Goal: Information Seeking & Learning: Find specific fact

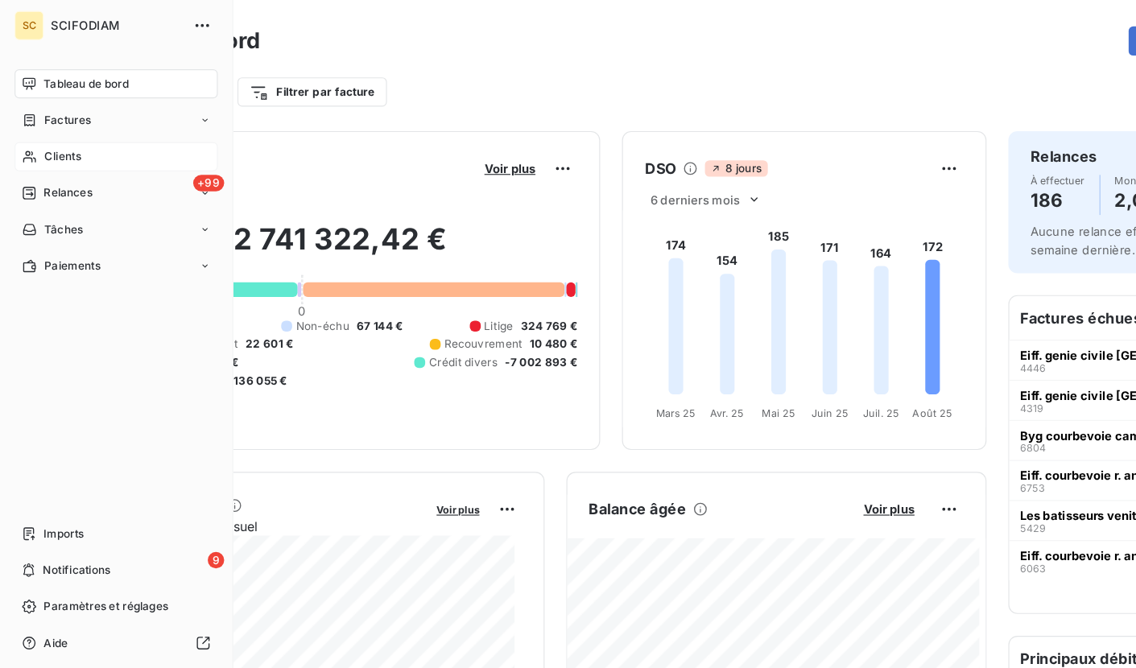
click at [28, 139] on icon at bounding box center [26, 138] width 14 height 13
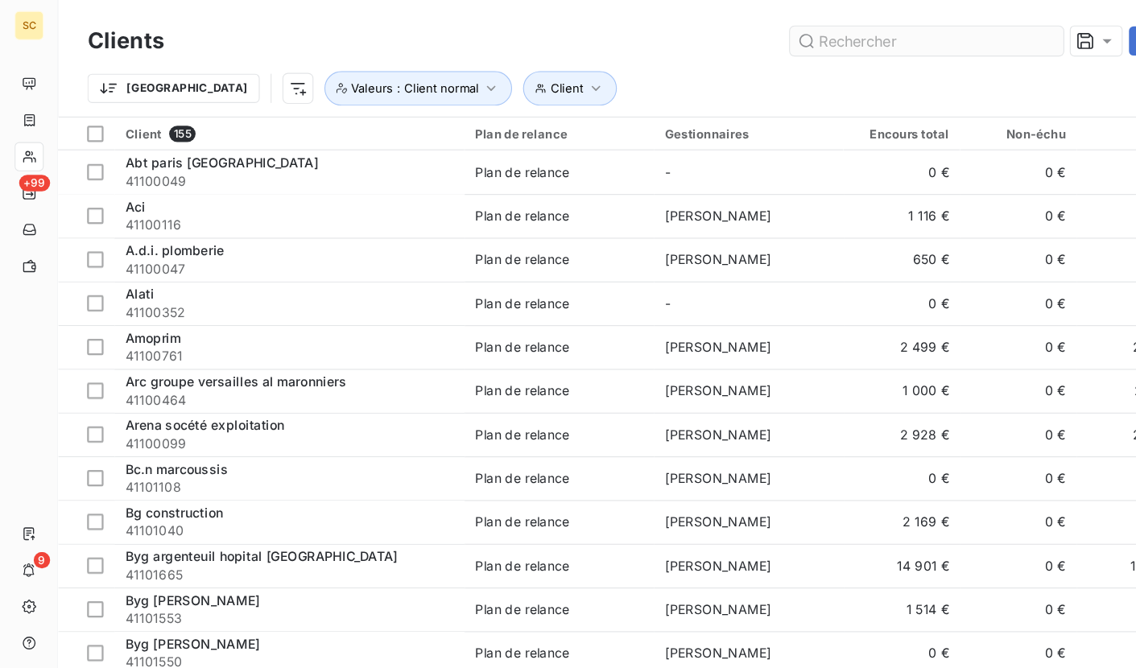
click at [752, 35] on input "text" at bounding box center [819, 36] width 242 height 26
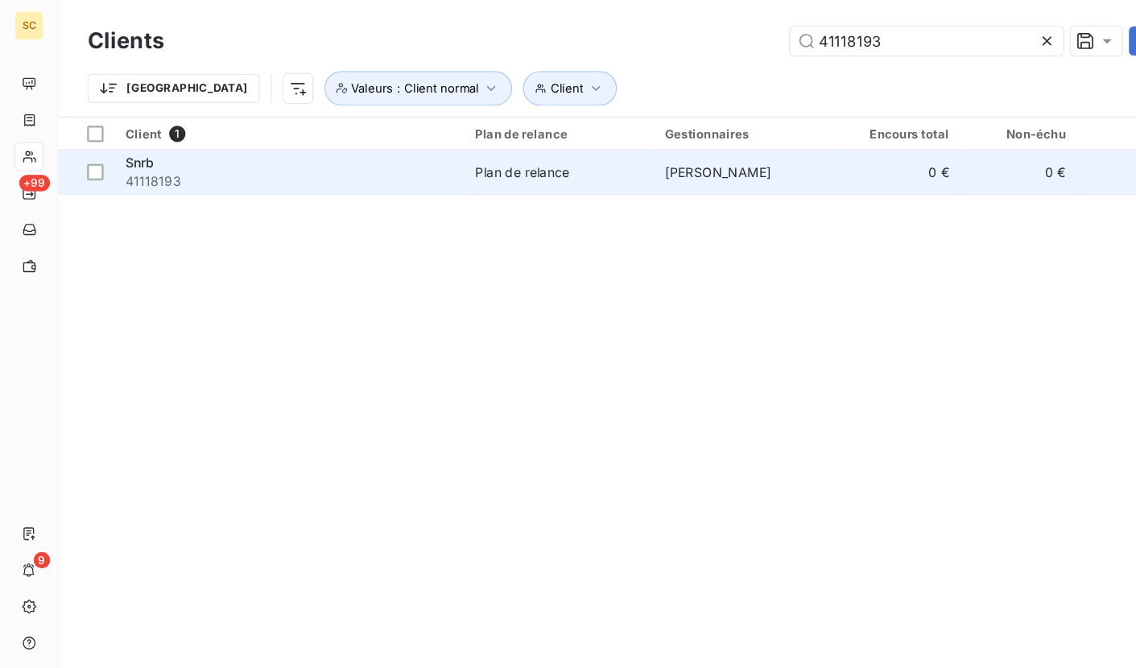
type input "41118193"
click at [168, 144] on div "Snrb" at bounding box center [256, 144] width 290 height 16
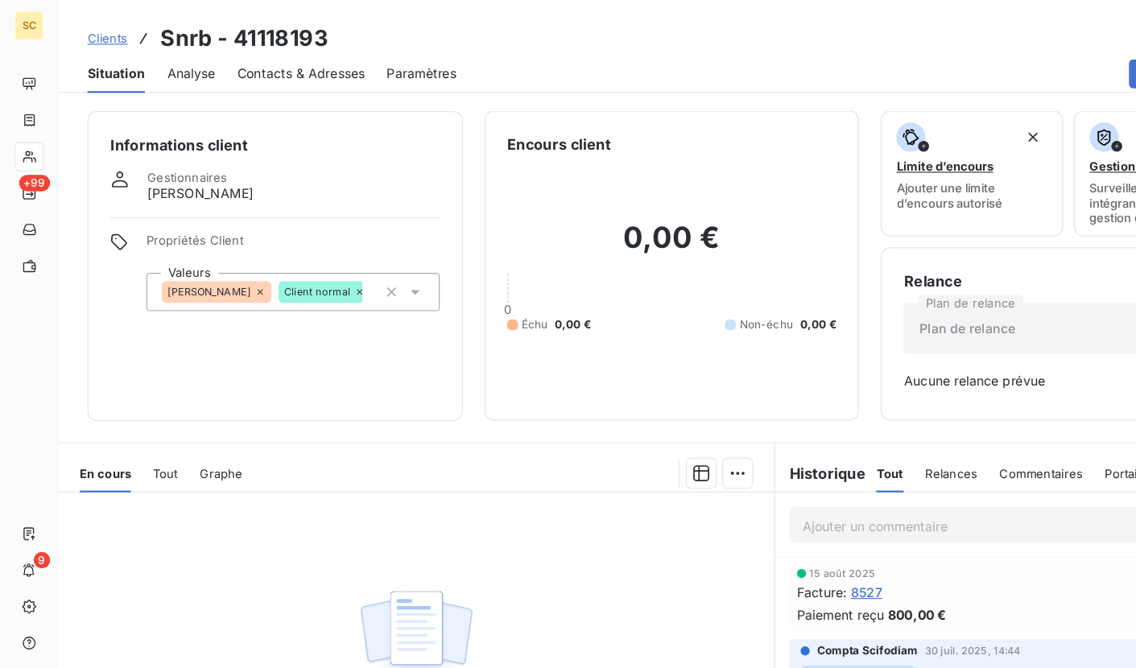
scroll to position [126, 0]
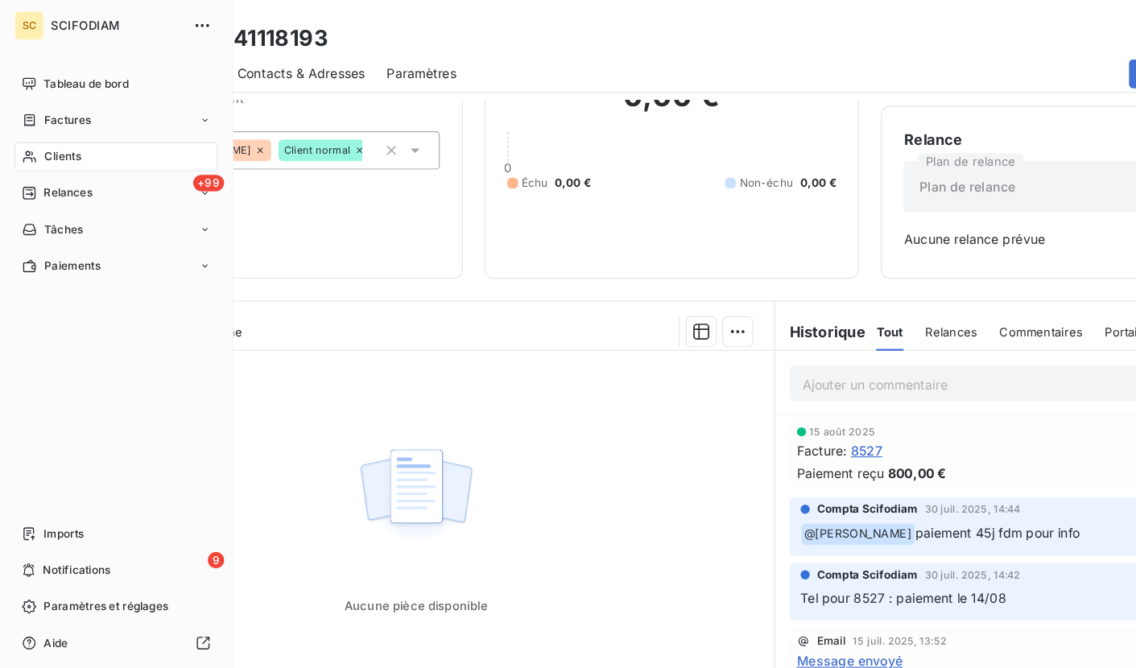
click at [53, 139] on span "Clients" at bounding box center [55, 138] width 32 height 14
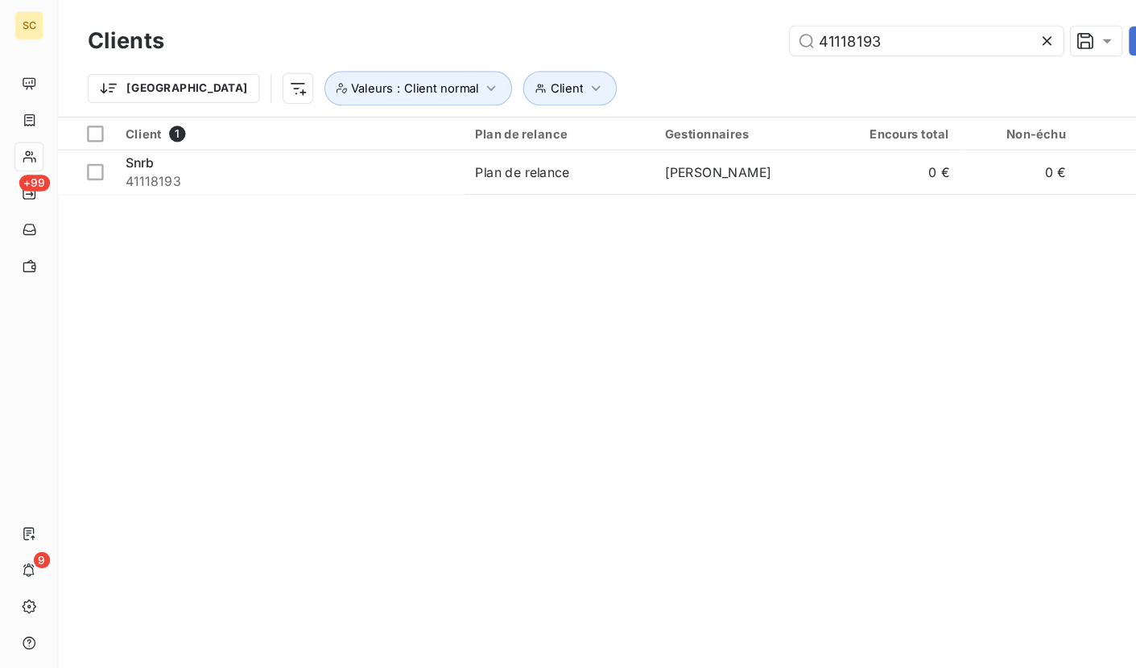
drag, startPoint x: 771, startPoint y: 38, endPoint x: 682, endPoint y: 39, distance: 88.6
click at [682, 39] on div "41118193 Actions" at bounding box center [637, 36] width 946 height 26
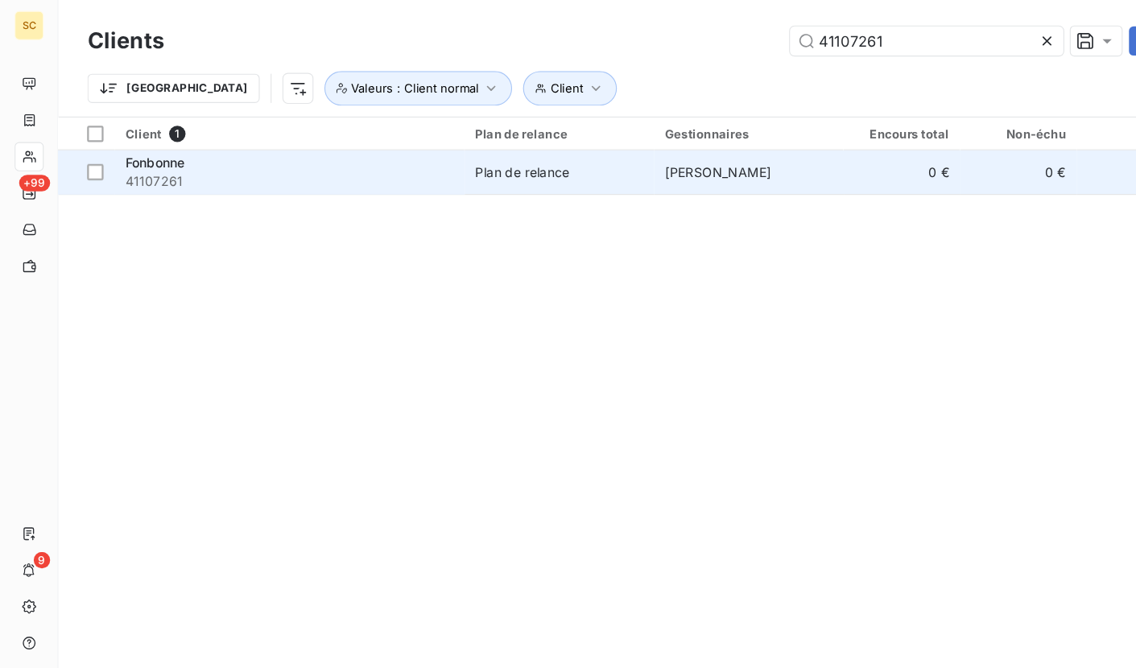
type input "41107261"
click at [305, 161] on span "41107261" at bounding box center [256, 160] width 290 height 16
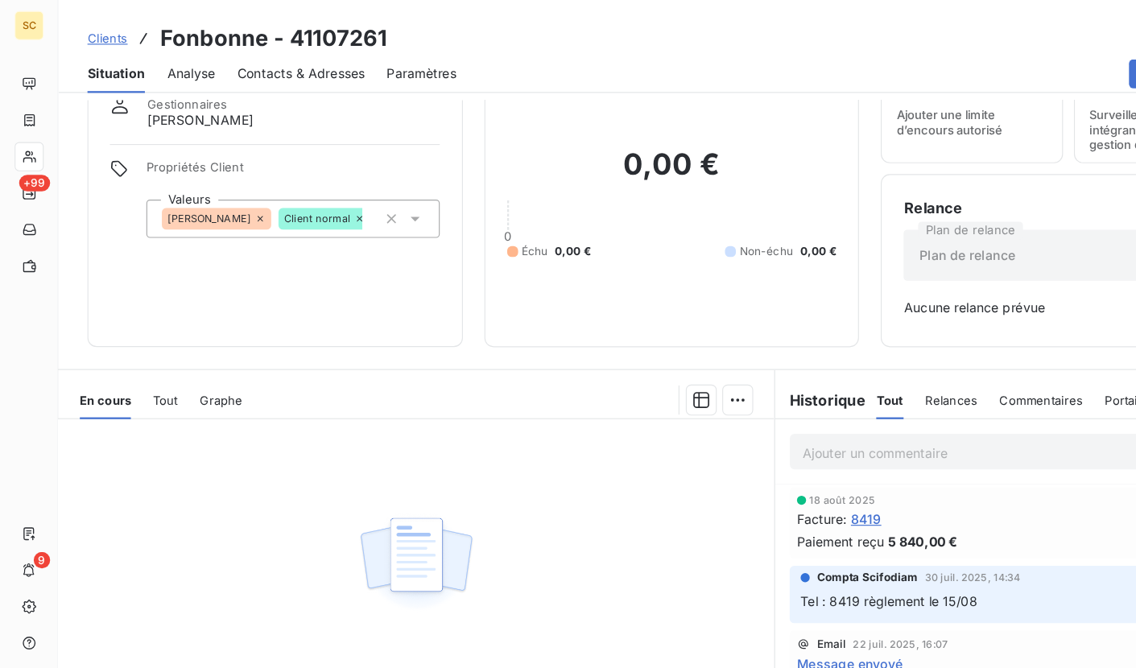
scroll to position [66, 0]
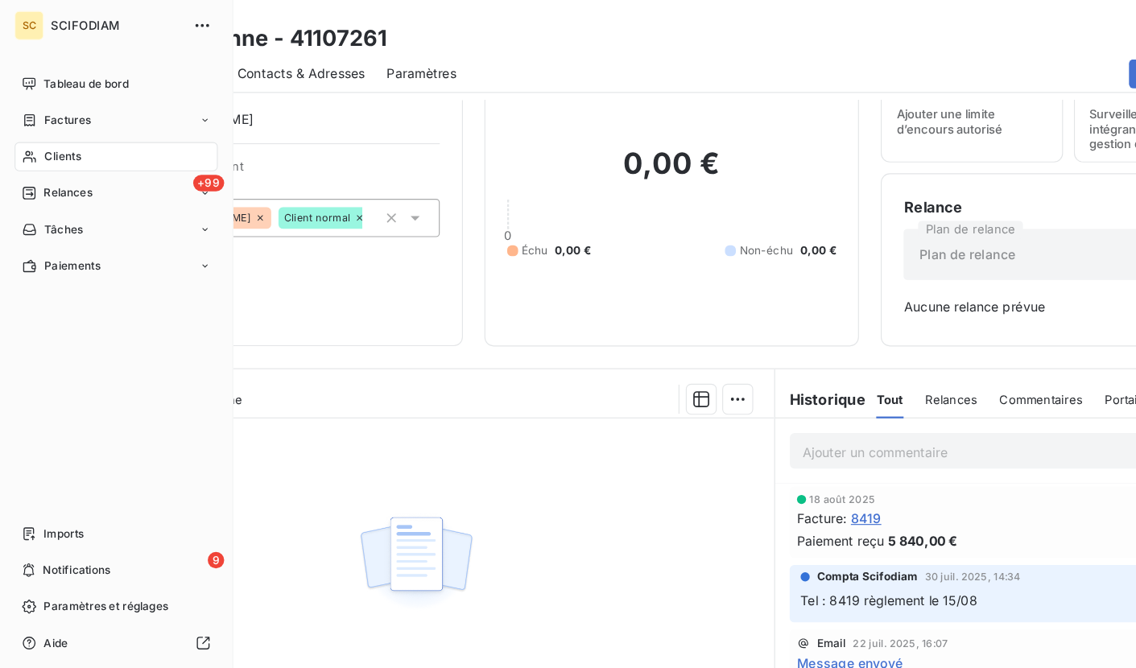
click at [61, 143] on span "Clients" at bounding box center [55, 138] width 32 height 14
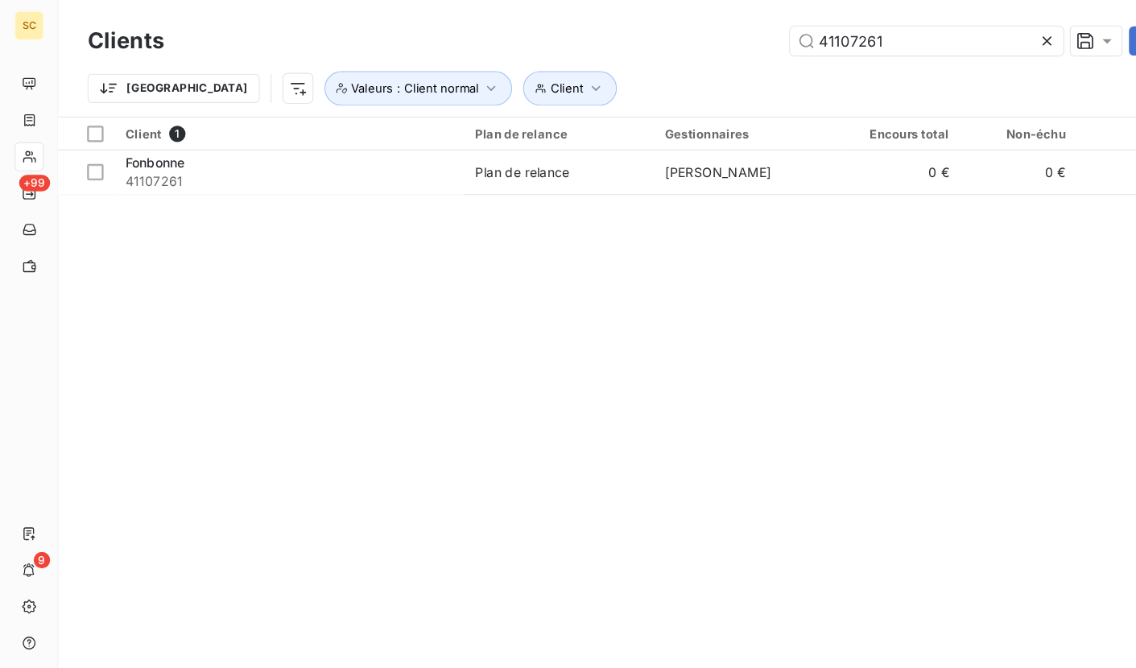
drag, startPoint x: 842, startPoint y: 39, endPoint x: 563, endPoint y: 45, distance: 278.7
click at [563, 45] on div "41107261 Actions" at bounding box center [637, 36] width 946 height 26
drag, startPoint x: 928, startPoint y: 37, endPoint x: 870, endPoint y: 37, distance: 58.0
click at [927, 37] on icon at bounding box center [925, 36] width 16 height 16
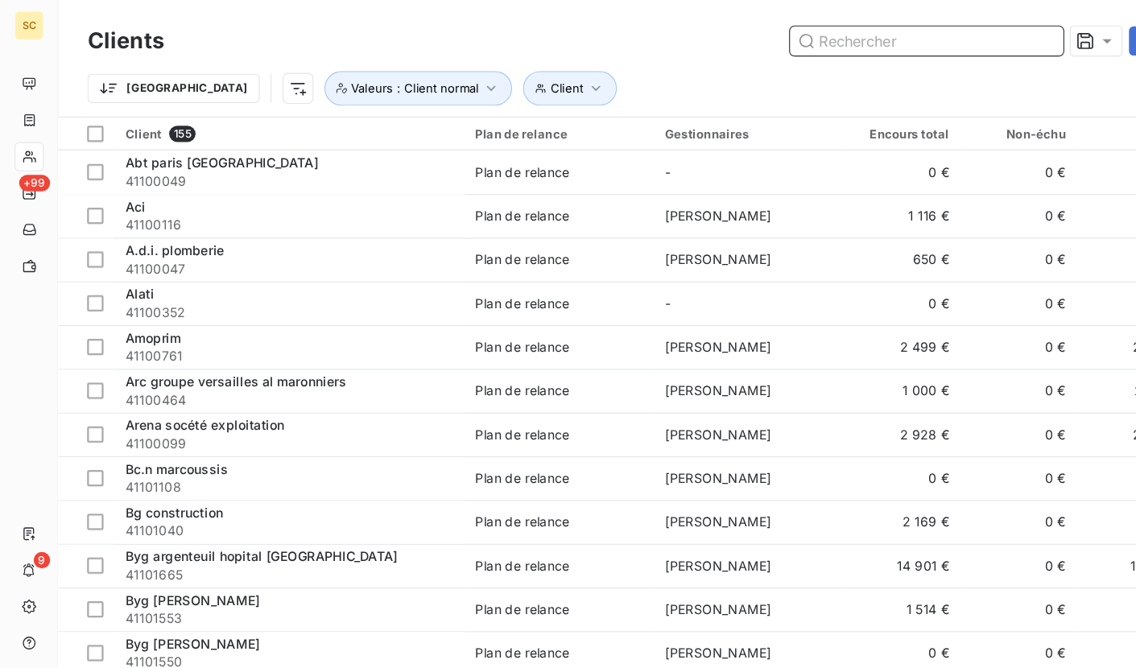
click at [795, 39] on input "text" at bounding box center [819, 36] width 242 height 26
paste input "41118972"
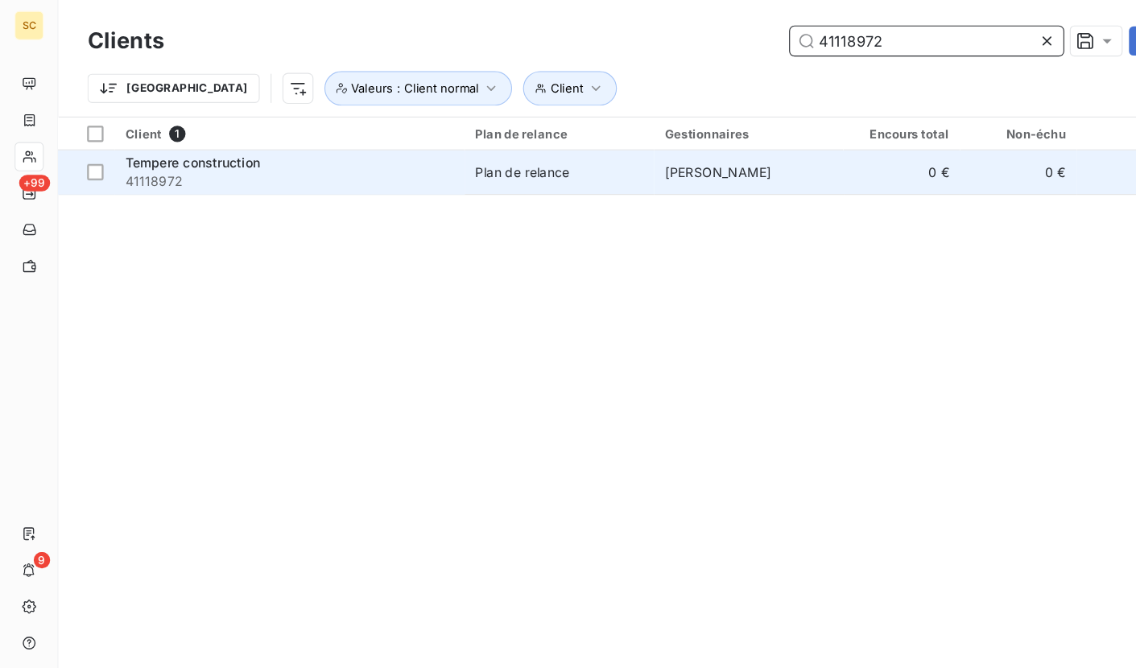
type input "41118972"
click at [197, 152] on span "41118972" at bounding box center [256, 160] width 290 height 16
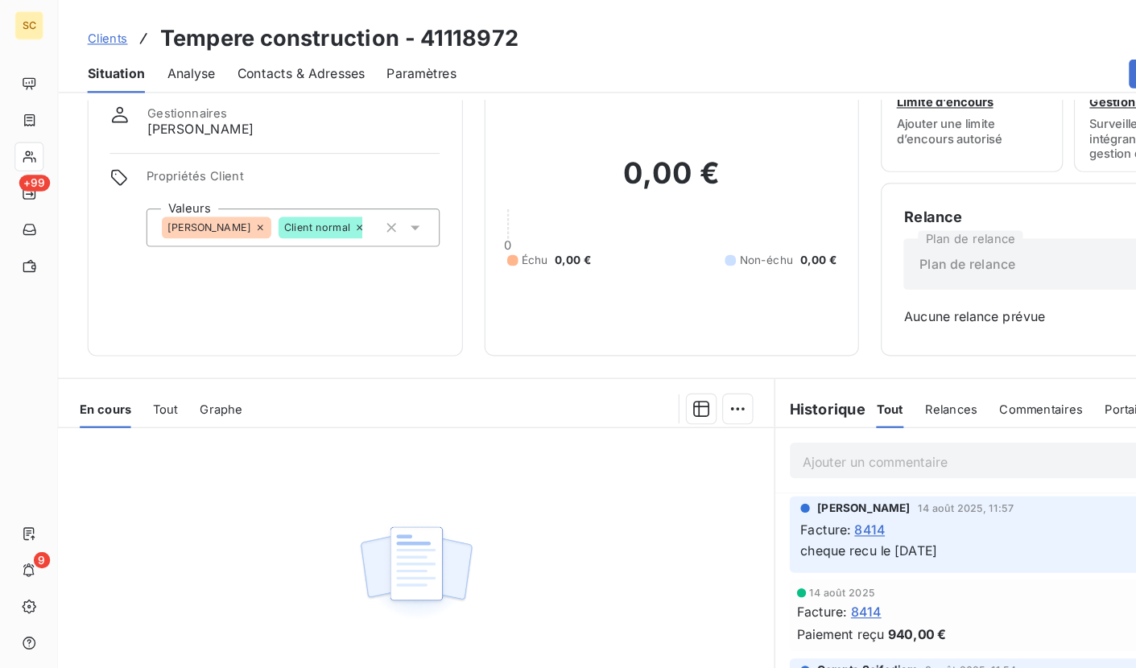
scroll to position [58, 0]
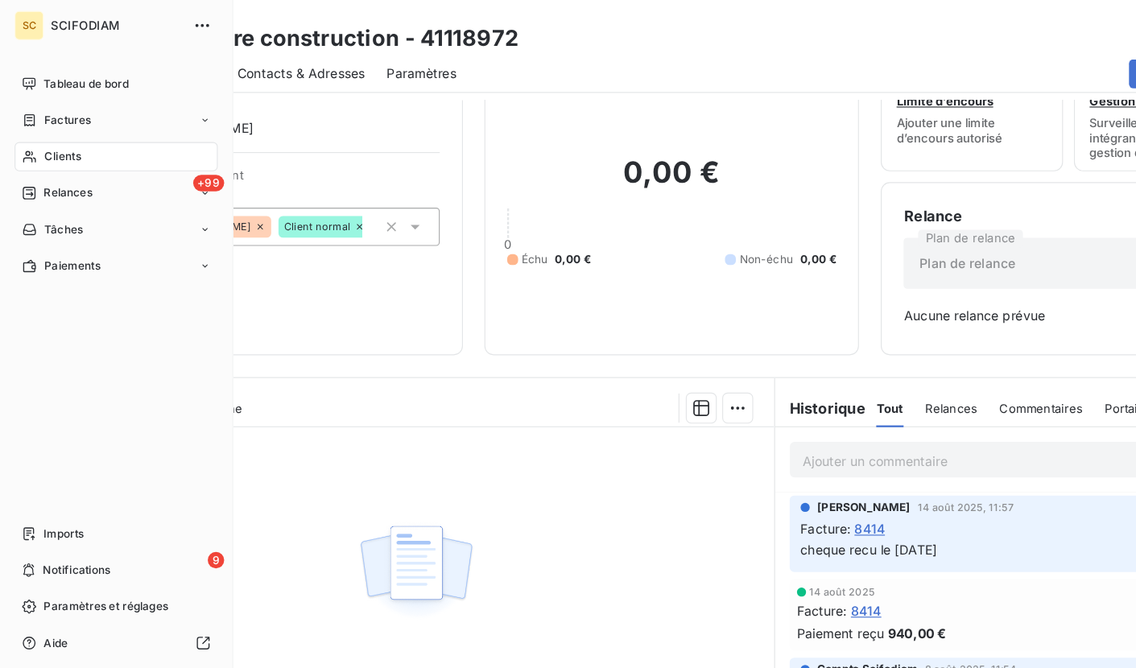
click at [48, 135] on span "Clients" at bounding box center [55, 138] width 32 height 14
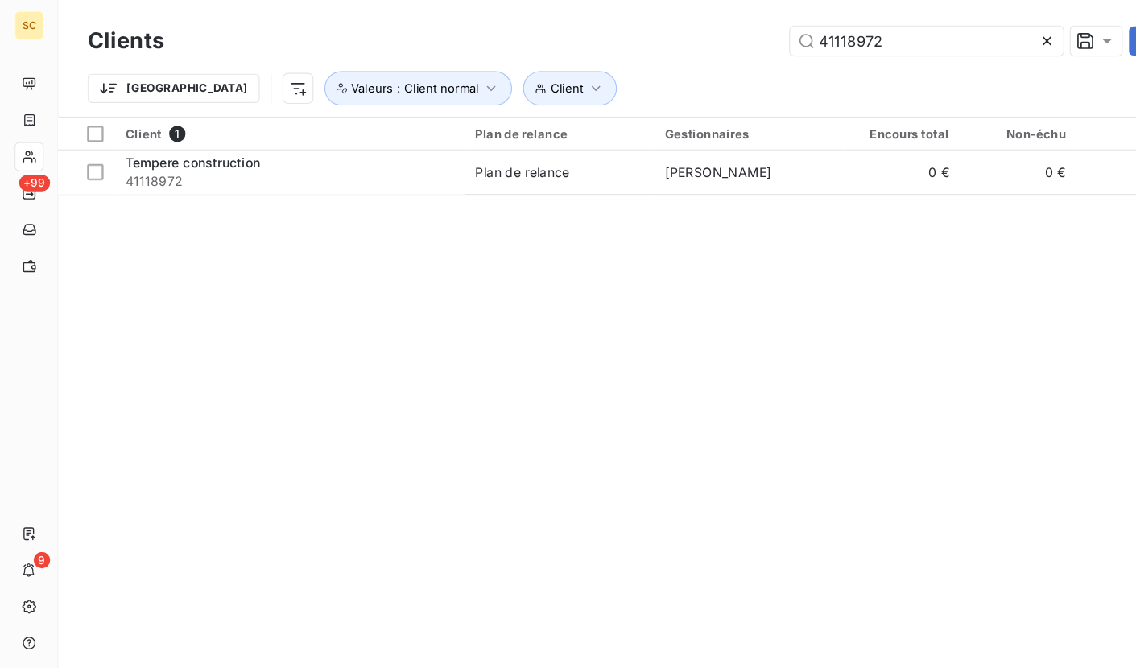
drag, startPoint x: 819, startPoint y: 37, endPoint x: 590, endPoint y: 34, distance: 229.6
click at [590, 34] on div "41118972 Actions" at bounding box center [637, 36] width 946 height 26
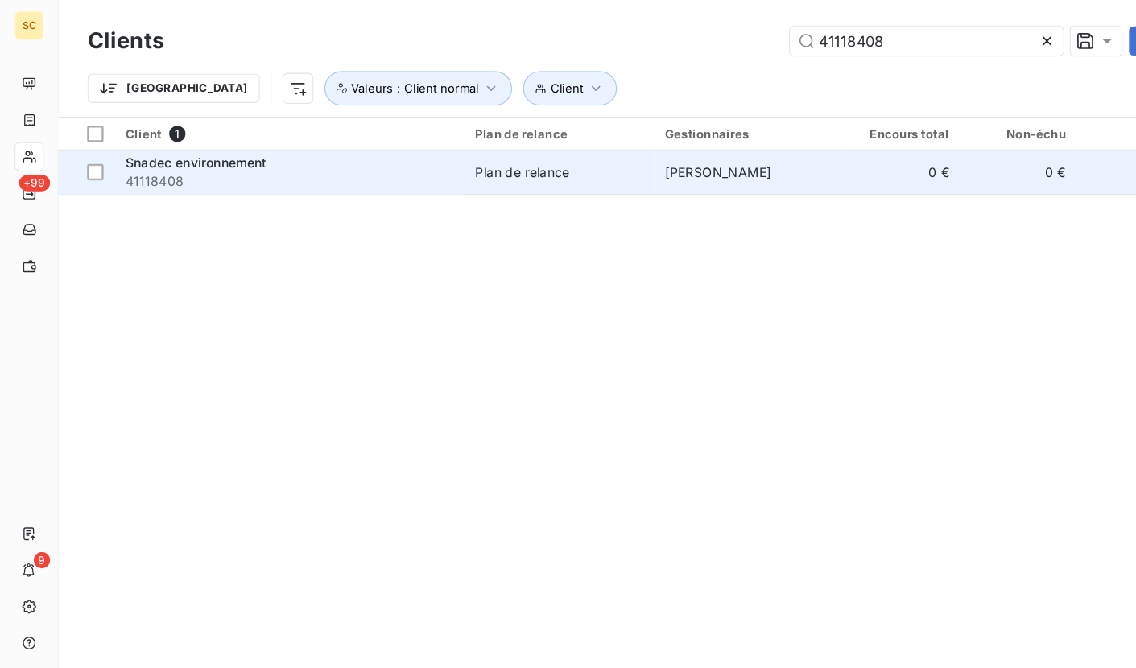
type input "41118408"
click at [370, 167] on span "41118408" at bounding box center [256, 160] width 290 height 16
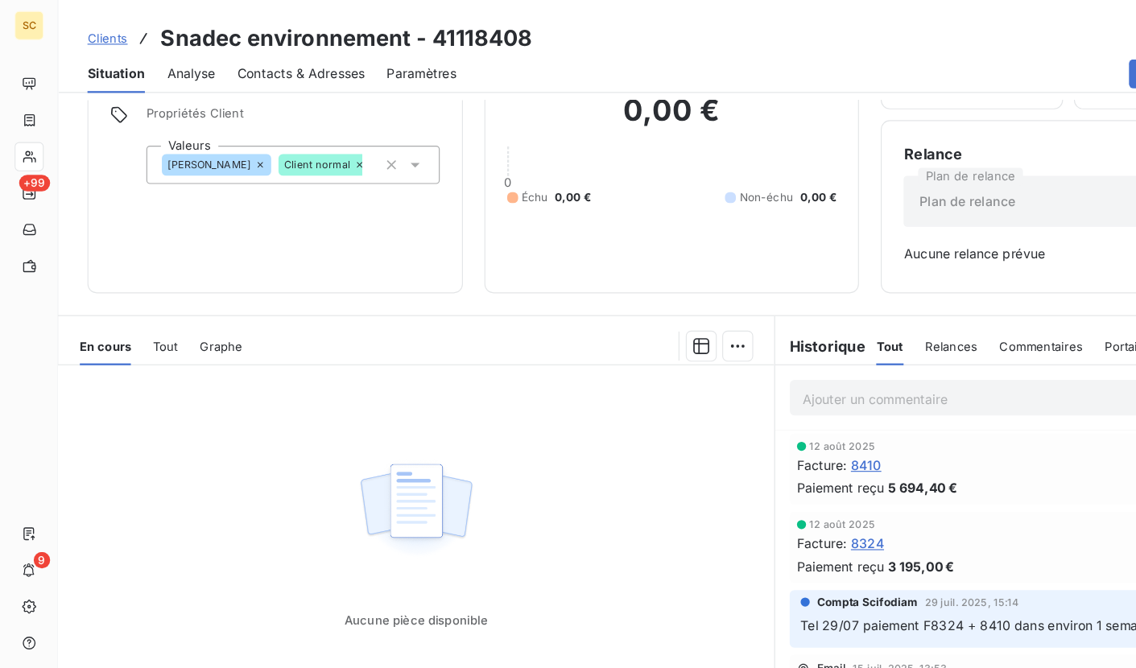
scroll to position [126, 0]
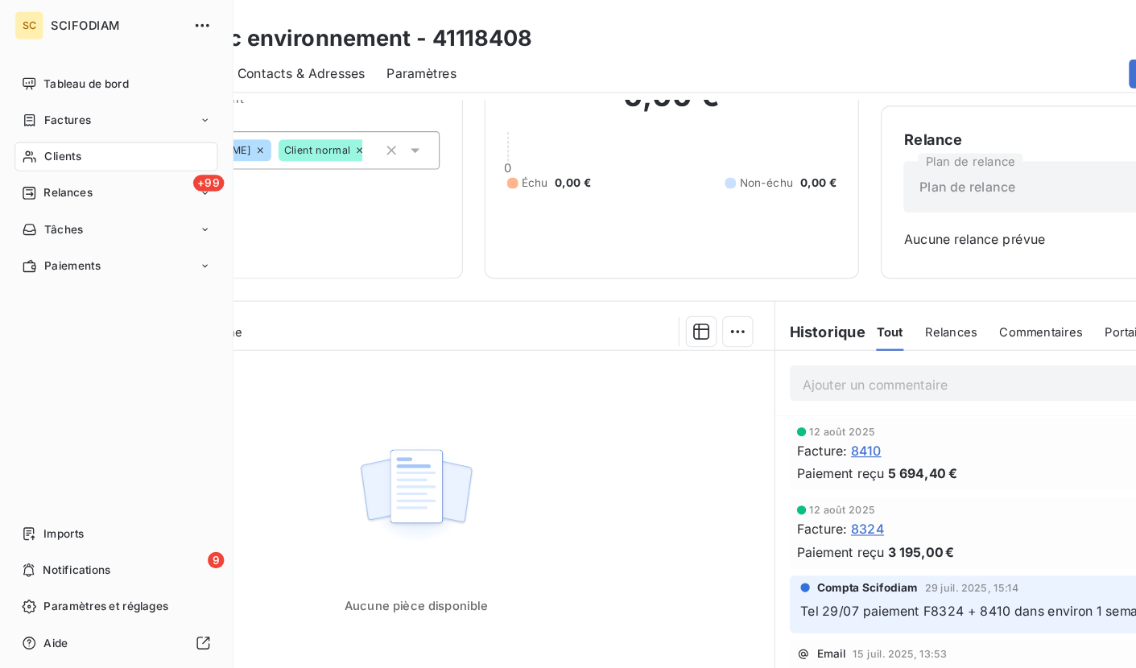
click at [70, 136] on span "Clients" at bounding box center [55, 138] width 32 height 14
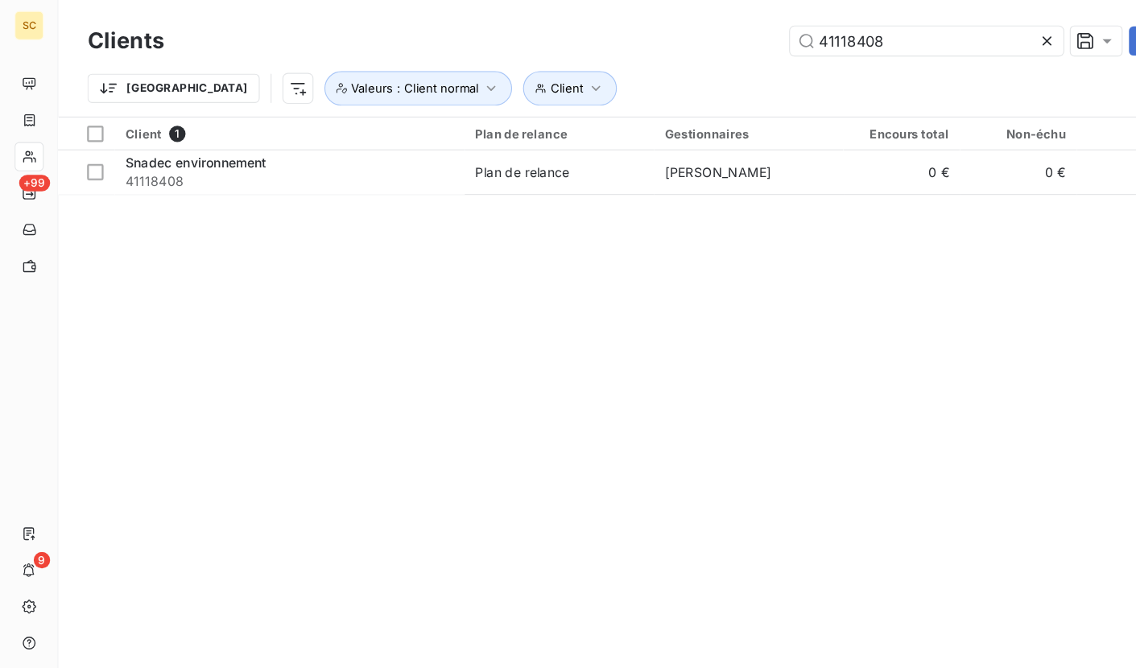
drag, startPoint x: 756, startPoint y: 38, endPoint x: 692, endPoint y: 29, distance: 65.0
click at [692, 29] on div "41118408 Actions" at bounding box center [637, 36] width 946 height 26
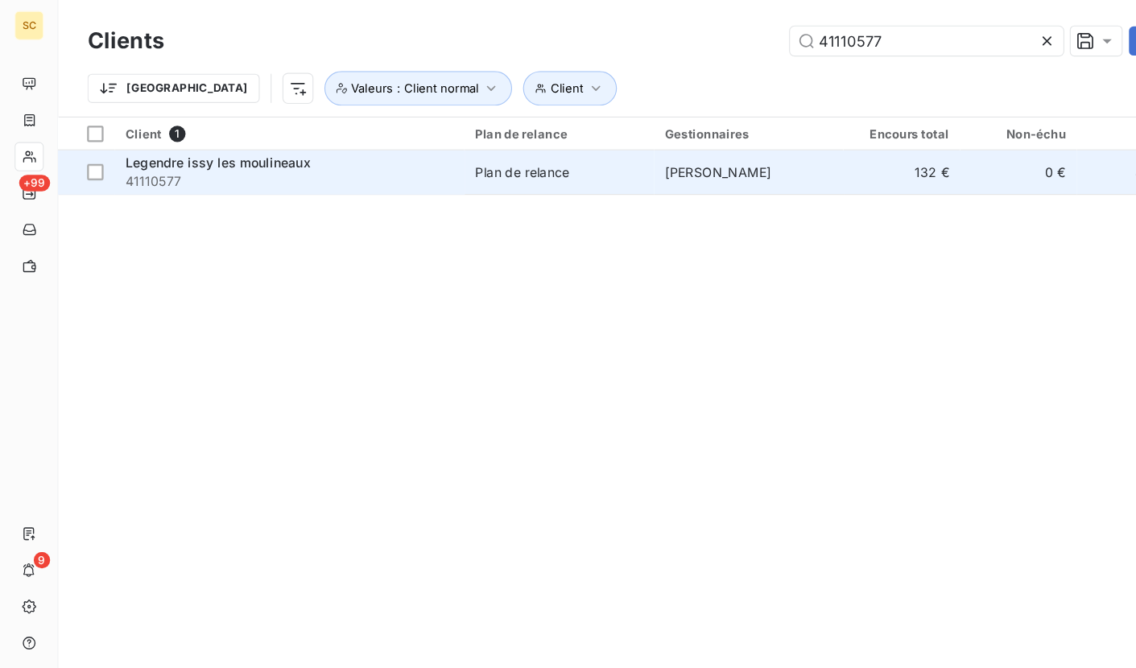
type input "41110577"
click at [285, 156] on span "41110577" at bounding box center [256, 160] width 290 height 16
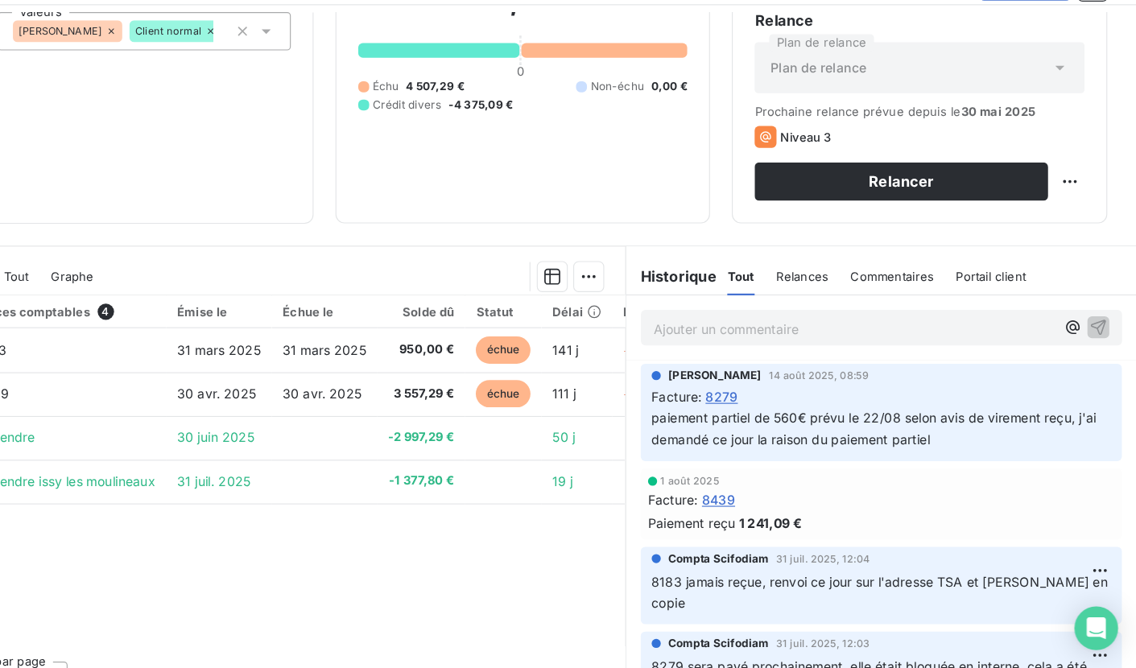
scroll to position [136, 0]
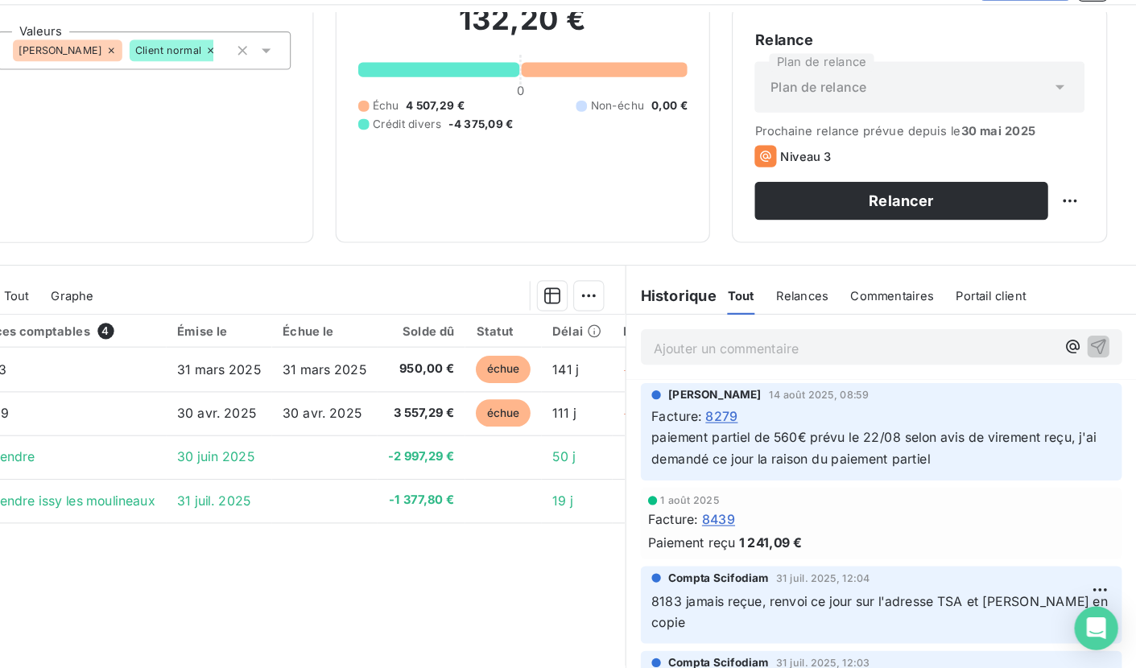
click at [685, 486] on div "STEPHANIE HOYER 14 août 2025, 08:59 Facture : 8279 paiement partiel de 560€ pré…" at bounding box center [910, 459] width 451 height 93
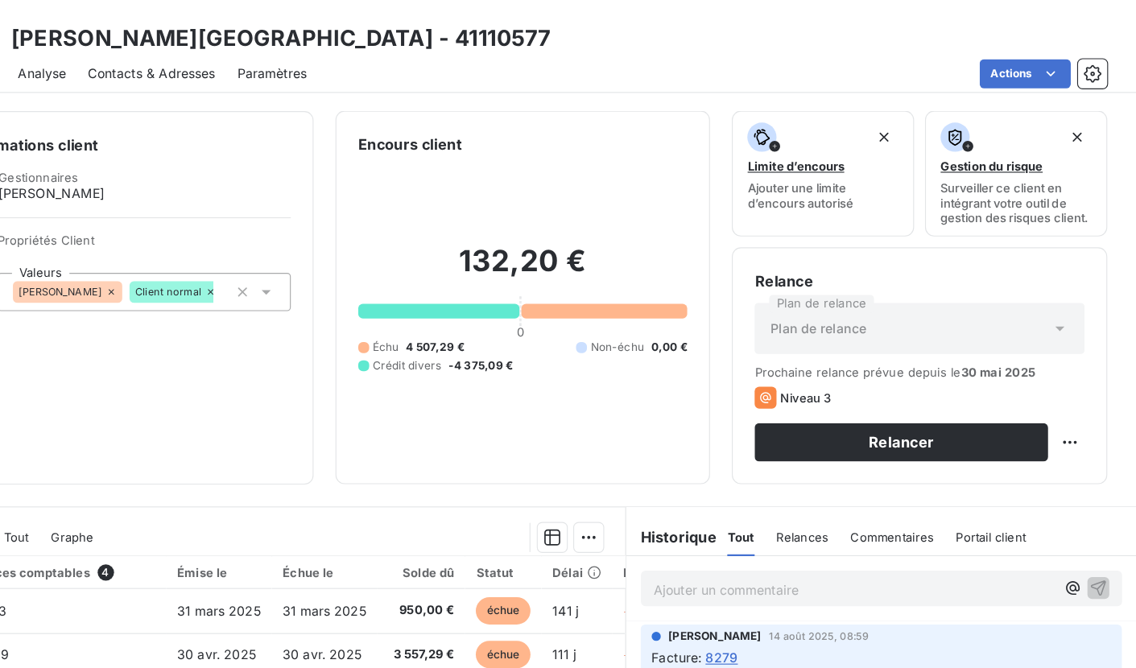
scroll to position [0, 0]
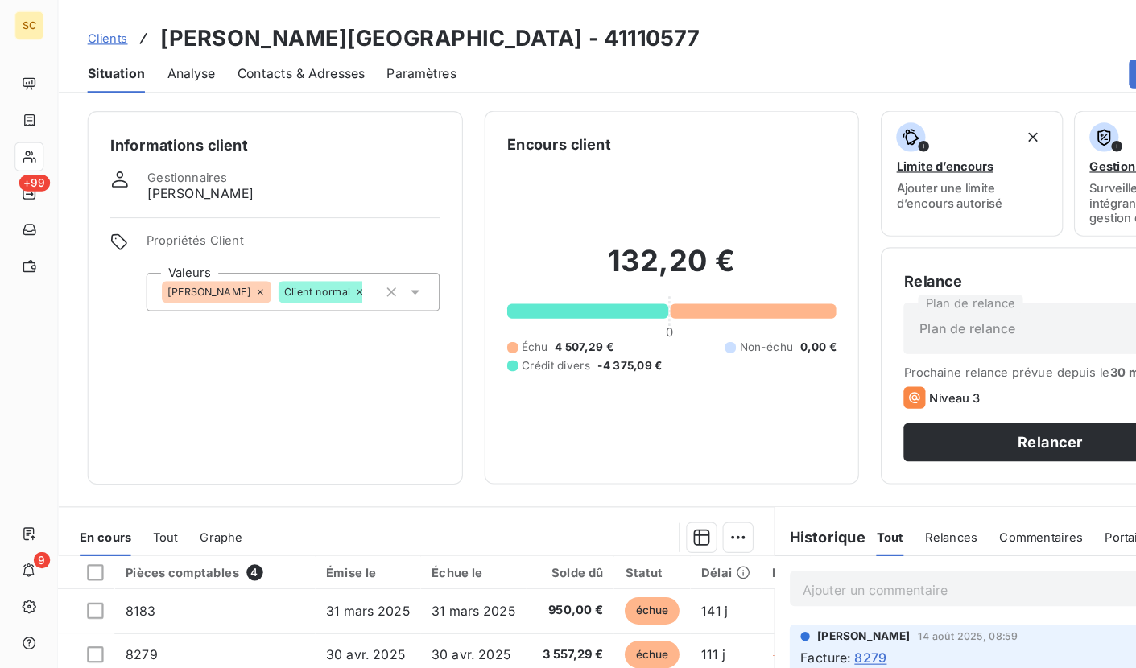
click at [280, 68] on span "Contacts & Adresses" at bounding box center [265, 65] width 113 height 16
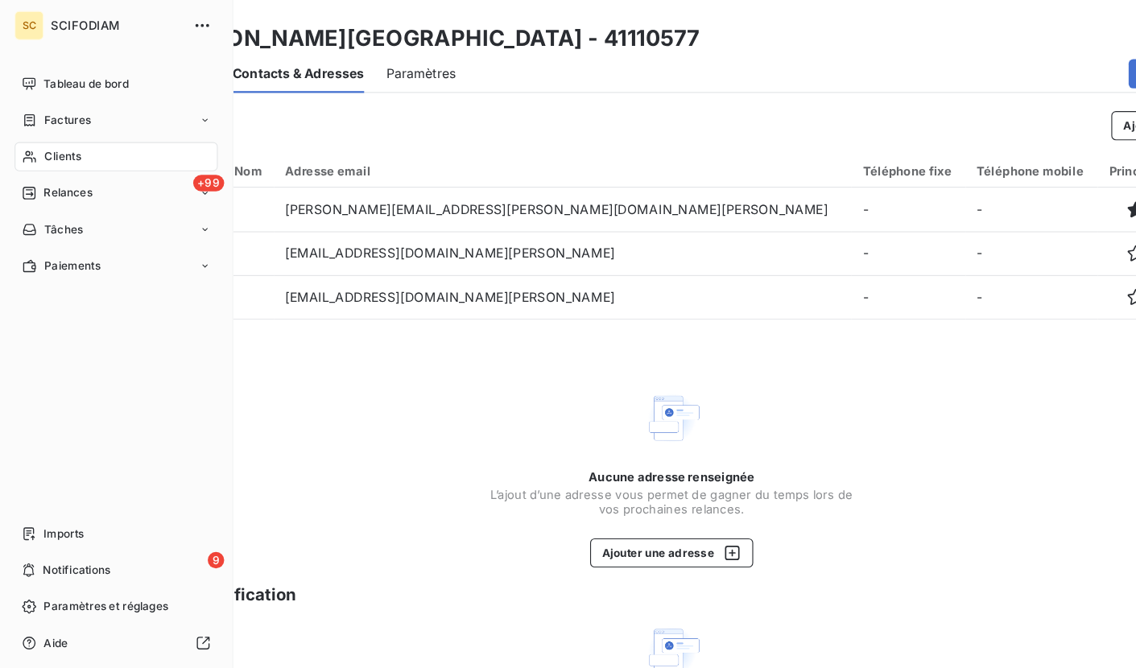
click at [61, 144] on span "Clients" at bounding box center [55, 138] width 32 height 14
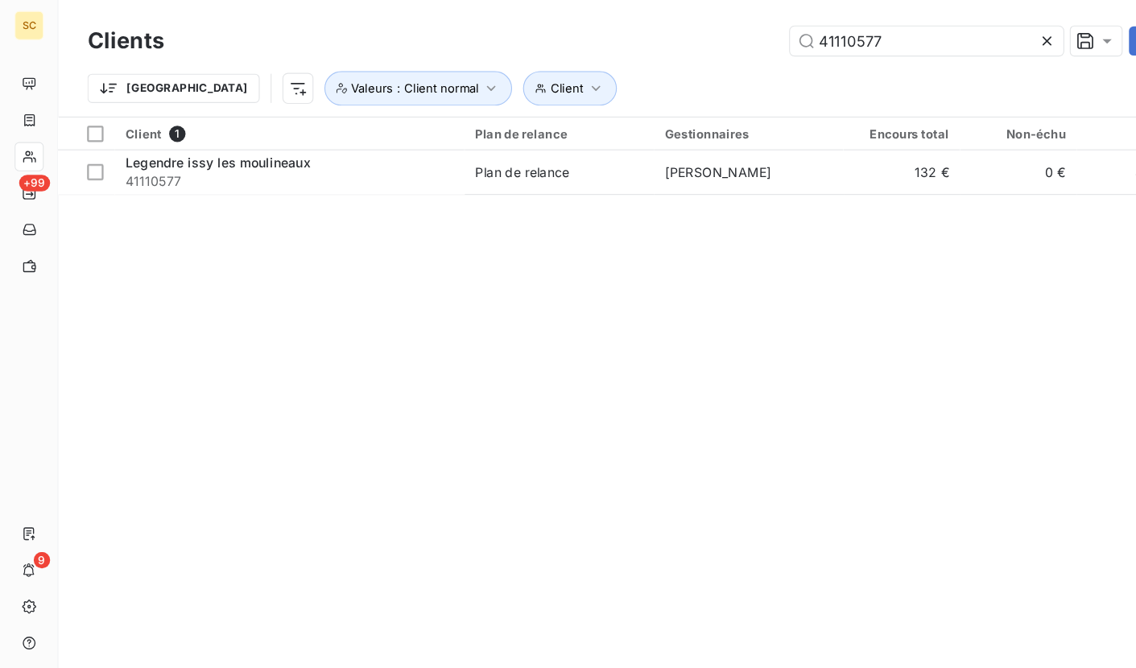
drag, startPoint x: 806, startPoint y: 31, endPoint x: 620, endPoint y: 25, distance: 186.2
click at [620, 26] on div "41110577 Actions" at bounding box center [637, 36] width 946 height 26
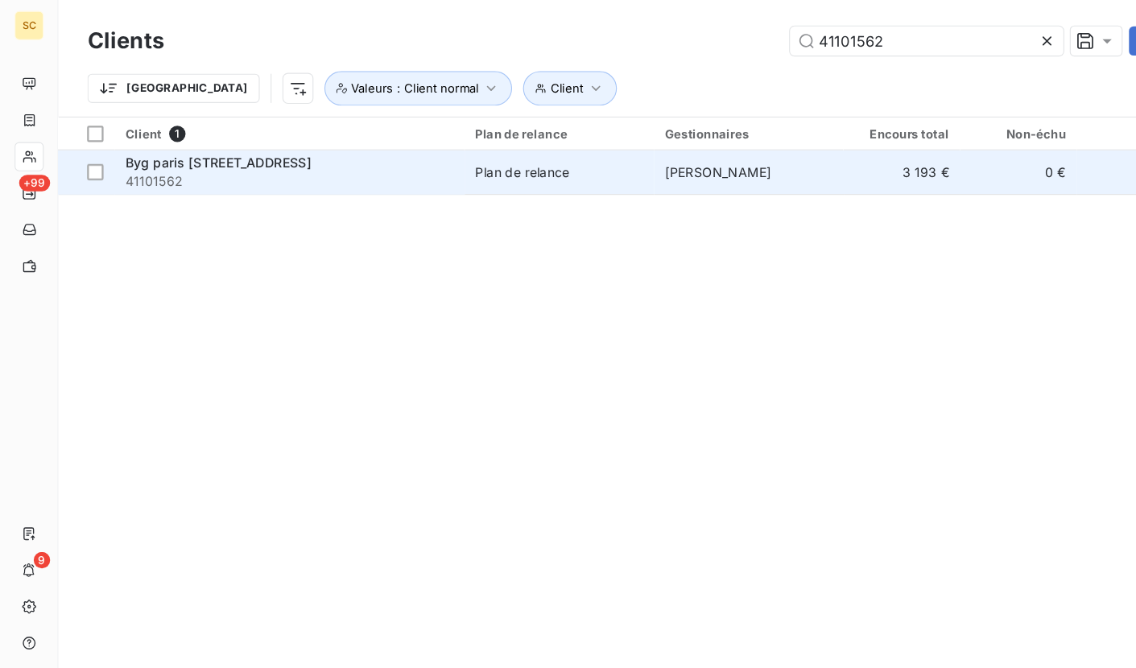
type input "41101562"
click at [368, 168] on span "41101562" at bounding box center [256, 160] width 290 height 16
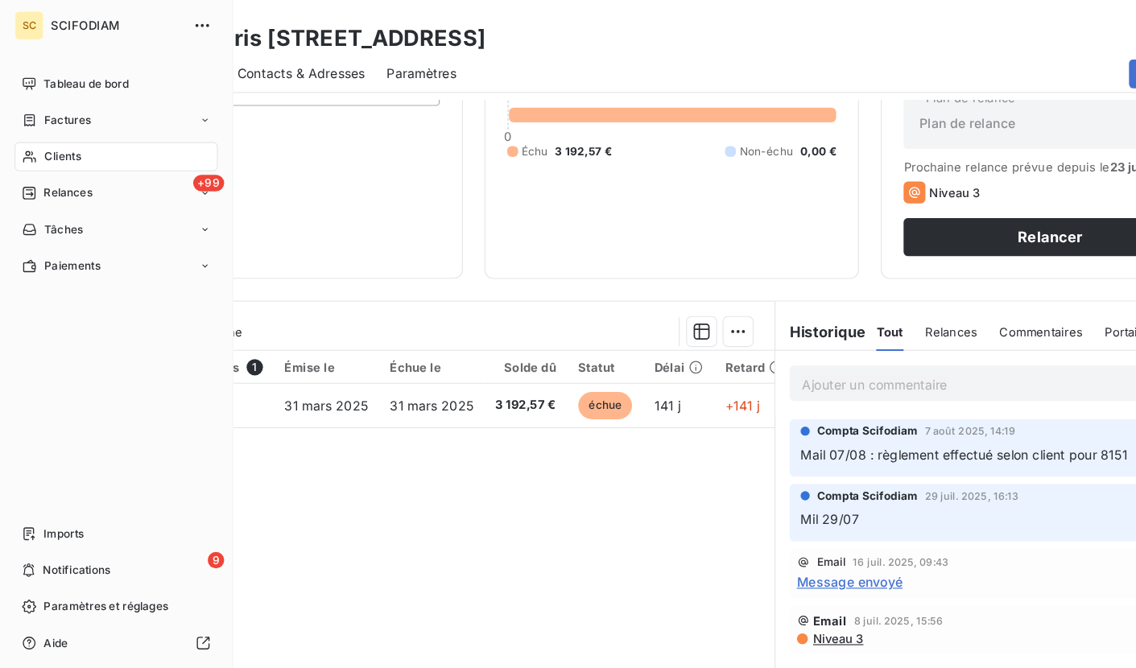
click at [89, 141] on div "Clients" at bounding box center [103, 139] width 180 height 26
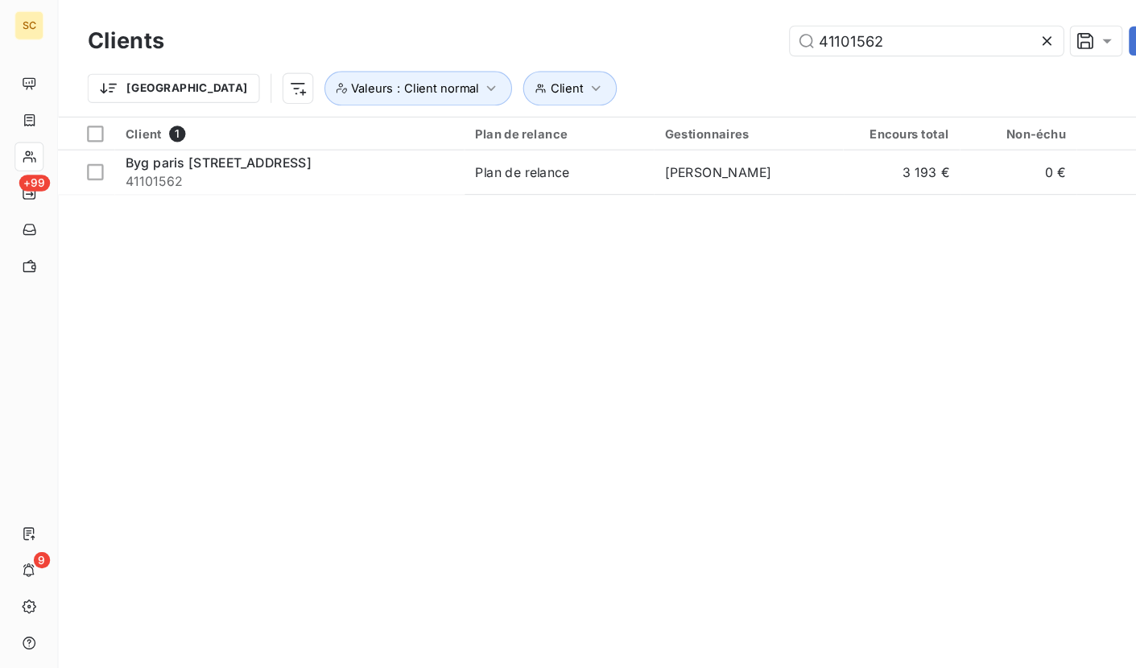
drag, startPoint x: 720, startPoint y: 39, endPoint x: 678, endPoint y: 39, distance: 41.9
click at [678, 39] on div "41101562 Actions" at bounding box center [637, 36] width 946 height 26
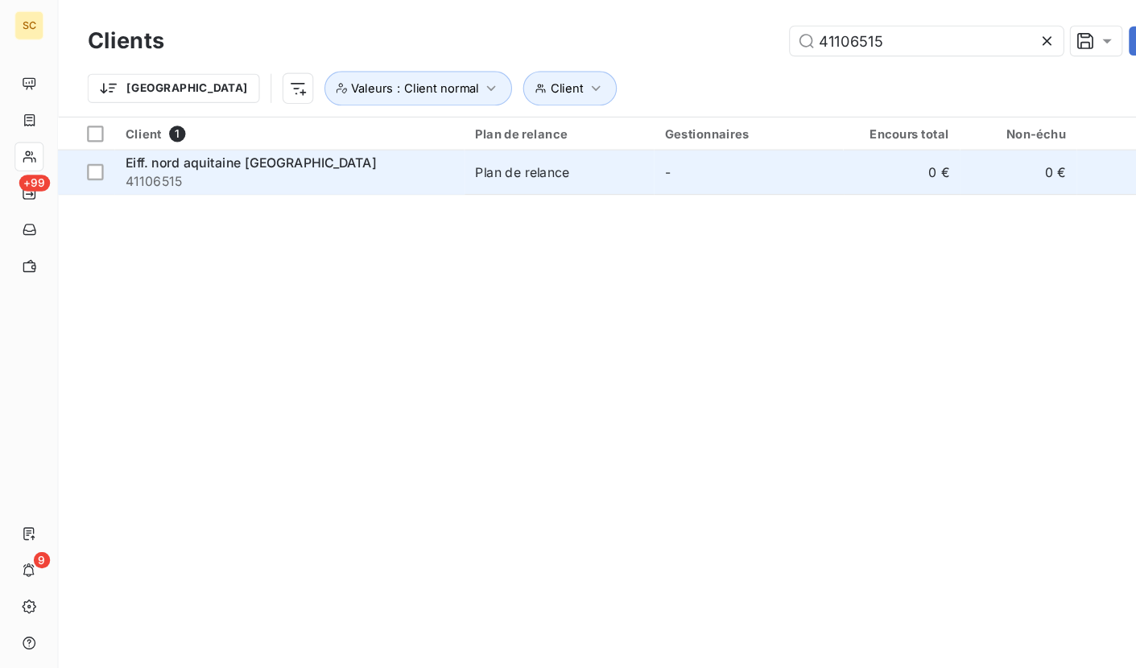
type input "41106515"
click at [289, 170] on td "Eiff. nord aquitaine bordeaux 41106515" at bounding box center [255, 152] width 309 height 39
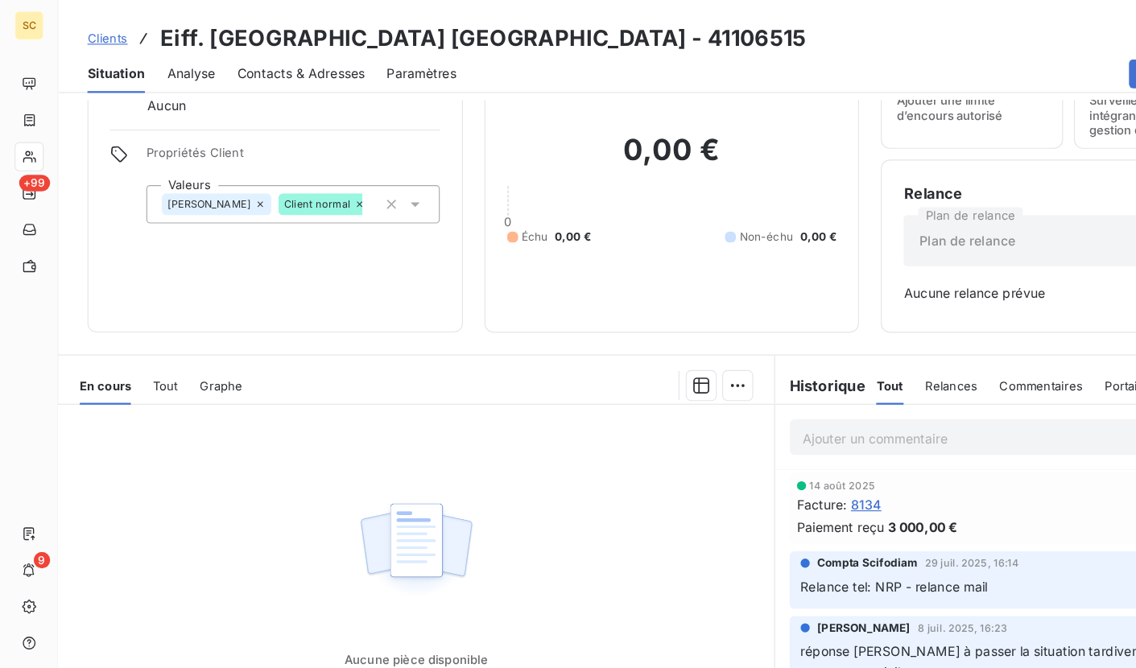
scroll to position [81, 0]
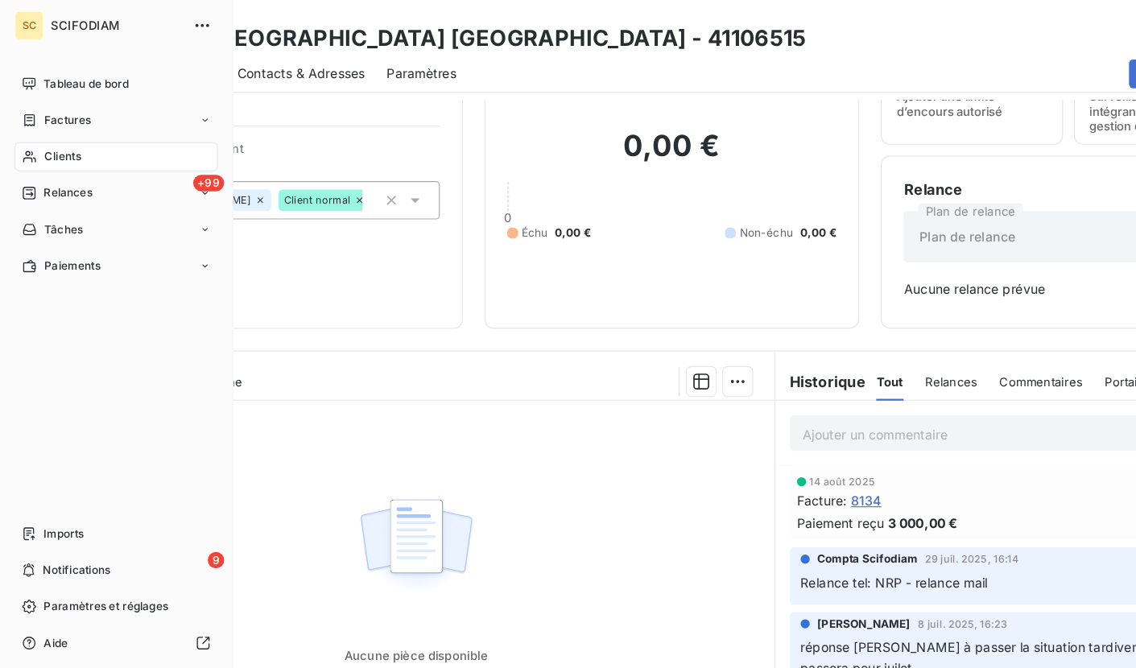
click at [102, 139] on div "Clients" at bounding box center [103, 139] width 180 height 26
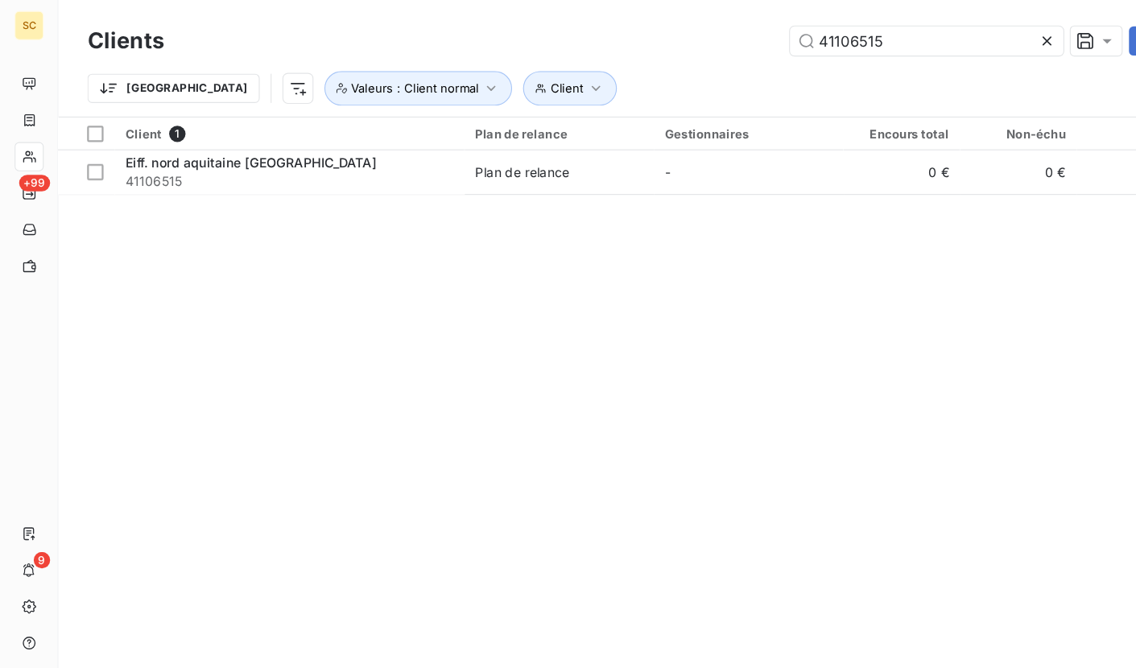
drag, startPoint x: 828, startPoint y: 43, endPoint x: 623, endPoint y: 31, distance: 205.8
click at [623, 31] on div "41106515 Actions" at bounding box center [637, 36] width 946 height 26
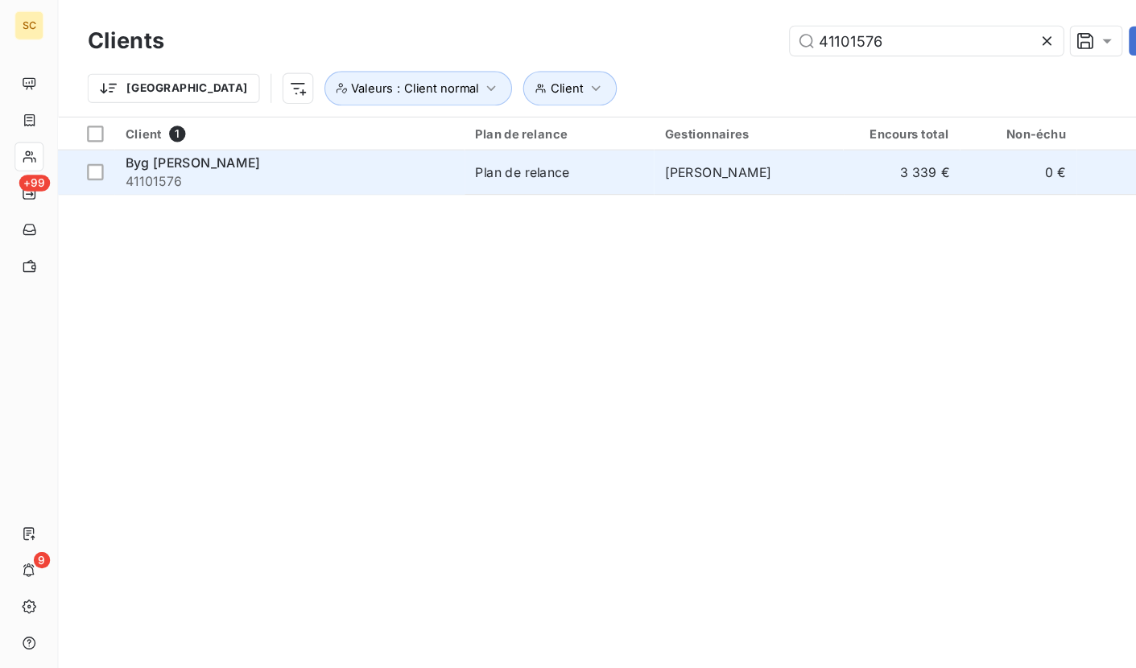
type input "41101576"
click at [286, 155] on span "41101576" at bounding box center [256, 160] width 290 height 16
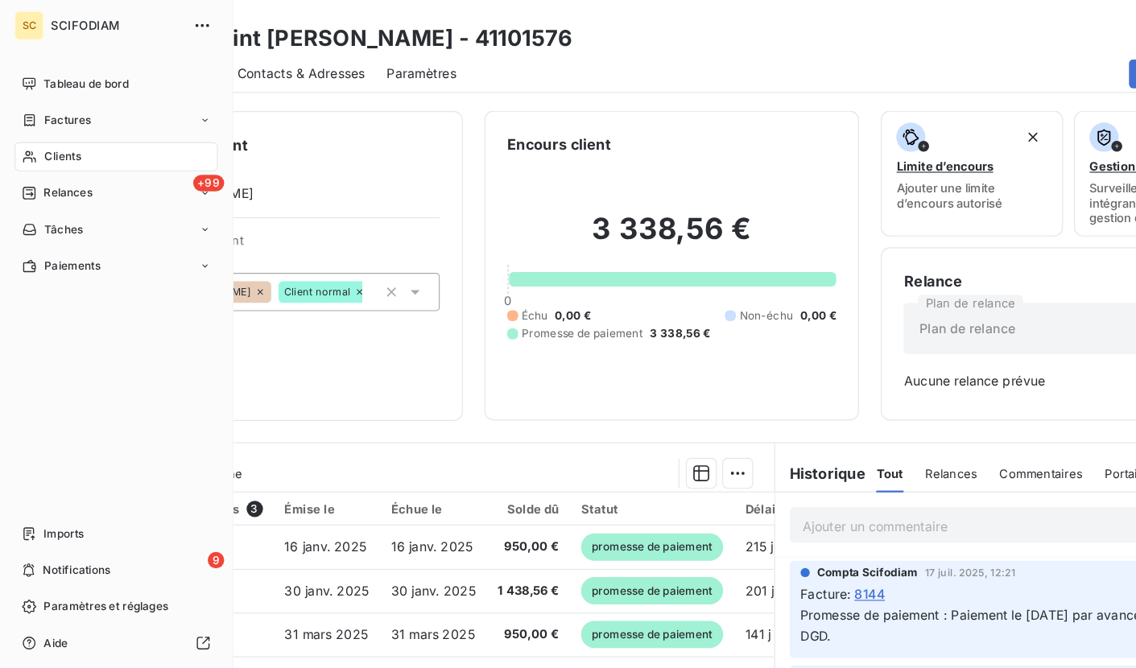
click at [37, 143] on div "Clients" at bounding box center [103, 139] width 180 height 26
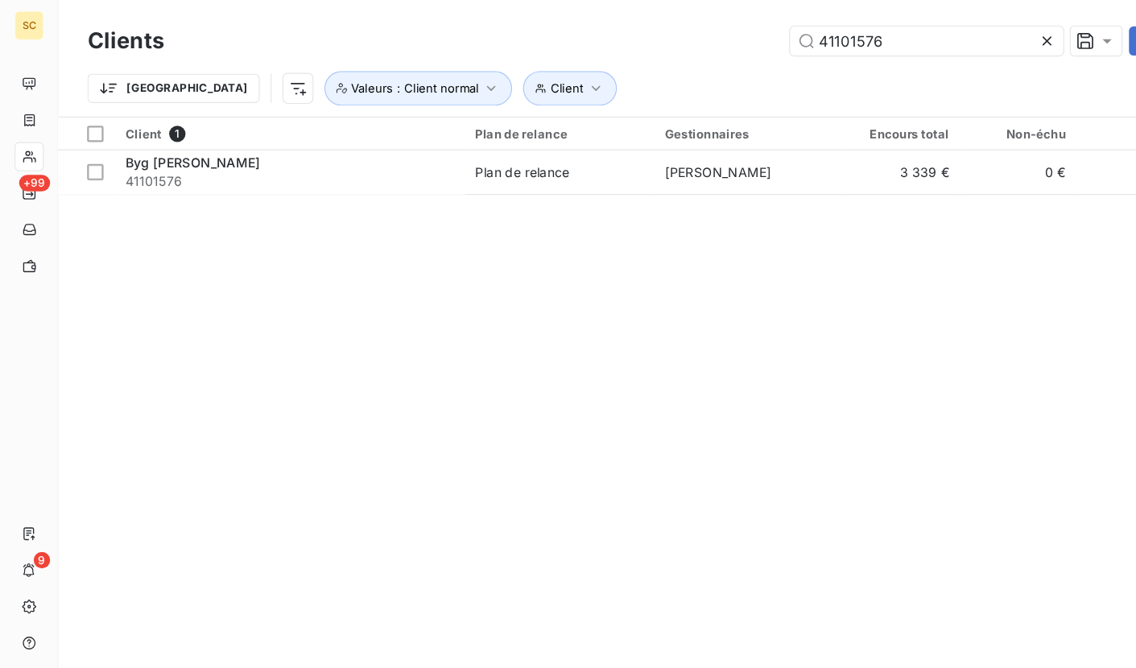
drag, startPoint x: 718, startPoint y: 30, endPoint x: 659, endPoint y: 27, distance: 59.6
click at [659, 27] on div "41101576 Actions" at bounding box center [637, 36] width 946 height 26
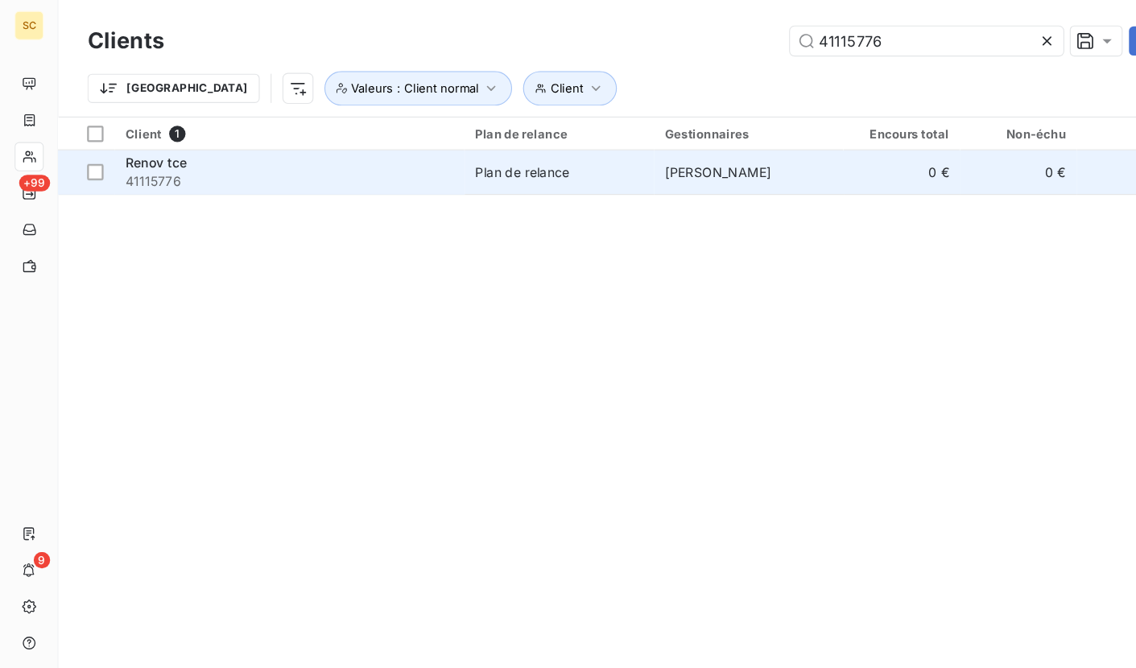
type input "41115776"
click at [575, 164] on td "Plan de relance" at bounding box center [495, 152] width 168 height 39
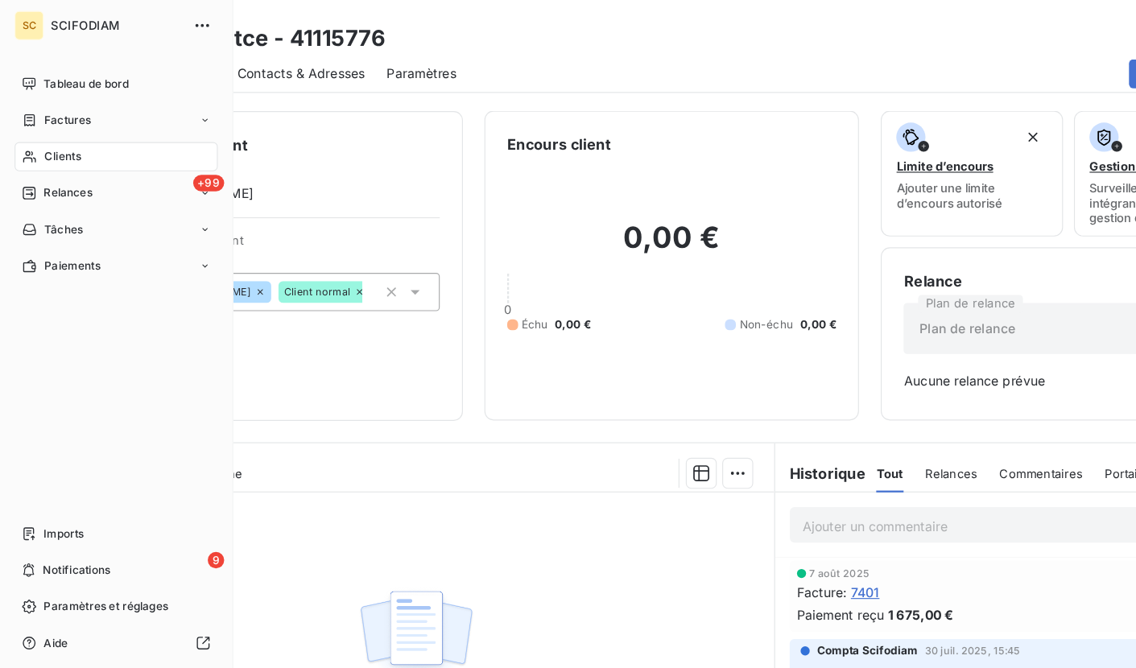
click at [100, 140] on div "Clients" at bounding box center [103, 139] width 180 height 26
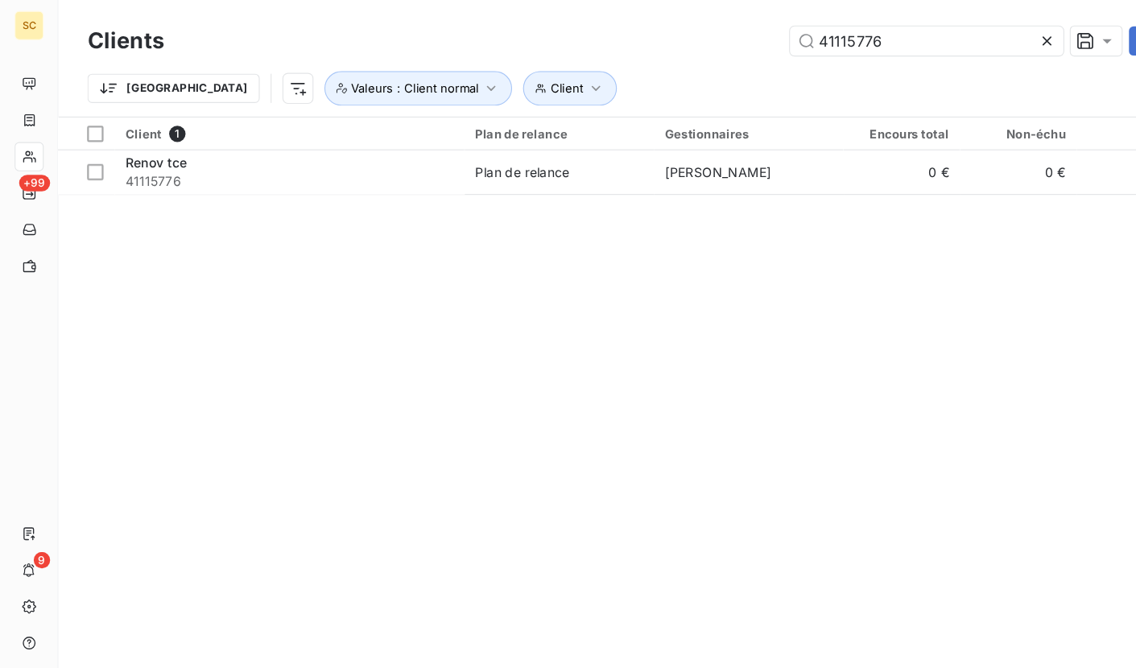
drag, startPoint x: 782, startPoint y: 33, endPoint x: 648, endPoint y: 40, distance: 134.7
click at [648, 40] on div "41115776 Actions" at bounding box center [637, 36] width 946 height 26
type input "41110540"
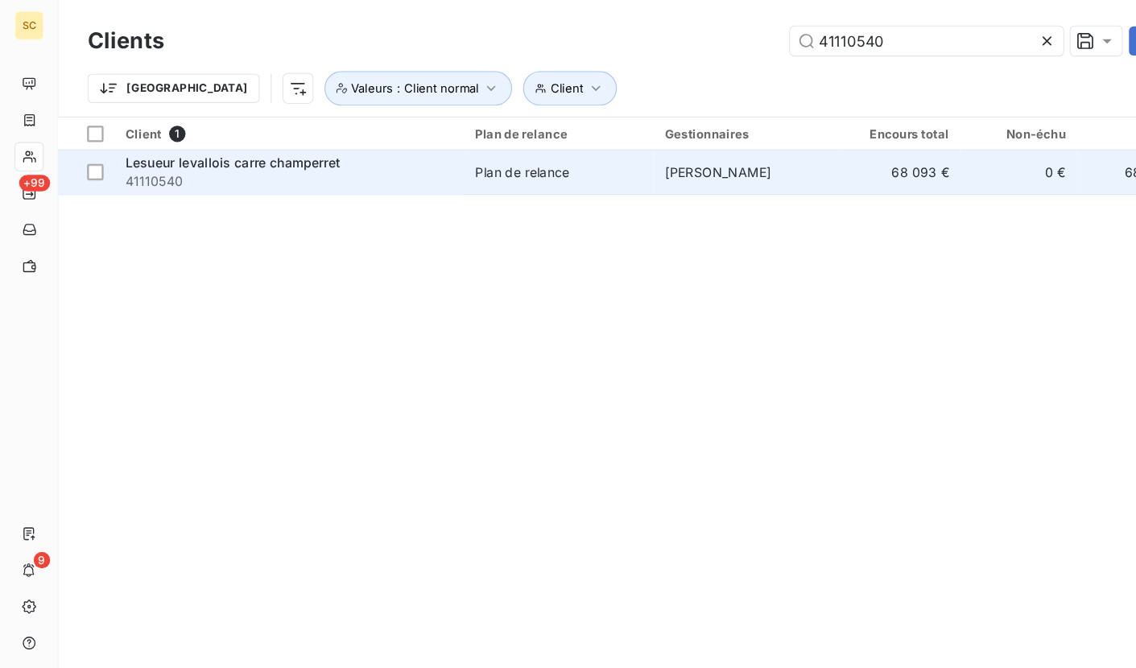
drag, startPoint x: 394, startPoint y: 172, endPoint x: 399, endPoint y: 159, distance: 13.8
click at [394, 172] on div "Client 1 Plan de relance Gestionnaires Encours total Non-échu Échu Limite d’enc…" at bounding box center [594, 356] width 1085 height 505
click at [399, 159] on span "41110540" at bounding box center [256, 160] width 290 height 16
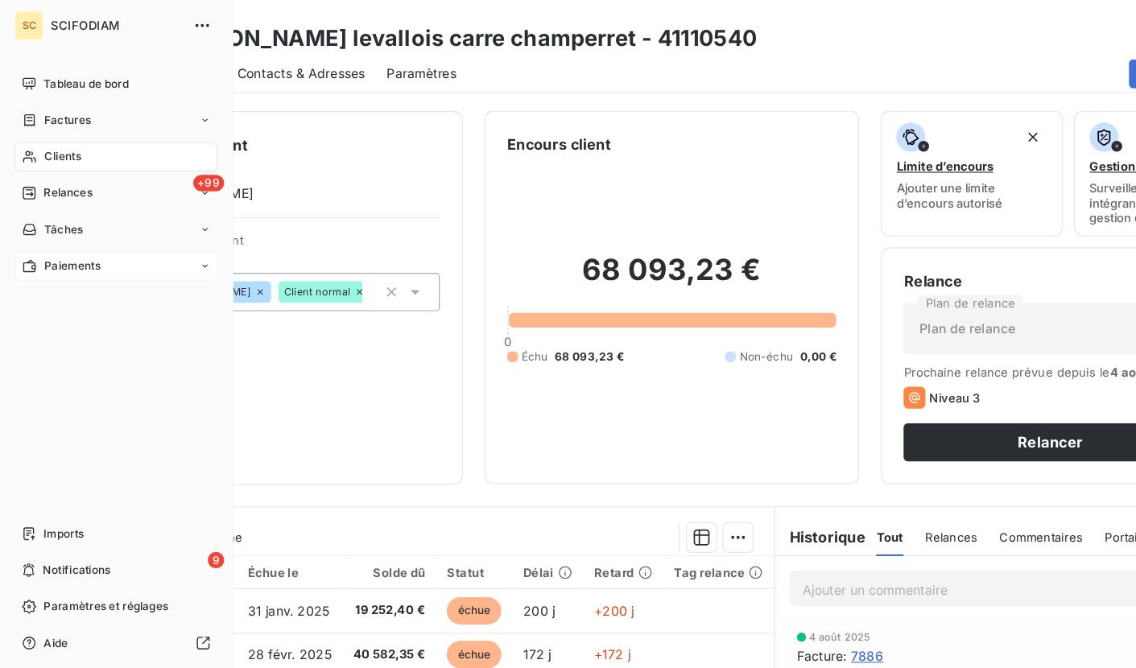
click at [185, 235] on icon at bounding box center [181, 235] width 10 height 10
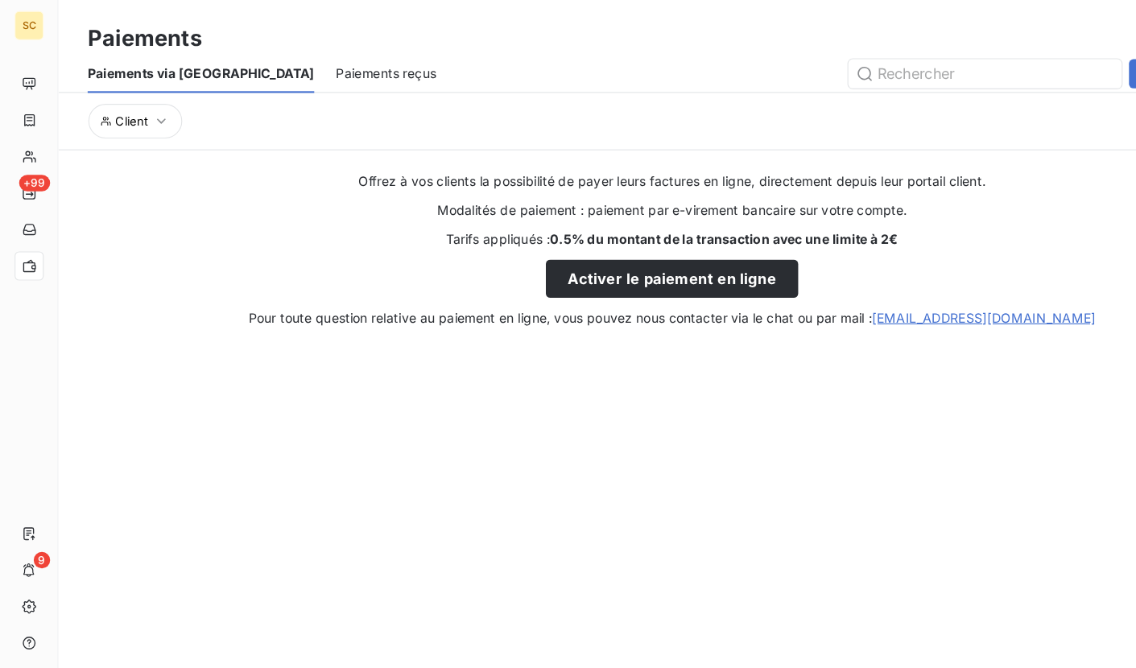
click at [297, 60] on span "Paiements reçus" at bounding box center [341, 65] width 89 height 16
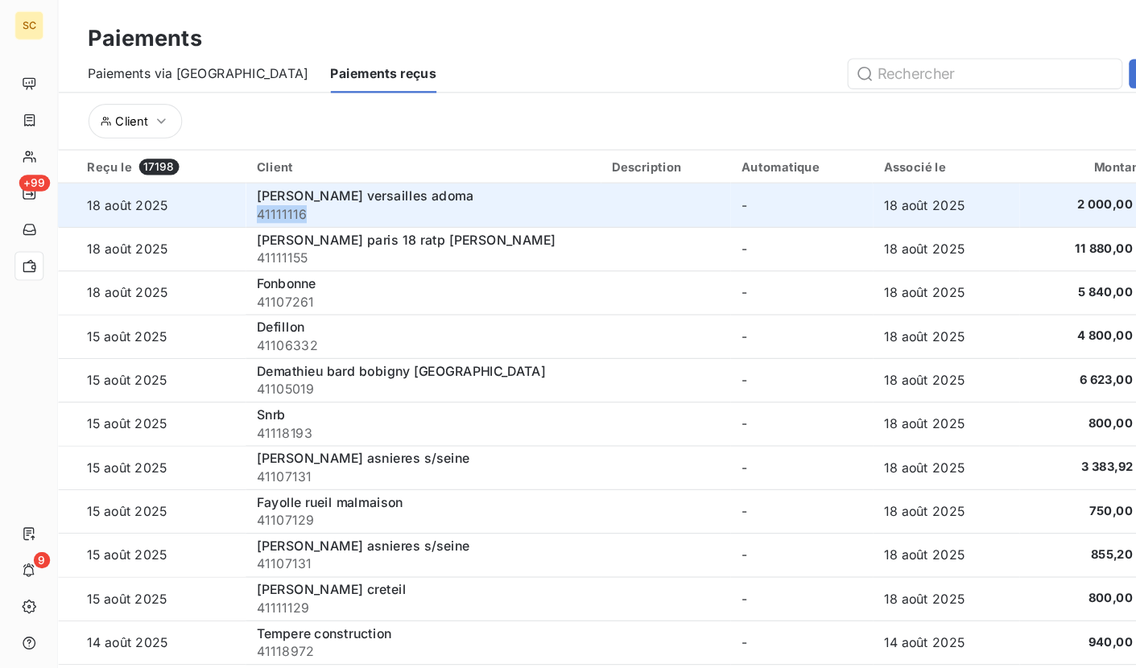
drag, startPoint x: 242, startPoint y: 192, endPoint x: 222, endPoint y: 190, distance: 20.2
click at [227, 190] on span "41111116" at bounding box center [374, 189] width 295 height 16
copy span "41111116"
click at [246, 185] on span "41111116" at bounding box center [374, 189] width 295 height 16
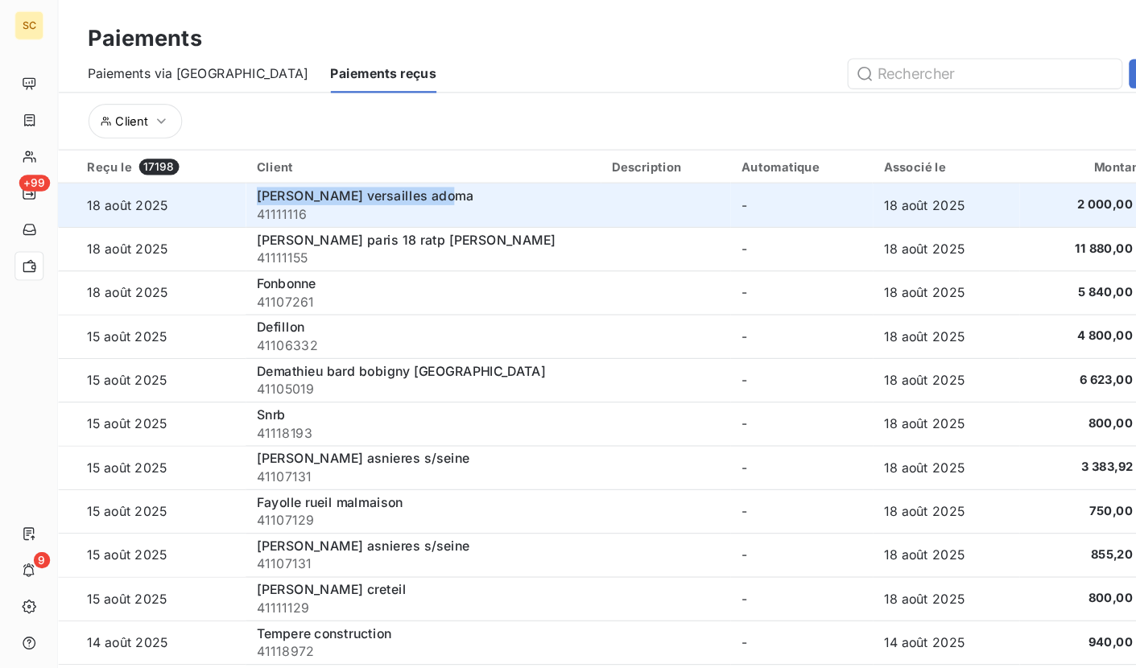
drag, startPoint x: 232, startPoint y: 175, endPoint x: 387, endPoint y: 172, distance: 155.5
click at [387, 172] on td "Leon grosse versailles adoma 41111116" at bounding box center [374, 181] width 314 height 39
copy span "[PERSON_NAME] versailles adoma"
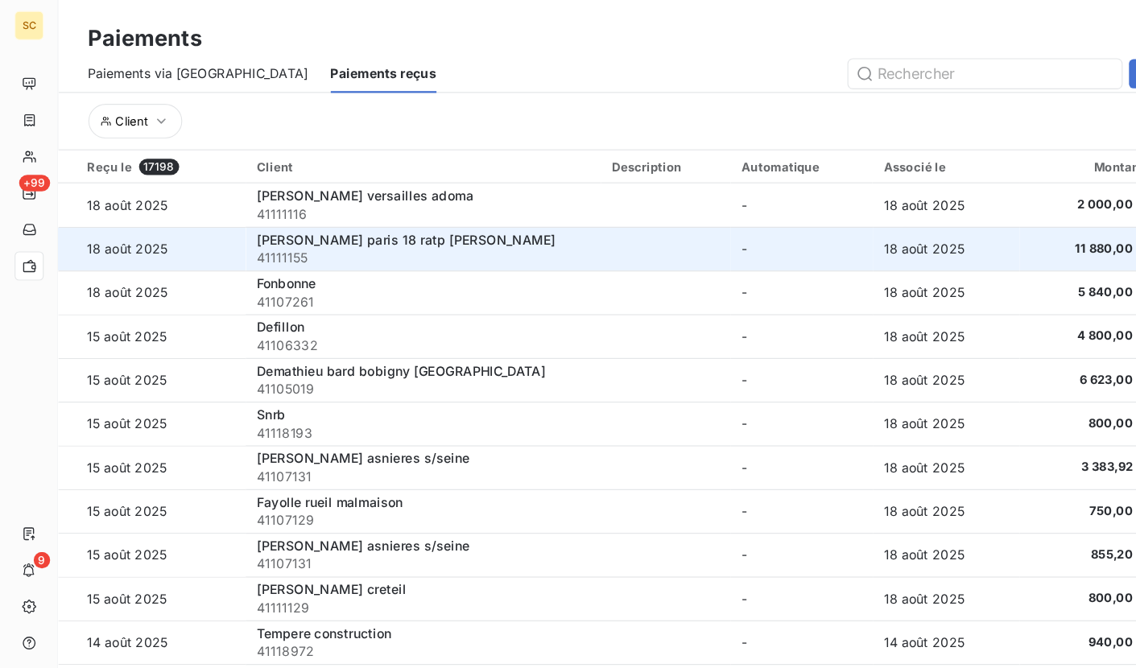
click at [242, 230] on span "41111155" at bounding box center [374, 228] width 295 height 16
copy span "41111155"
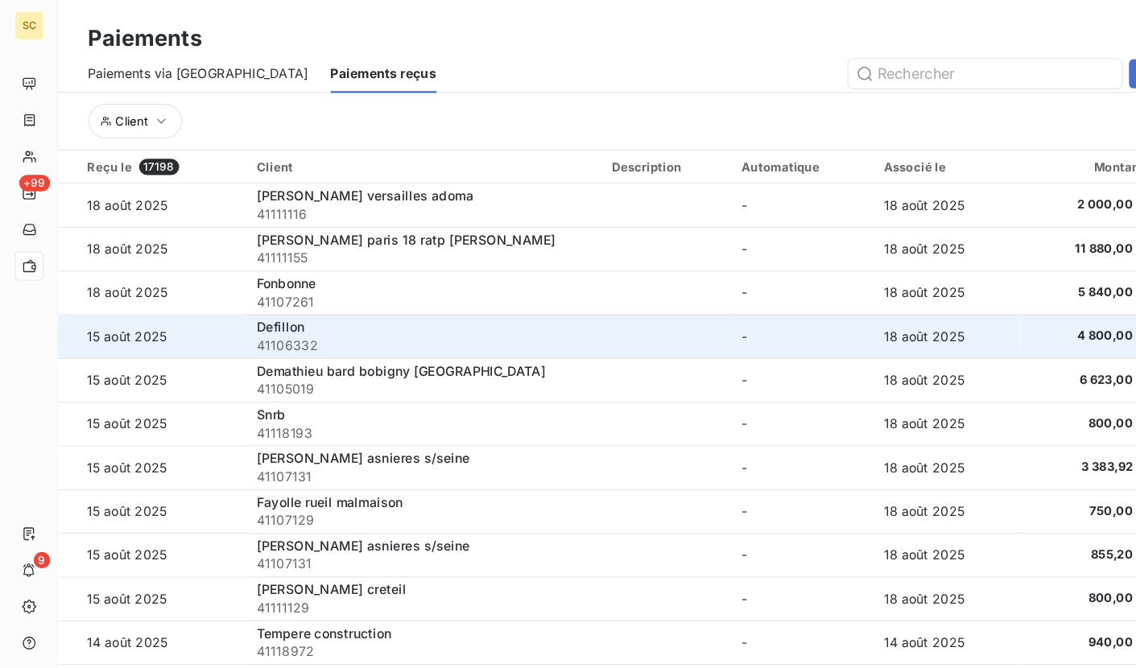
click at [254, 303] on span "41106332" at bounding box center [374, 305] width 295 height 16
copy span "41106332"
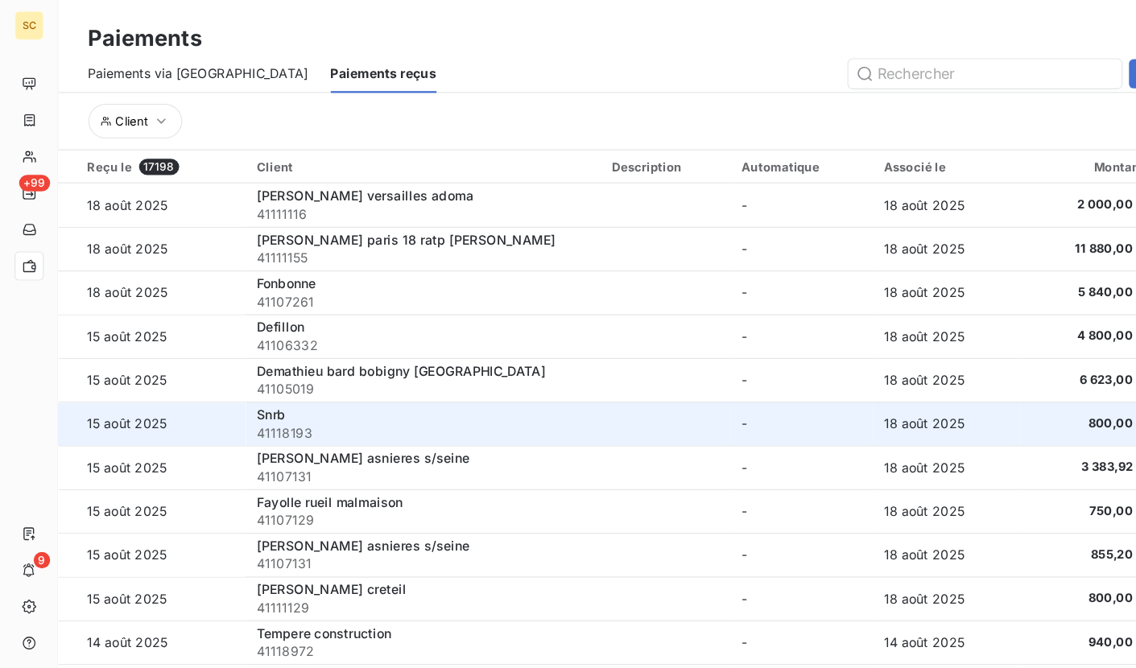
click at [239, 368] on span "Snrb" at bounding box center [240, 366] width 26 height 14
click at [239, 367] on span "Snrb" at bounding box center [240, 366] width 26 height 14
copy span "Snrb"
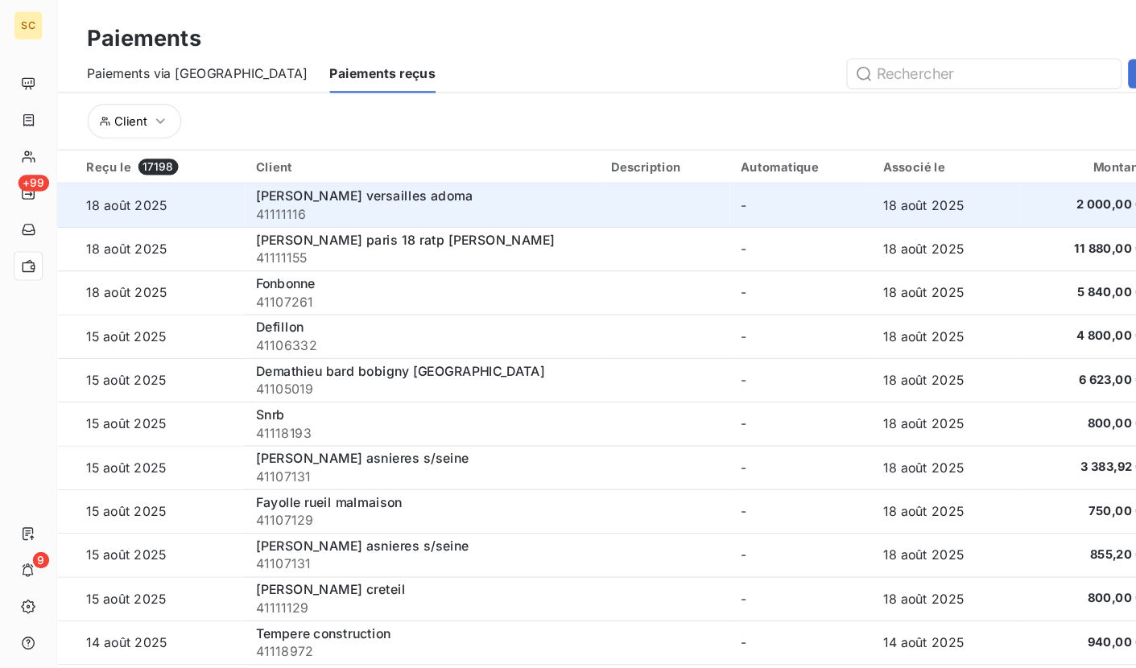
click at [306, 179] on span "[PERSON_NAME] versailles adoma" at bounding box center [323, 173] width 192 height 14
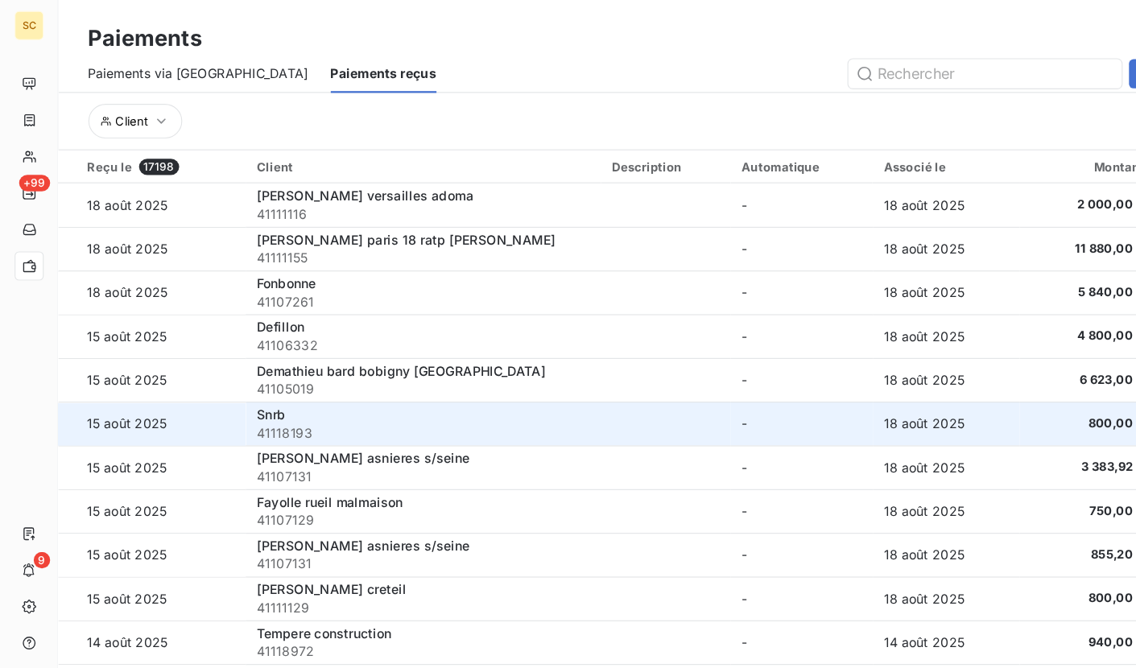
click at [246, 387] on span "41118193" at bounding box center [374, 383] width 295 height 16
copy span "41118193"
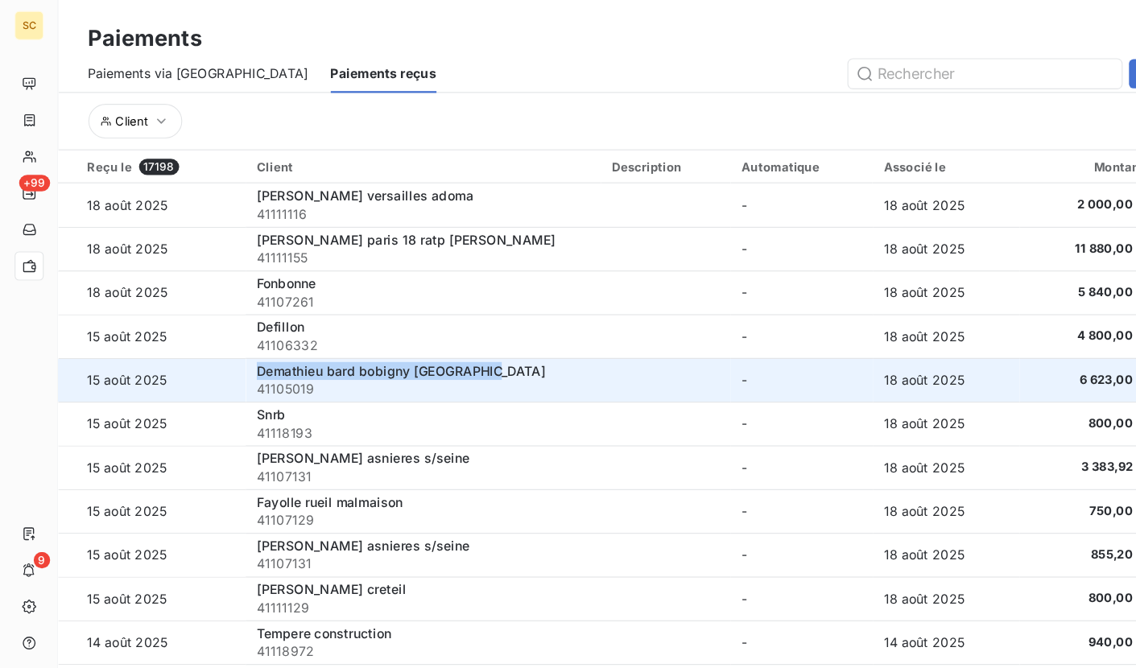
drag, startPoint x: 237, startPoint y: 325, endPoint x: 470, endPoint y: 325, distance: 233.6
click at [475, 324] on td "Demathieu bard bobigny rue gueneau 41105019" at bounding box center [374, 336] width 314 height 39
copy span "Demathieu bard bobigny [GEOGRAPHIC_DATA]"
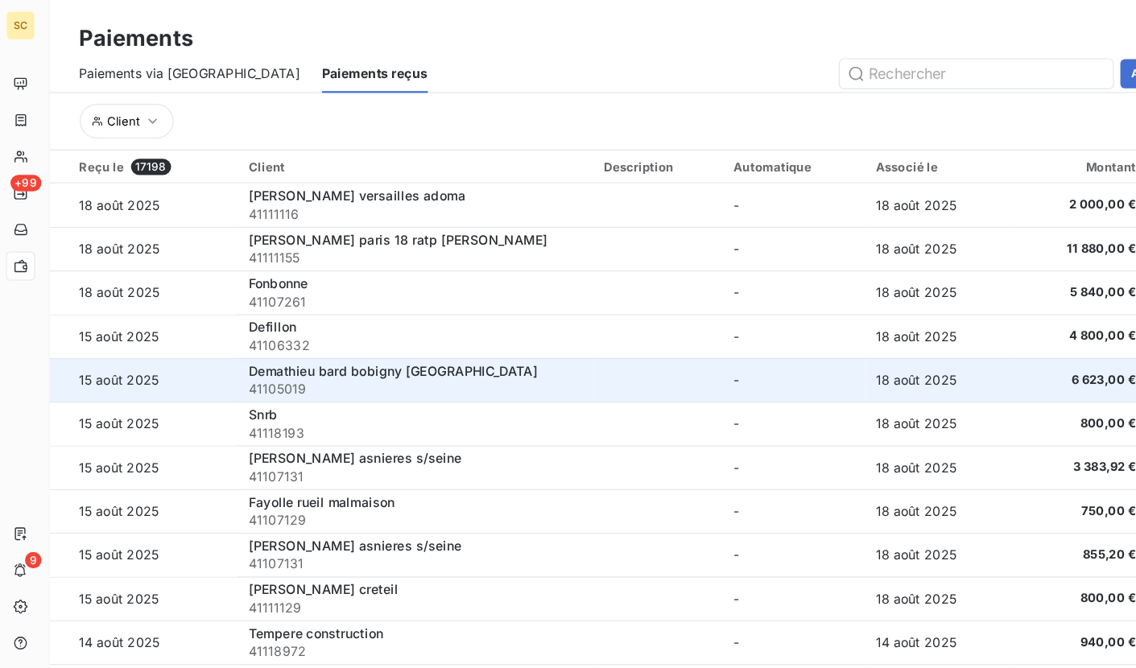
click at [460, 350] on span "41105019" at bounding box center [374, 344] width 295 height 16
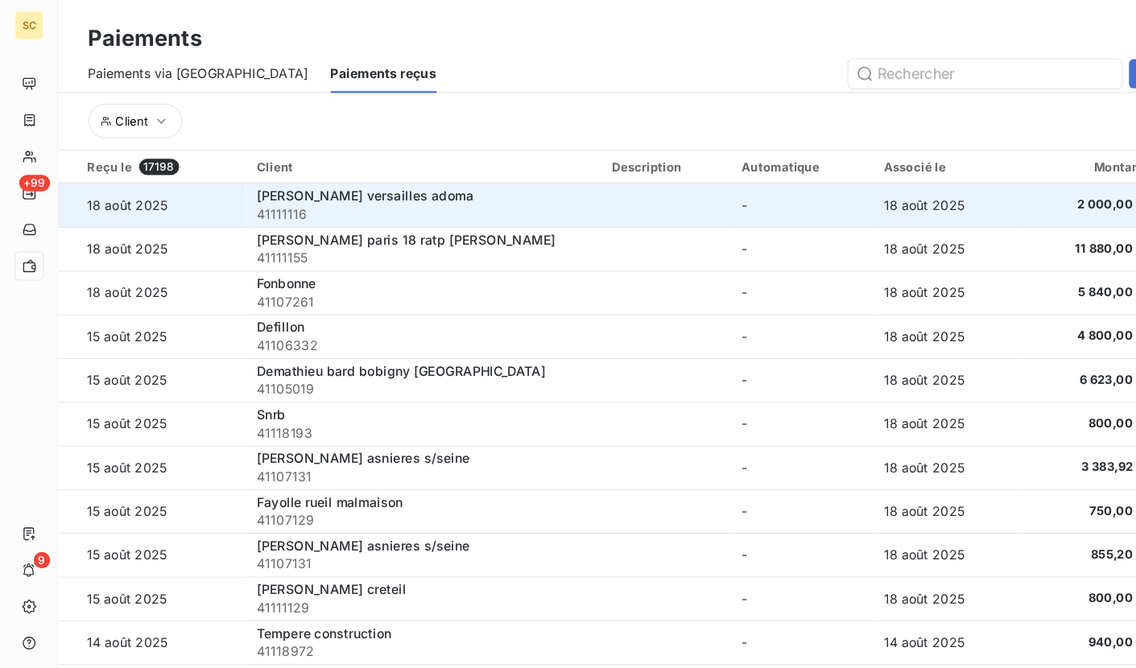
click at [255, 191] on span "41111116" at bounding box center [374, 189] width 295 height 16
copy span "41111116"
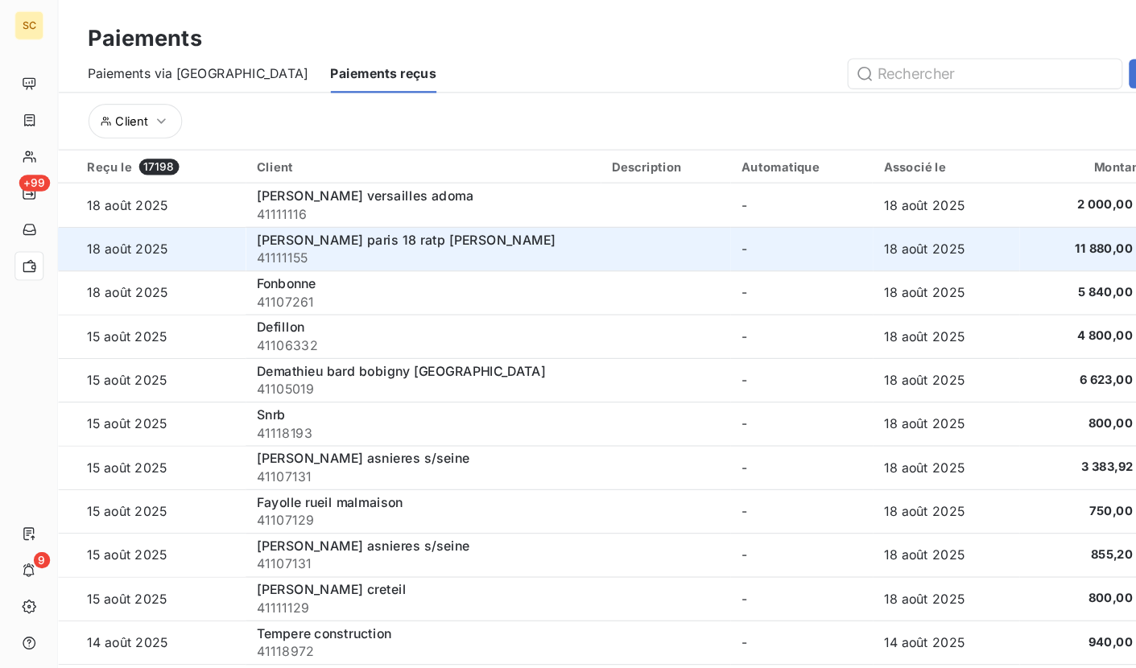
click at [246, 230] on span "41111155" at bounding box center [374, 228] width 295 height 16
copy span "41111155"
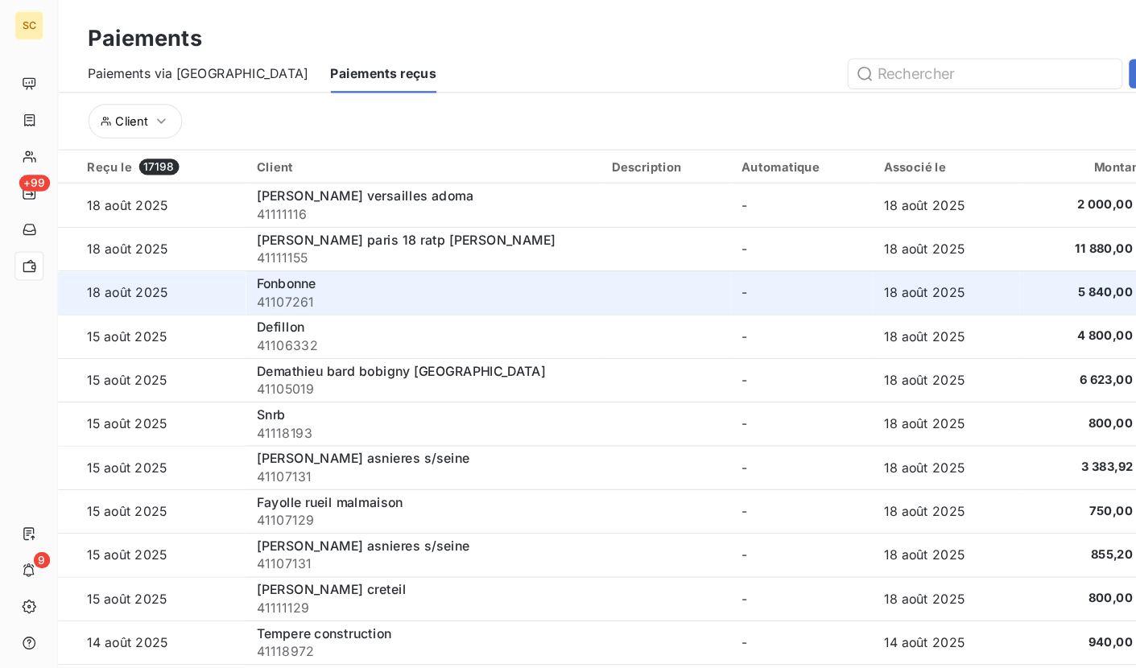
click at [250, 267] on span "41107261" at bounding box center [374, 267] width 295 height 16
copy span "41107261"
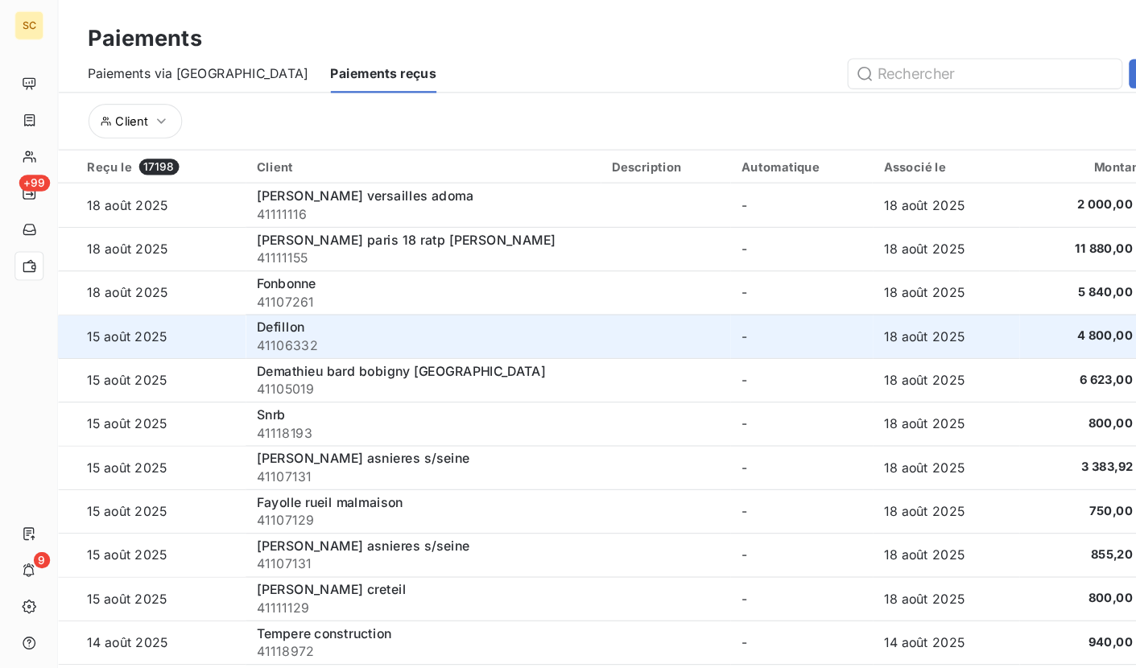
click at [258, 306] on span "41106332" at bounding box center [374, 305] width 295 height 16
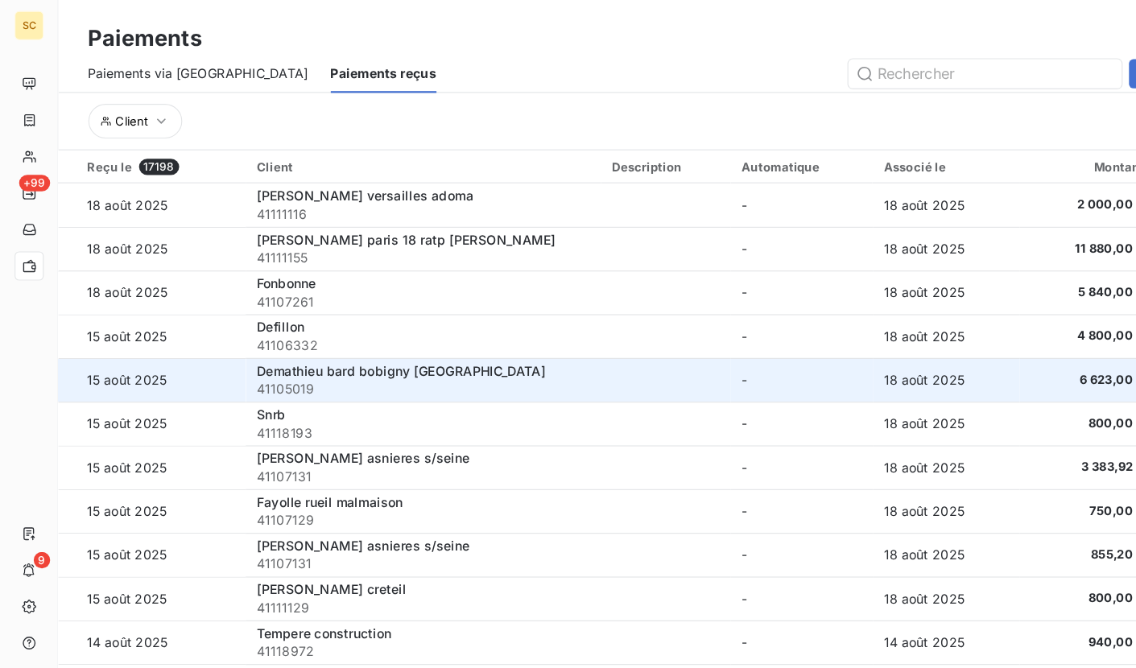
click at [261, 343] on span "41105019" at bounding box center [374, 344] width 295 height 16
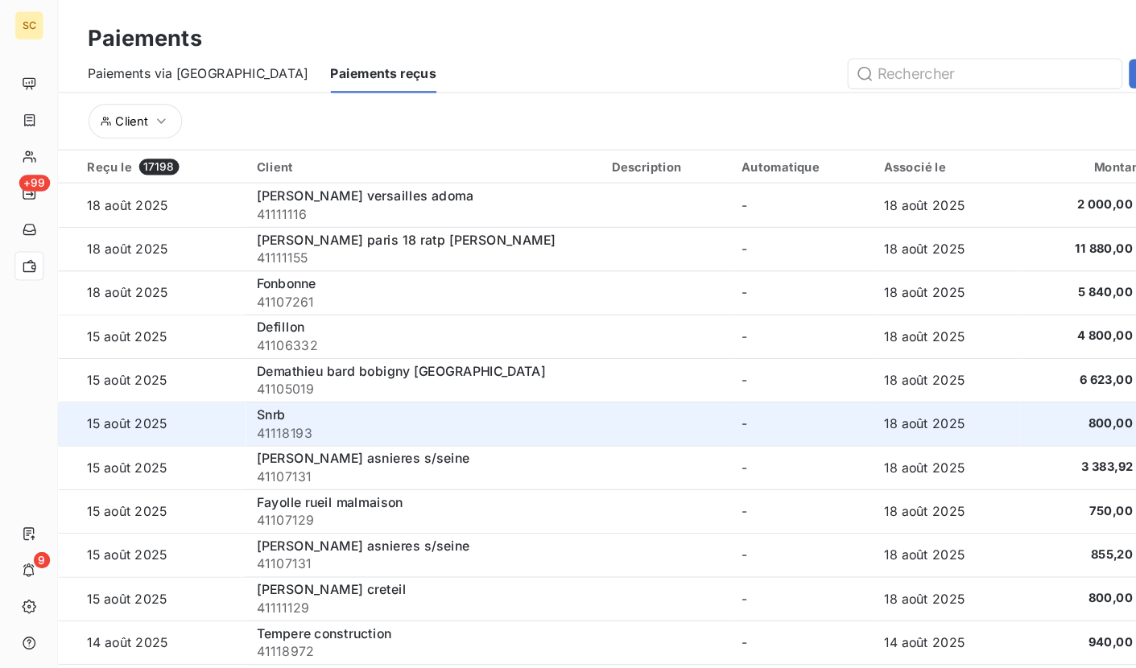
click at [250, 386] on span "41118193" at bounding box center [374, 383] width 295 height 16
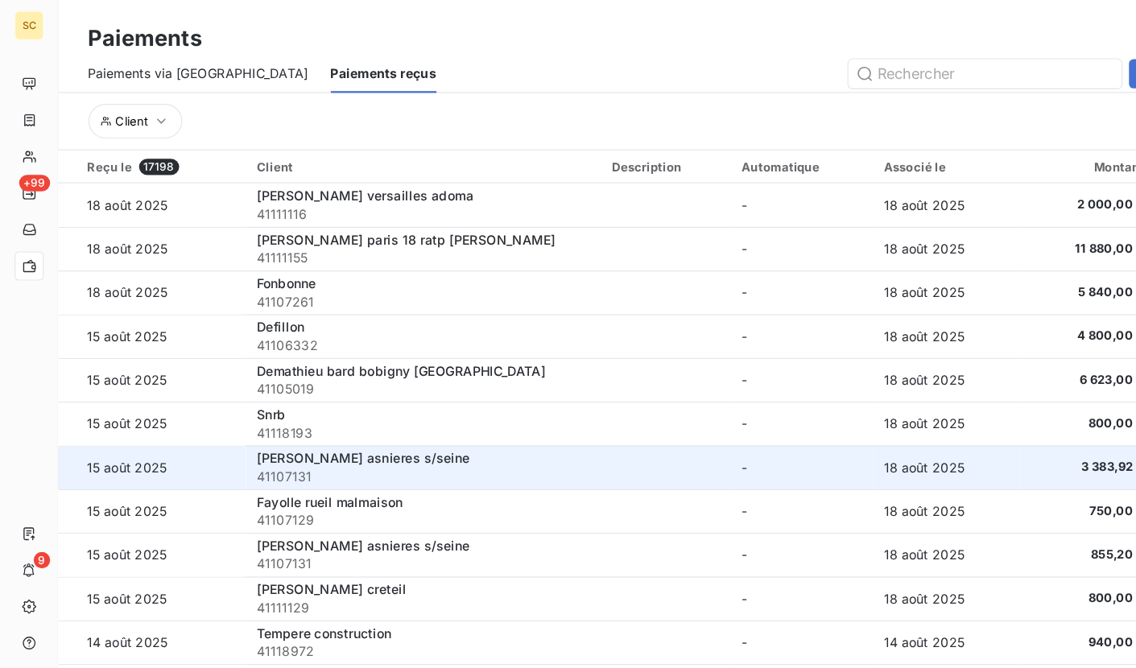
click at [246, 421] on span "41107131" at bounding box center [374, 421] width 295 height 16
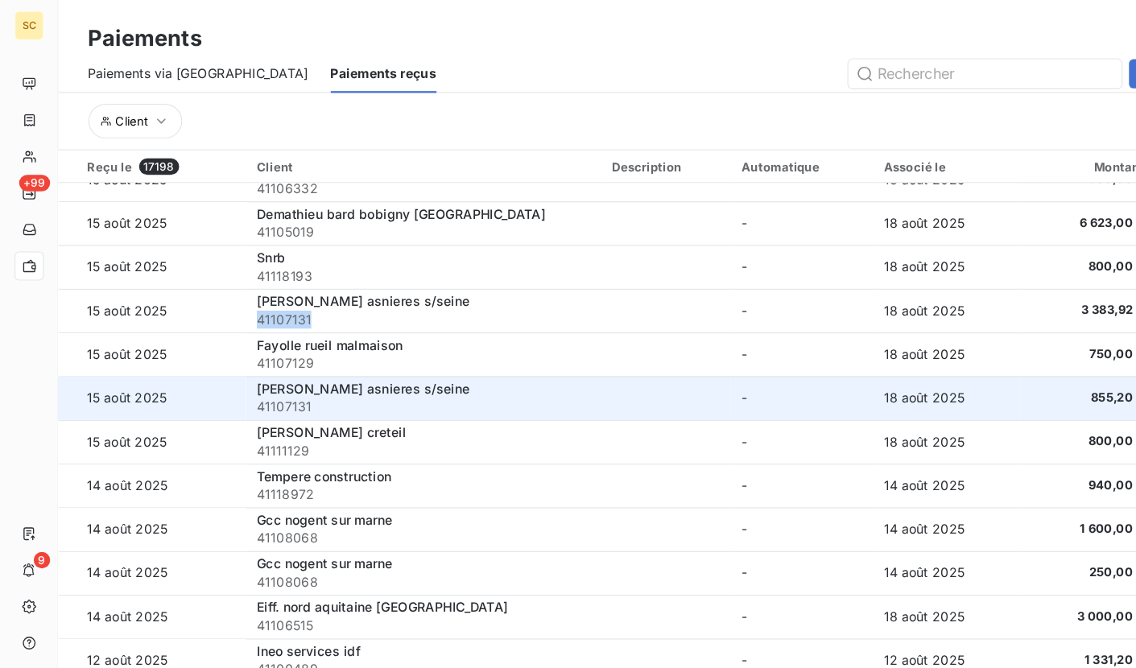
scroll to position [147, 0]
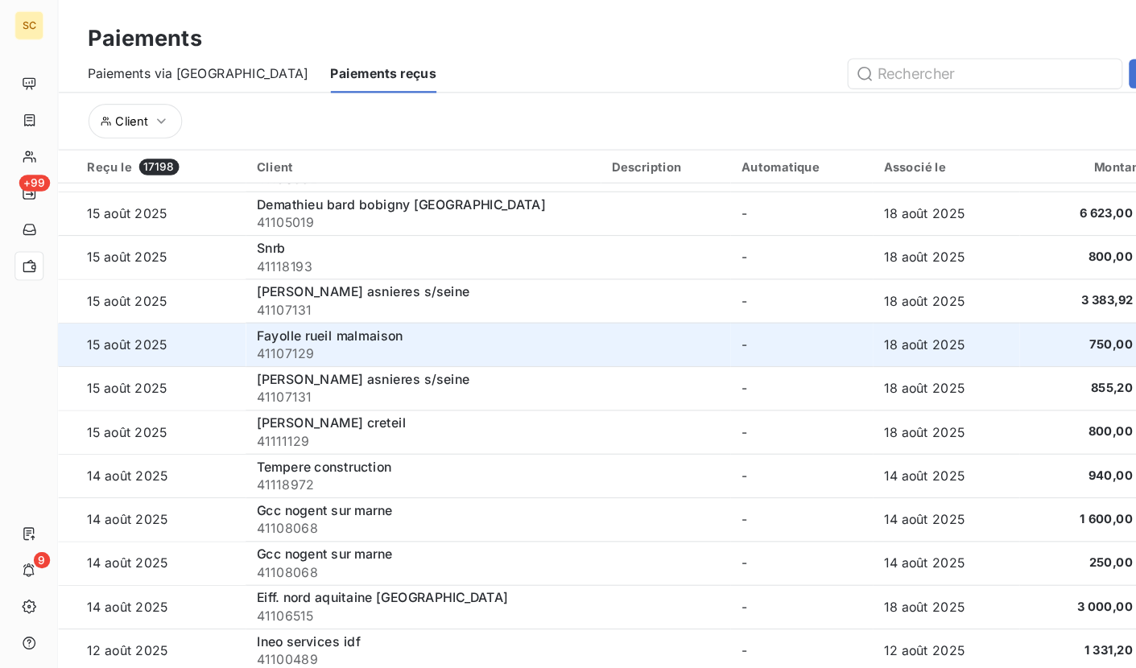
click at [252, 316] on span "41107129" at bounding box center [374, 312] width 295 height 16
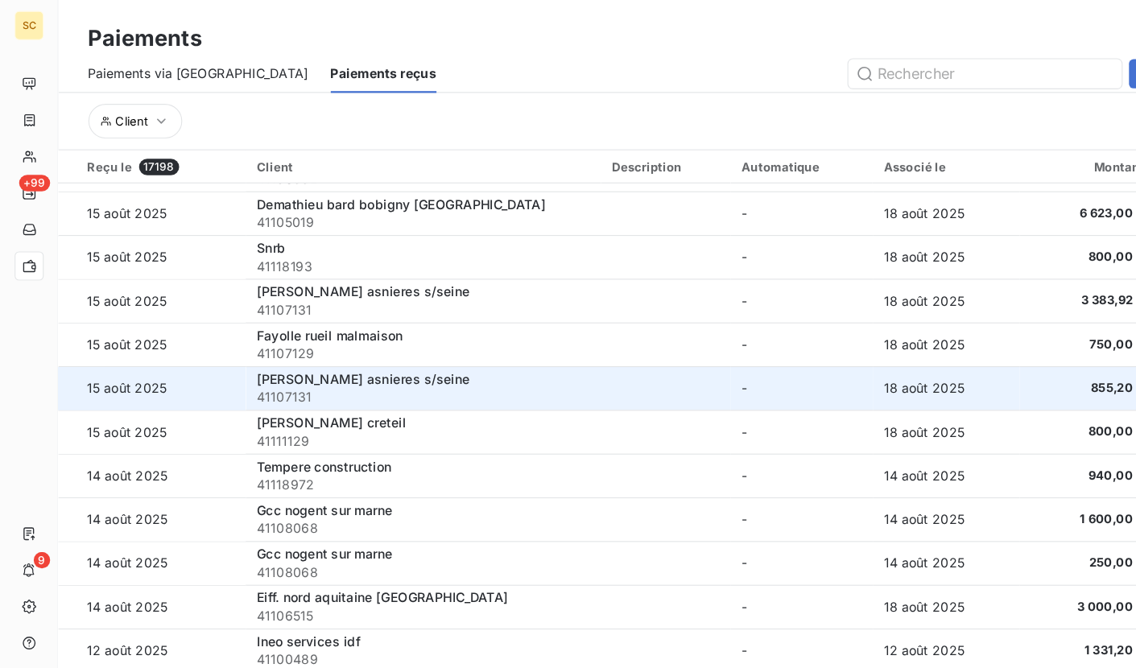
click at [246, 349] on span "41107131" at bounding box center [374, 351] width 295 height 16
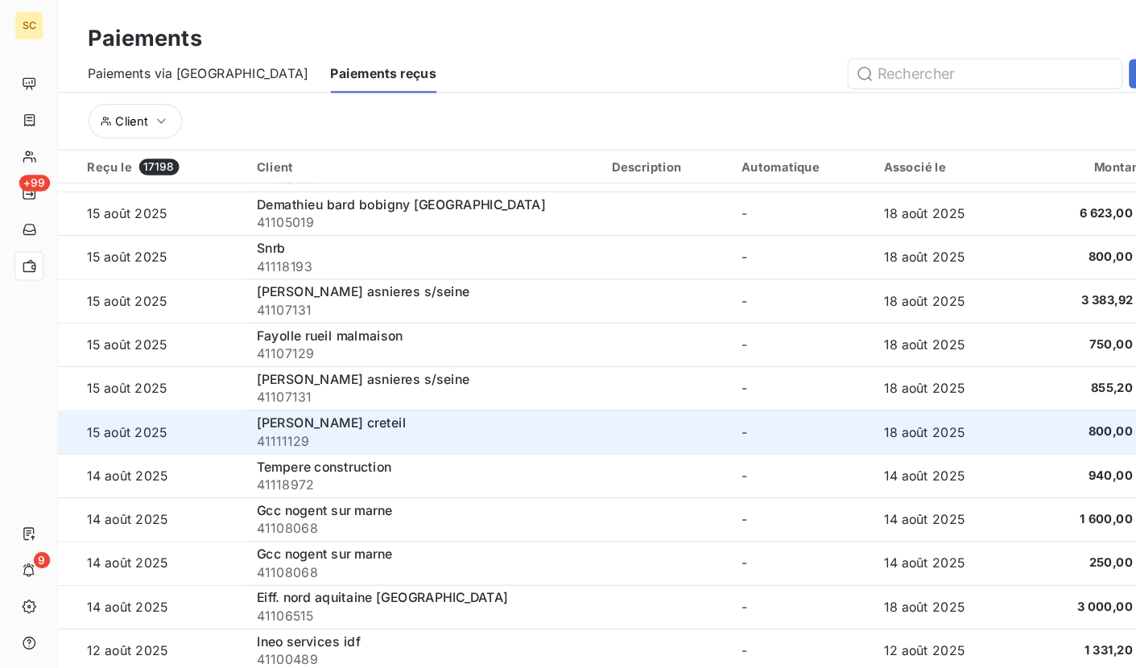
click at [252, 391] on span "41111129" at bounding box center [374, 390] width 295 height 16
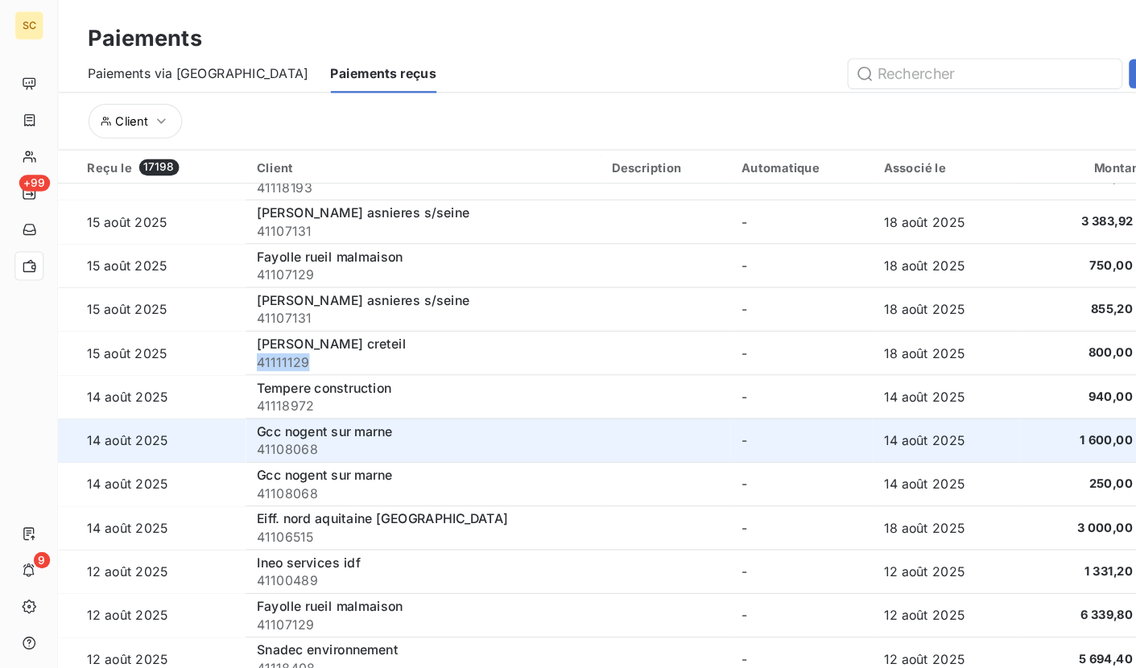
scroll to position [226, 0]
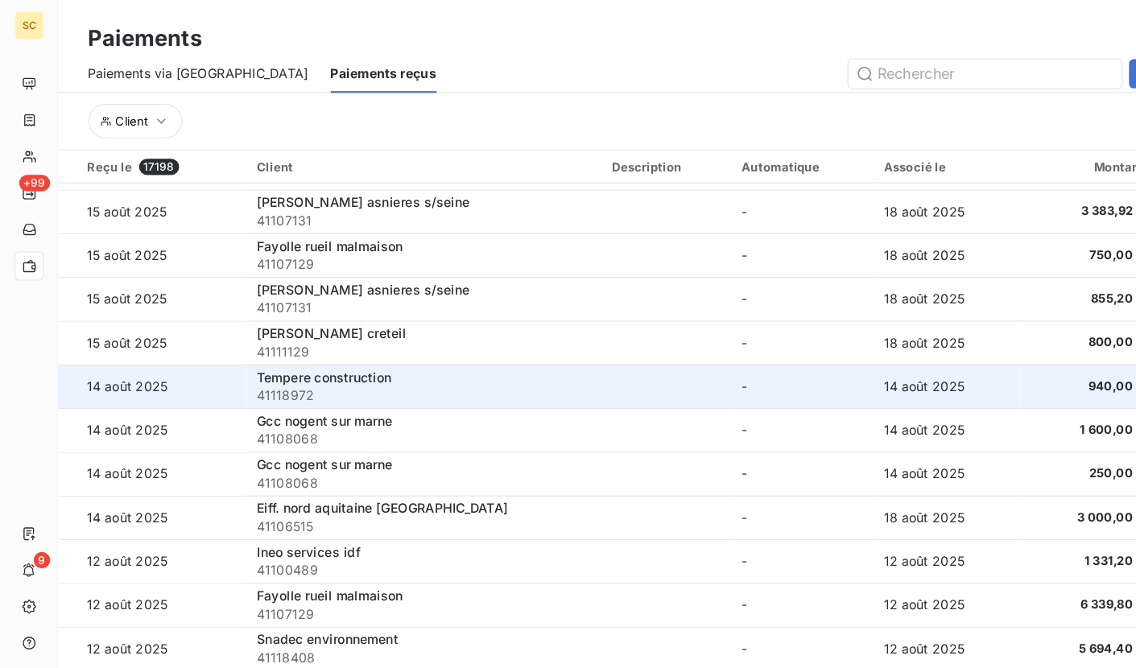
click at [255, 349] on span "41118972" at bounding box center [374, 349] width 295 height 16
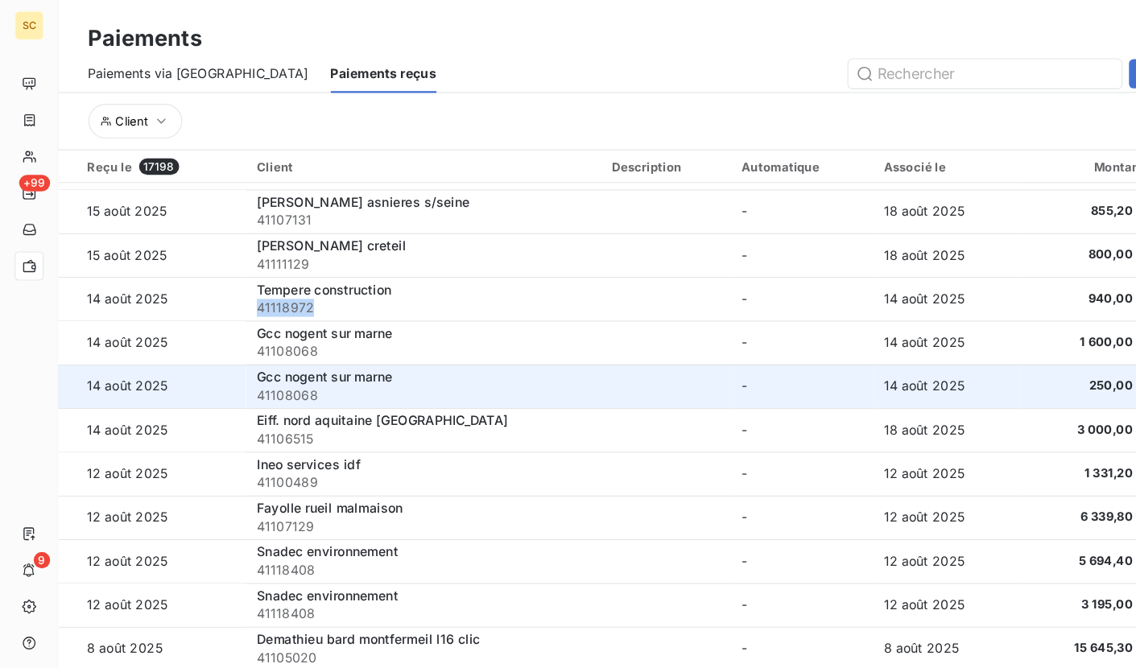
scroll to position [304, 0]
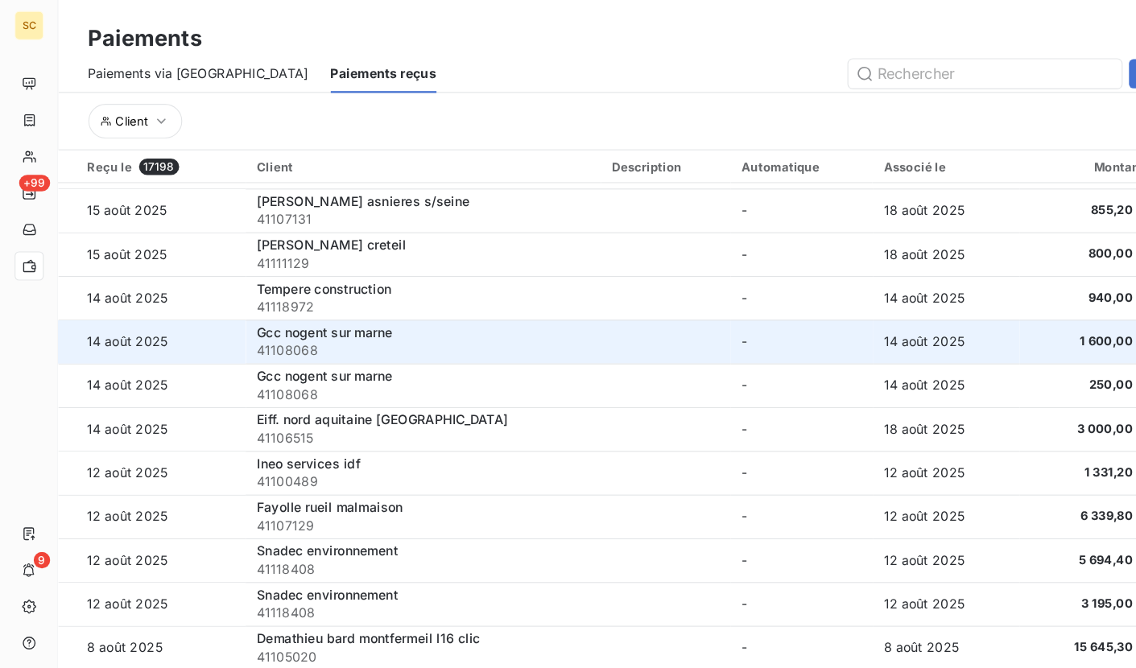
click at [250, 309] on span "41108068" at bounding box center [374, 310] width 295 height 16
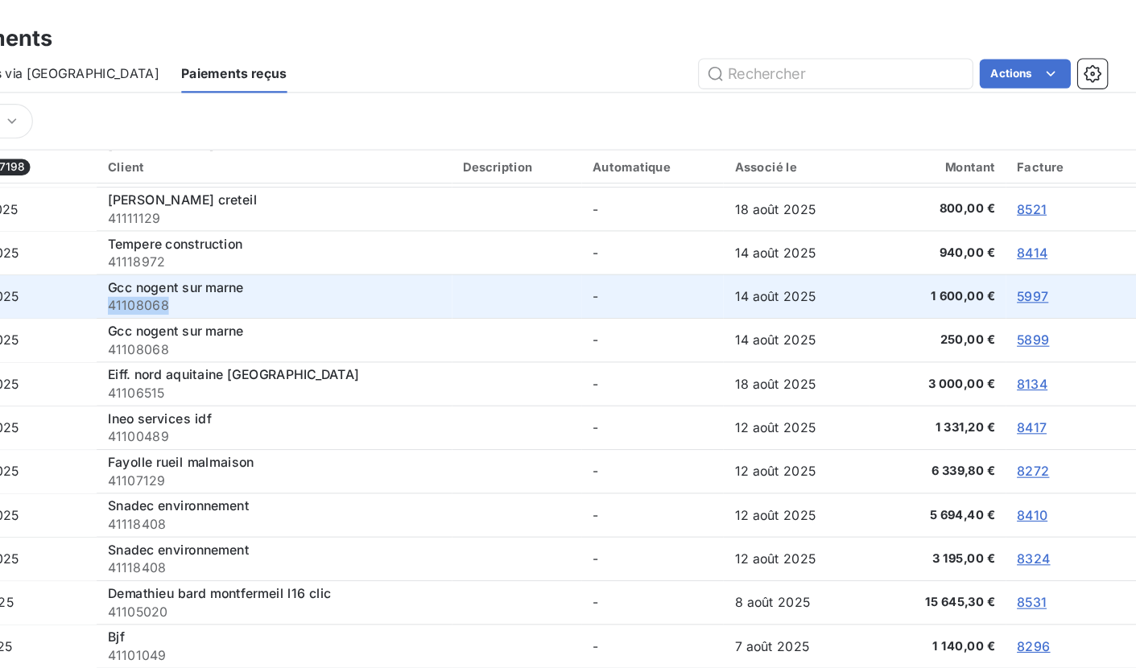
scroll to position [350, 0]
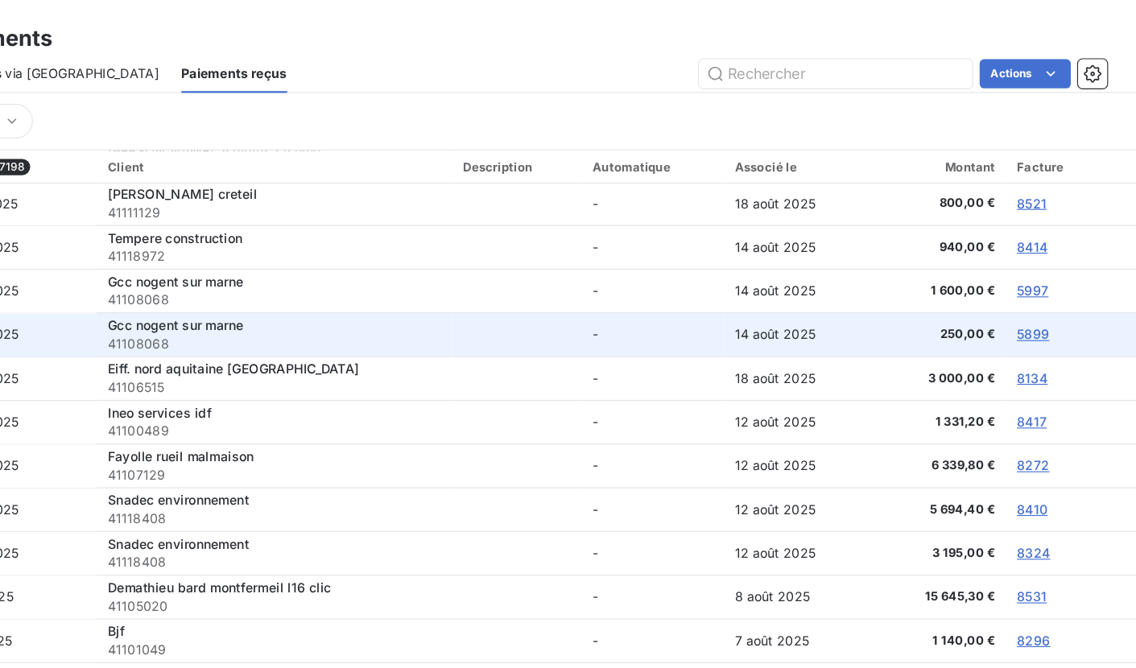
click at [263, 304] on span "41108068" at bounding box center [374, 304] width 295 height 16
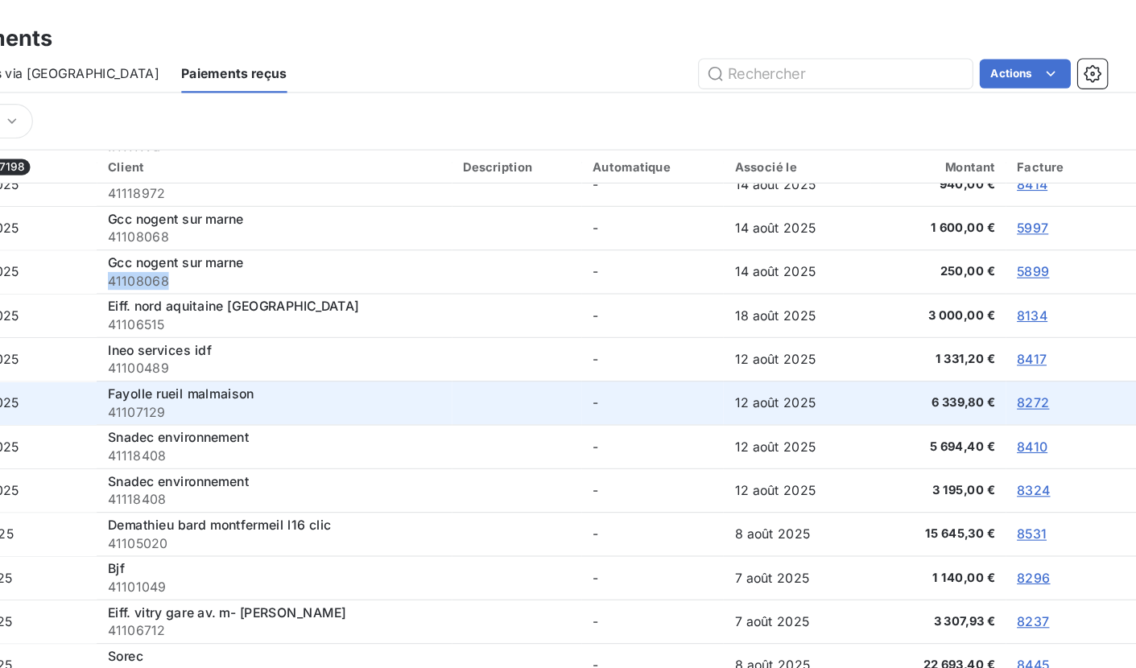
scroll to position [403, 0]
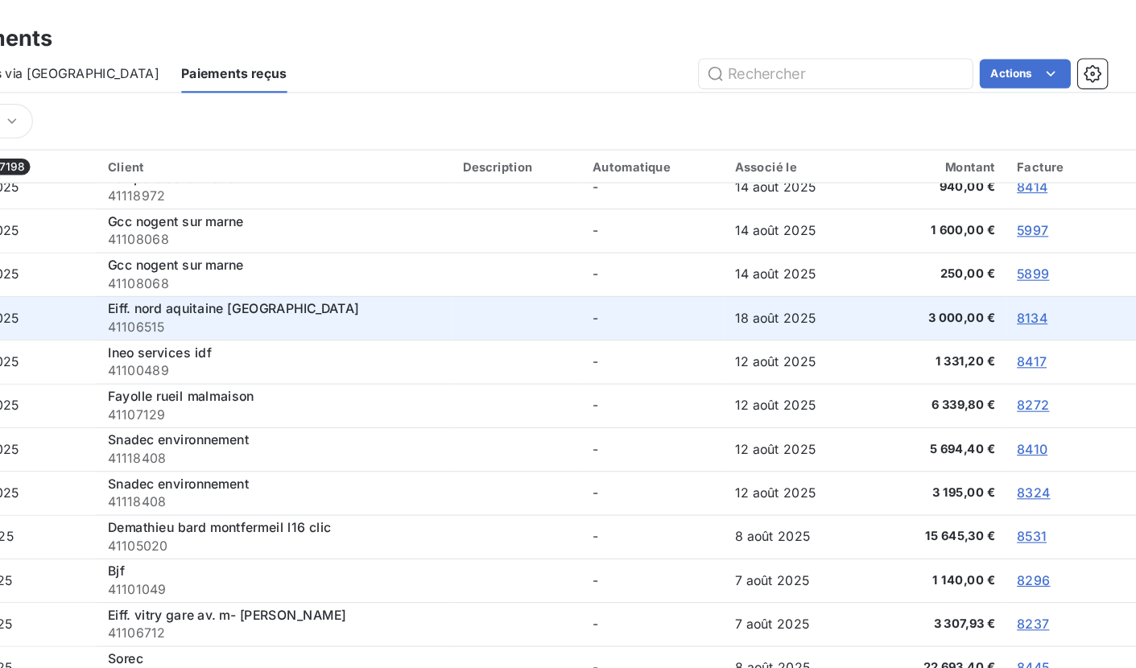
click at [246, 289] on span "41106515" at bounding box center [374, 289] width 295 height 16
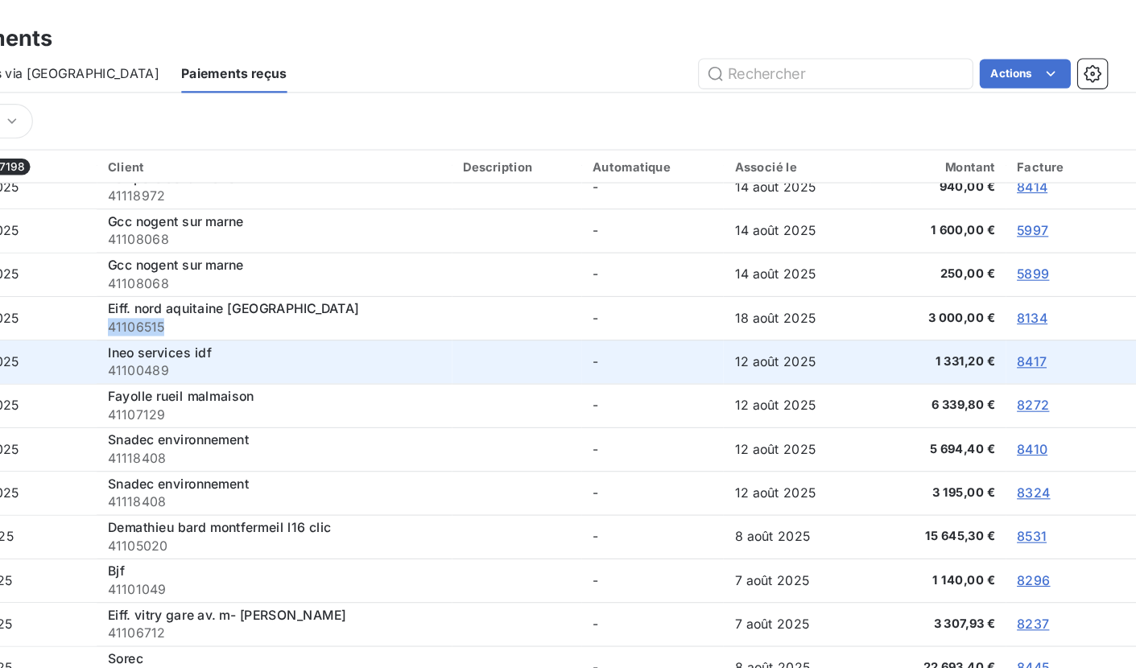
scroll to position [433, 0]
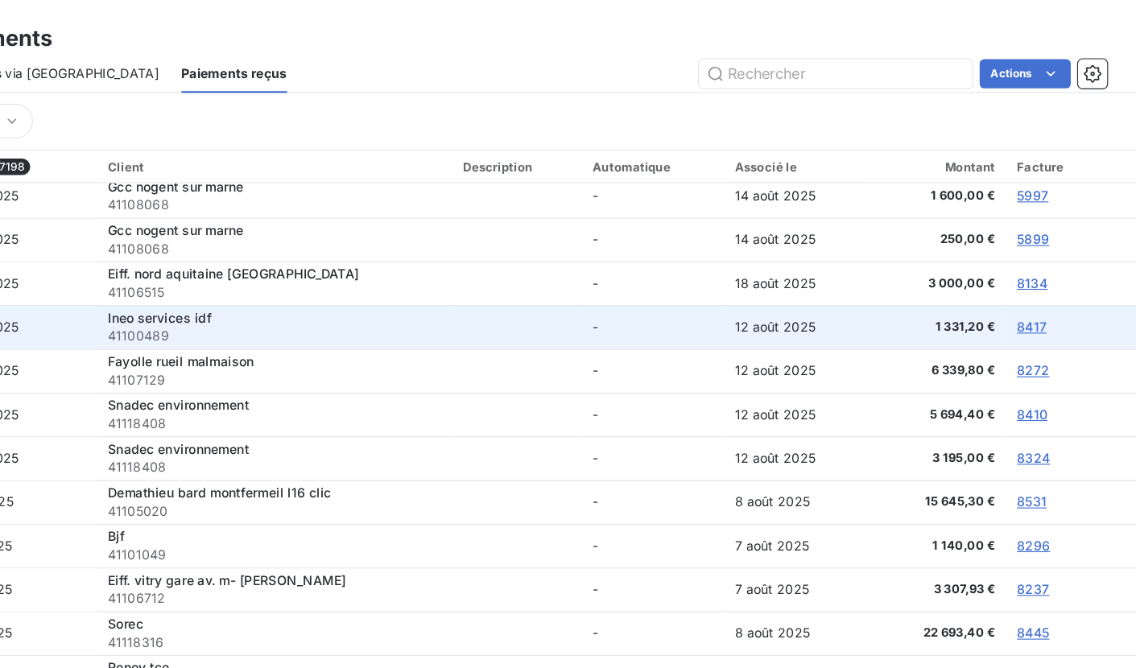
click at [250, 295] on span "41100489" at bounding box center [374, 297] width 295 height 16
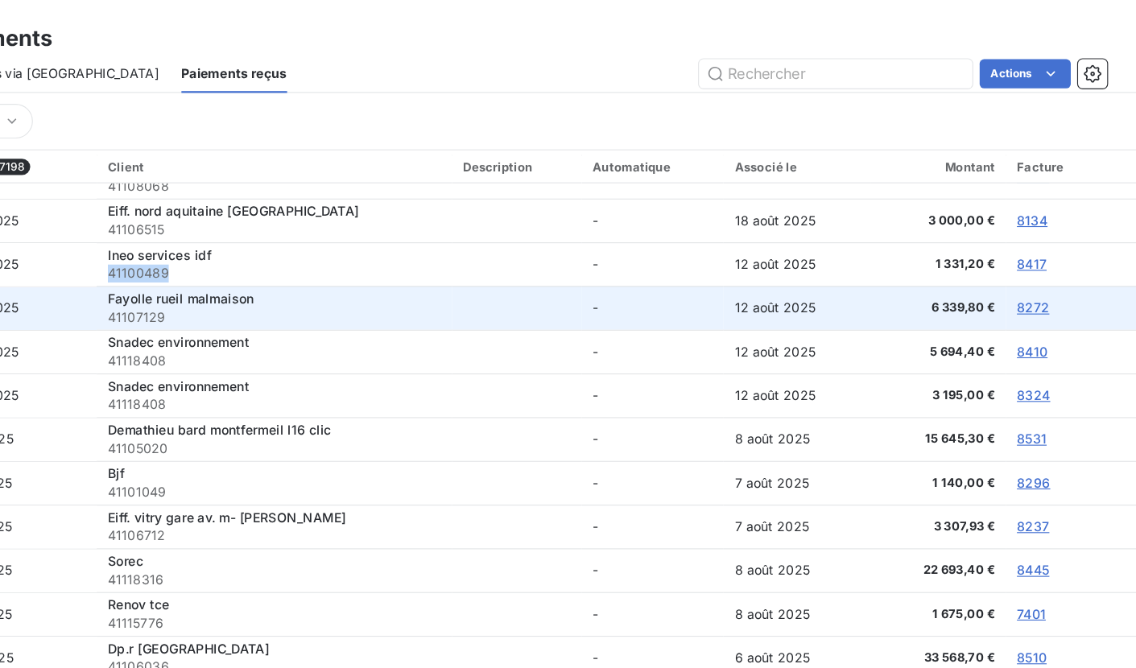
scroll to position [490, 0]
click at [254, 285] on span "41107129" at bounding box center [374, 279] width 295 height 16
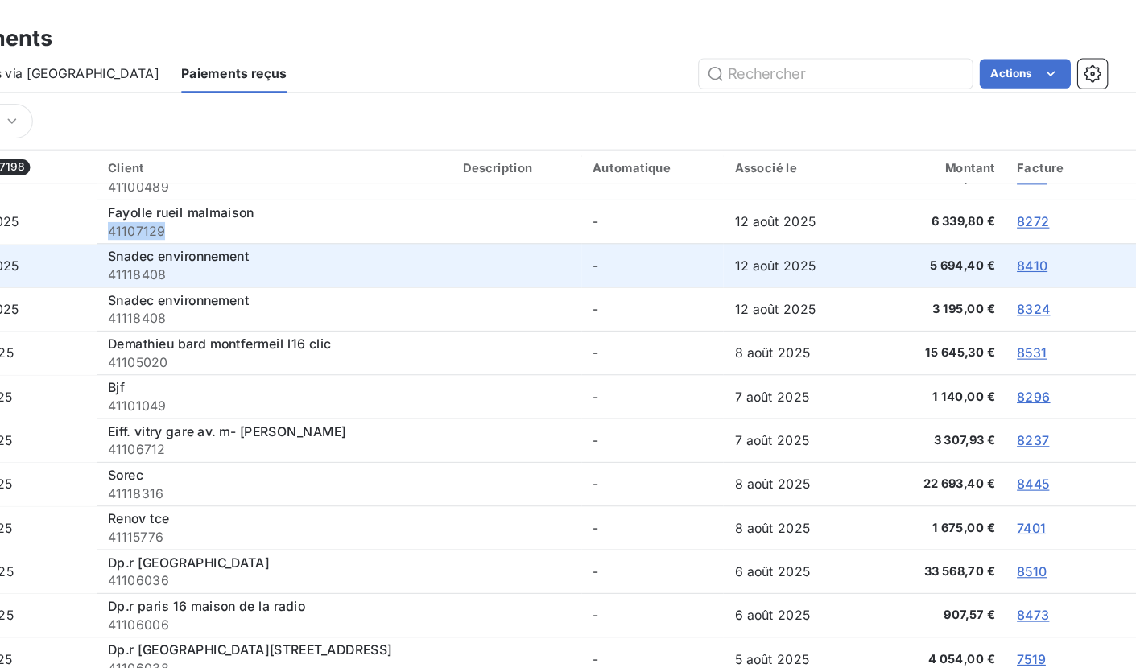
scroll to position [0, 0]
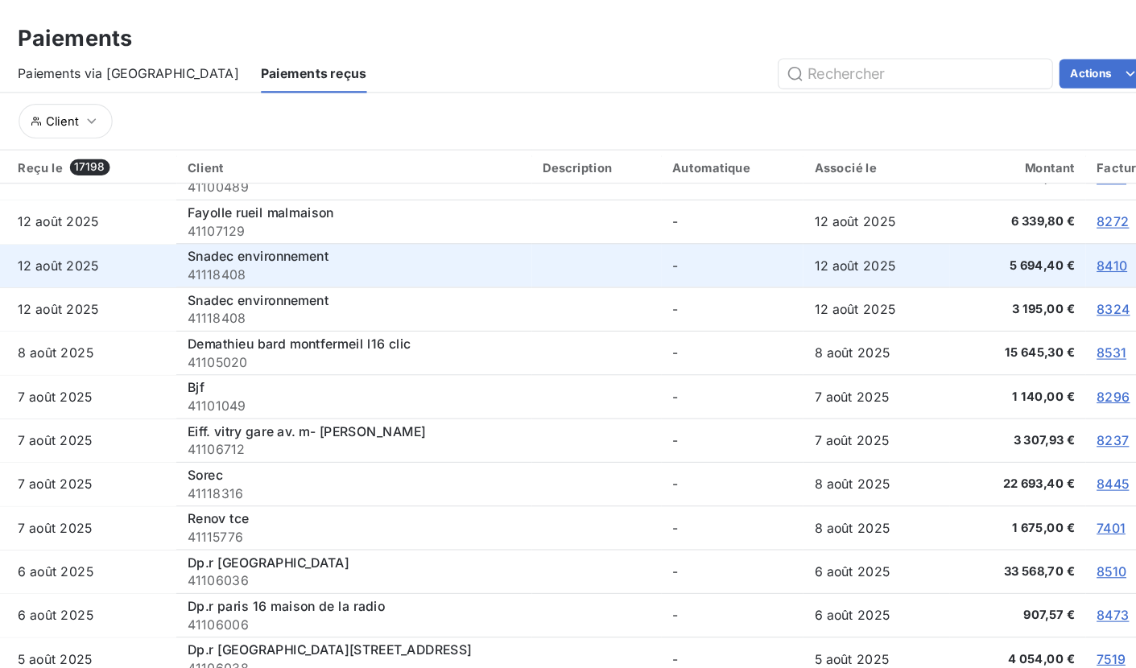
click at [257, 244] on span "41118408" at bounding box center [374, 242] width 295 height 16
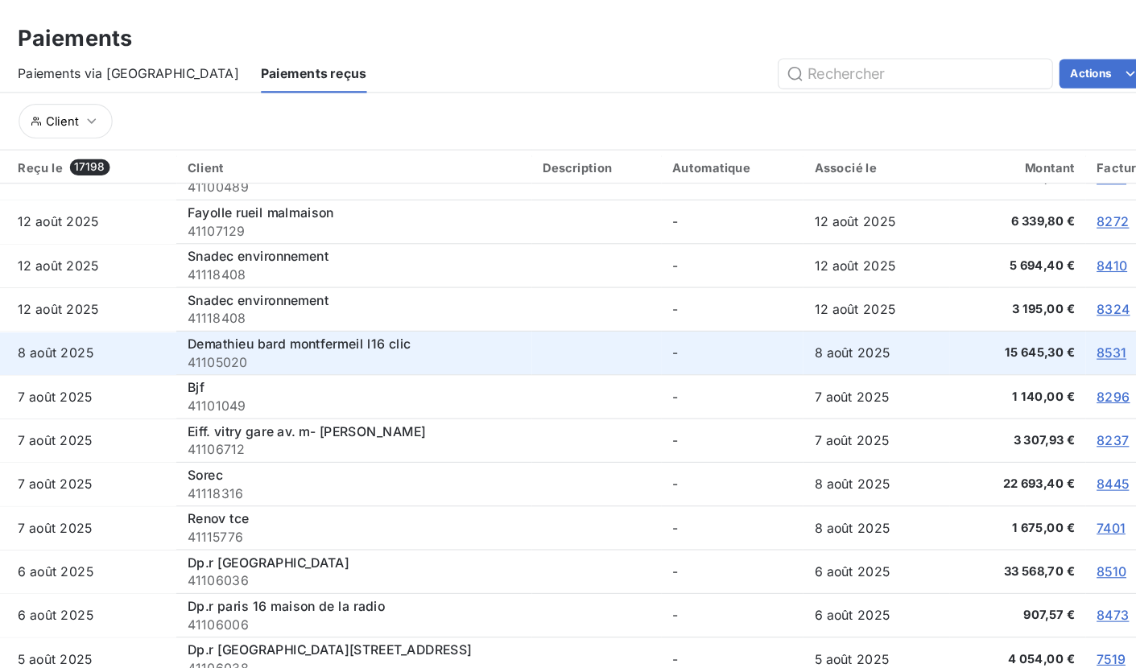
click at [243, 321] on span "41105020" at bounding box center [374, 320] width 295 height 16
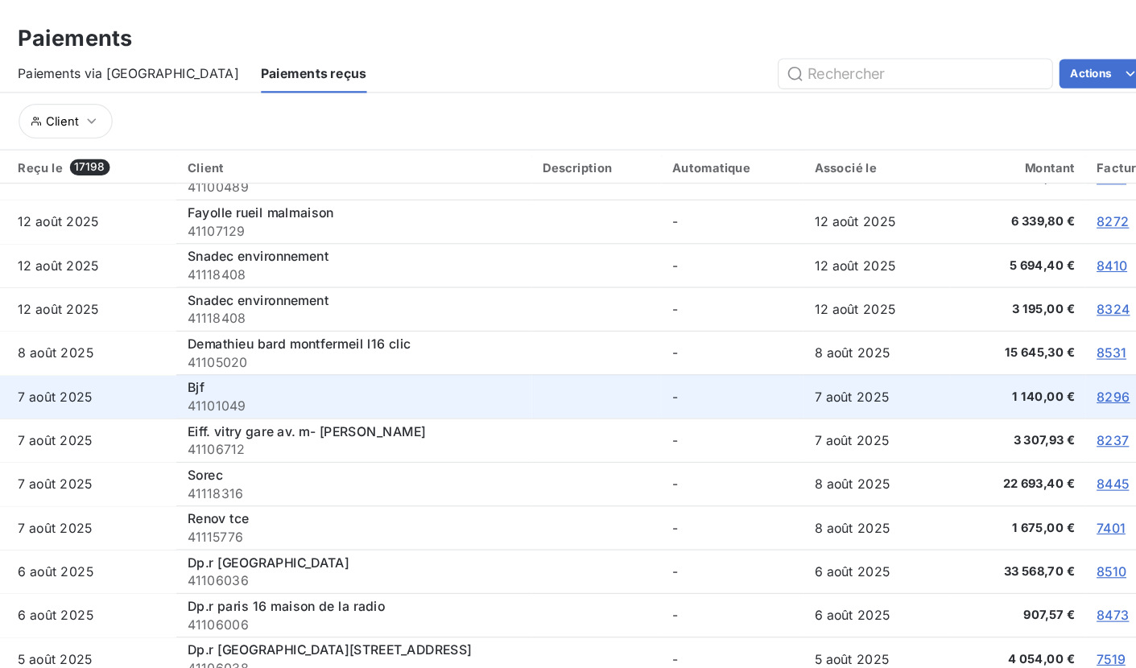
click at [237, 359] on span "41101049" at bounding box center [374, 358] width 295 height 16
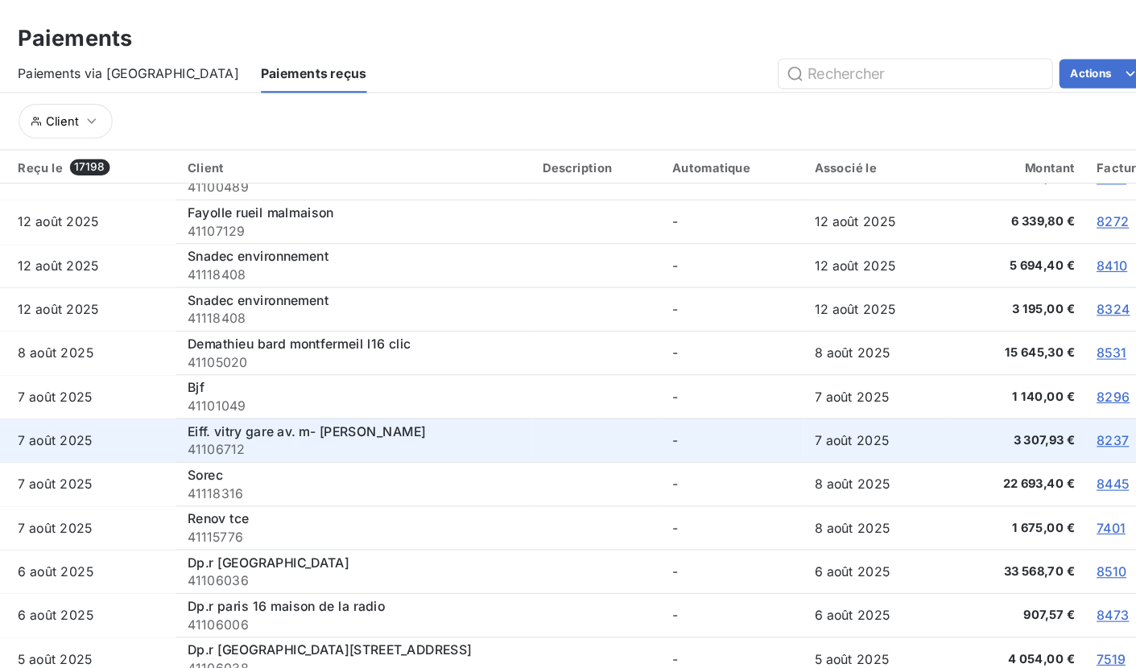
drag, startPoint x: 366, startPoint y: 379, endPoint x: 308, endPoint y: 392, distance: 59.4
click at [366, 379] on span "Eiff. vitry gare av. m- [PERSON_NAME]" at bounding box center [332, 381] width 211 height 14
click at [254, 398] on span "41106712" at bounding box center [374, 397] width 295 height 16
click at [253, 398] on span "41106712" at bounding box center [374, 397] width 295 height 16
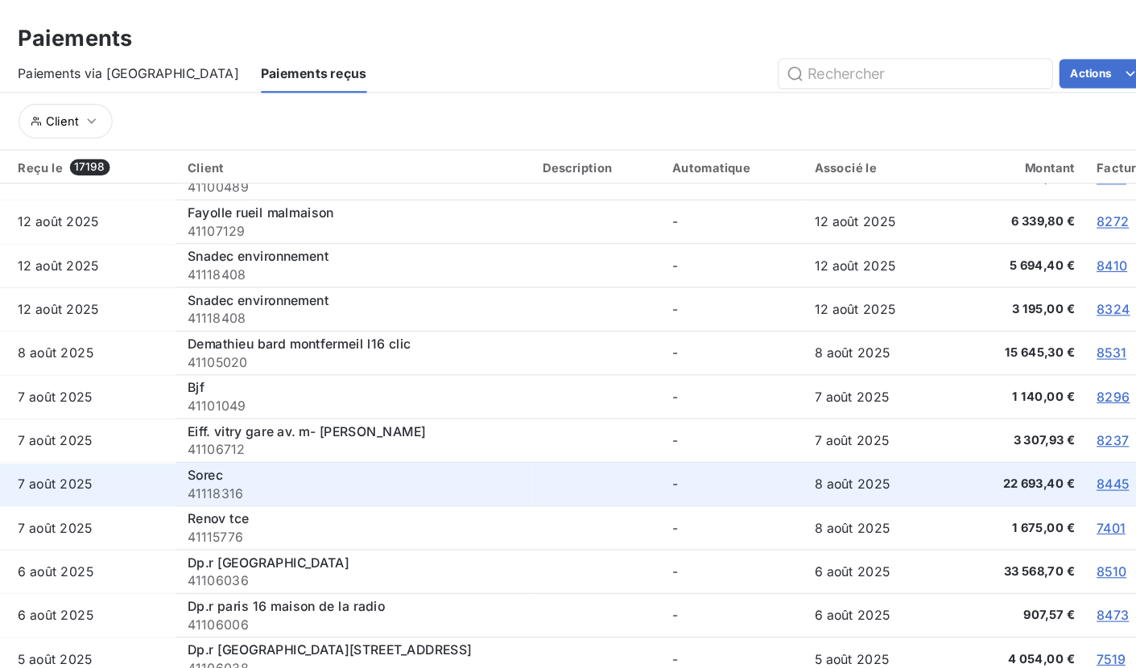
click at [242, 436] on span "41118316" at bounding box center [374, 436] width 295 height 16
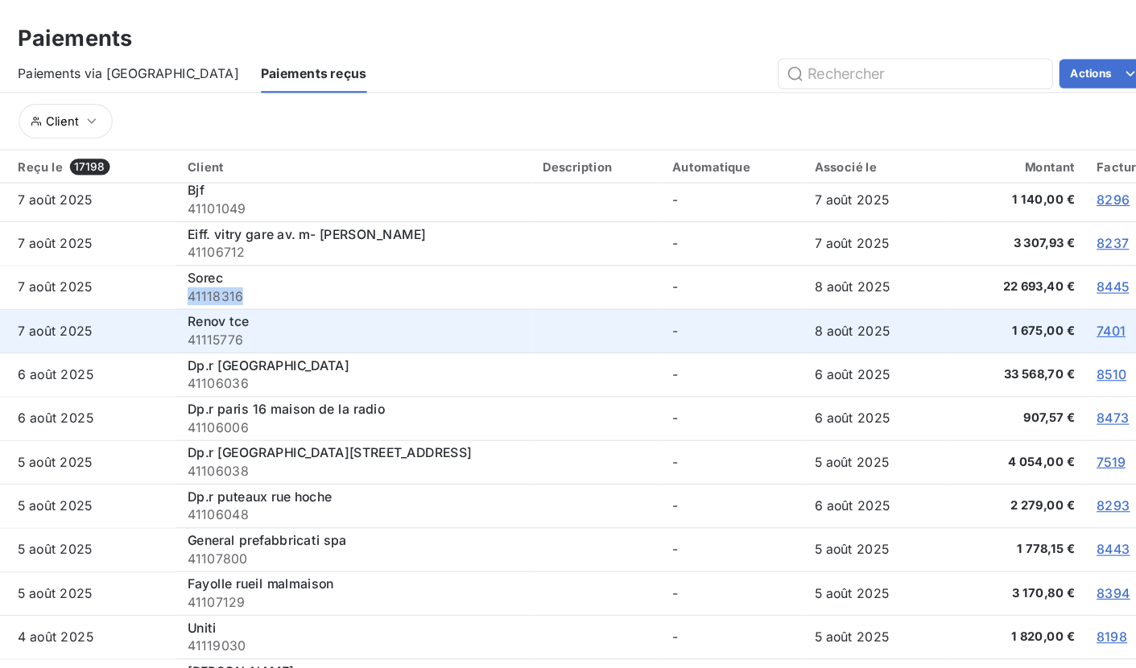
scroll to position [741, 0]
click at [234, 292] on span "41115776" at bounding box center [374, 299] width 295 height 16
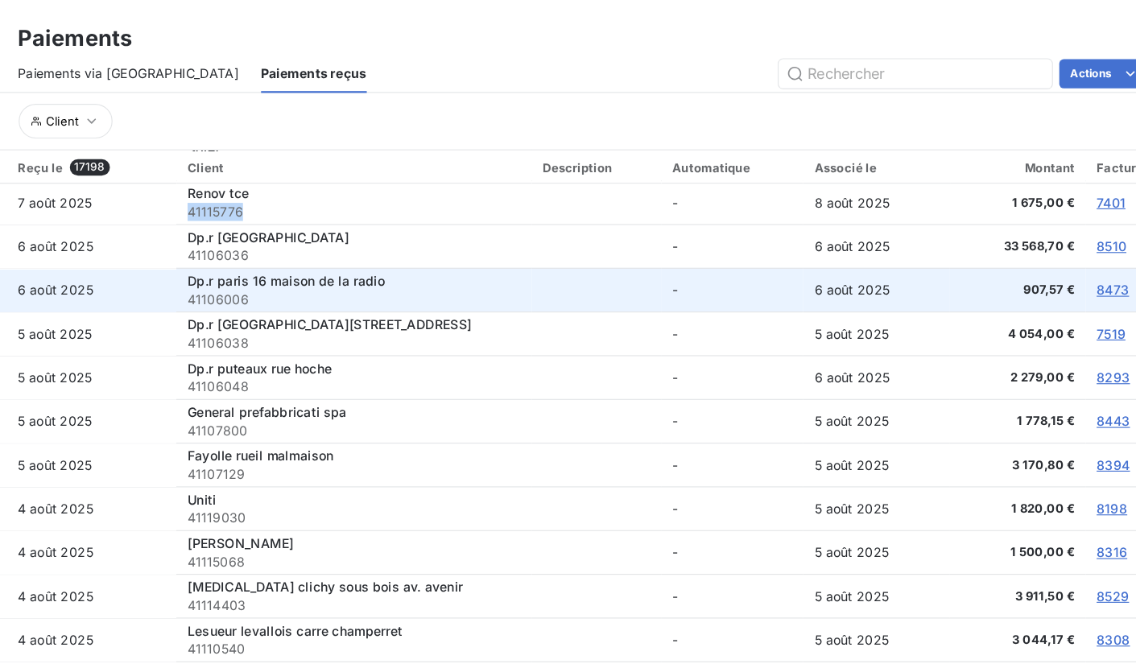
scroll to position [851, 0]
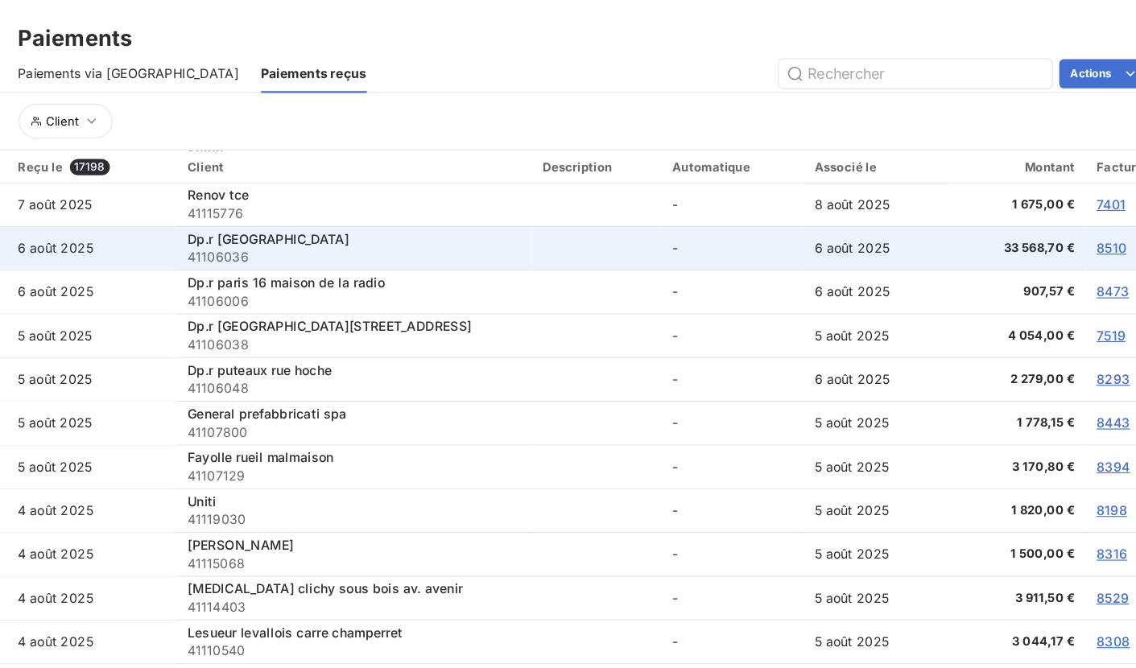
click at [255, 223] on span "41106036" at bounding box center [374, 227] width 295 height 16
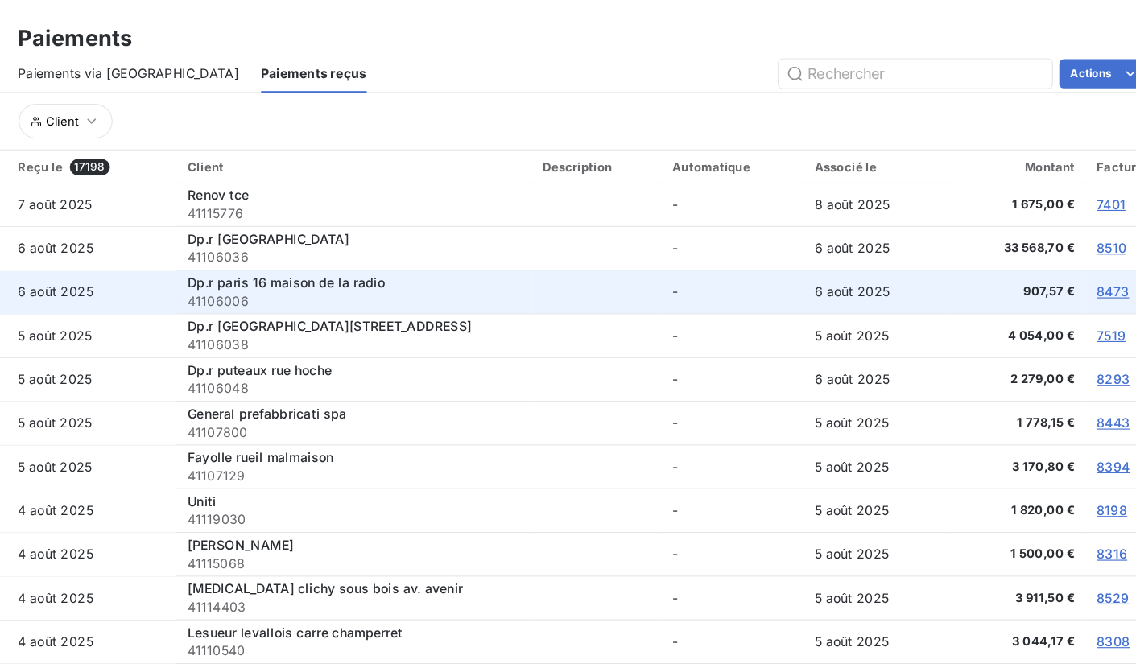
click at [249, 261] on span "41106006" at bounding box center [374, 266] width 295 height 16
click at [250, 261] on span "41106006" at bounding box center [374, 266] width 295 height 16
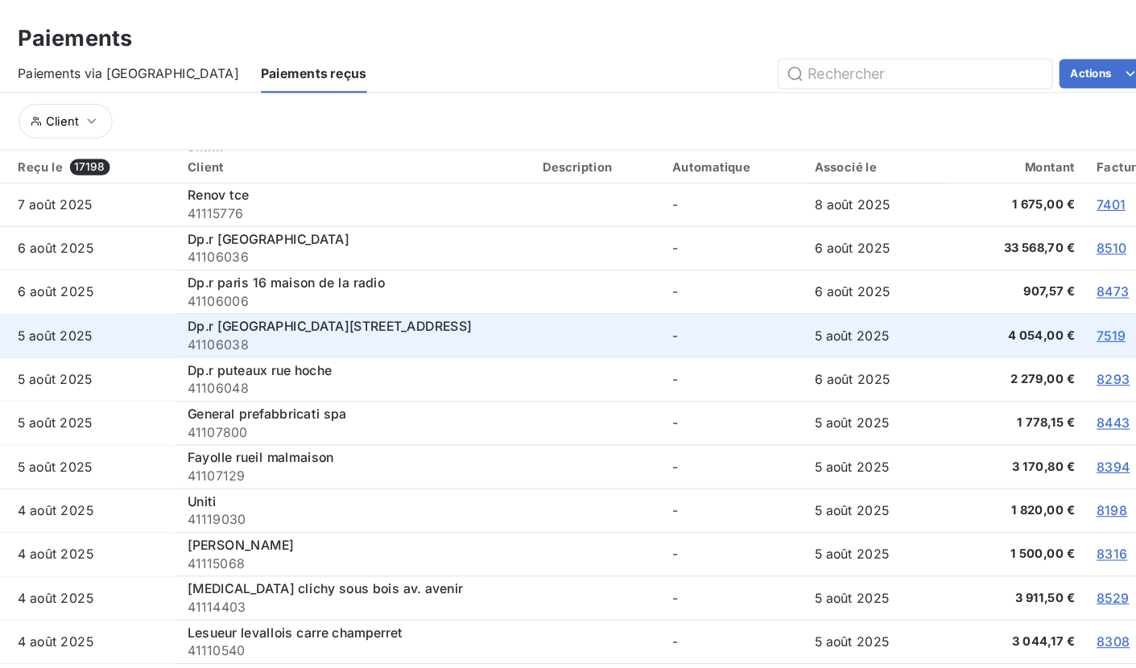
click at [246, 305] on span "41106038" at bounding box center [374, 304] width 295 height 16
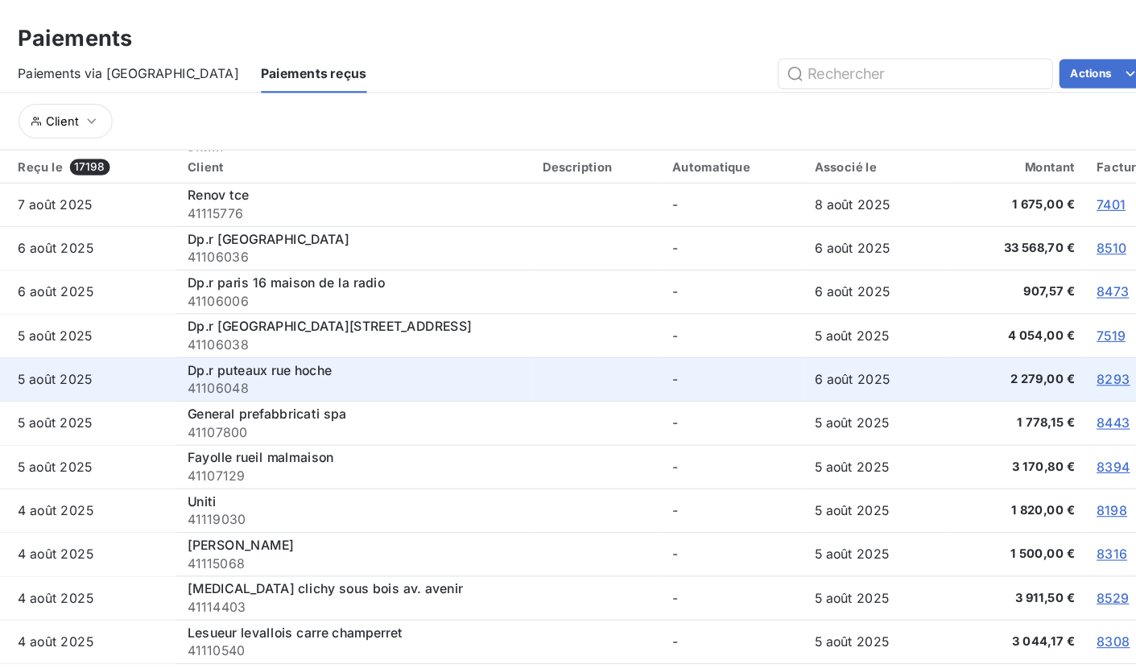
click at [259, 339] on span "41106048" at bounding box center [374, 343] width 295 height 16
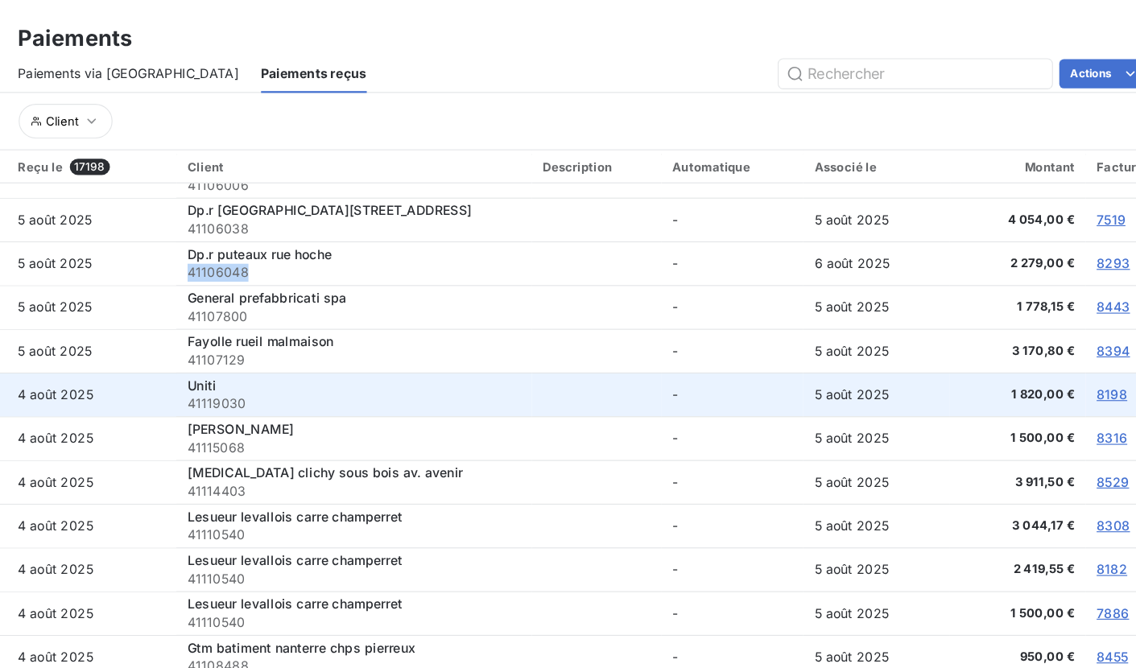
scroll to position [1008, 0]
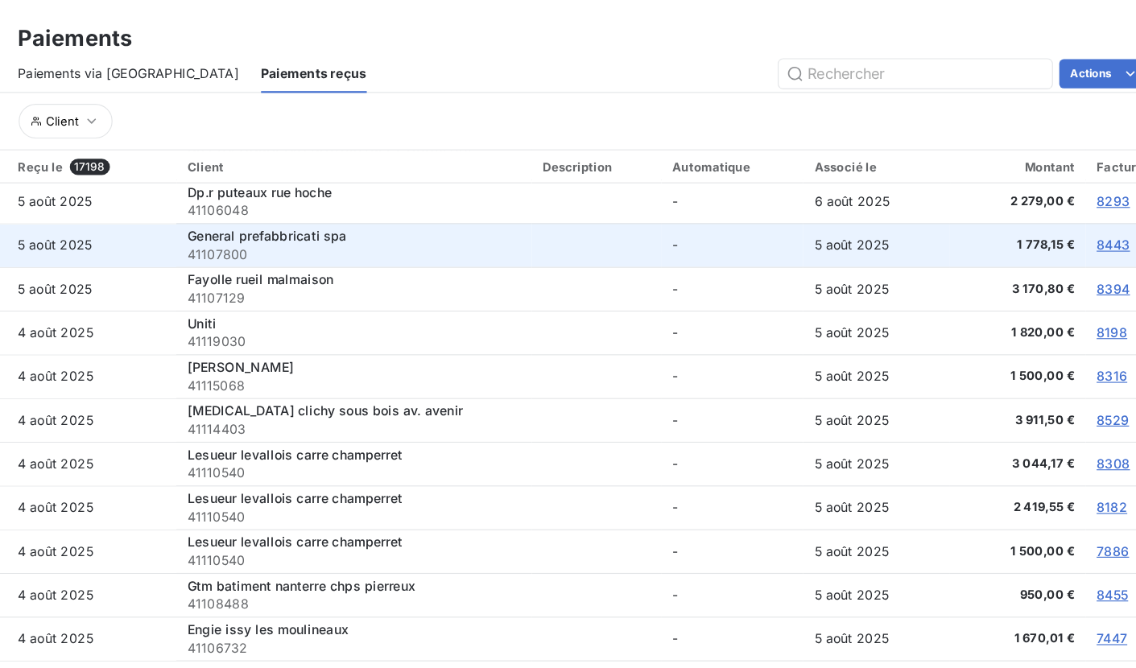
click at [238, 218] on span "41107800" at bounding box center [374, 225] width 295 height 16
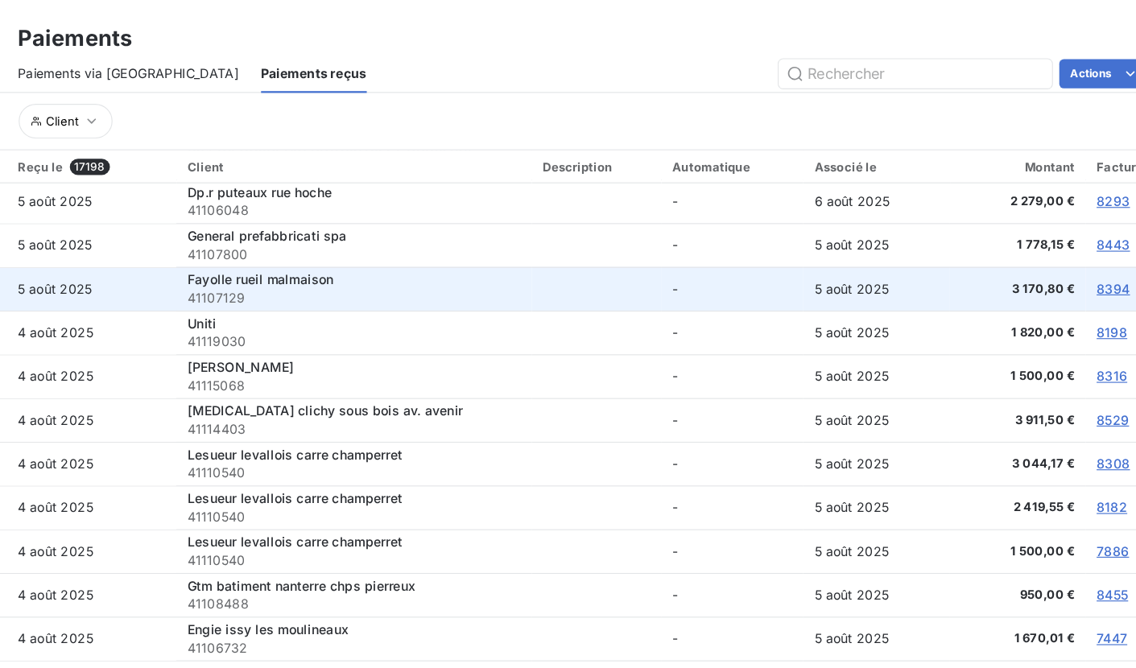
click at [262, 263] on span "41107129" at bounding box center [374, 263] width 295 height 16
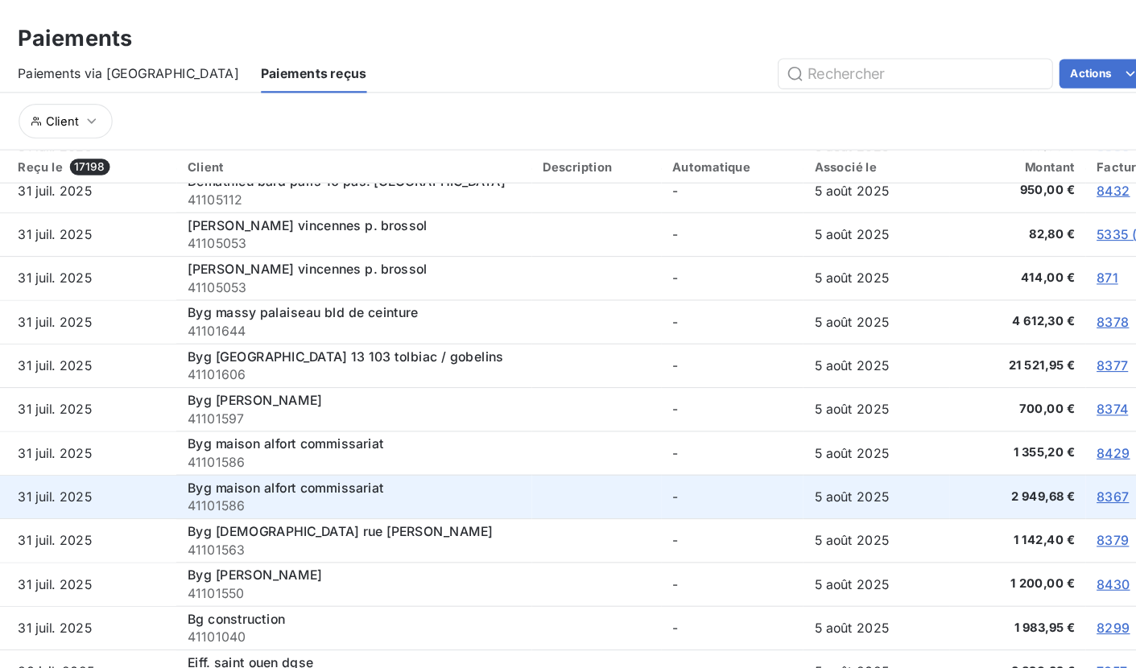
scroll to position [1785, 0]
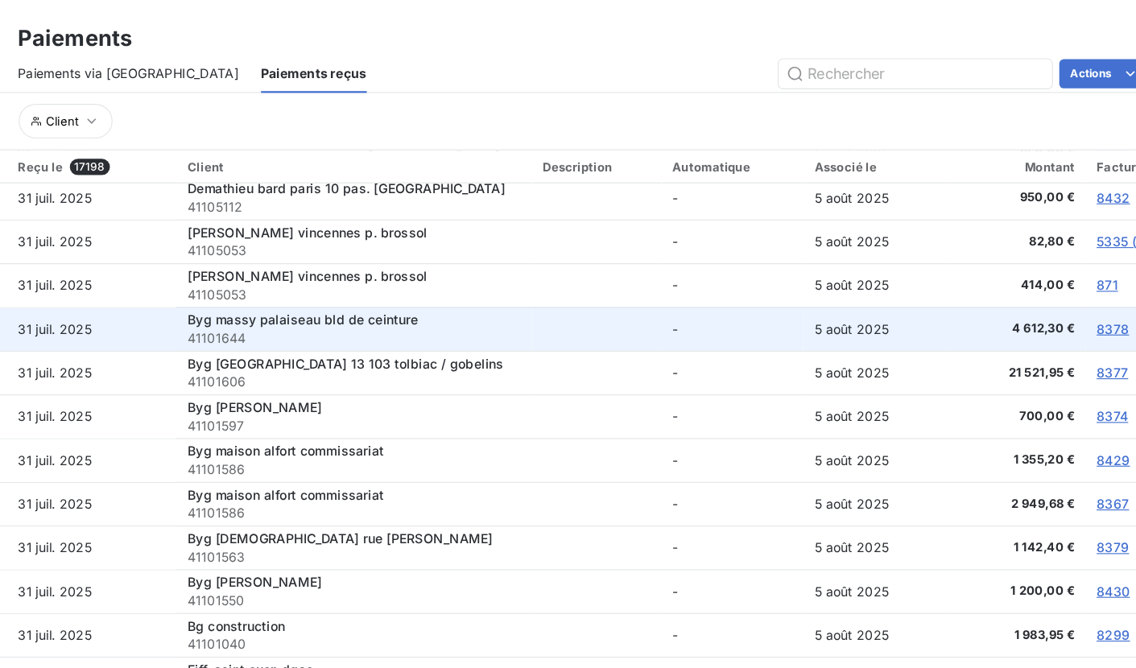
click at [242, 298] on span "41101644" at bounding box center [374, 299] width 295 height 16
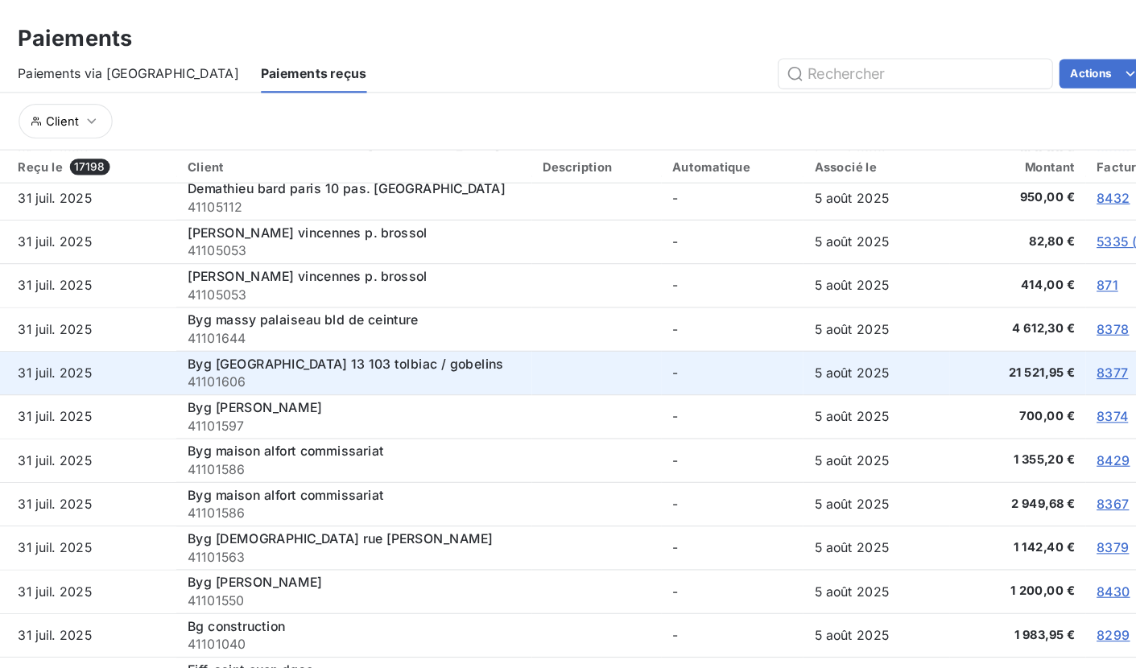
click at [251, 333] on span "41101606" at bounding box center [374, 337] width 295 height 16
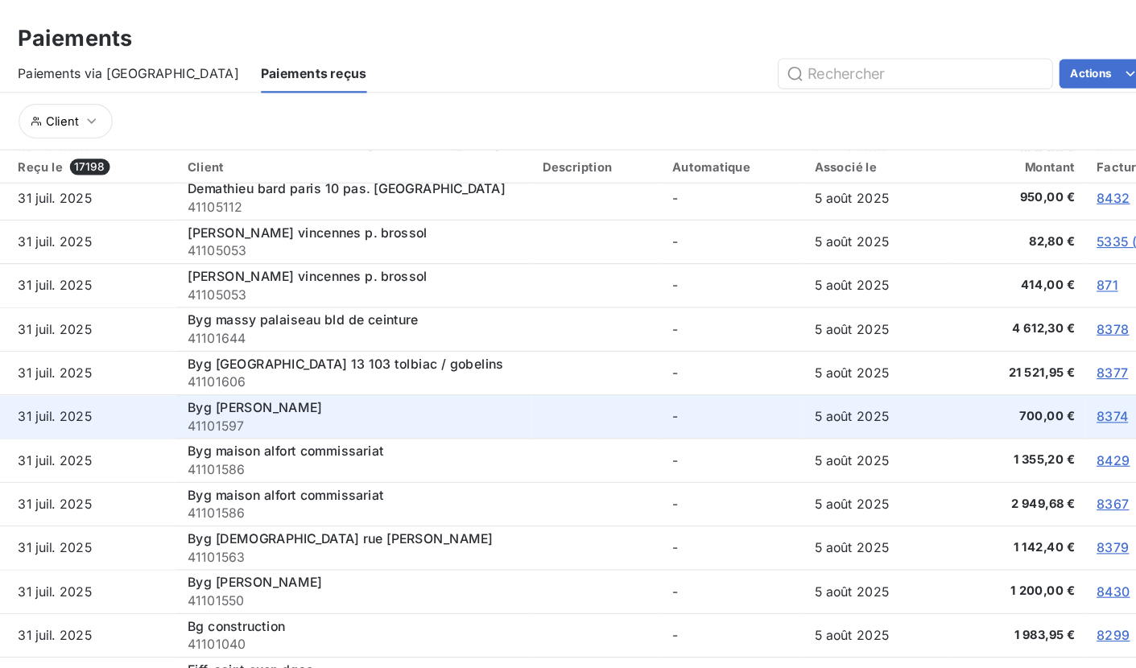
click at [242, 378] on span "41101597" at bounding box center [374, 376] width 295 height 16
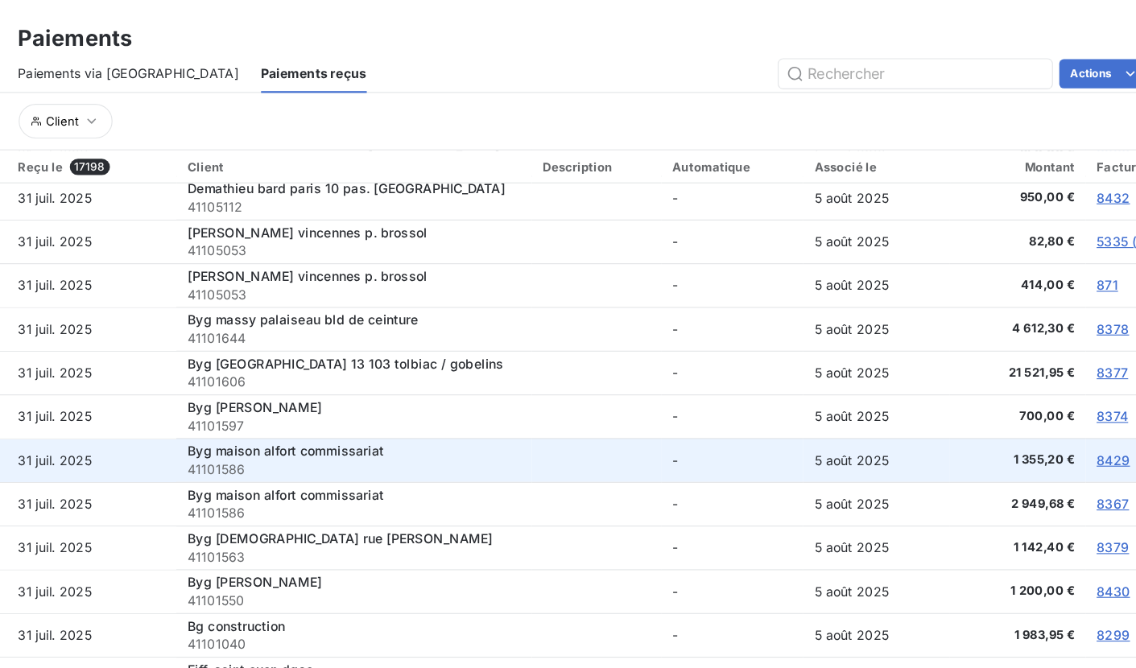
click at [245, 415] on span "41101586" at bounding box center [374, 415] width 295 height 16
click at [241, 415] on span "41101586" at bounding box center [374, 415] width 295 height 16
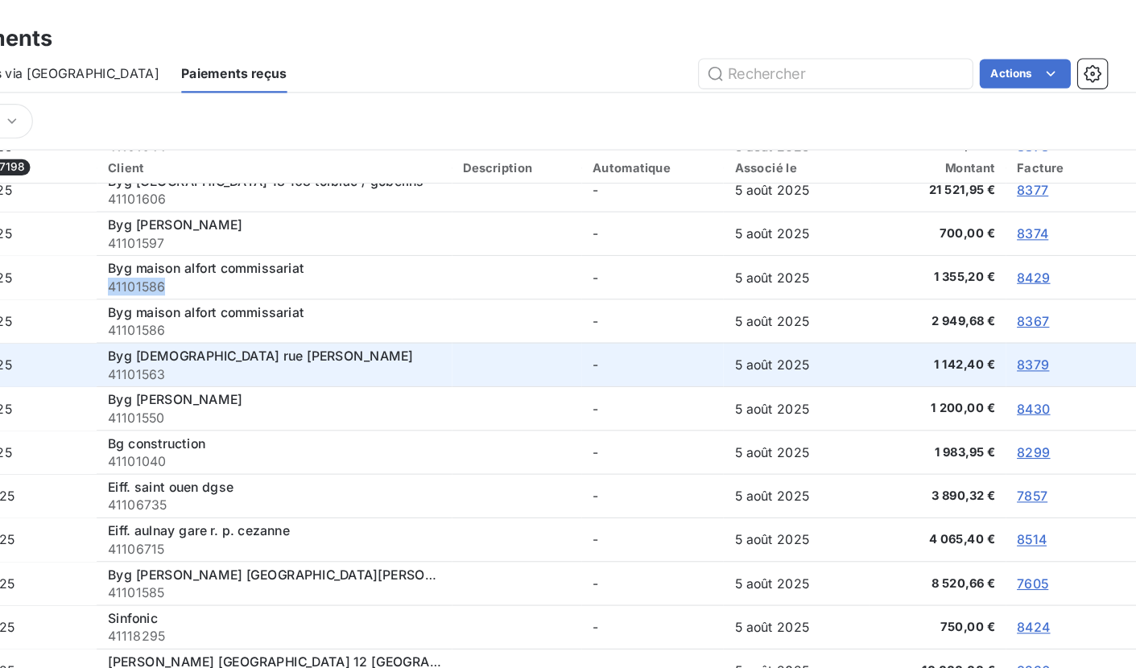
scroll to position [0, 0]
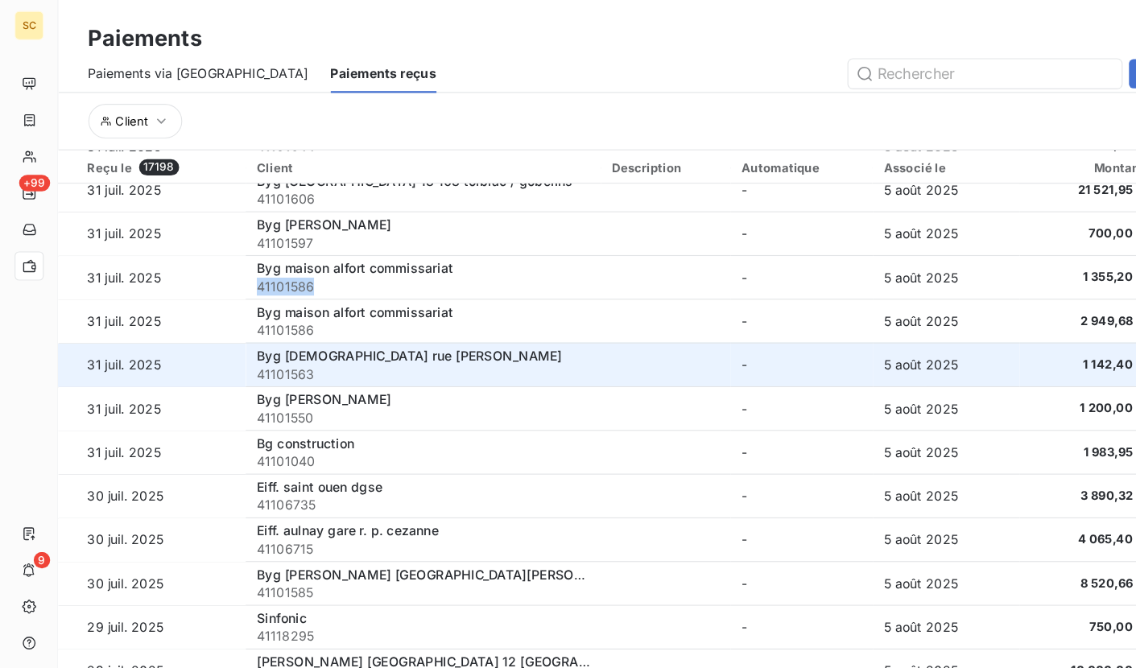
click at [262, 322] on span "41101563" at bounding box center [374, 330] width 295 height 16
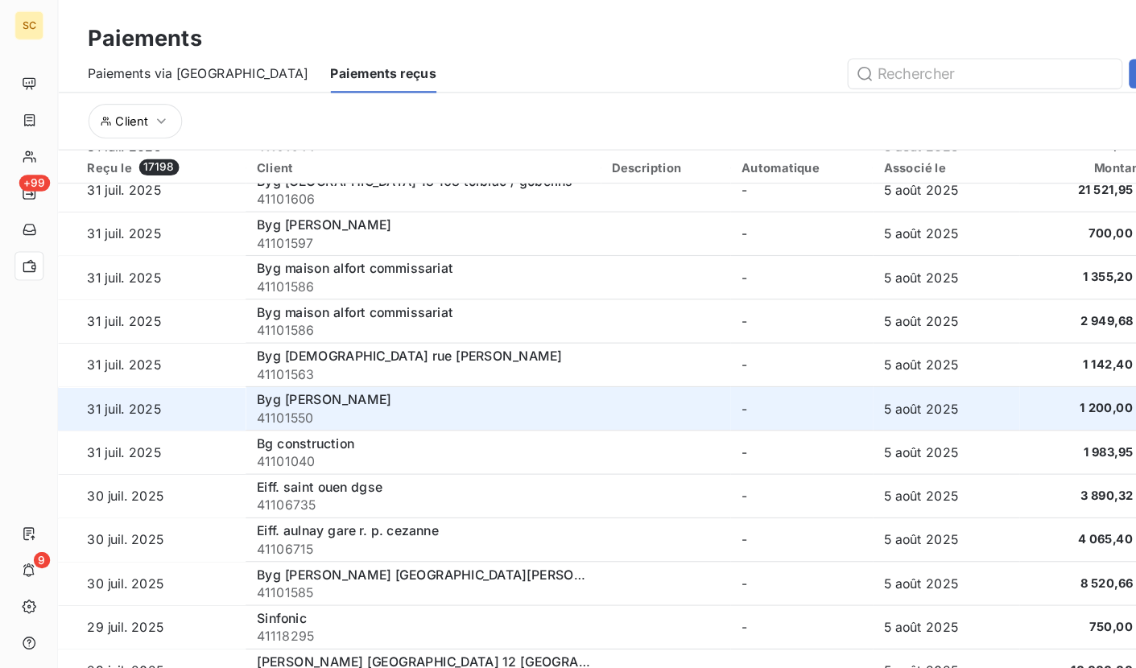
click at [259, 367] on span "41101550" at bounding box center [374, 369] width 295 height 16
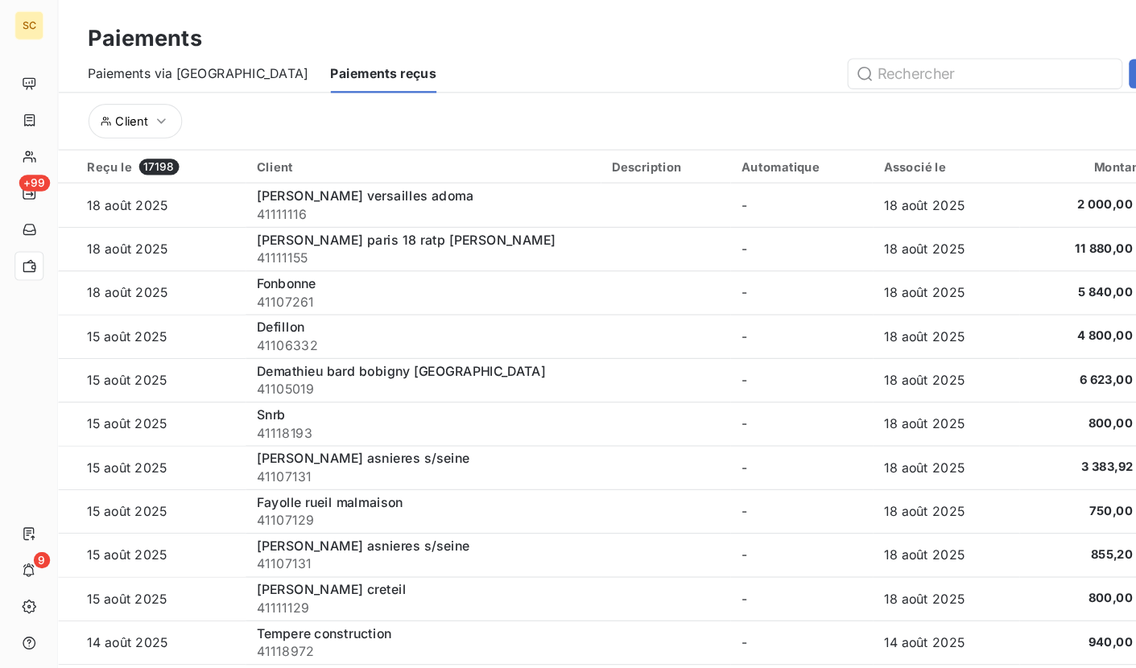
click at [137, 39] on h3 "Paiements" at bounding box center [127, 33] width 101 height 29
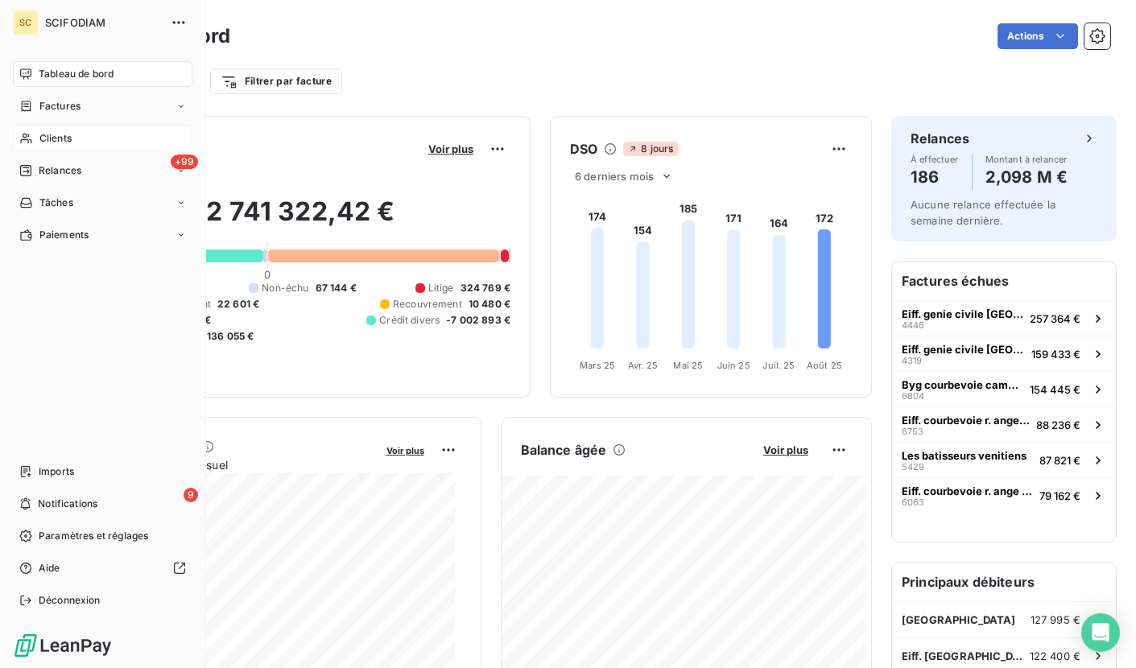
click at [43, 140] on span "Clients" at bounding box center [55, 138] width 32 height 14
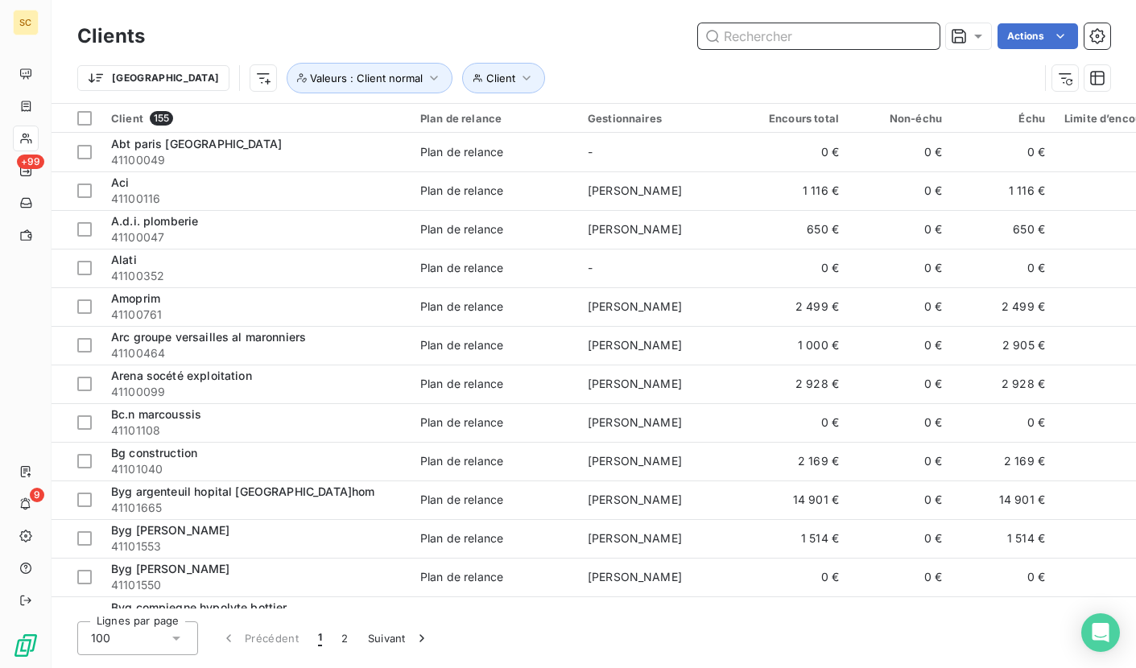
paste input "41111116"
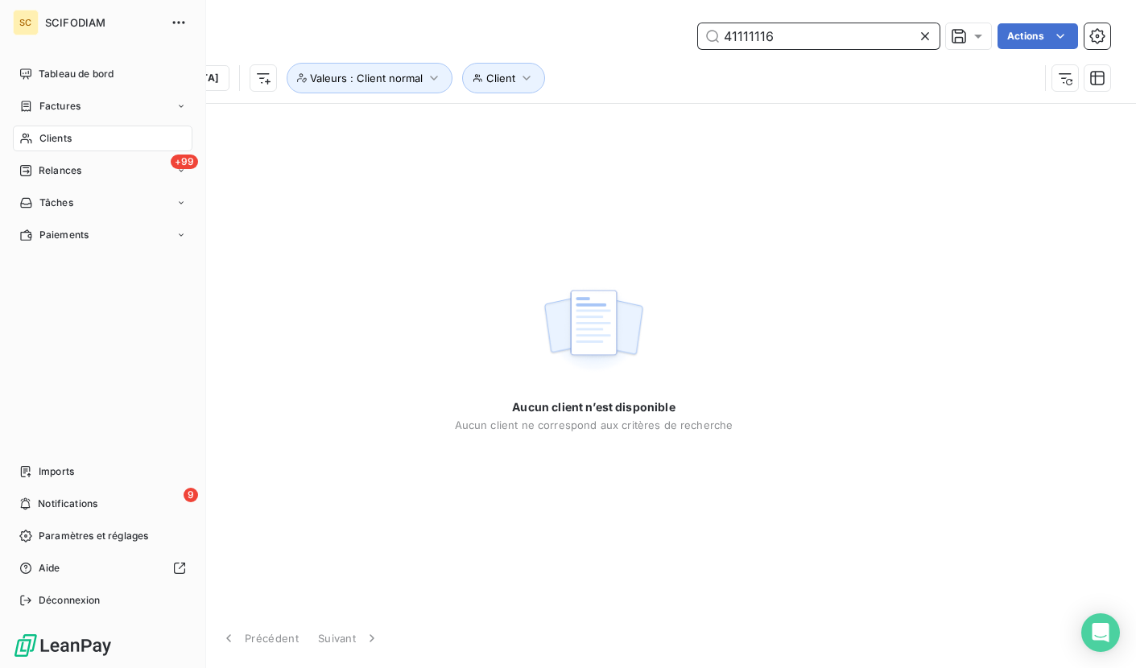
type input "41111116"
click at [74, 135] on div "Clients" at bounding box center [103, 139] width 180 height 26
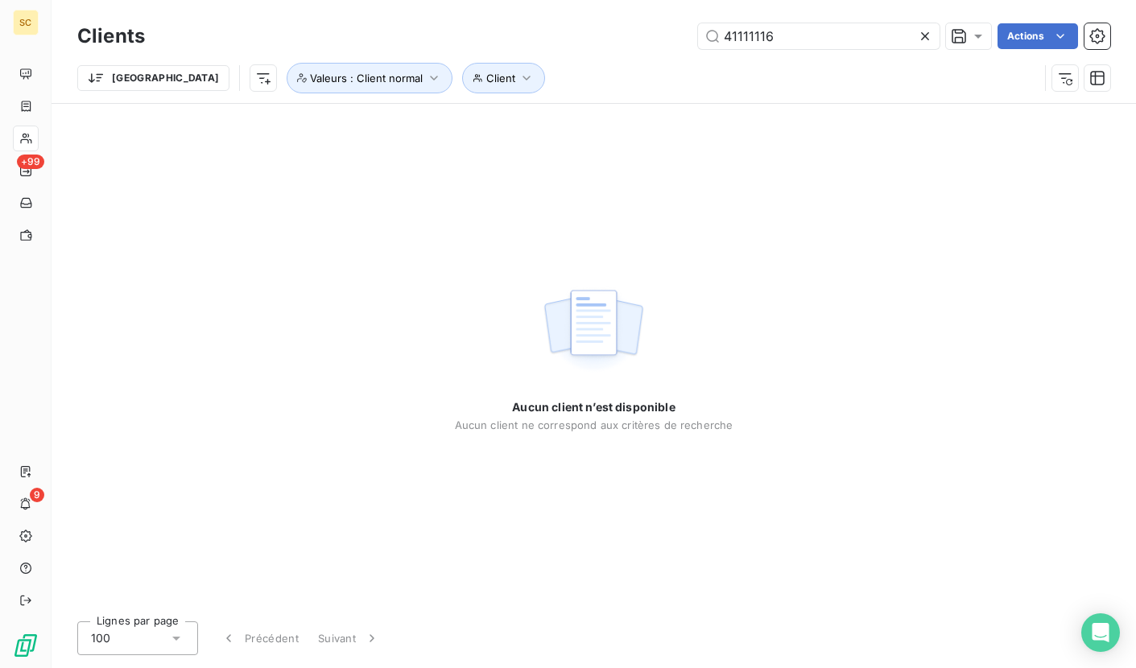
click at [923, 42] on icon at bounding box center [925, 36] width 16 height 16
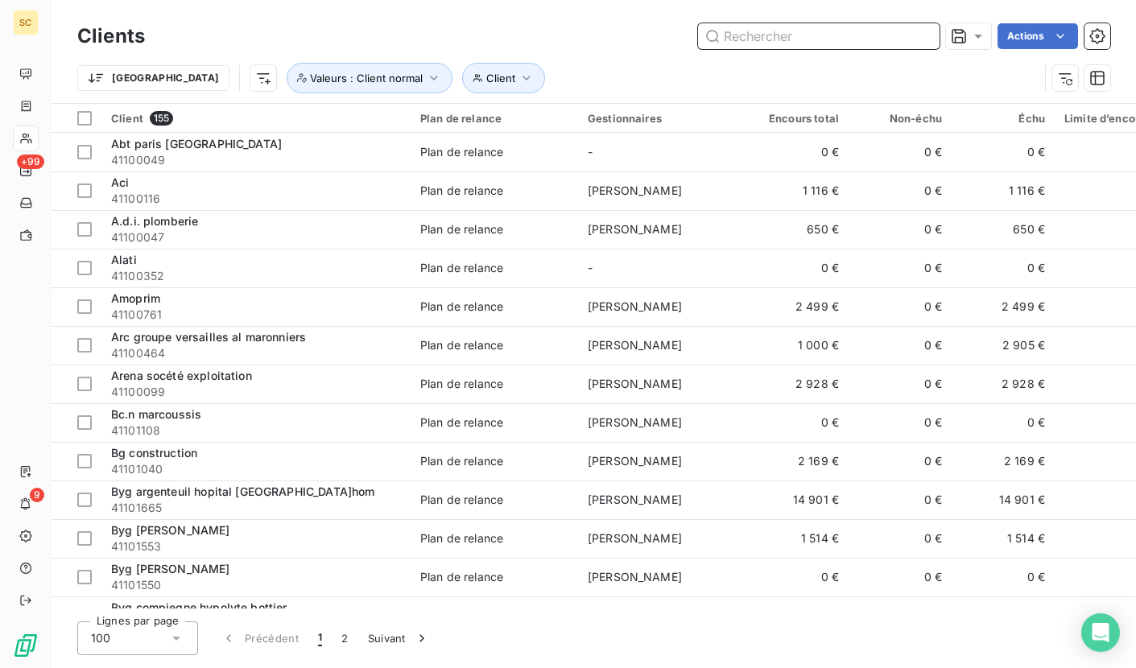
click at [795, 39] on input "text" at bounding box center [819, 36] width 242 height 26
paste input "41111116"
type input "41111116"
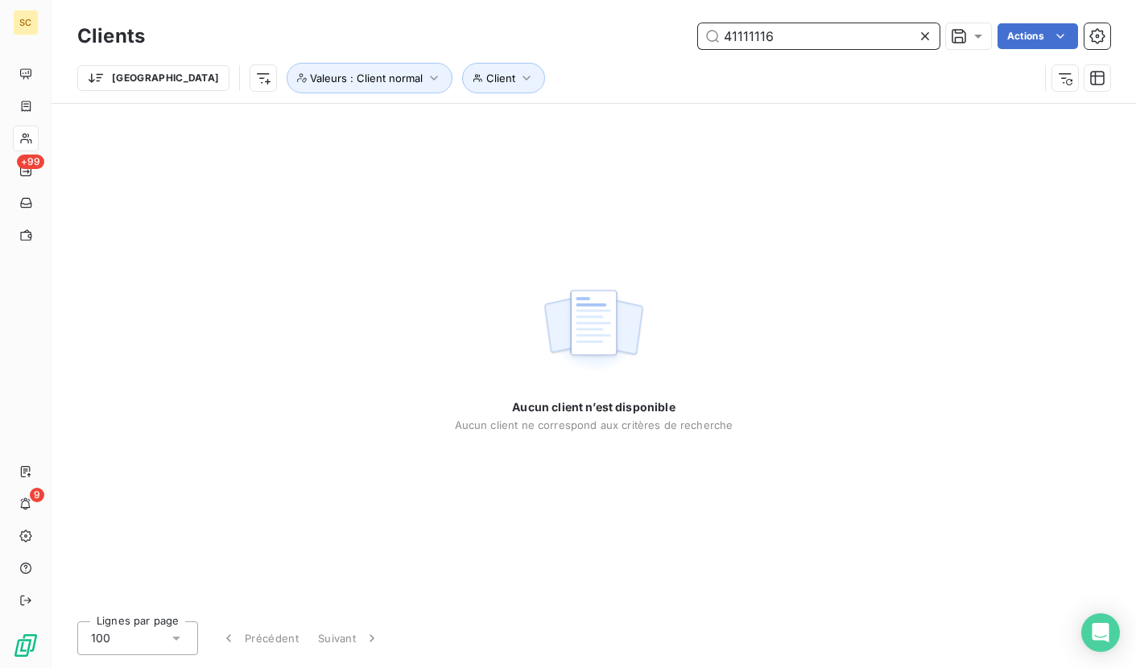
drag, startPoint x: 712, startPoint y: 38, endPoint x: 677, endPoint y: 39, distance: 34.6
click at [677, 39] on div "41111116 Actions" at bounding box center [637, 36] width 946 height 26
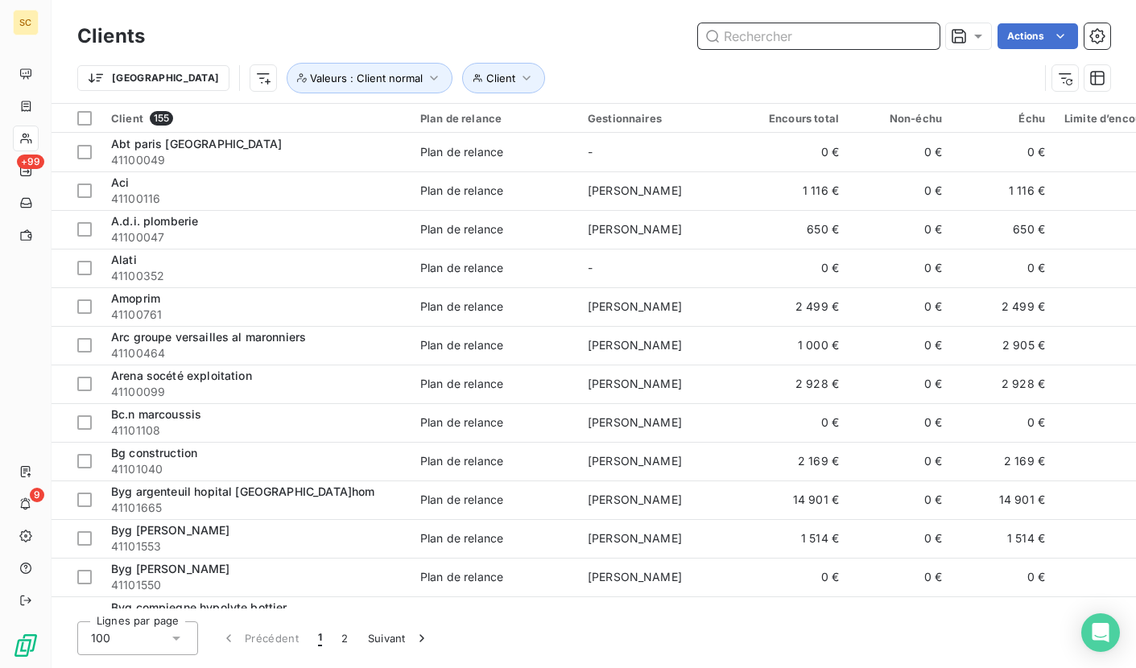
paste input "[PERSON_NAME] versailles adoma"
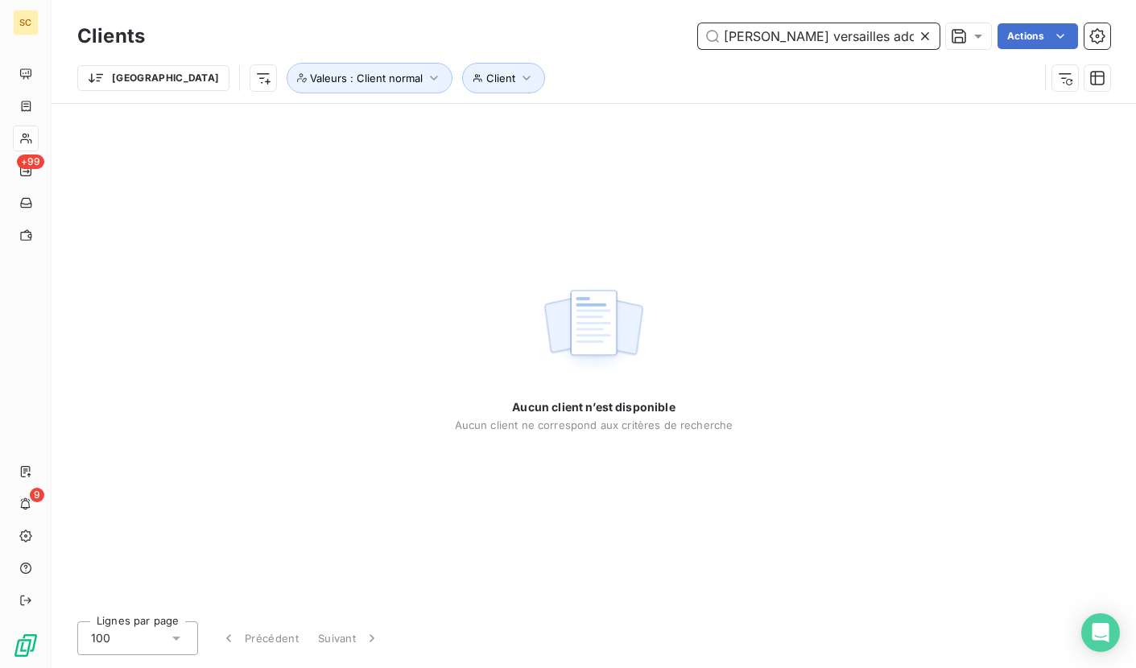
type input "[PERSON_NAME] versailles adoma"
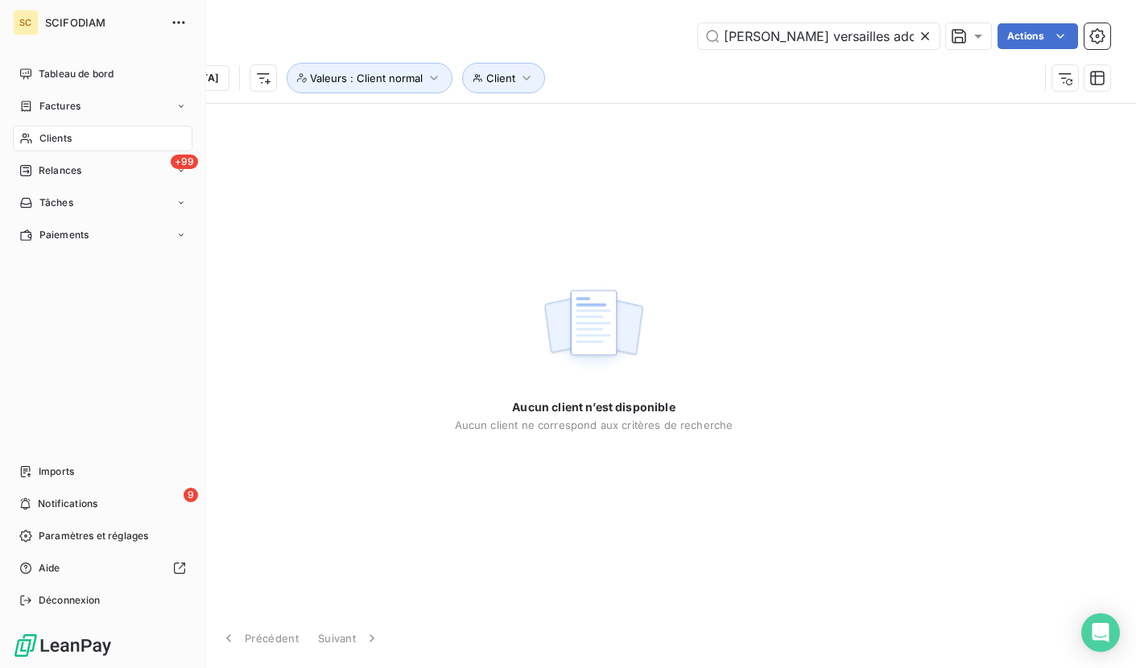
click at [79, 138] on div "Clients" at bounding box center [103, 139] width 180 height 26
click at [77, 142] on div "Clients" at bounding box center [103, 139] width 180 height 26
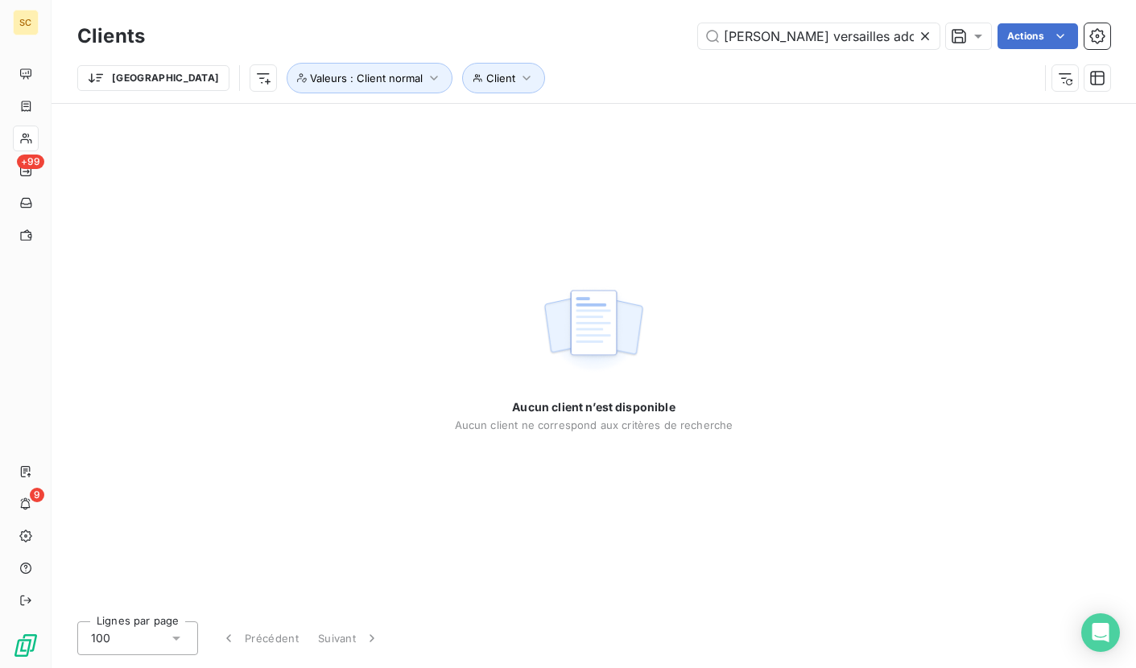
click at [931, 39] on icon at bounding box center [925, 36] width 16 height 16
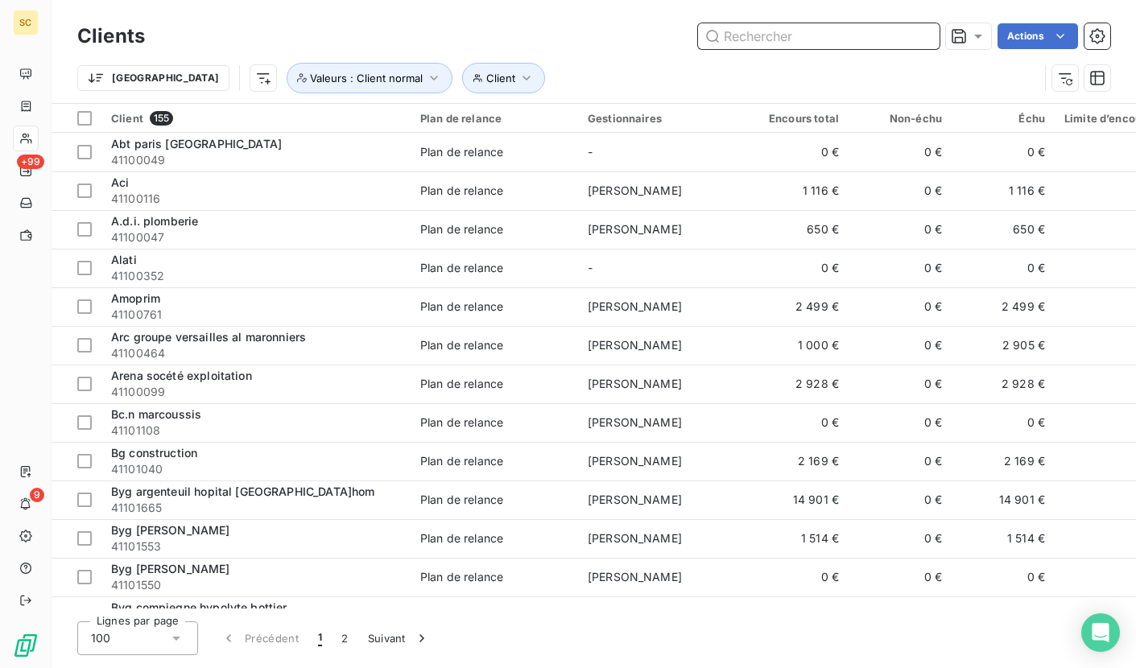
click at [756, 35] on input "text" at bounding box center [819, 36] width 242 height 26
paste input "41111155"
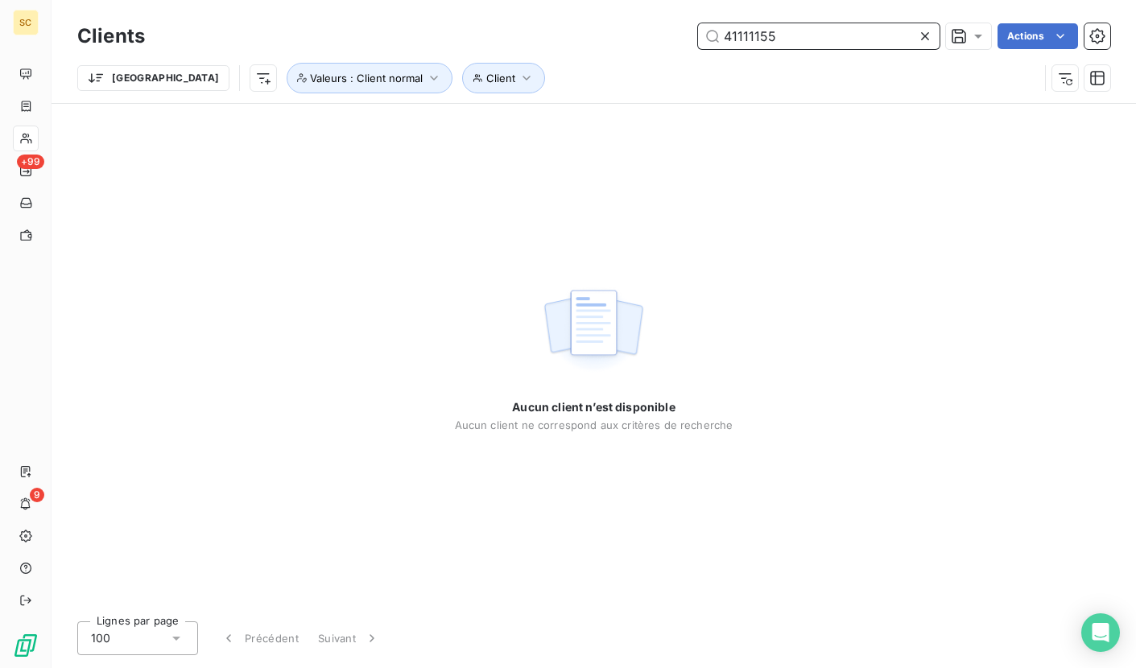
drag, startPoint x: 808, startPoint y: 43, endPoint x: 648, endPoint y: 37, distance: 160.4
click at [639, 37] on div "41111155 Actions" at bounding box center [637, 36] width 946 height 26
paste input "06332"
click at [696, 42] on div "41106332 Actions" at bounding box center [637, 36] width 946 height 26
paste input "Snrb"
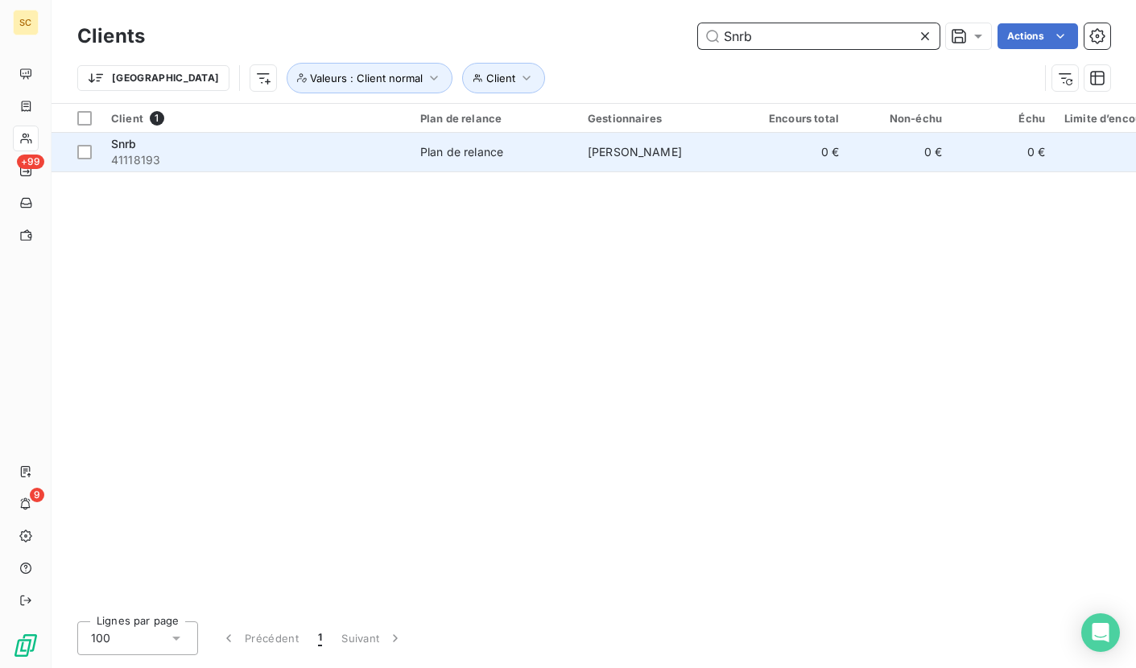
type input "Snrb"
click at [478, 159] on div "Plan de relance" at bounding box center [461, 152] width 83 height 16
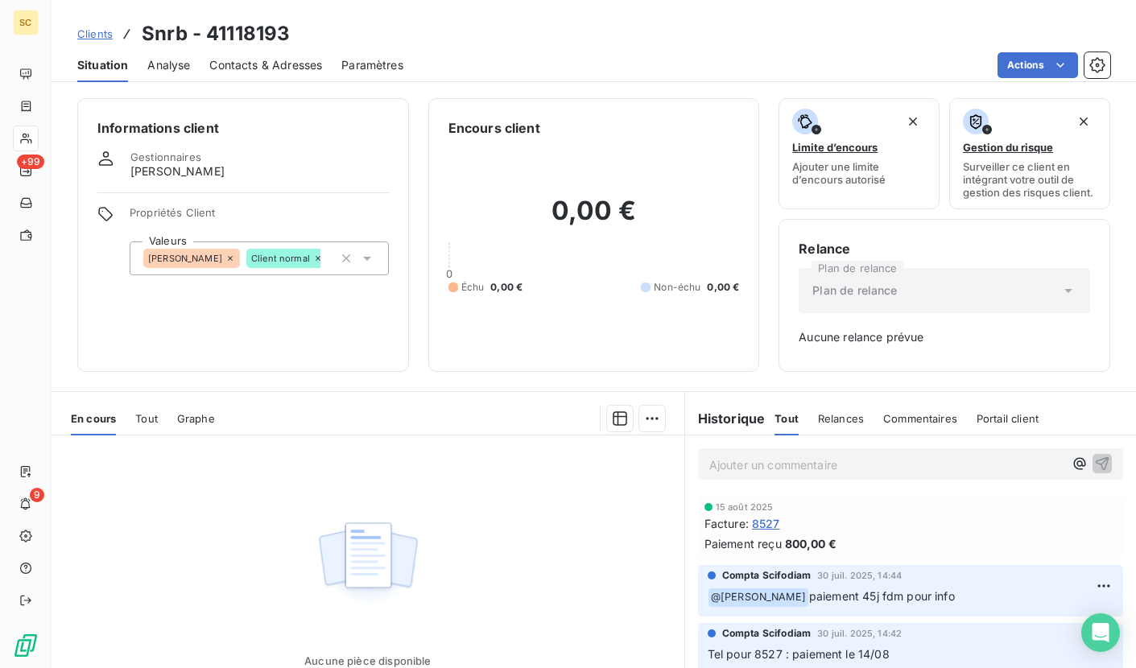
click at [83, 34] on span "Clients" at bounding box center [94, 33] width 35 height 13
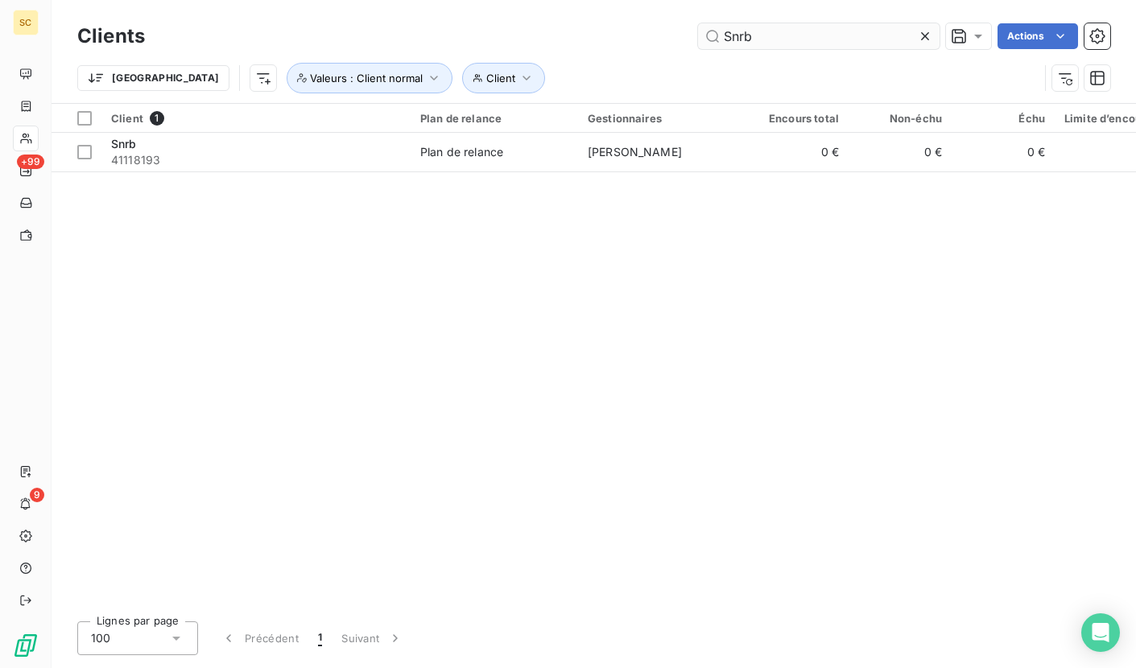
drag, startPoint x: 924, startPoint y: 39, endPoint x: 838, endPoint y: 41, distance: 85.4
click at [924, 39] on icon at bounding box center [925, 36] width 16 height 16
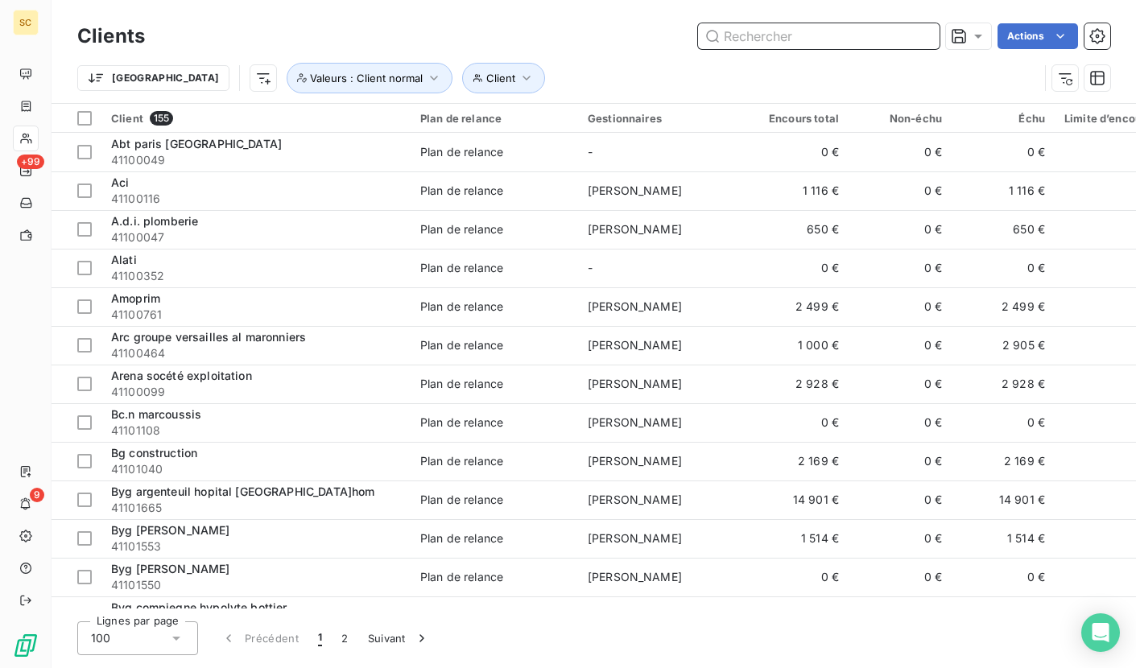
paste input "Demathieu bard bobigny [GEOGRAPHIC_DATA]"
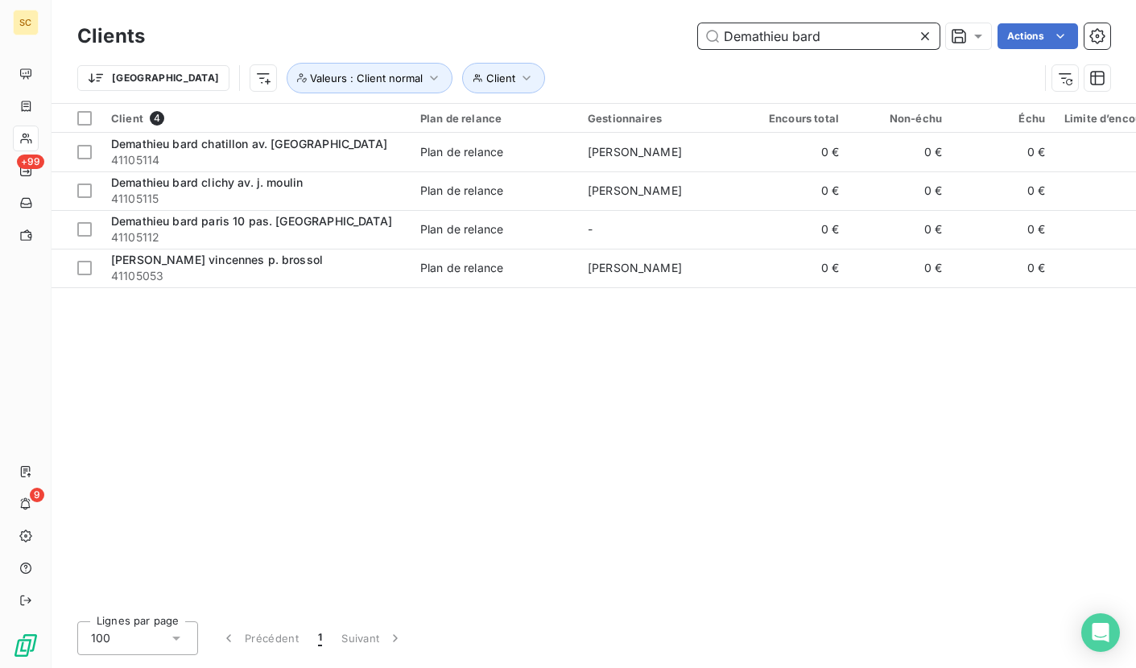
drag, startPoint x: 741, startPoint y: 36, endPoint x: 673, endPoint y: 36, distance: 67.7
click at [673, 36] on div "Demathieu bard Actions" at bounding box center [637, 36] width 946 height 26
paste input "41111116"
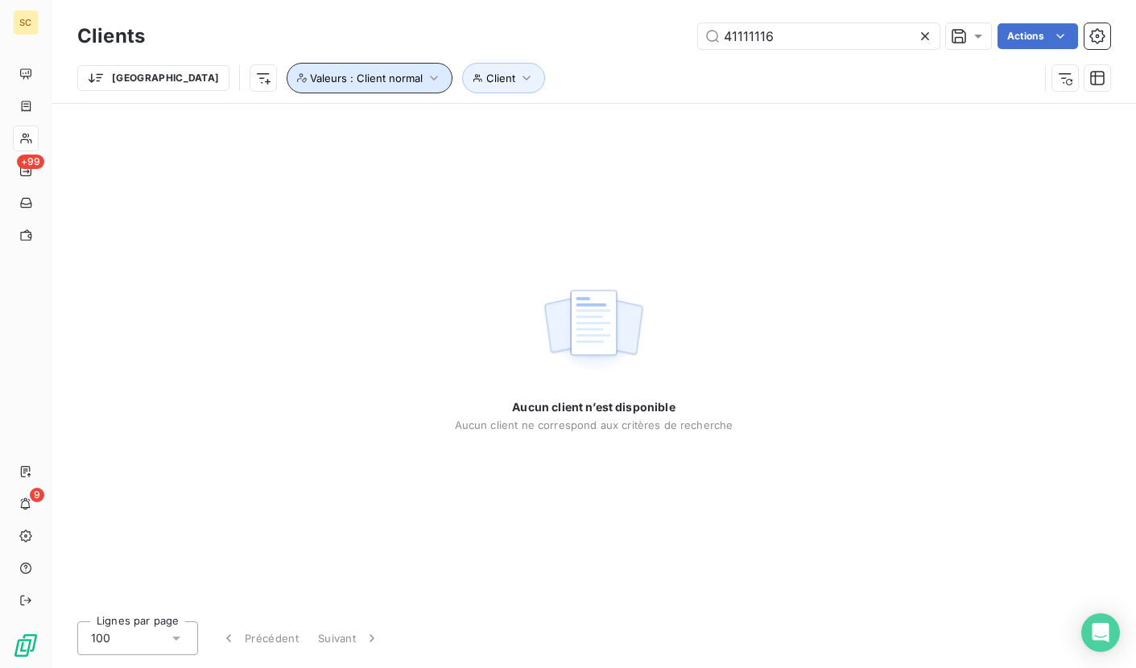
click at [339, 81] on button "Valeurs : Client normal" at bounding box center [370, 78] width 166 height 31
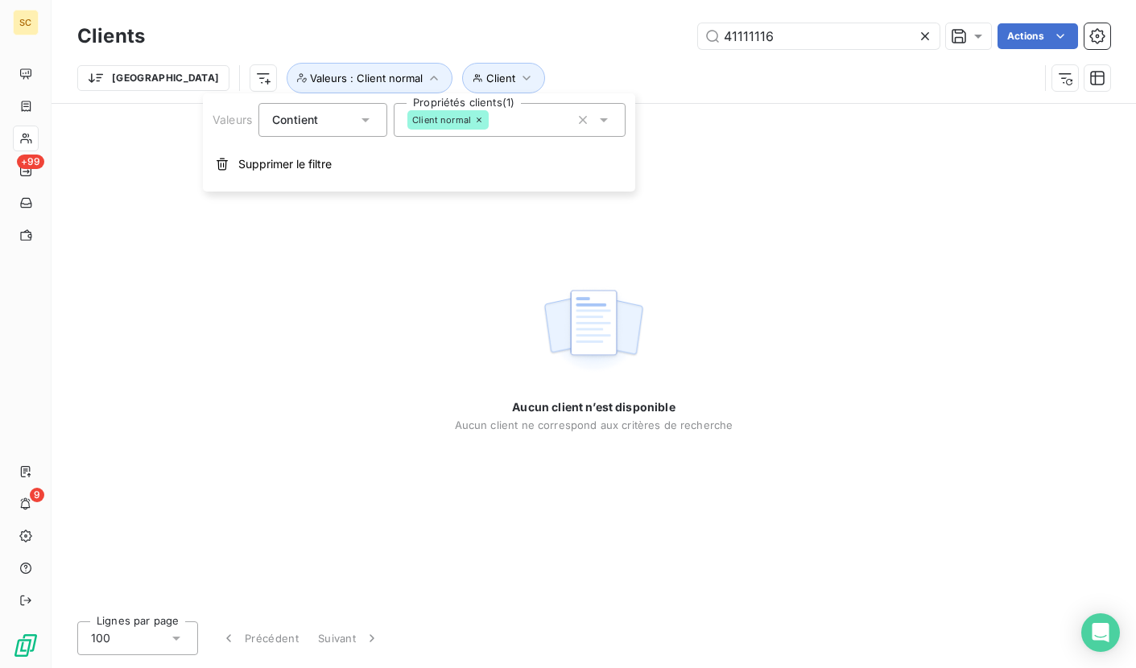
click at [478, 121] on icon at bounding box center [479, 120] width 10 height 10
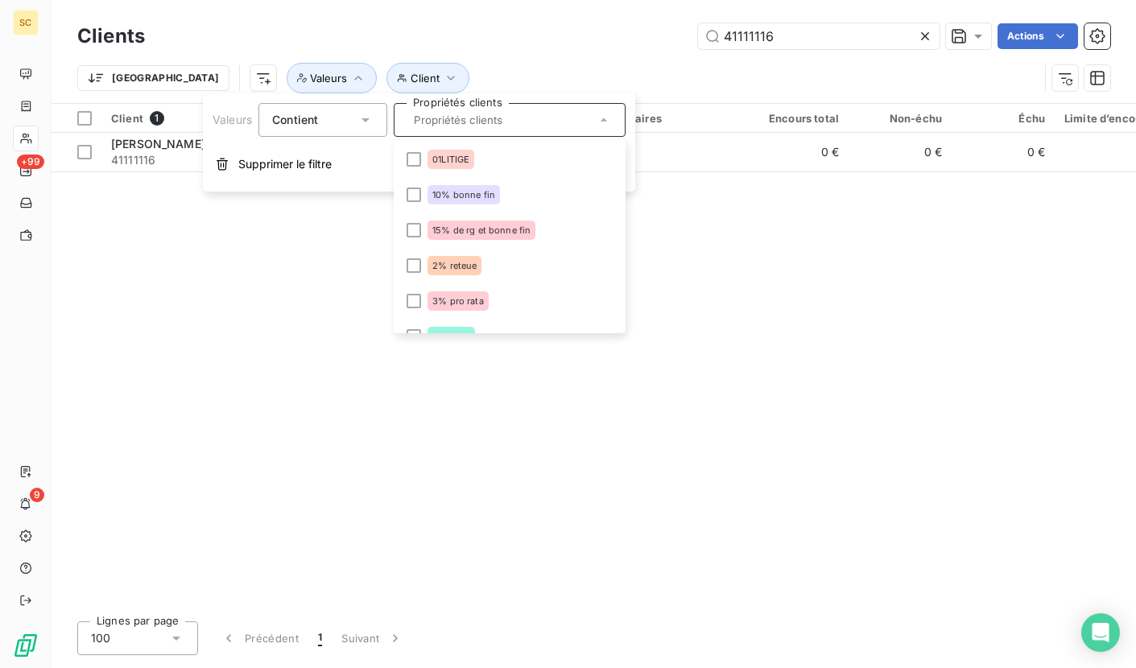
click at [587, 478] on div "Client 1 Plan de relance Gestionnaires Encours total Non-échu Échu Limite d’enc…" at bounding box center [594, 356] width 1085 height 505
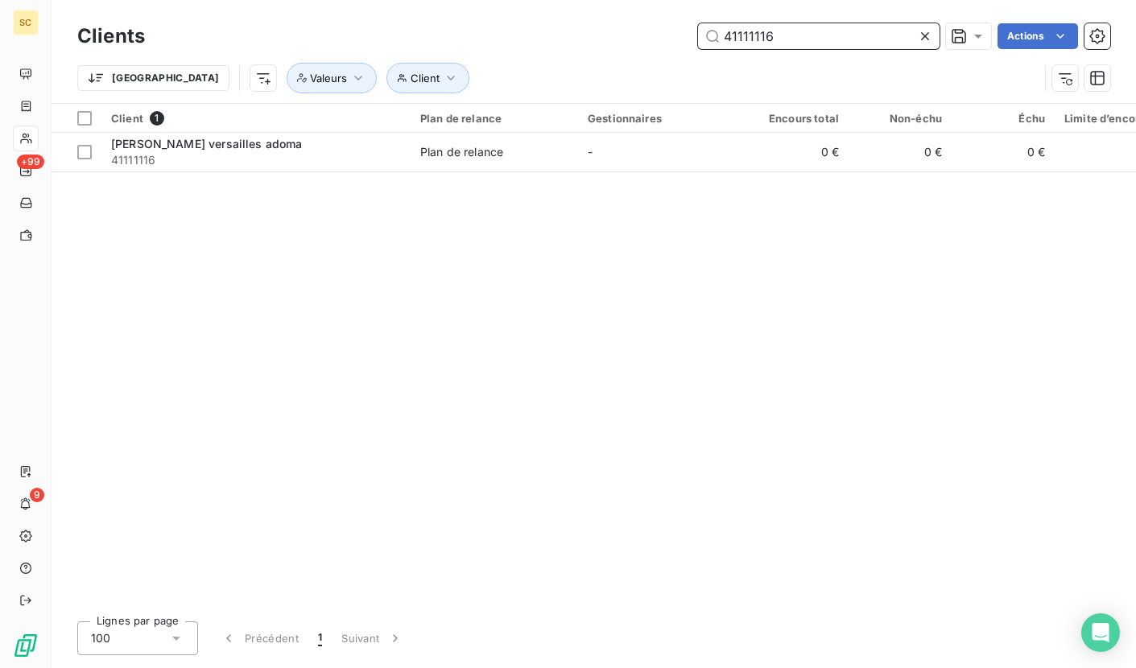
click at [863, 47] on input "41111116" at bounding box center [819, 36] width 242 height 26
drag, startPoint x: 826, startPoint y: 43, endPoint x: 703, endPoint y: 35, distance: 123.5
click at [693, 35] on div "41111116 Actions" at bounding box center [637, 36] width 946 height 26
paste input "55"
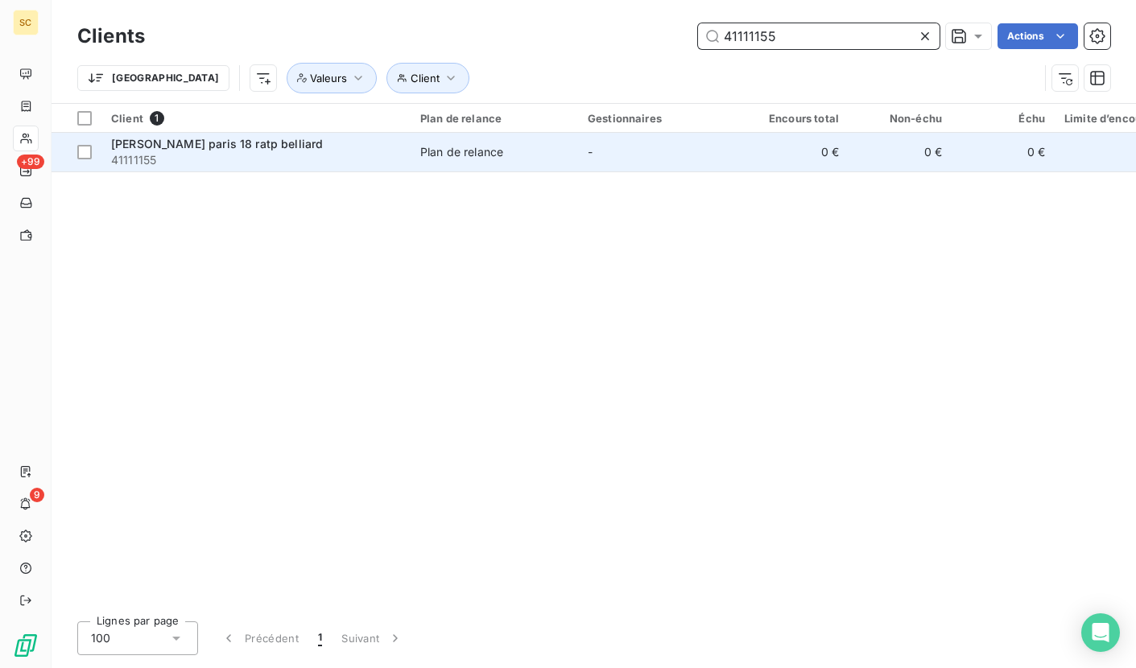
type input "41111155"
click at [331, 152] on span "41111155" at bounding box center [256, 160] width 290 height 16
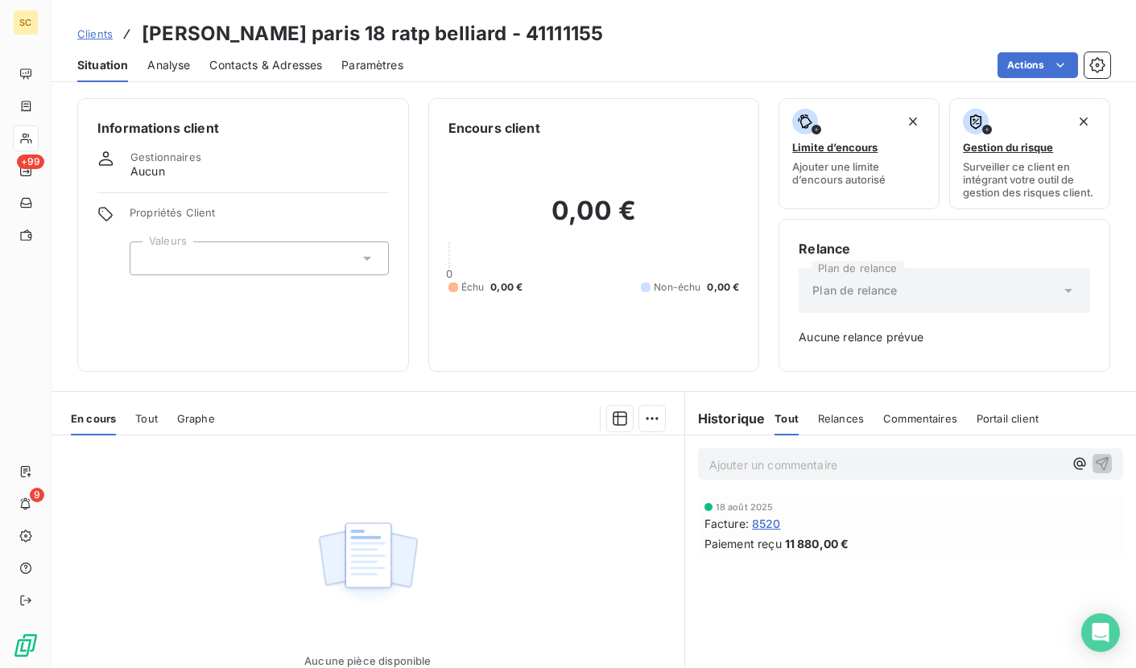
click at [89, 33] on span "Clients" at bounding box center [94, 33] width 35 height 13
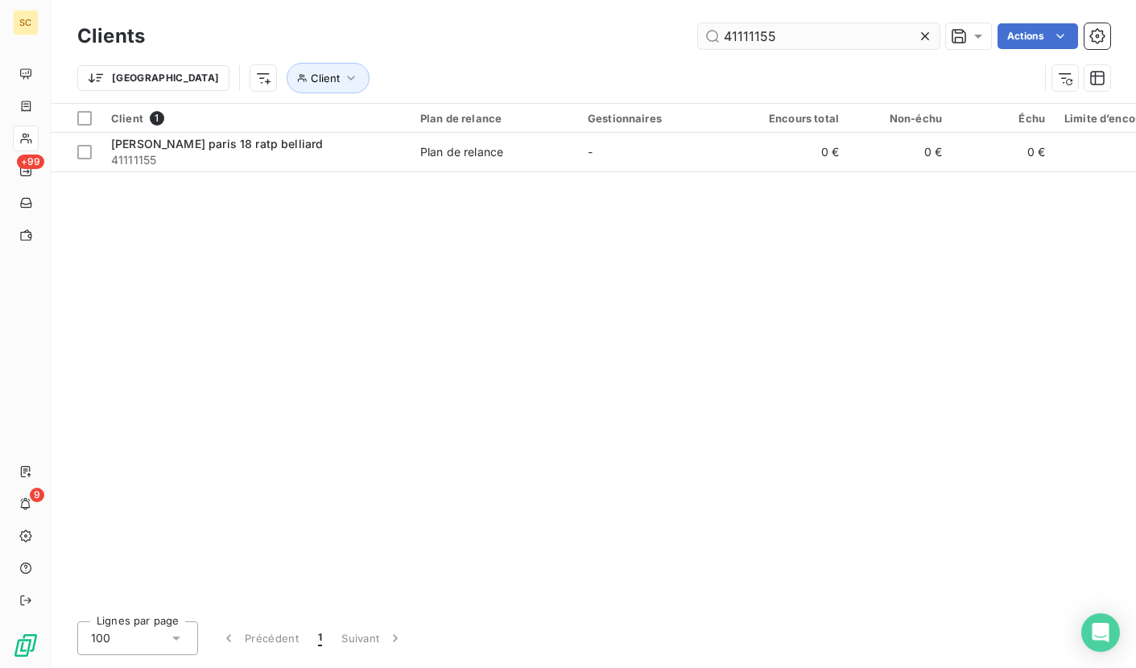
click at [931, 34] on icon at bounding box center [925, 36] width 16 height 16
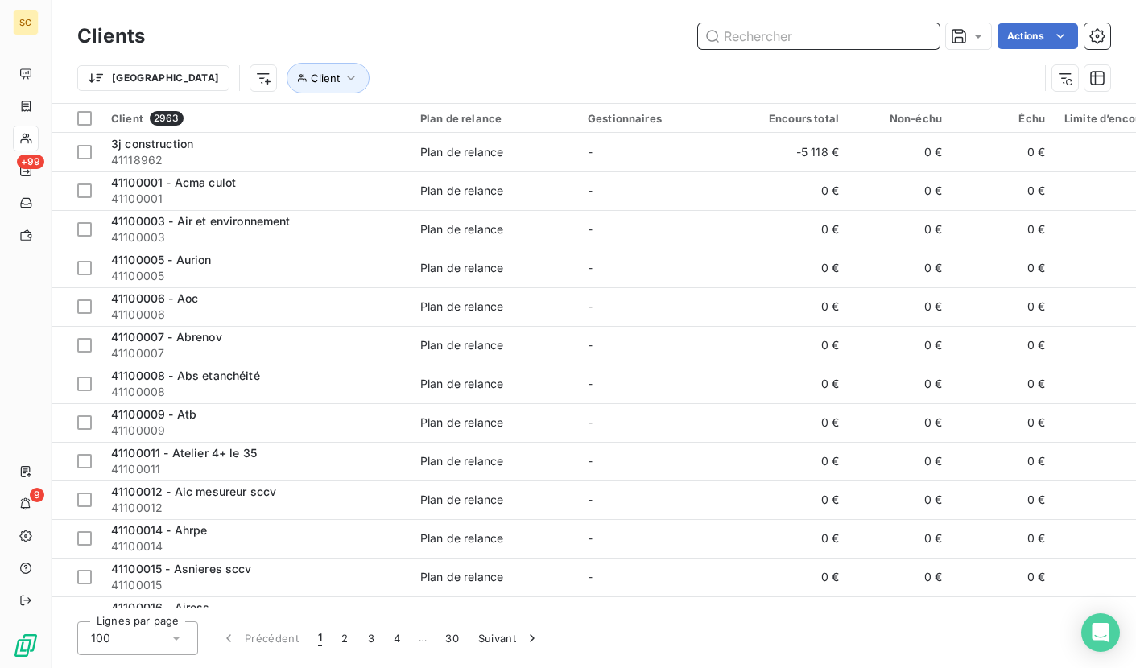
paste input "41107261"
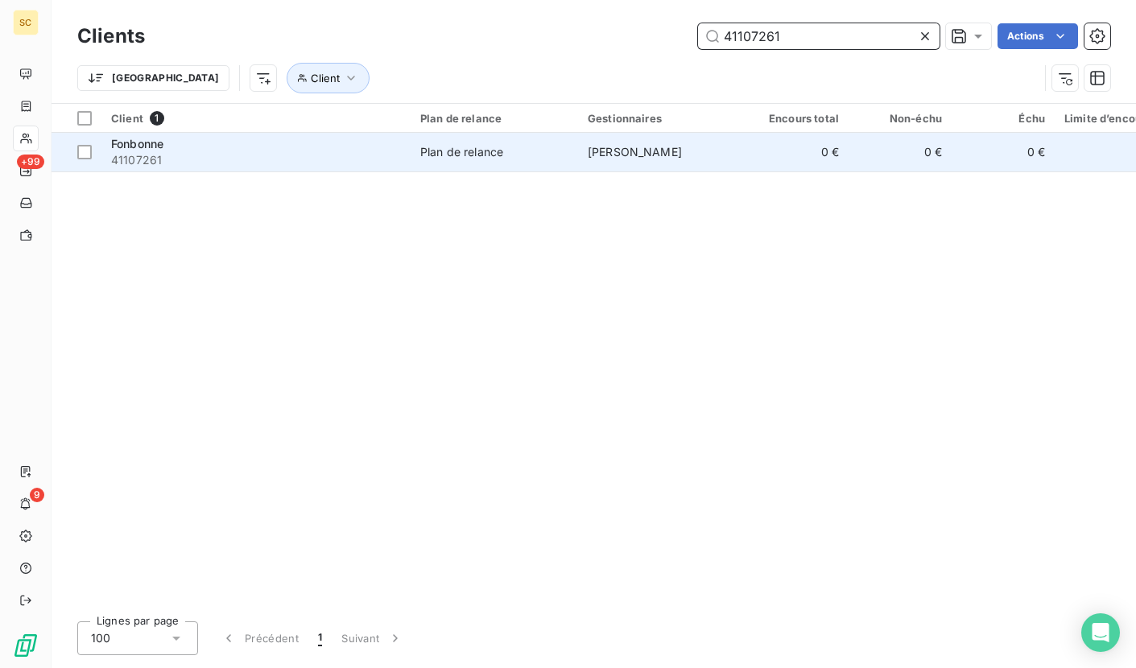
type input "41107261"
click at [352, 157] on span "41107261" at bounding box center [256, 160] width 290 height 16
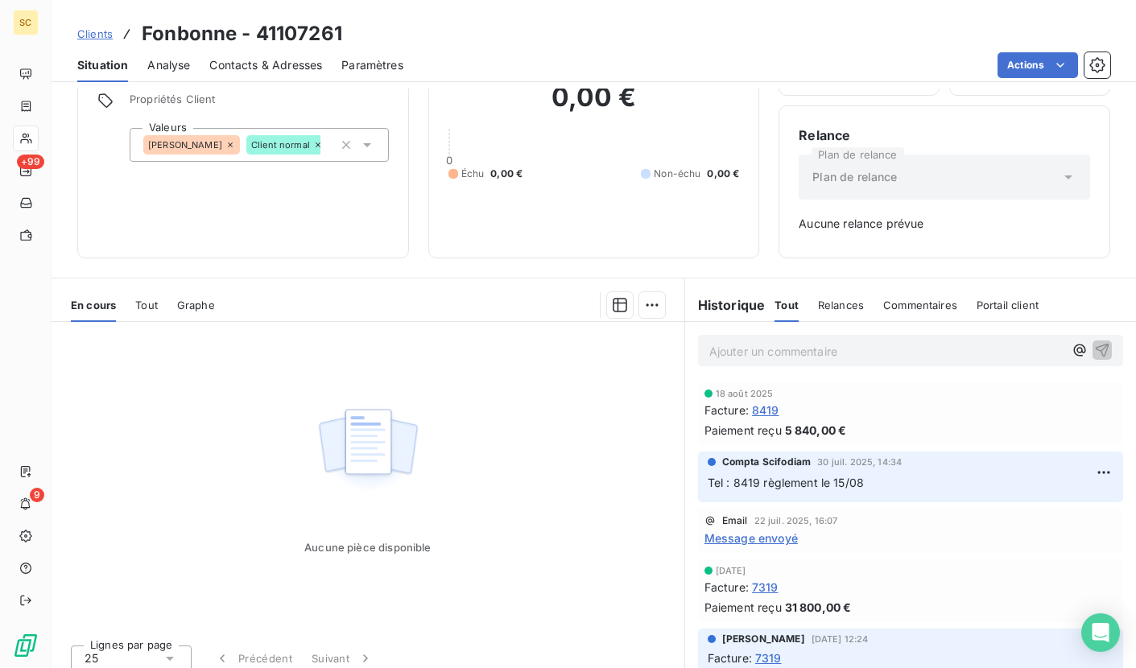
scroll to position [126, 0]
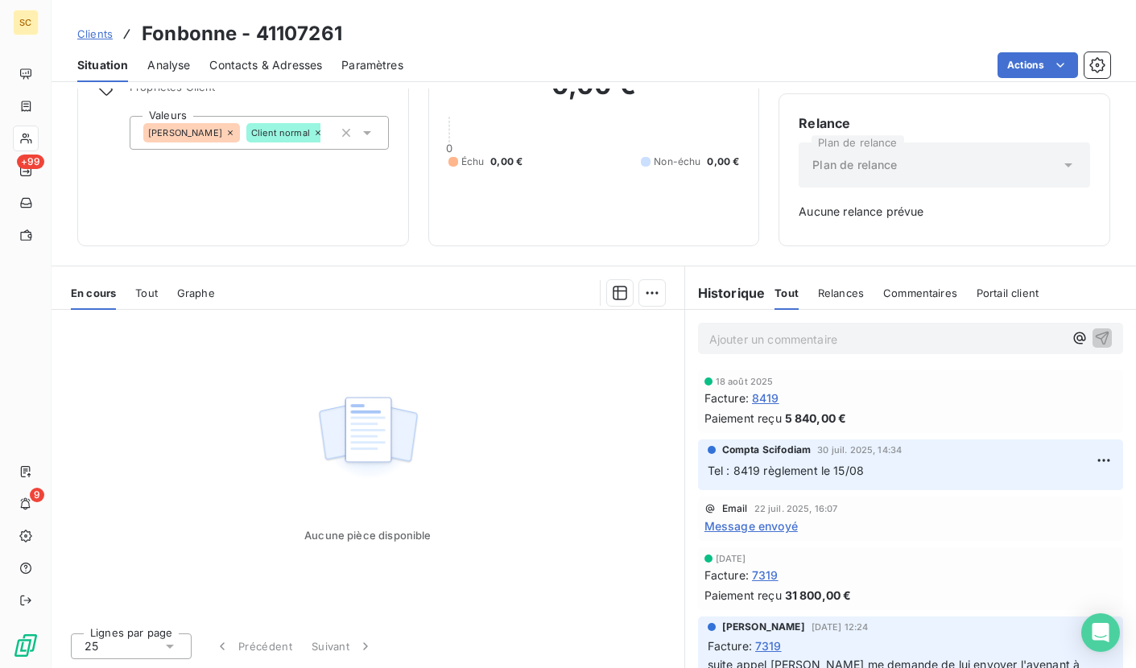
click at [85, 36] on span "Clients" at bounding box center [94, 33] width 35 height 13
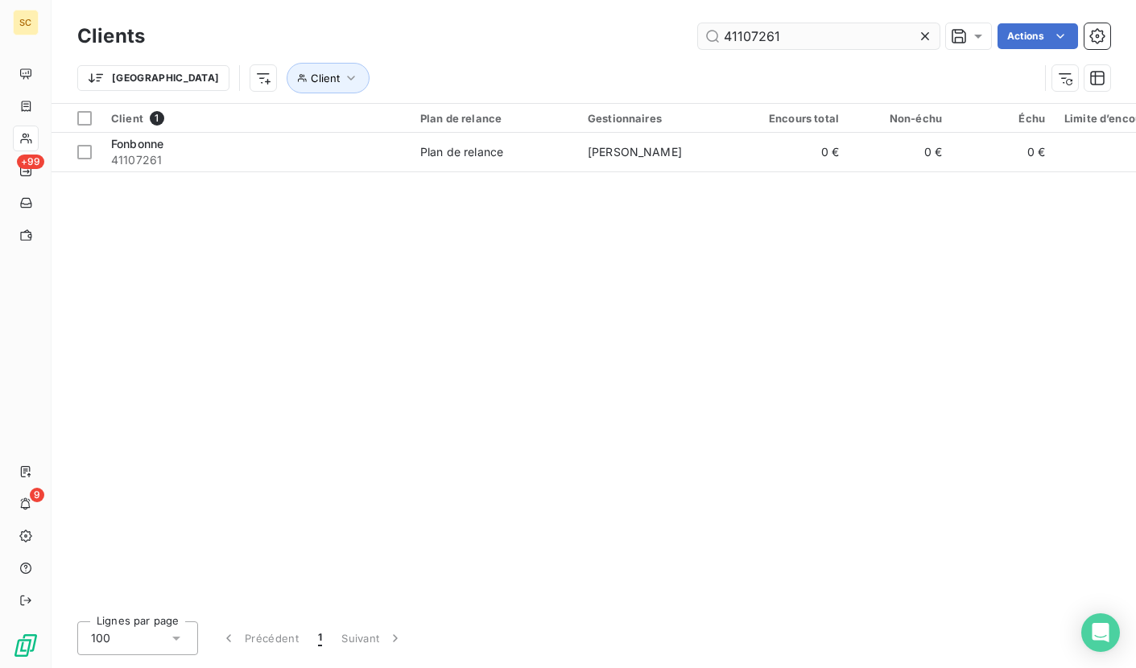
drag, startPoint x: 653, startPoint y: 35, endPoint x: 710, endPoint y: 37, distance: 57.2
click at [645, 35] on div "41107261 Actions" at bounding box center [637, 36] width 946 height 26
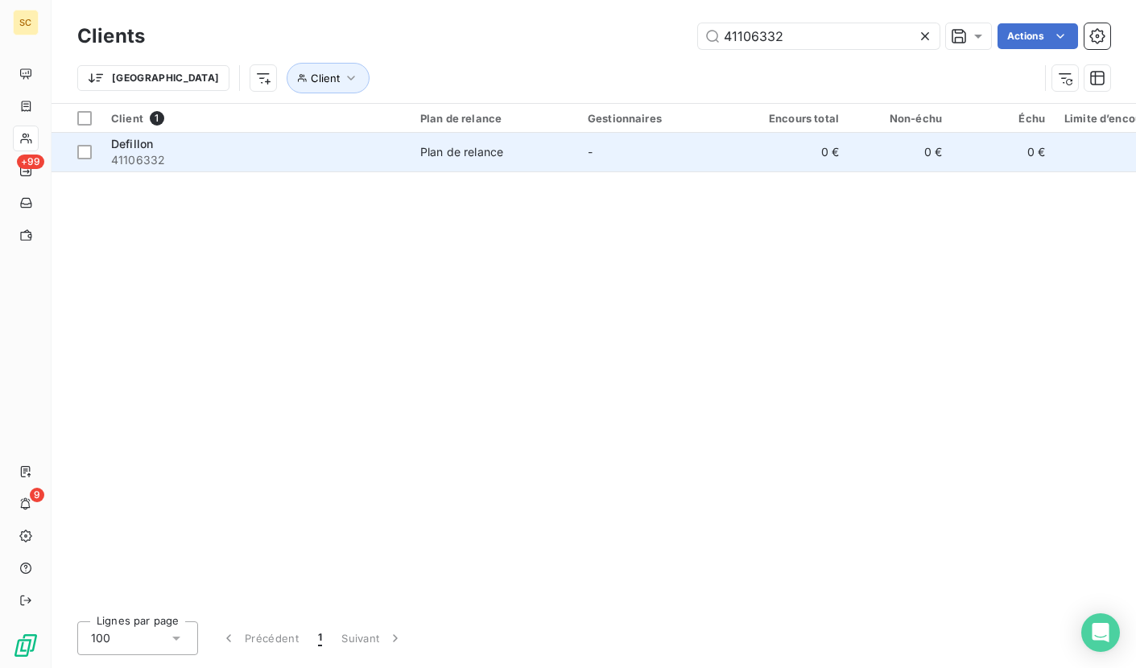
type input "41106332"
click at [329, 140] on div "Defillon" at bounding box center [256, 144] width 290 height 16
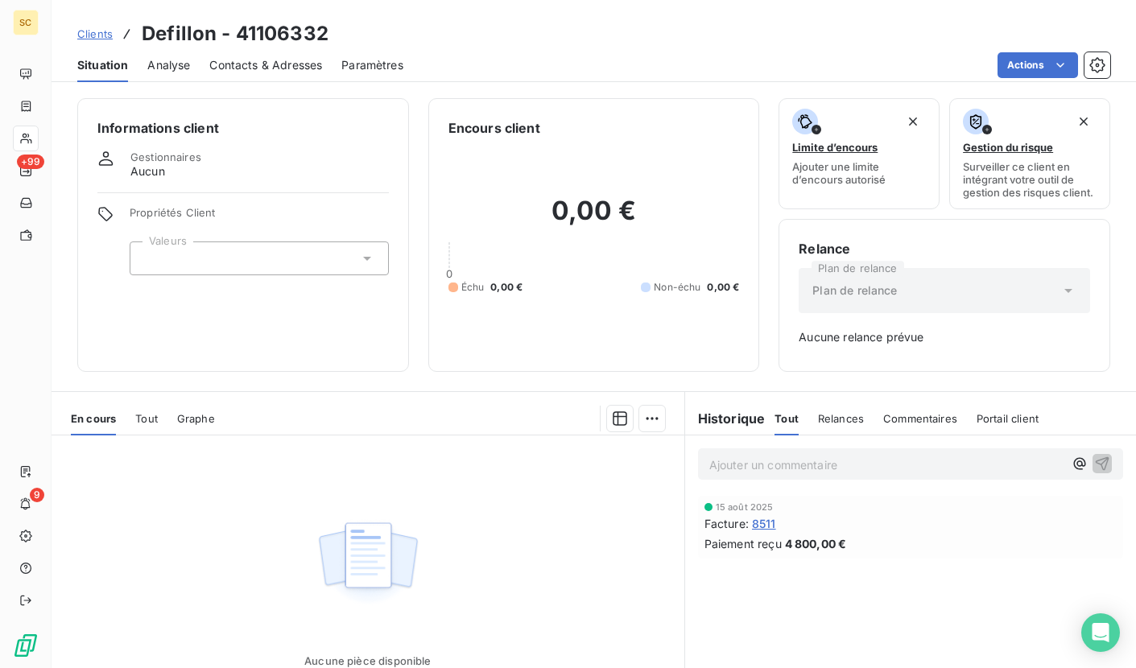
click at [94, 37] on span "Clients" at bounding box center [94, 33] width 35 height 13
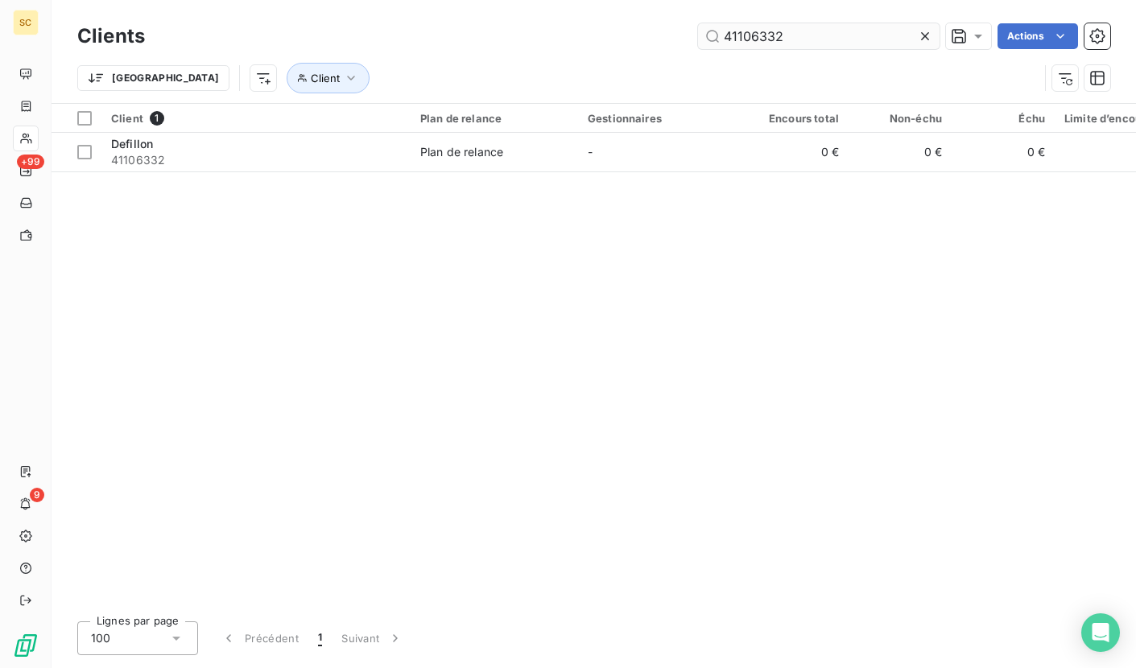
click at [921, 35] on icon at bounding box center [925, 36] width 16 height 16
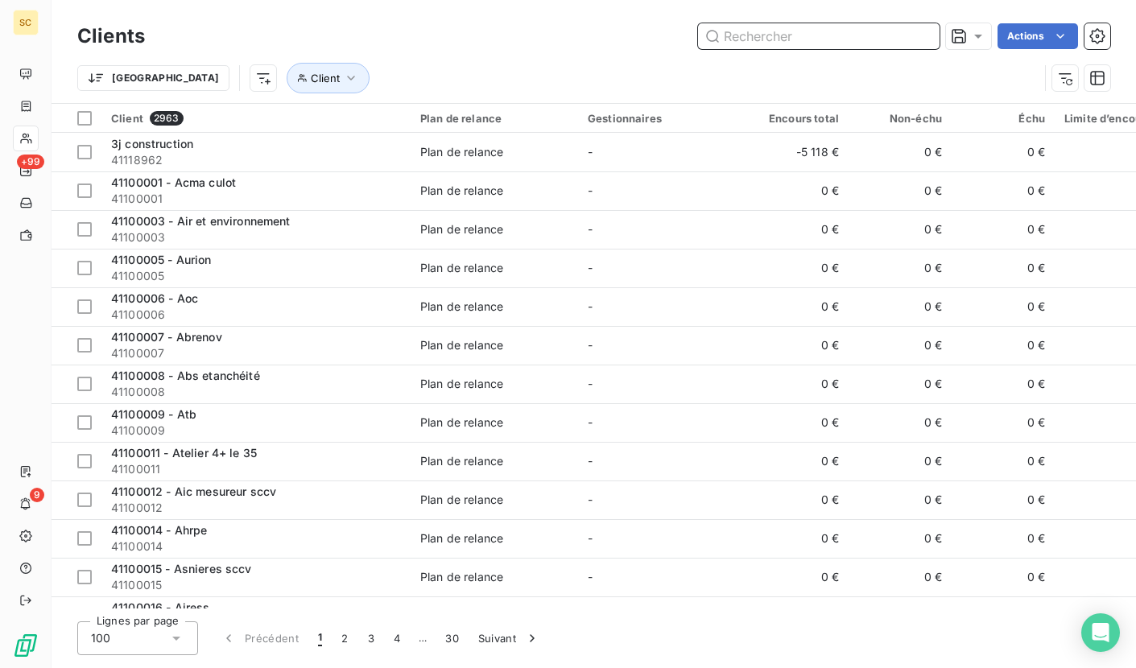
paste input "41105019"
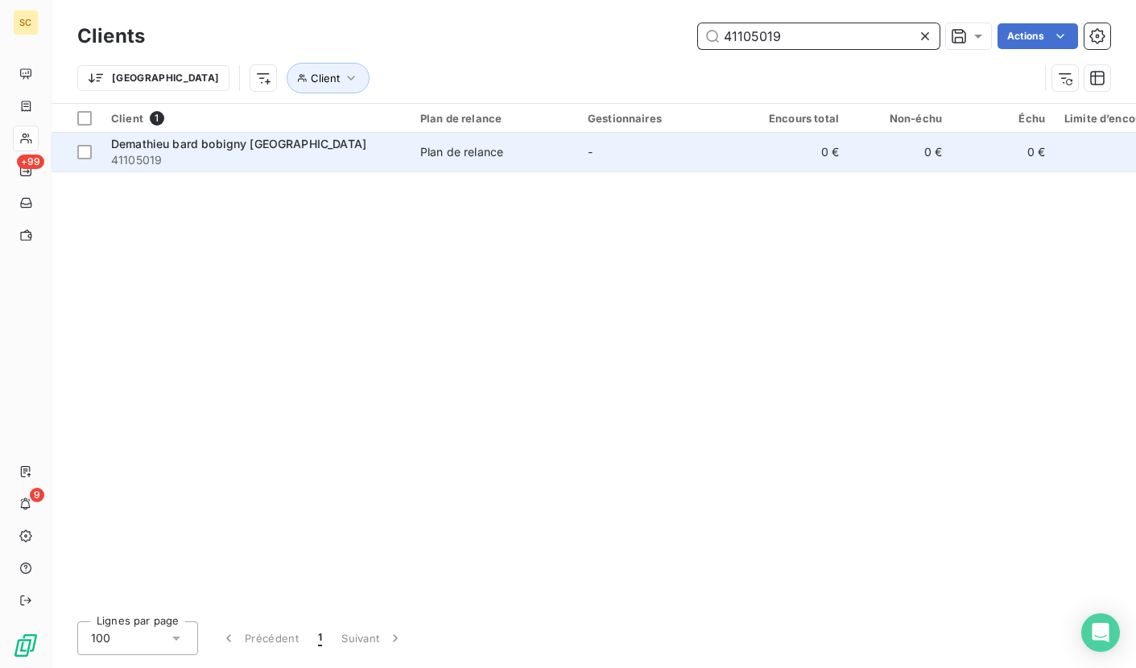
type input "41105019"
click at [399, 159] on span "41105019" at bounding box center [256, 160] width 290 height 16
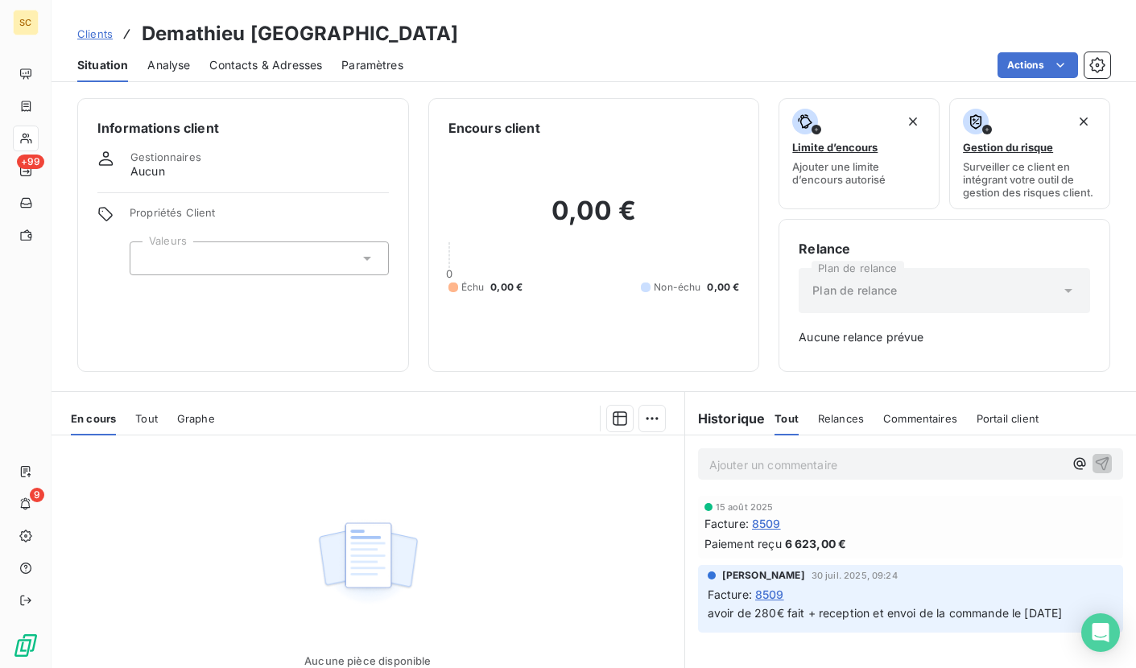
click at [98, 37] on span "Clients" at bounding box center [94, 33] width 35 height 13
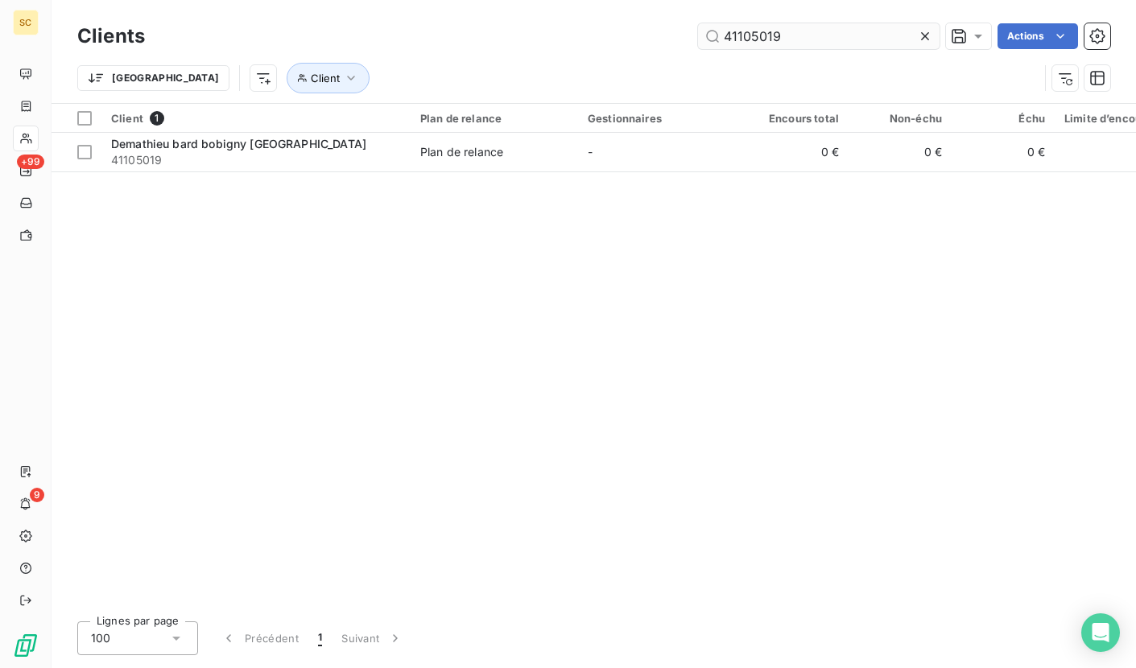
drag, startPoint x: 927, startPoint y: 40, endPoint x: 891, endPoint y: 39, distance: 36.3
click at [927, 40] on icon at bounding box center [925, 36] width 16 height 16
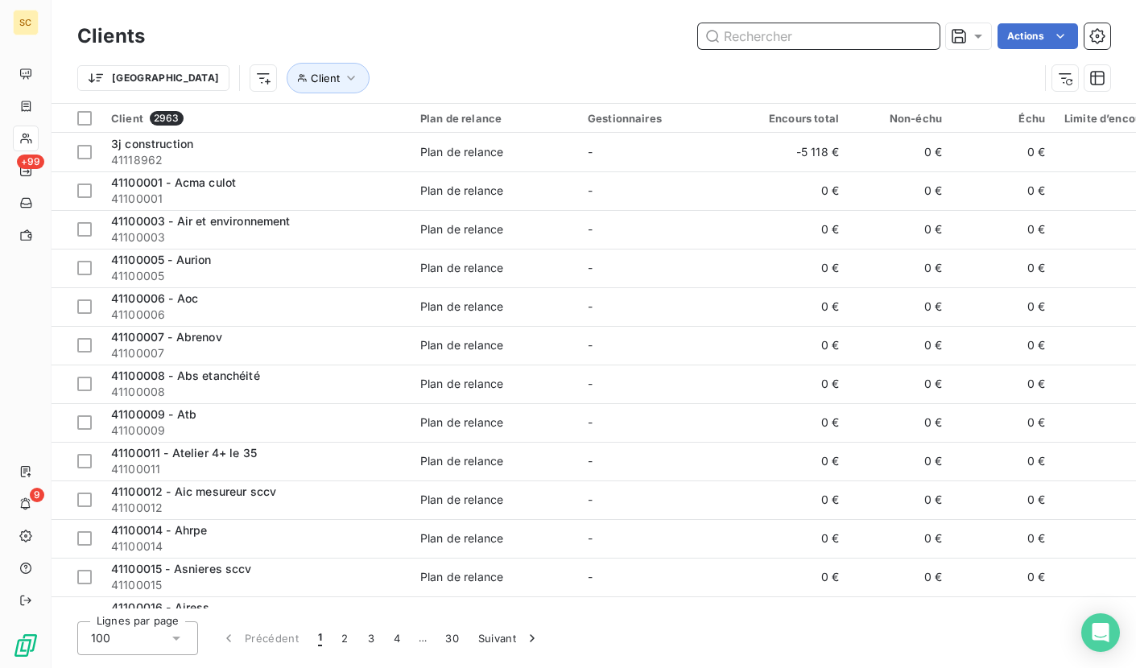
paste input "41107131"
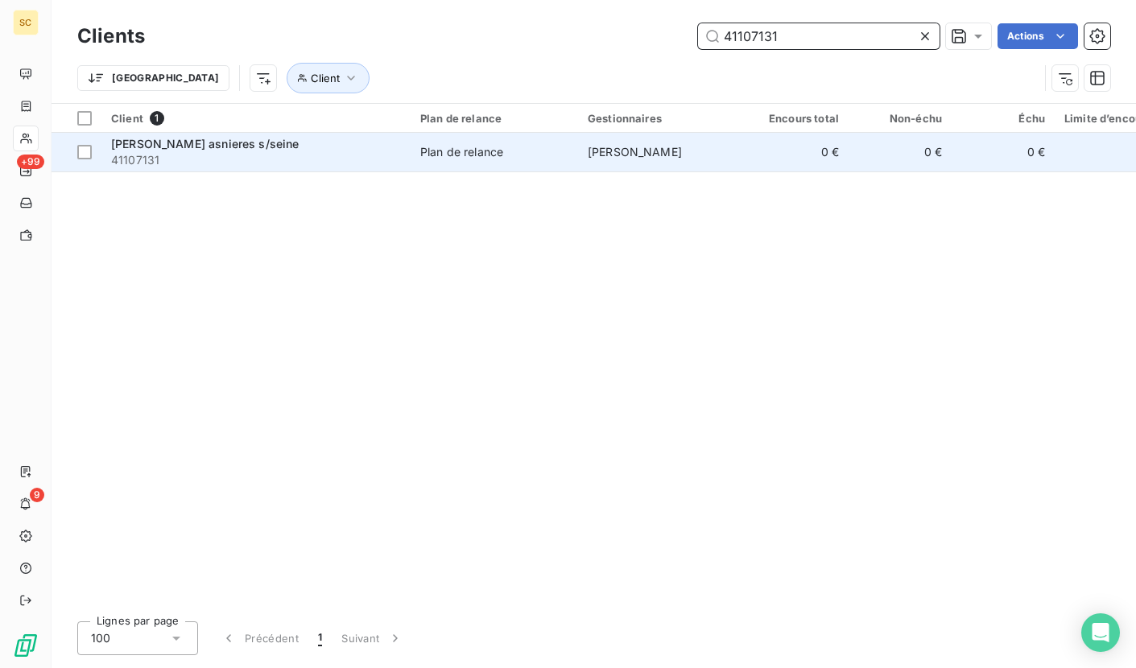
type input "41107131"
click at [526, 150] on span "Plan de relance" at bounding box center [494, 152] width 148 height 16
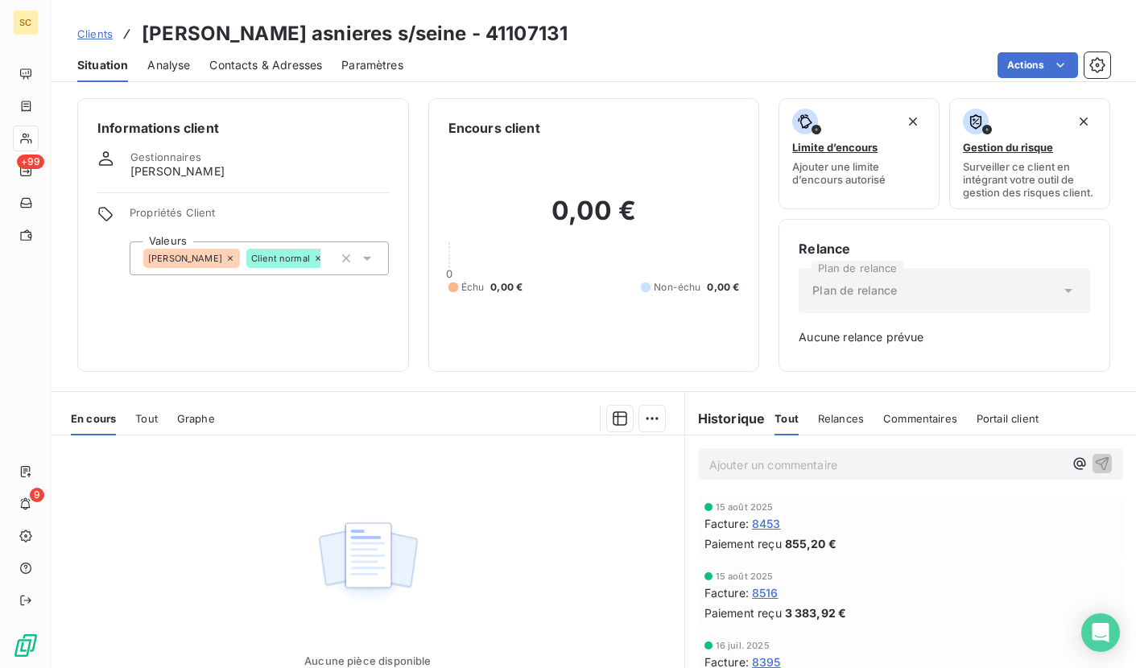
click at [98, 39] on span "Clients" at bounding box center [94, 33] width 35 height 13
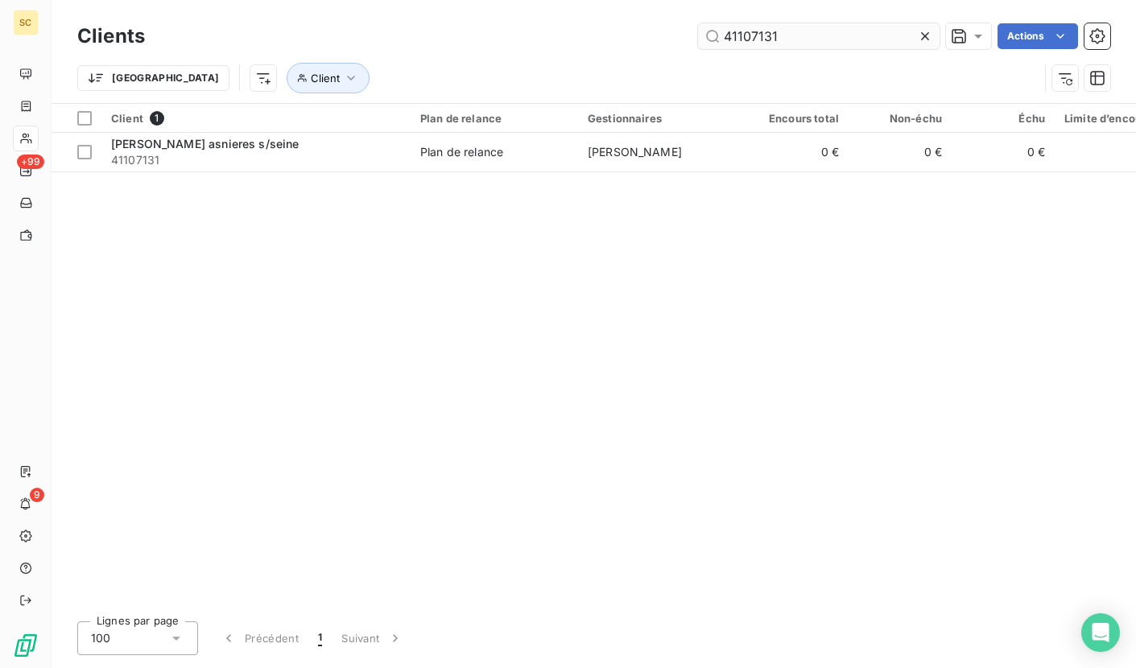
click at [922, 39] on icon at bounding box center [925, 36] width 16 height 16
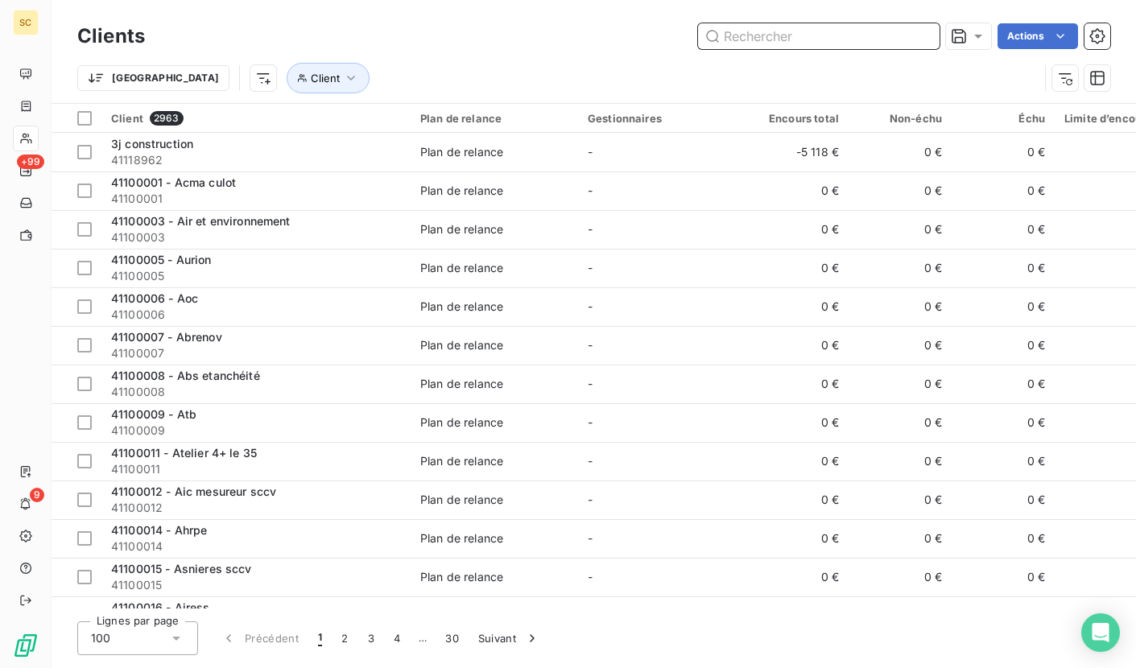
paste input "41107129"
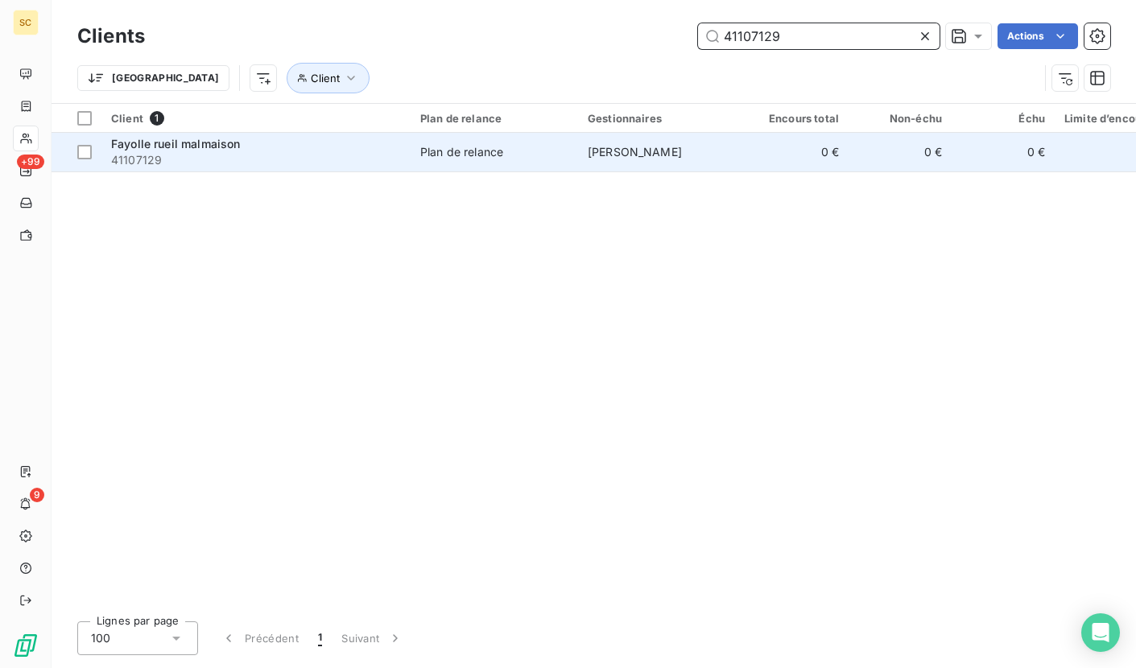
type input "41107129"
click at [234, 152] on span "41107129" at bounding box center [256, 160] width 290 height 16
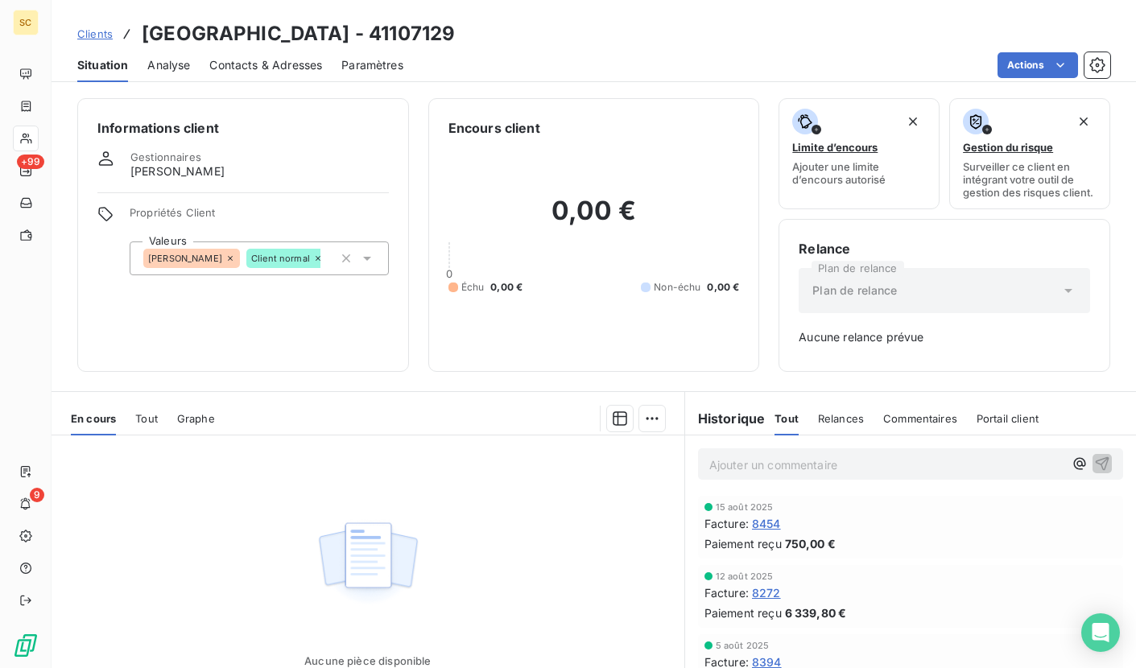
click at [104, 29] on span "Clients" at bounding box center [94, 33] width 35 height 13
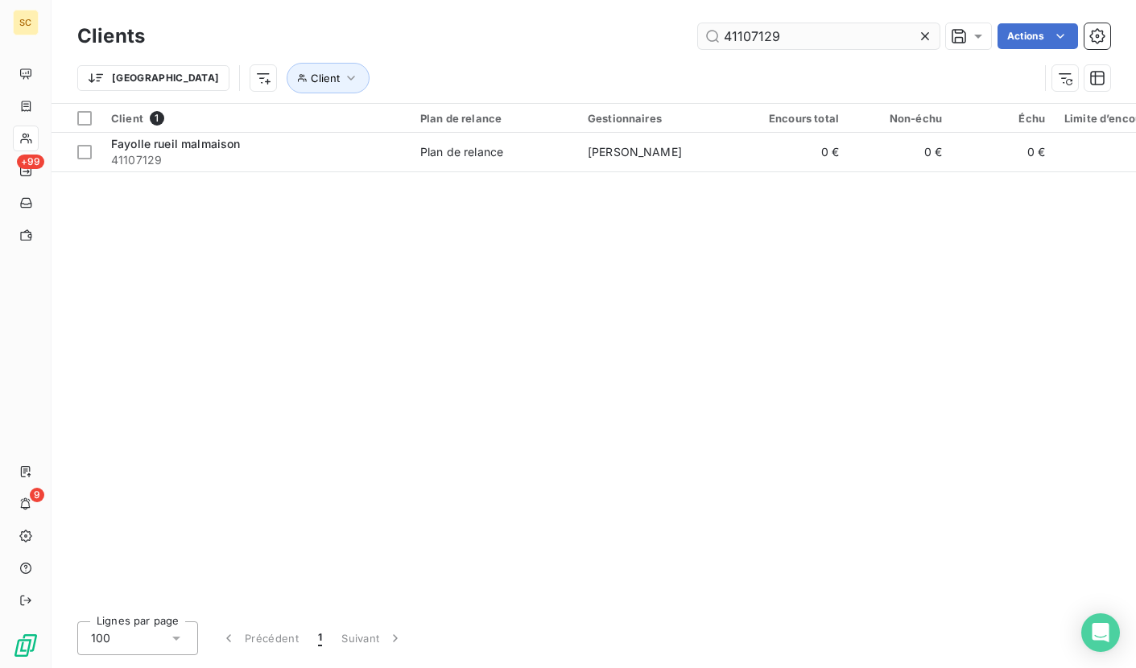
click at [927, 33] on icon at bounding box center [925, 36] width 8 height 8
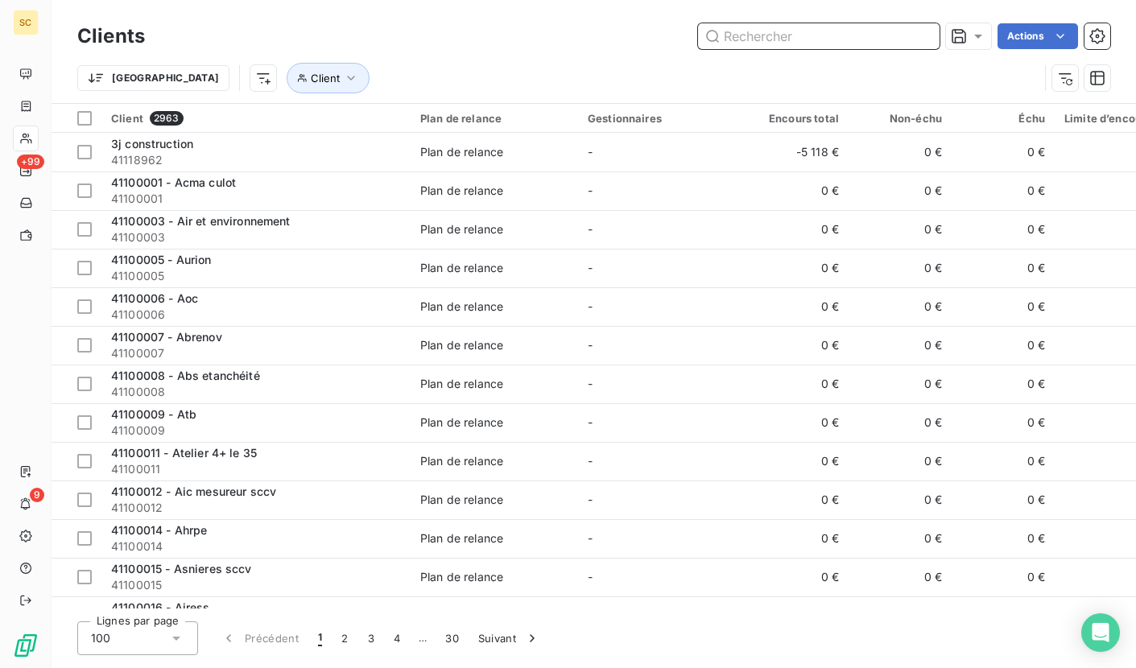
click at [816, 37] on input "text" at bounding box center [819, 36] width 242 height 26
paste input "41107131"
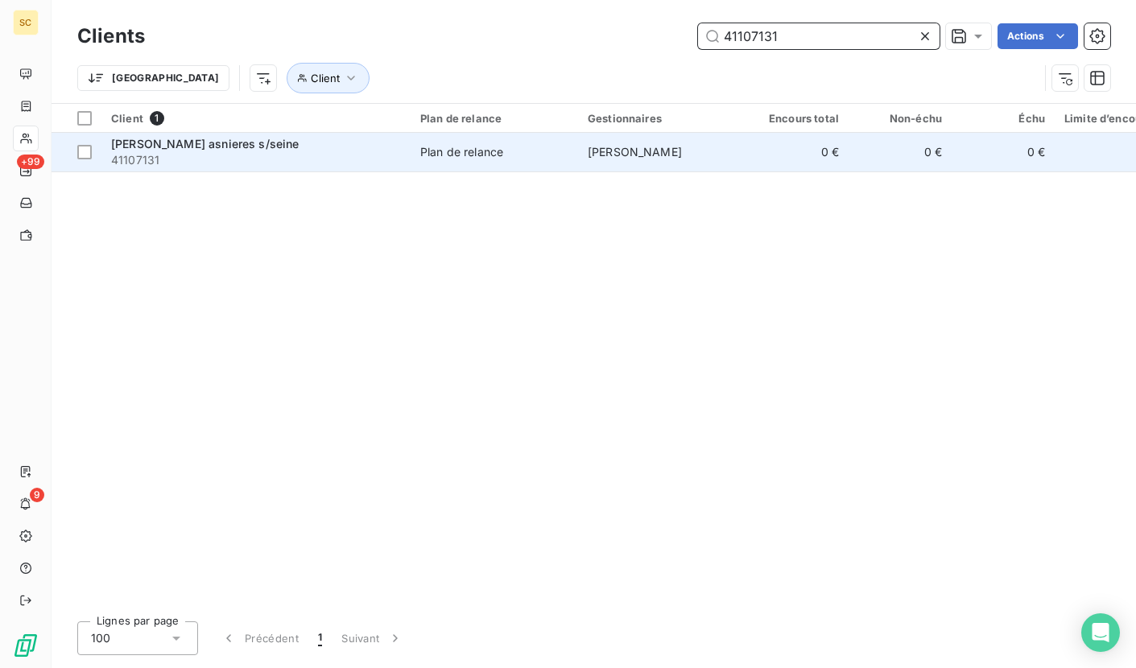
type input "41107131"
click at [332, 152] on span "41107131" at bounding box center [256, 160] width 290 height 16
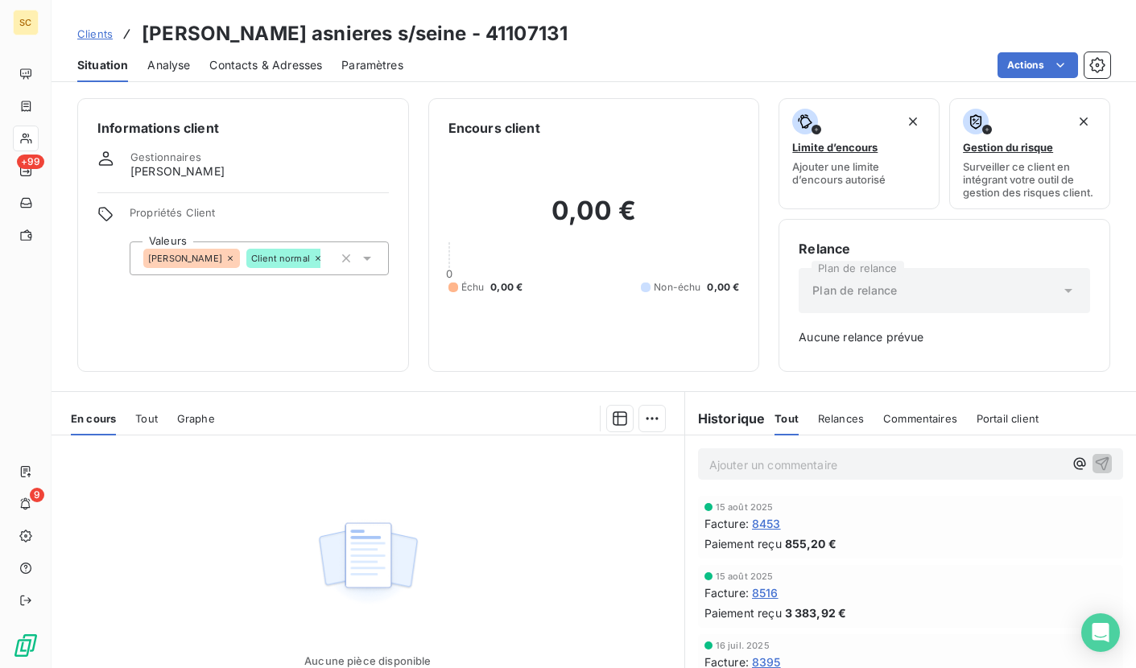
click at [104, 31] on span "Clients" at bounding box center [94, 33] width 35 height 13
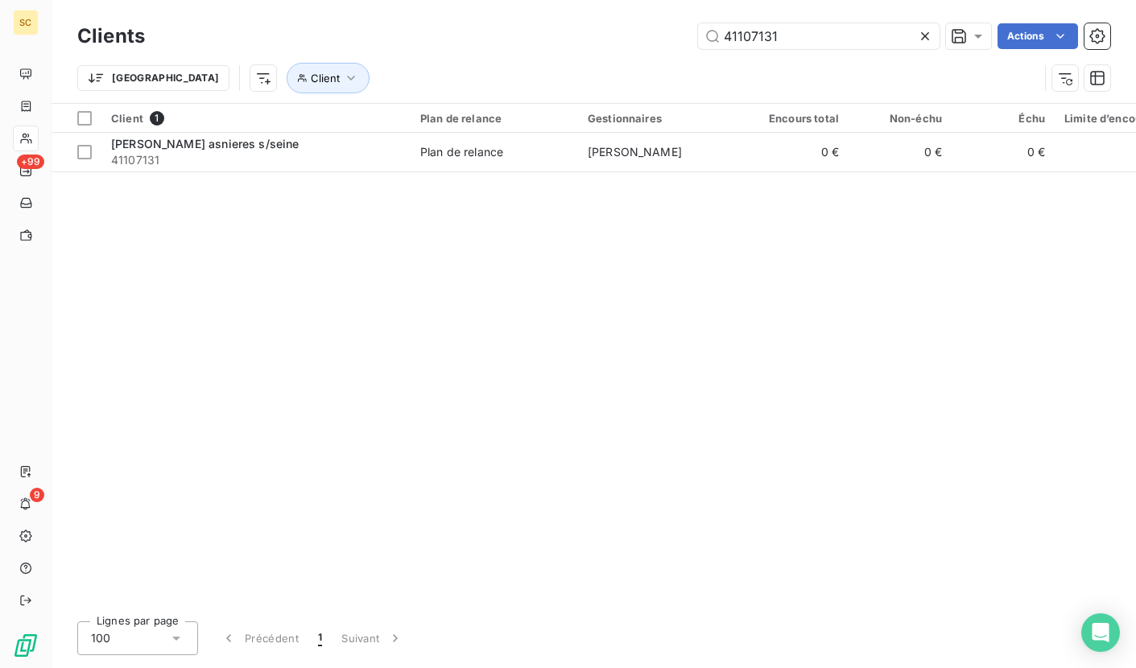
drag, startPoint x: 785, startPoint y: 41, endPoint x: 650, endPoint y: 31, distance: 135.7
click at [650, 31] on div "41107131 Actions" at bounding box center [637, 36] width 946 height 26
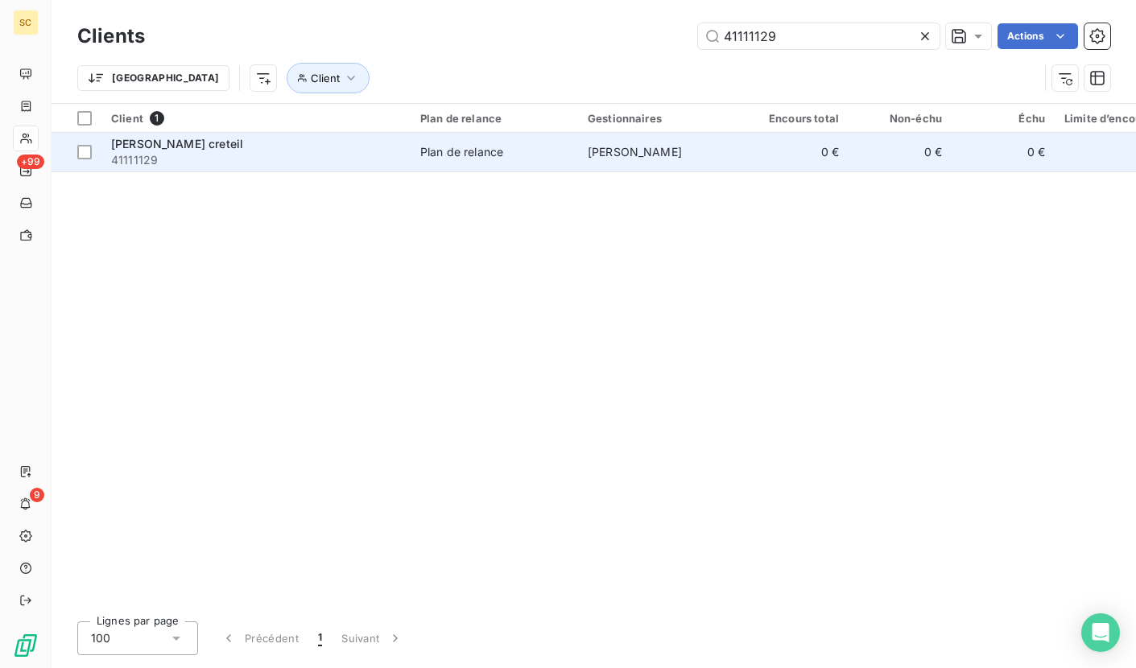
type input "41111129"
click at [329, 167] on span "41111129" at bounding box center [256, 160] width 290 height 16
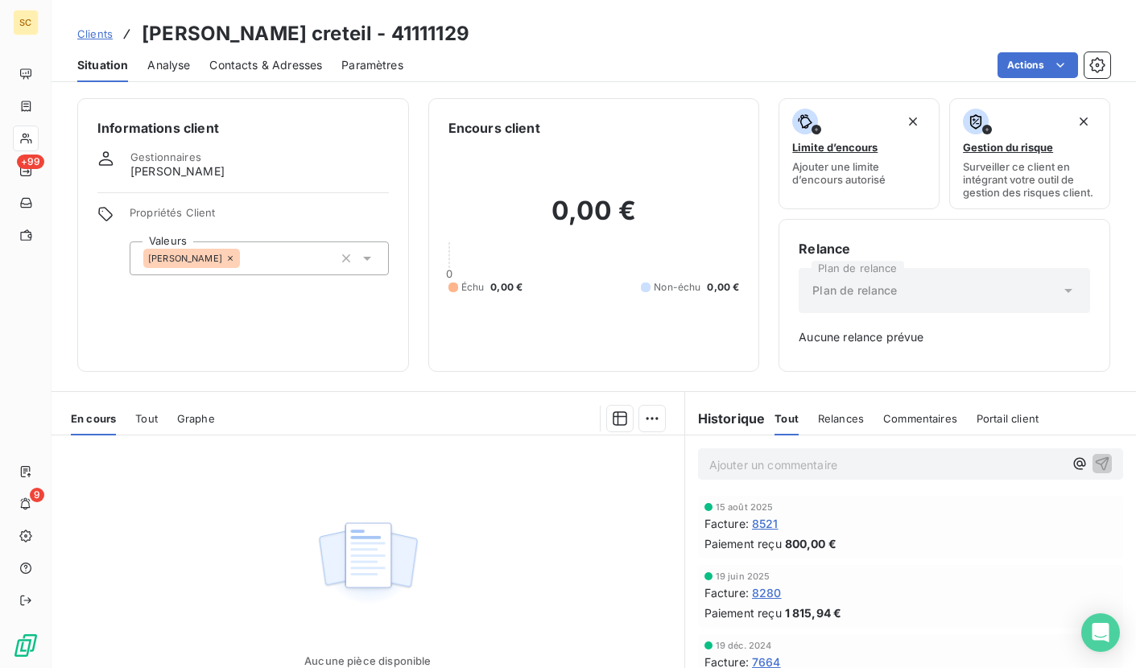
click at [106, 39] on span "Clients" at bounding box center [94, 33] width 35 height 13
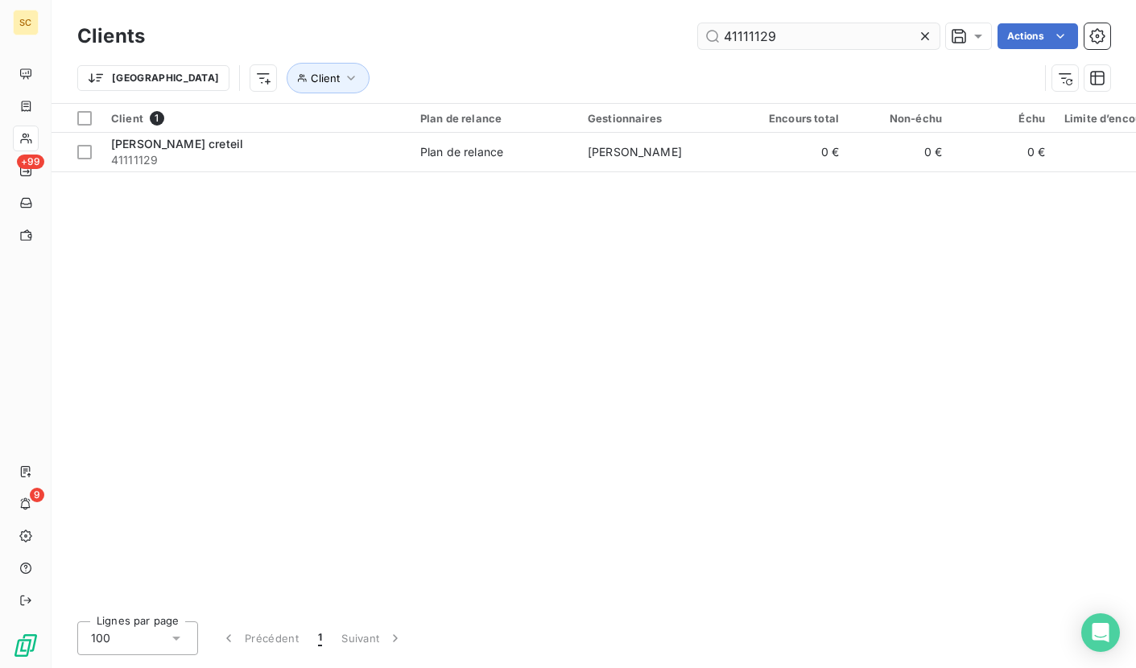
drag, startPoint x: 925, startPoint y: 34, endPoint x: 886, endPoint y: 37, distance: 38.8
click at [924, 34] on icon at bounding box center [925, 36] width 16 height 16
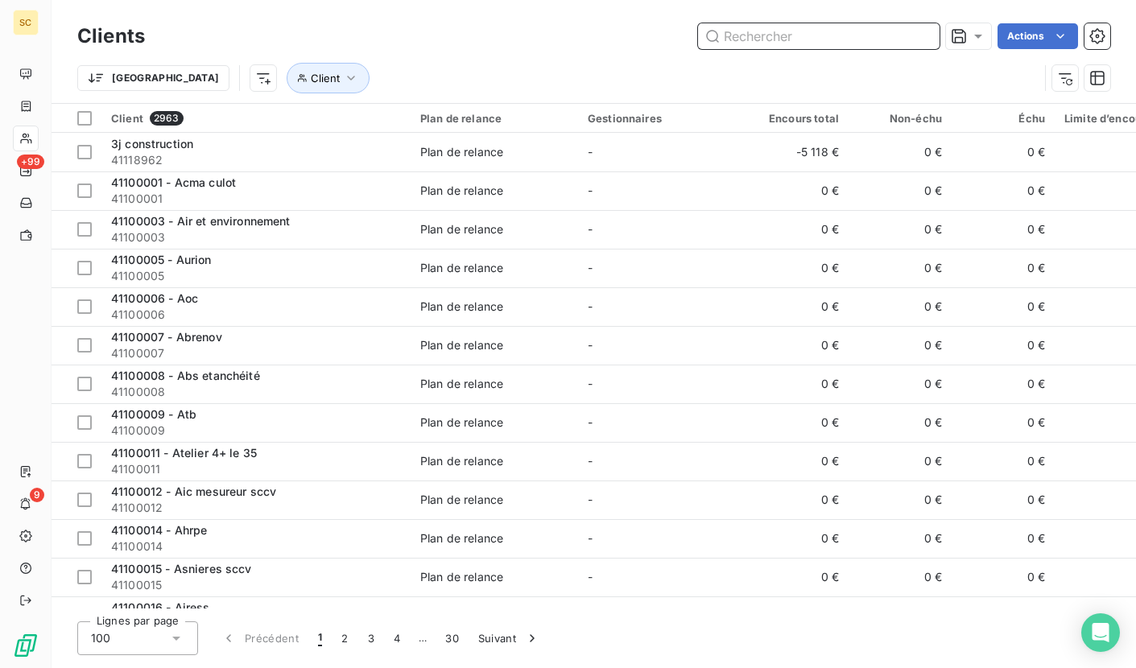
paste input "41118972"
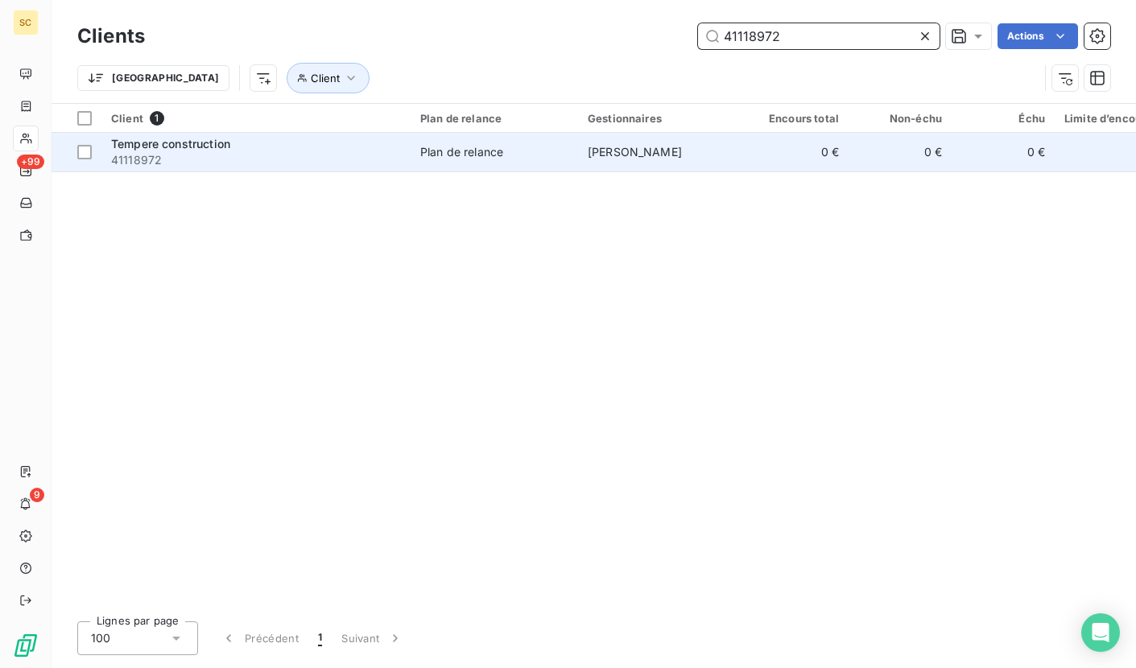
type input "41118972"
click at [192, 154] on span "41118972" at bounding box center [256, 160] width 290 height 16
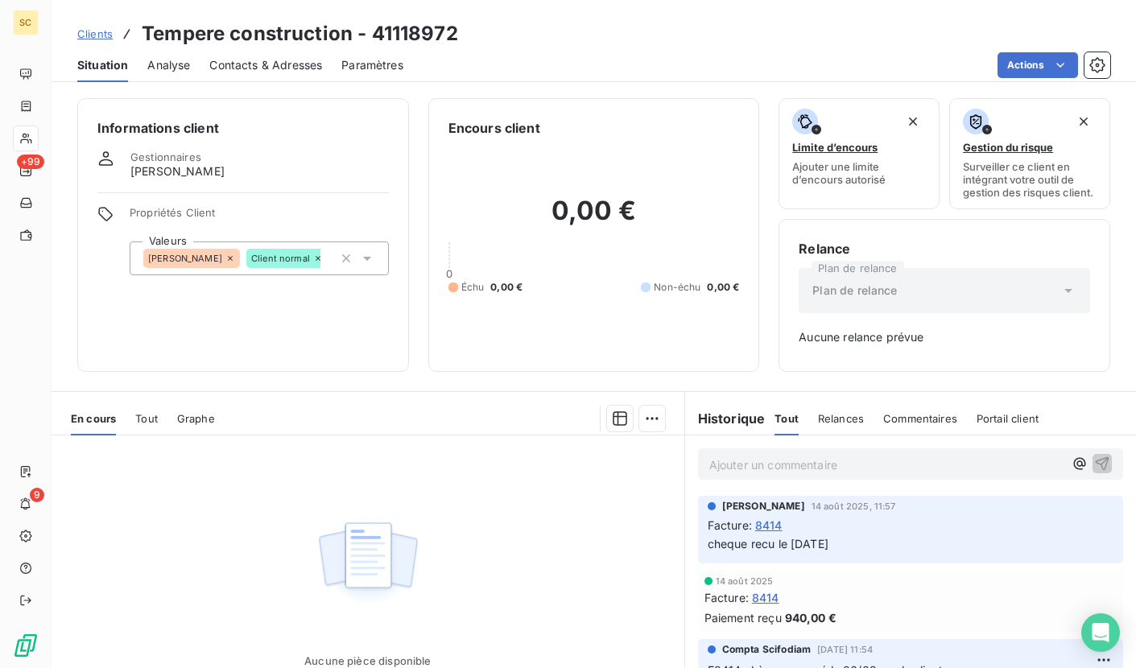
click at [89, 33] on span "Clients" at bounding box center [94, 33] width 35 height 13
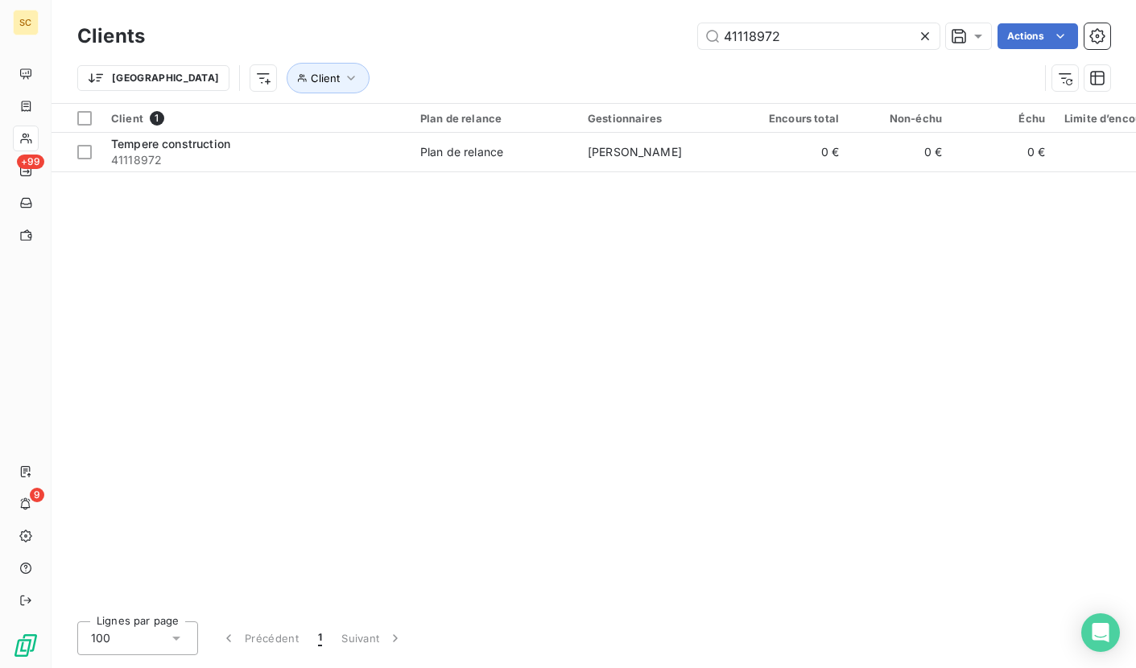
click at [923, 36] on icon at bounding box center [925, 36] width 8 height 8
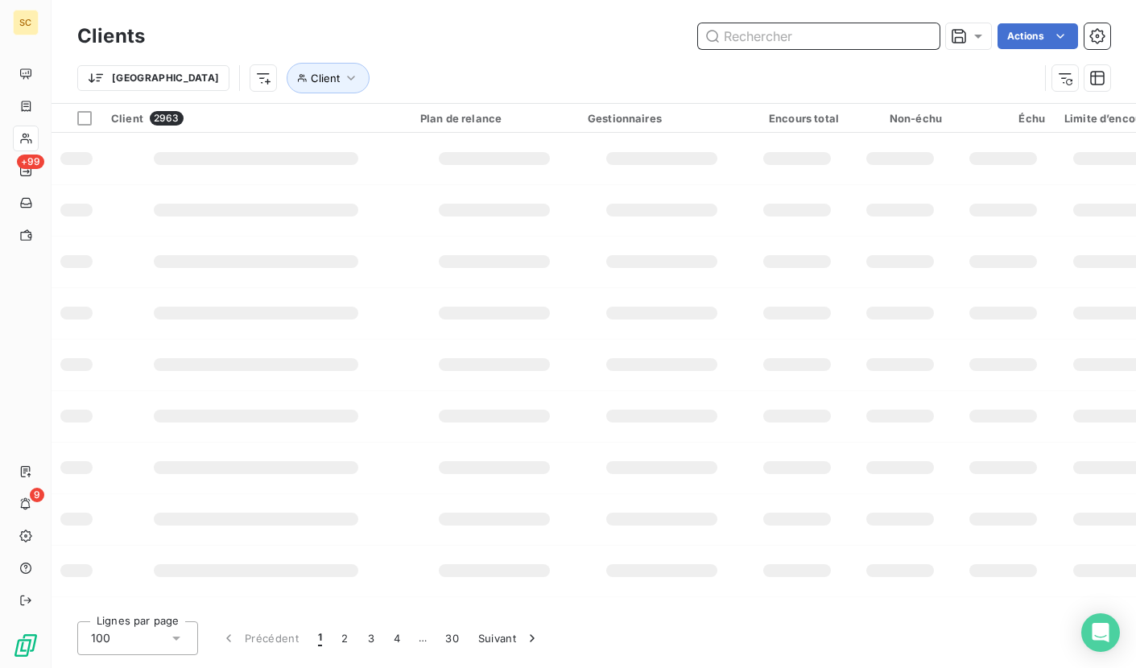
click at [790, 39] on input "text" at bounding box center [819, 36] width 242 height 26
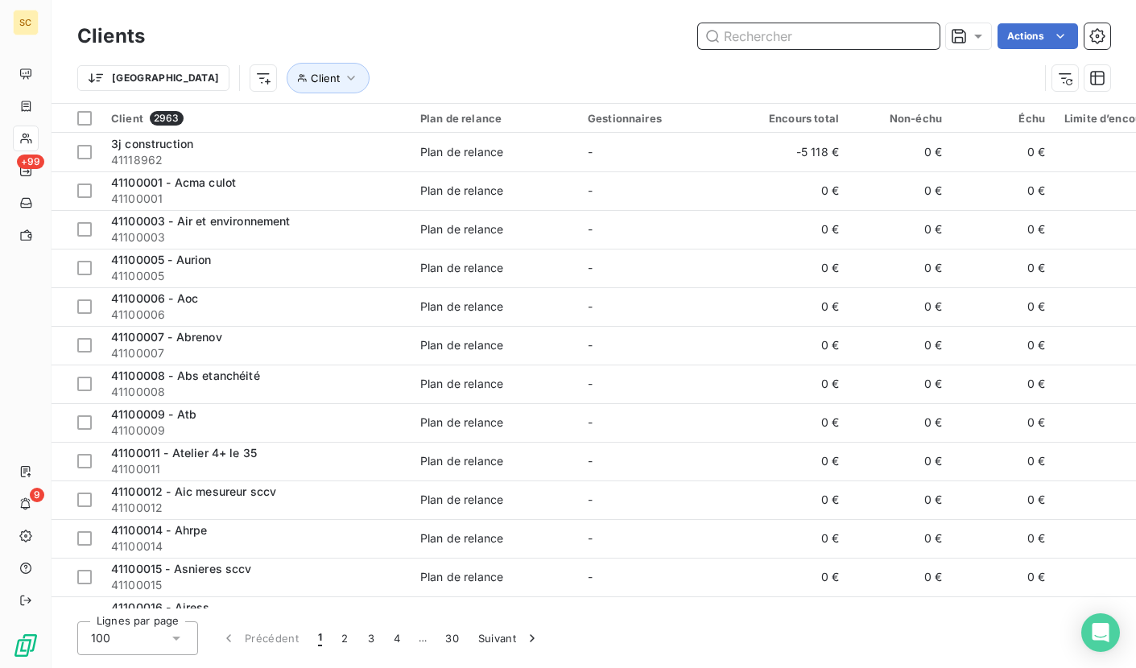
paste input "41108068"
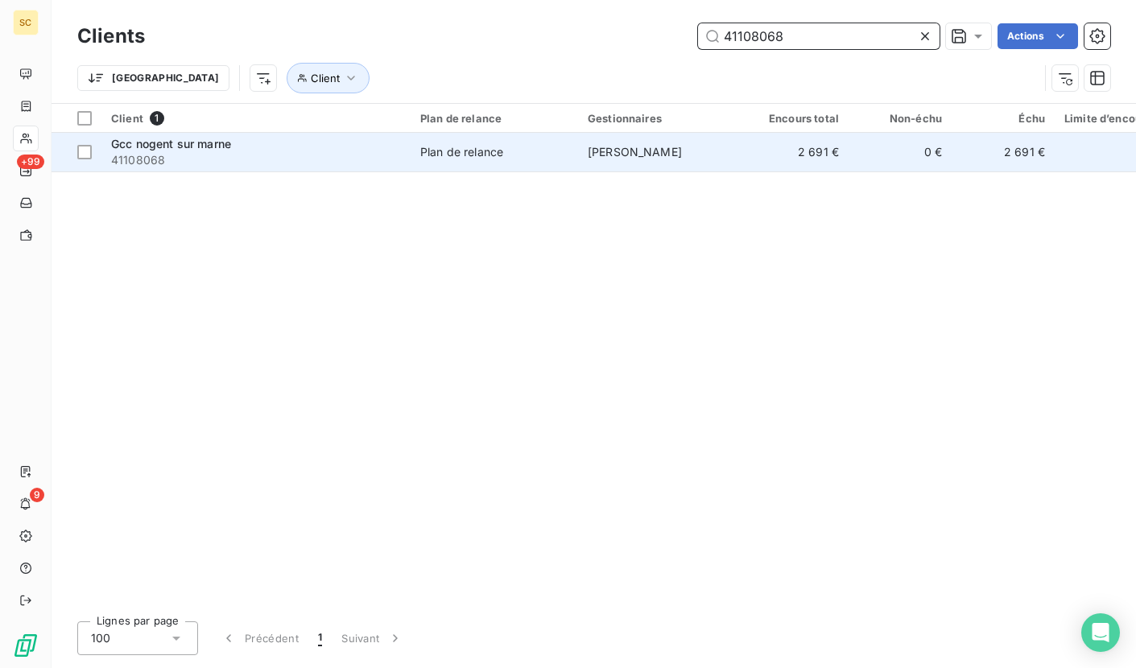
type input "41108068"
click at [275, 152] on span "41108068" at bounding box center [256, 160] width 290 height 16
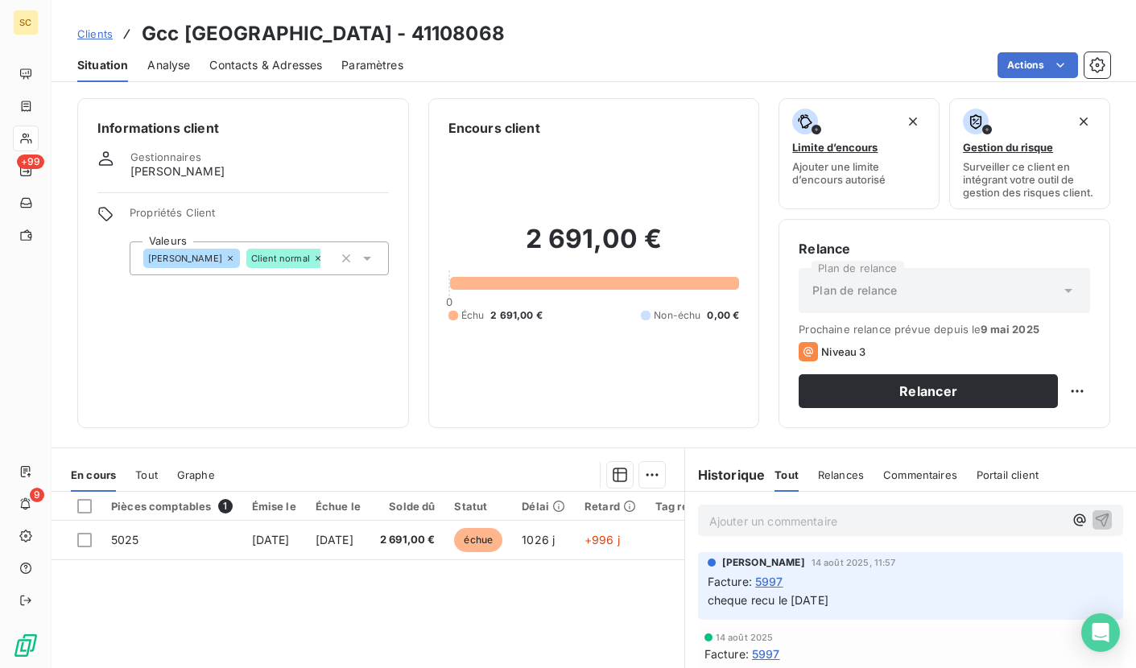
click at [296, 66] on span "Contacts & Adresses" at bounding box center [265, 65] width 113 height 16
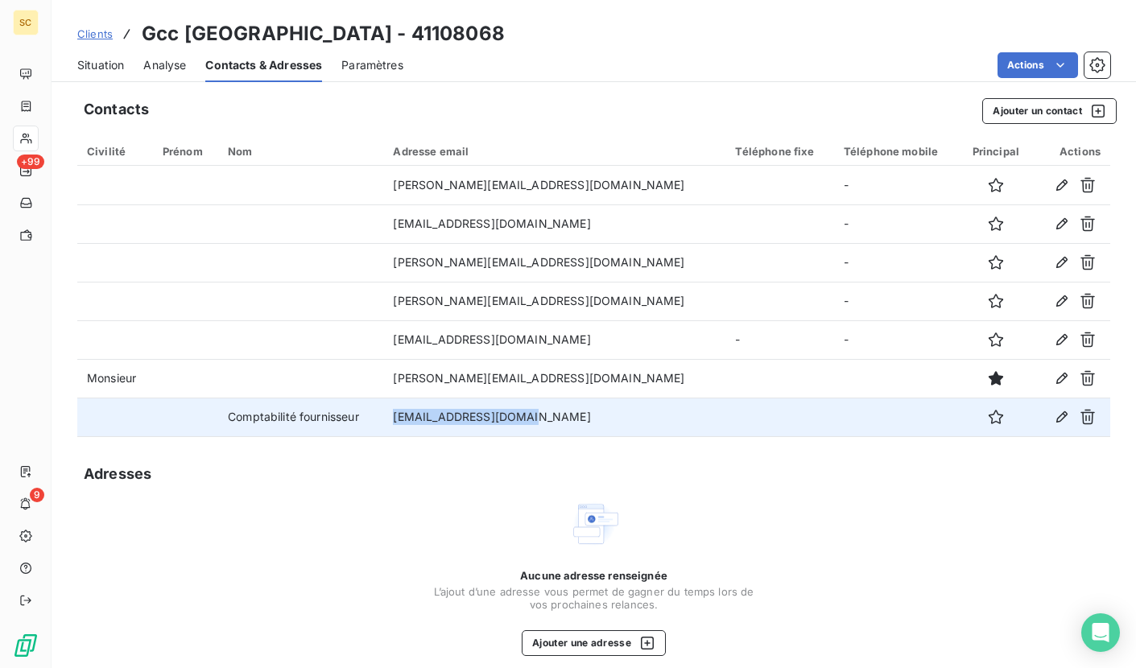
drag, startPoint x: 538, startPoint y: 416, endPoint x: 404, endPoint y: 420, distance: 133.8
click at [404, 420] on td "[EMAIL_ADDRESS][DOMAIN_NAME]" at bounding box center [554, 417] width 342 height 39
copy td "[EMAIL_ADDRESS][DOMAIN_NAME]"
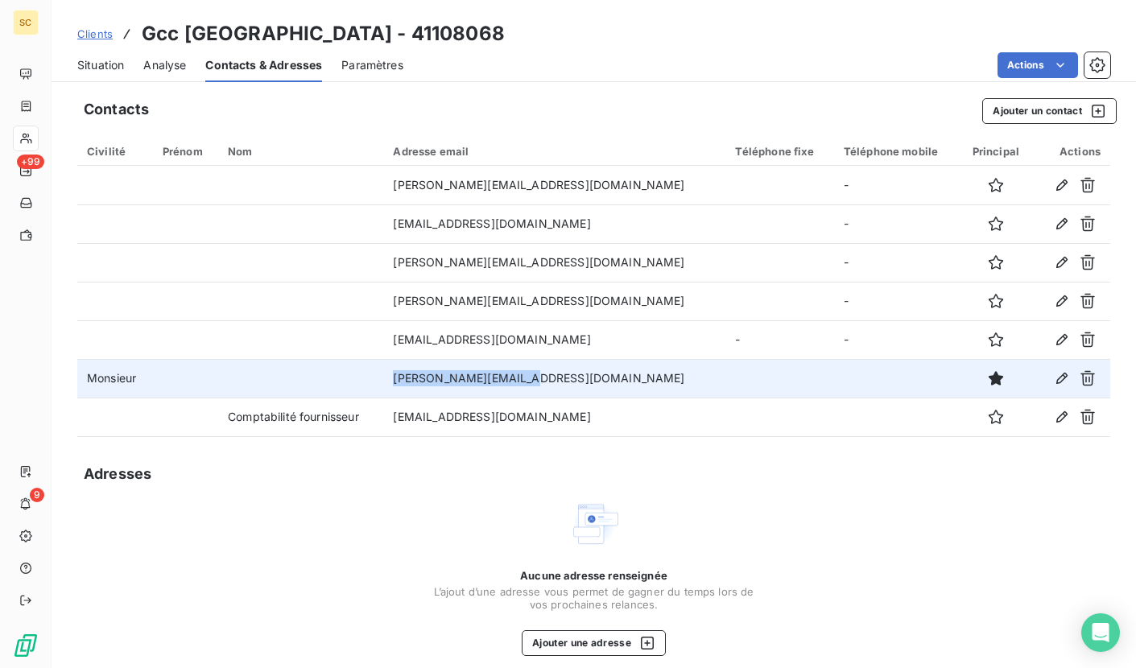
drag, startPoint x: 395, startPoint y: 380, endPoint x: 604, endPoint y: 372, distance: 208.8
click at [604, 372] on tr "Monsieur [PERSON_NAME][EMAIL_ADDRESS][DOMAIN_NAME]" at bounding box center [593, 378] width 1033 height 39
copy tr "[PERSON_NAME][EMAIL_ADDRESS][DOMAIN_NAME]"
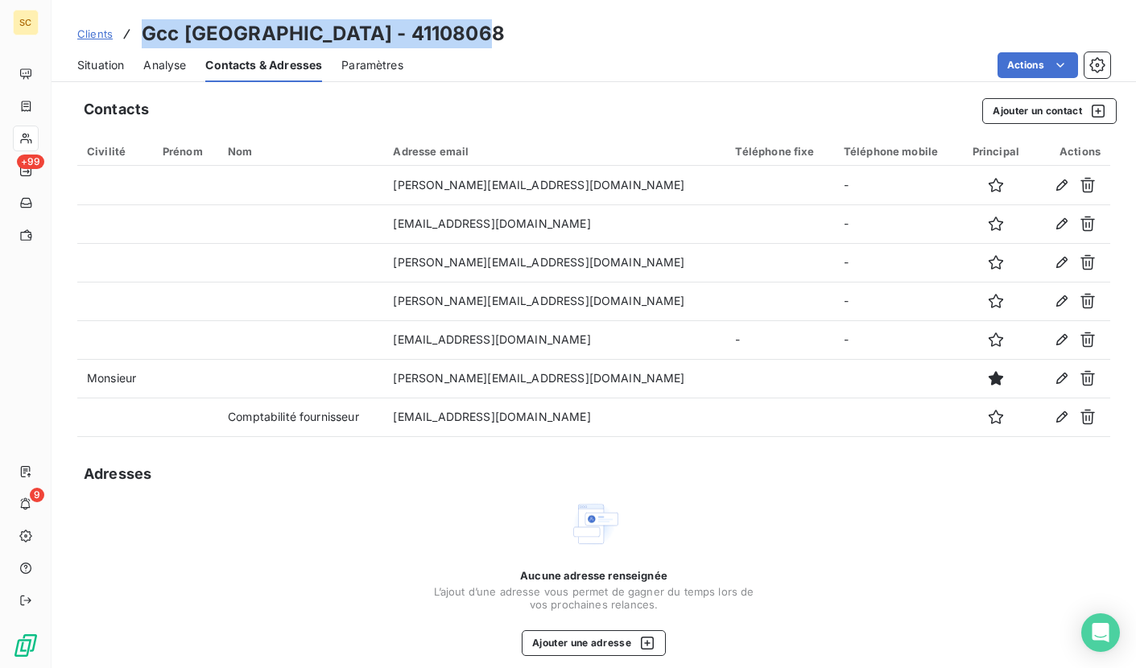
drag, startPoint x: 141, startPoint y: 29, endPoint x: 499, endPoint y: 36, distance: 357.7
click at [499, 36] on div "Clients Gcc [GEOGRAPHIC_DATA] - 41108068" at bounding box center [594, 33] width 1085 height 29
copy h3 "Gcc [GEOGRAPHIC_DATA] - 41108068"
click at [92, 68] on span "Situation" at bounding box center [100, 65] width 47 height 16
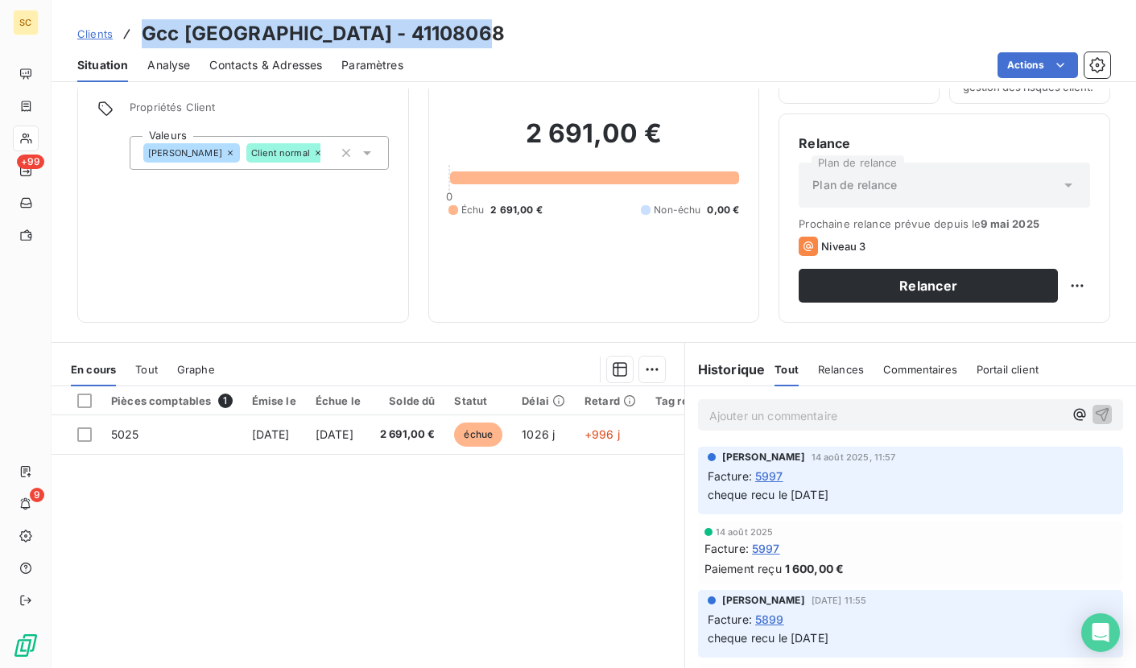
scroll to position [182, 0]
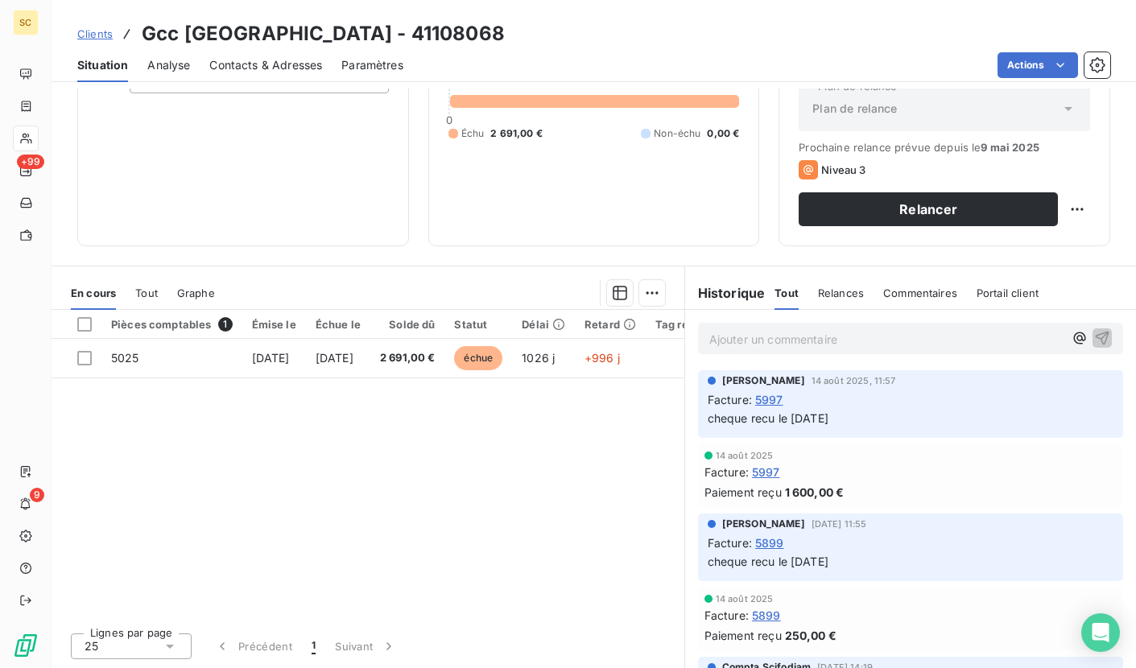
click at [797, 337] on p "Ajouter un commentaire ﻿" at bounding box center [887, 339] width 354 height 20
click at [710, 341] on span "manque rgl fact 5025 - rel mail ce j" at bounding box center [804, 338] width 188 height 14
click at [1096, 337] on icon "button" at bounding box center [1103, 338] width 14 height 14
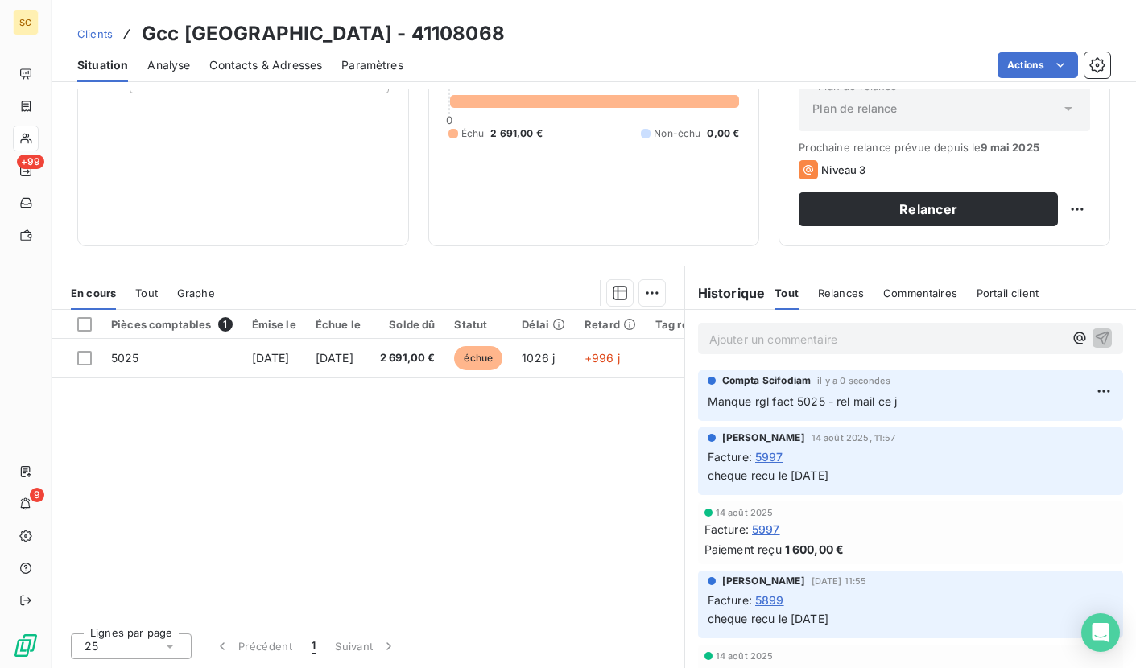
click at [101, 37] on span "Clients" at bounding box center [94, 33] width 35 height 13
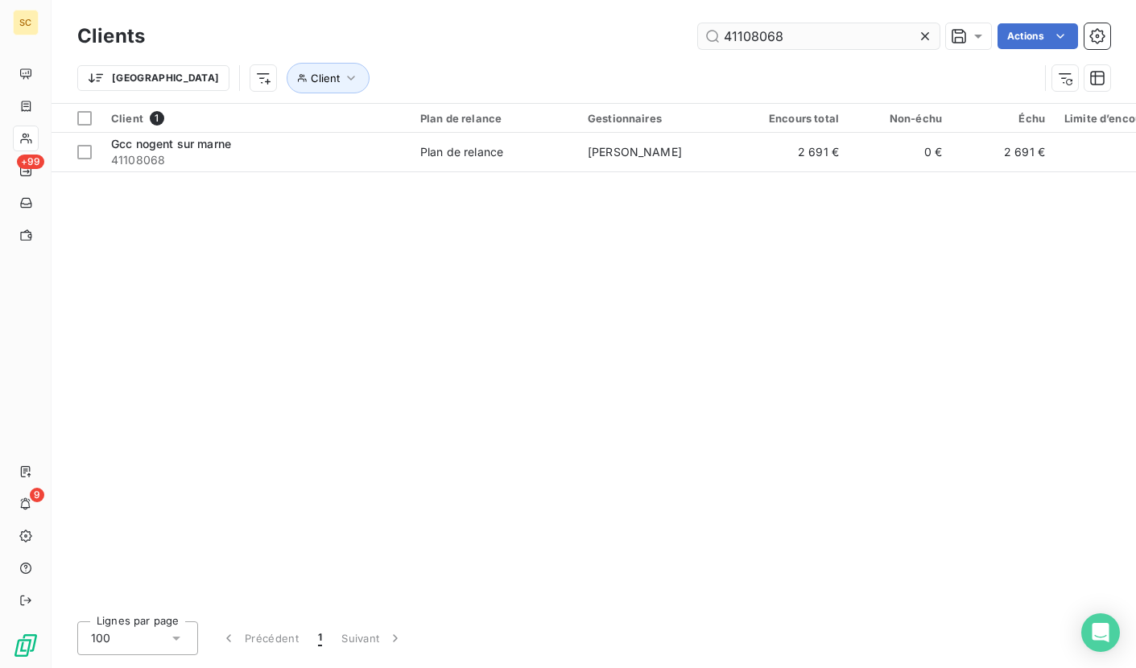
drag, startPoint x: 698, startPoint y: 35, endPoint x: 797, endPoint y: 39, distance: 98.3
click at [664, 35] on div "41108068 Actions" at bounding box center [637, 36] width 946 height 26
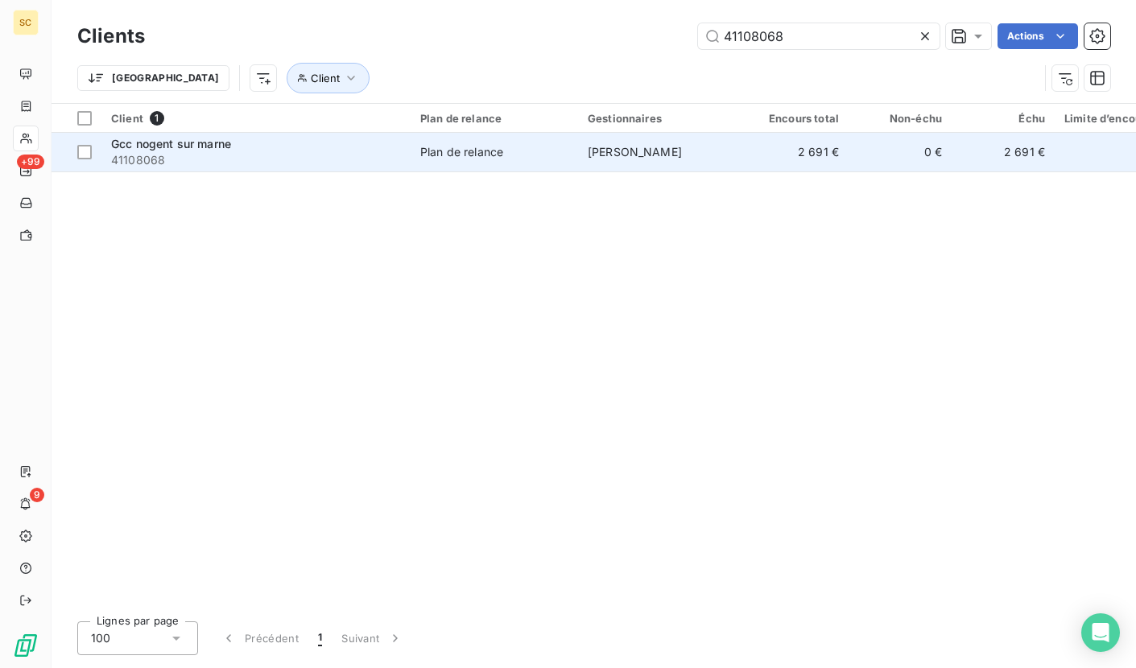
click at [532, 155] on span "Plan de relance" at bounding box center [494, 152] width 148 height 16
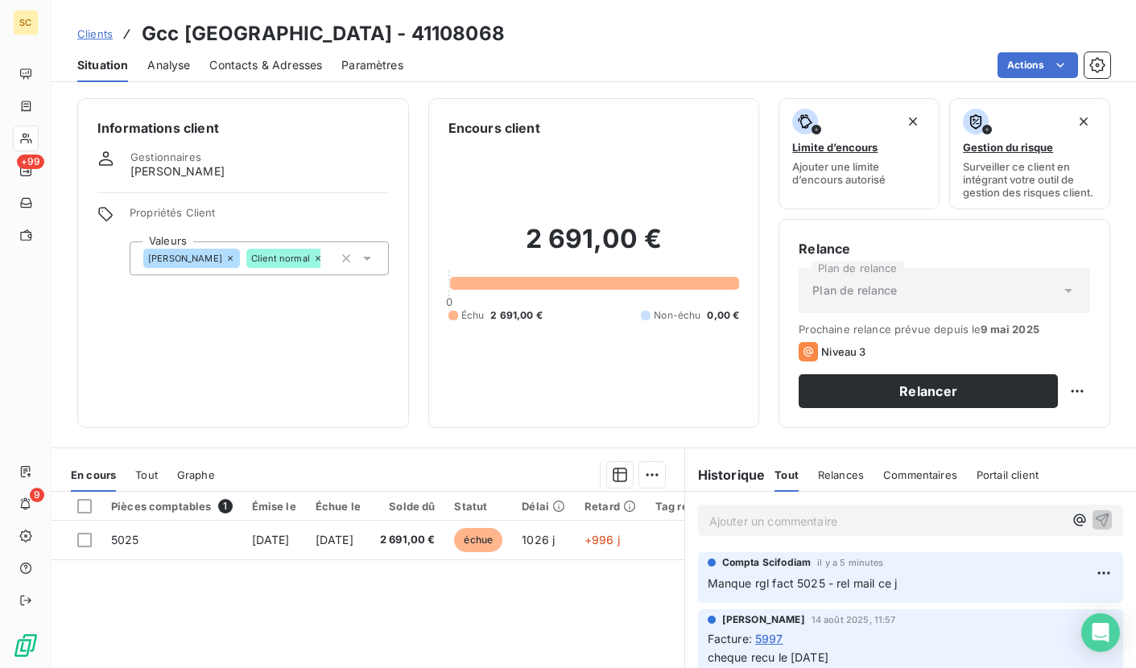
click at [86, 35] on span "Clients" at bounding box center [94, 33] width 35 height 13
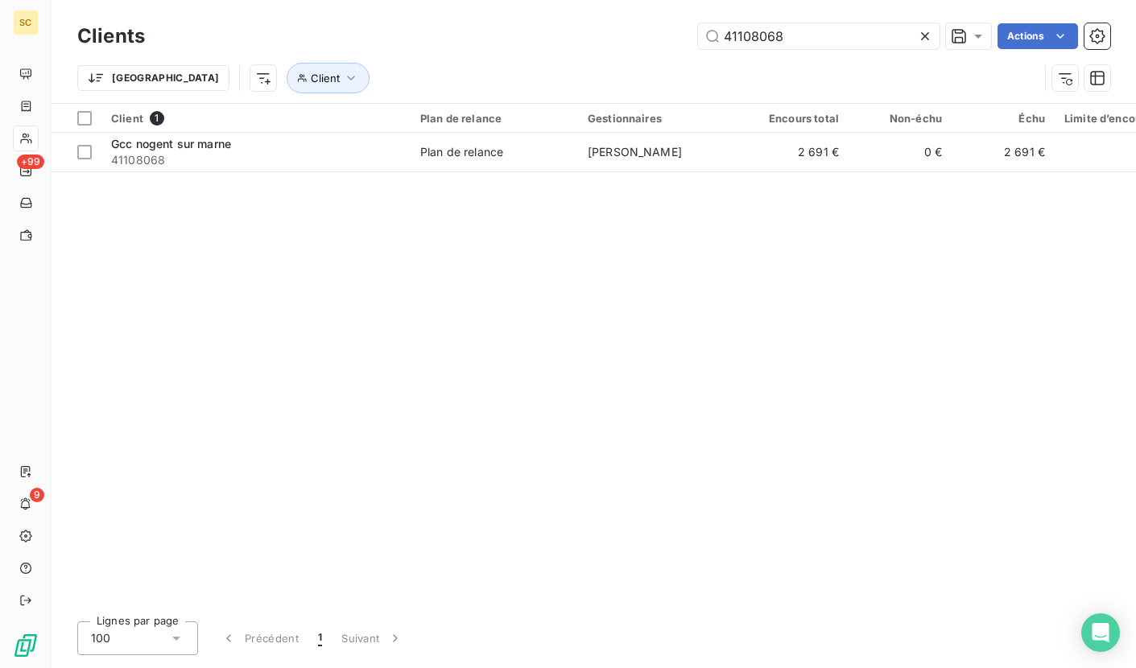
drag, startPoint x: 821, startPoint y: 43, endPoint x: 657, endPoint y: 42, distance: 163.5
click at [648, 42] on div "41108068 Actions" at bounding box center [637, 36] width 946 height 26
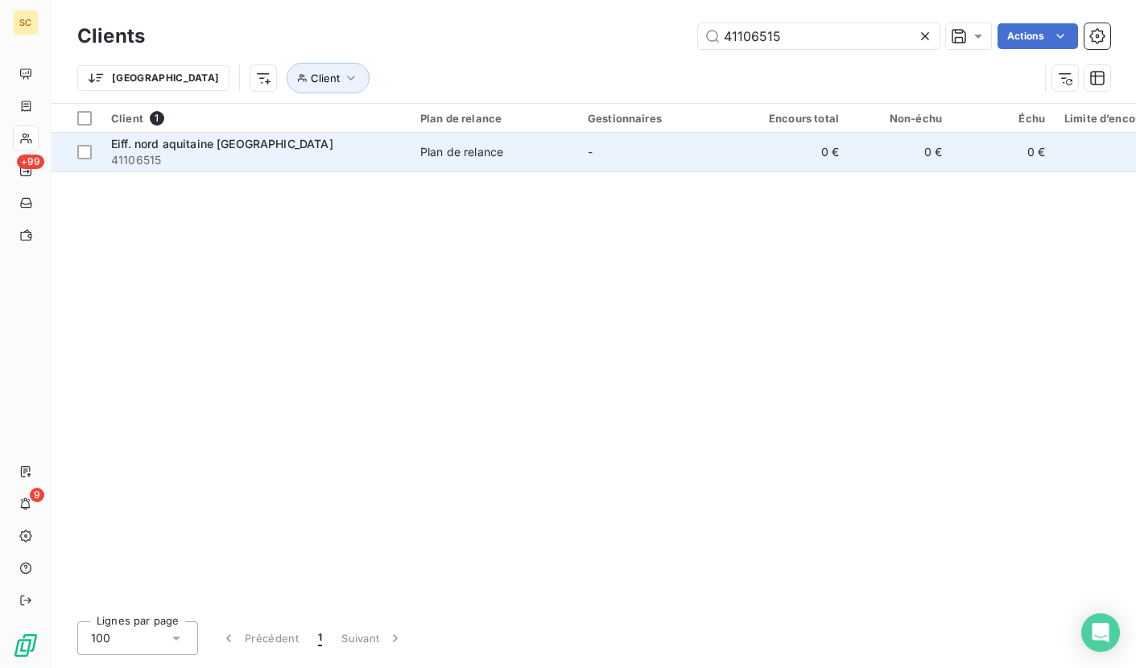
type input "41106515"
click at [271, 155] on span "41106515" at bounding box center [256, 160] width 290 height 16
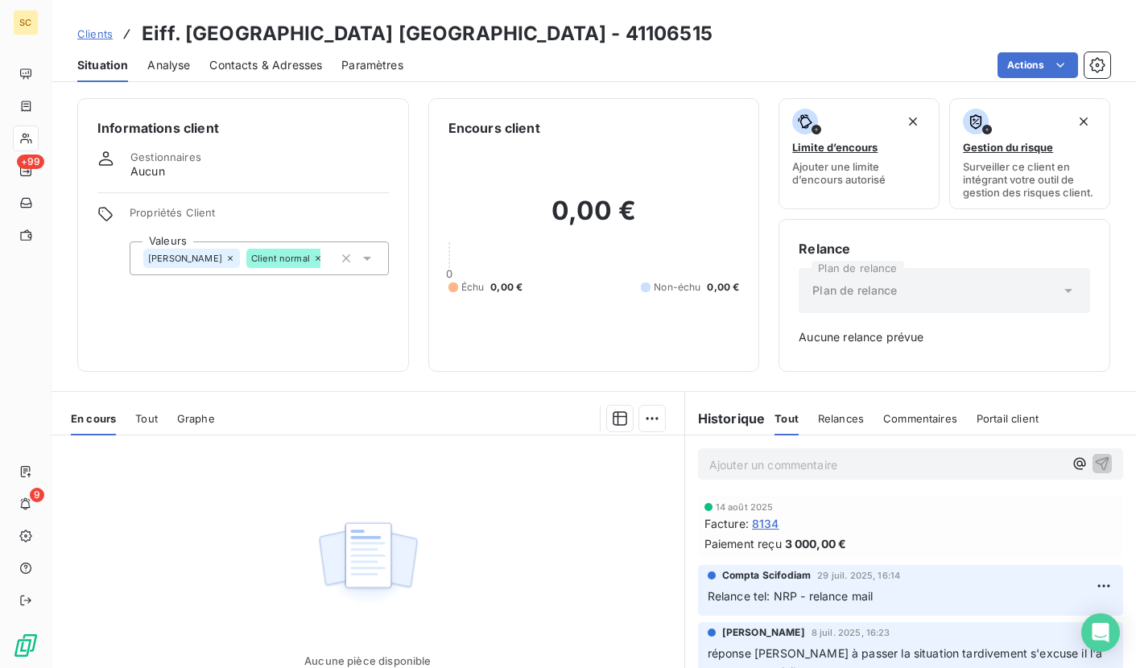
click at [104, 38] on span "Clients" at bounding box center [94, 33] width 35 height 13
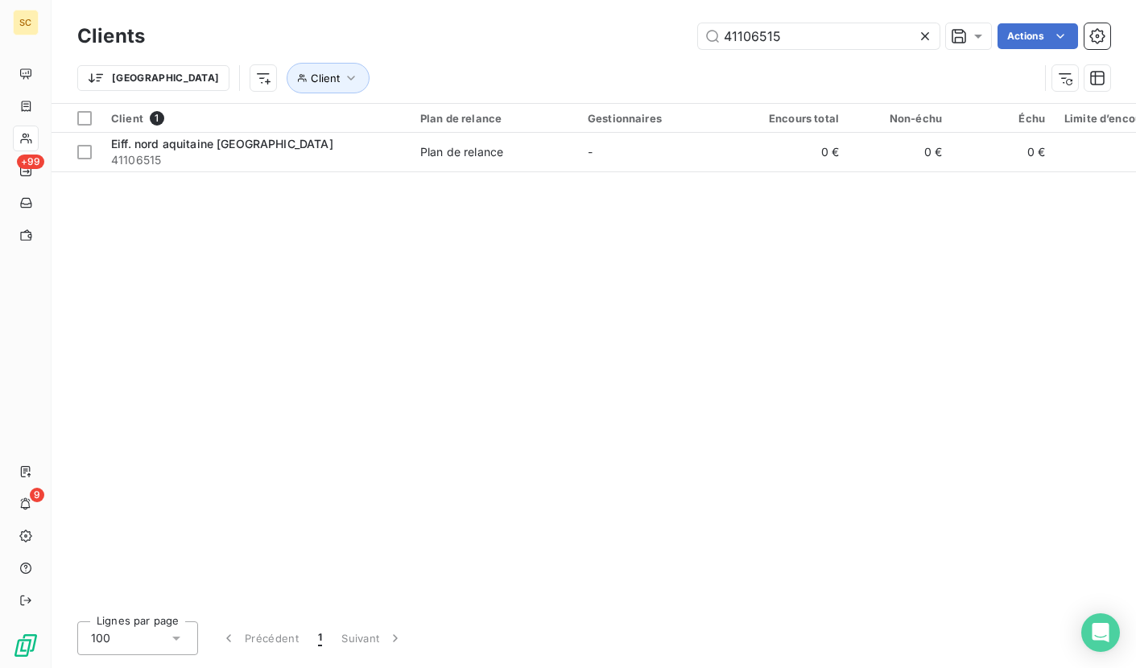
drag, startPoint x: 830, startPoint y: 37, endPoint x: 681, endPoint y: 39, distance: 149.8
click at [677, 39] on div "41106515 Actions" at bounding box center [637, 36] width 946 height 26
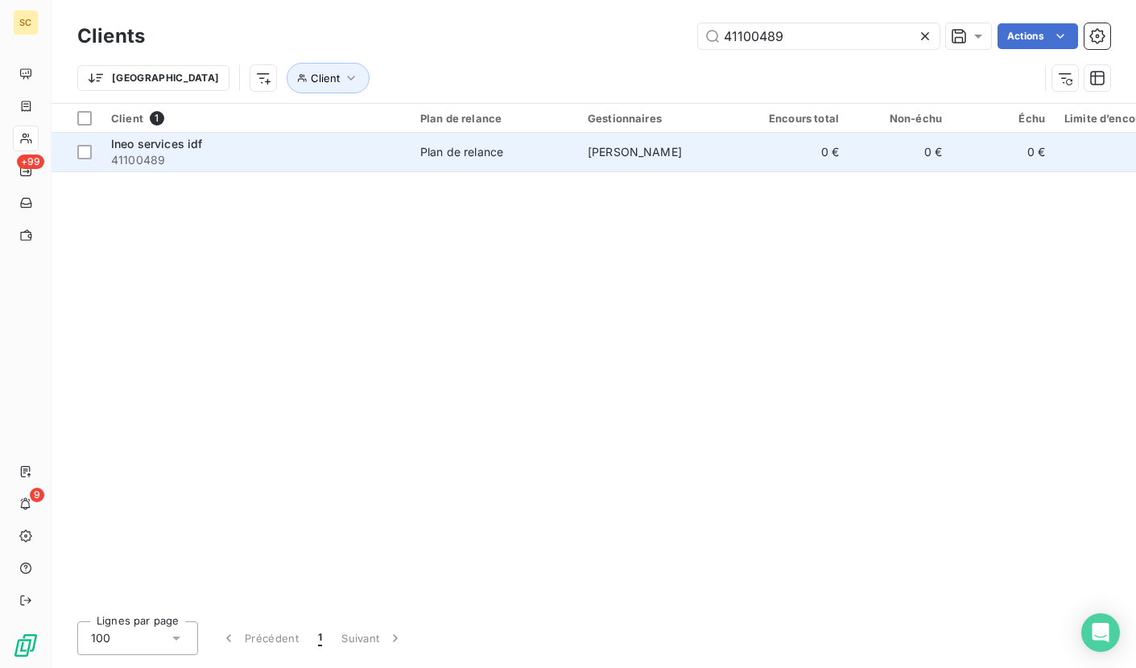
type input "41100489"
click at [273, 151] on div "Ineo services idf" at bounding box center [256, 144] width 290 height 16
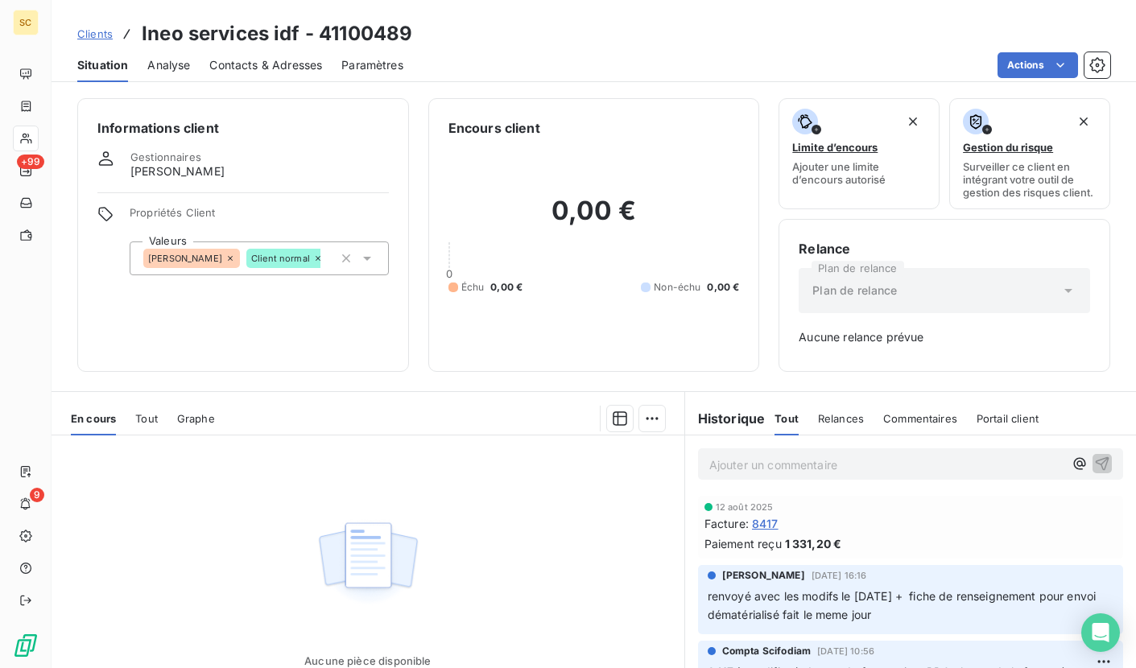
click at [103, 29] on span "Clients" at bounding box center [94, 33] width 35 height 13
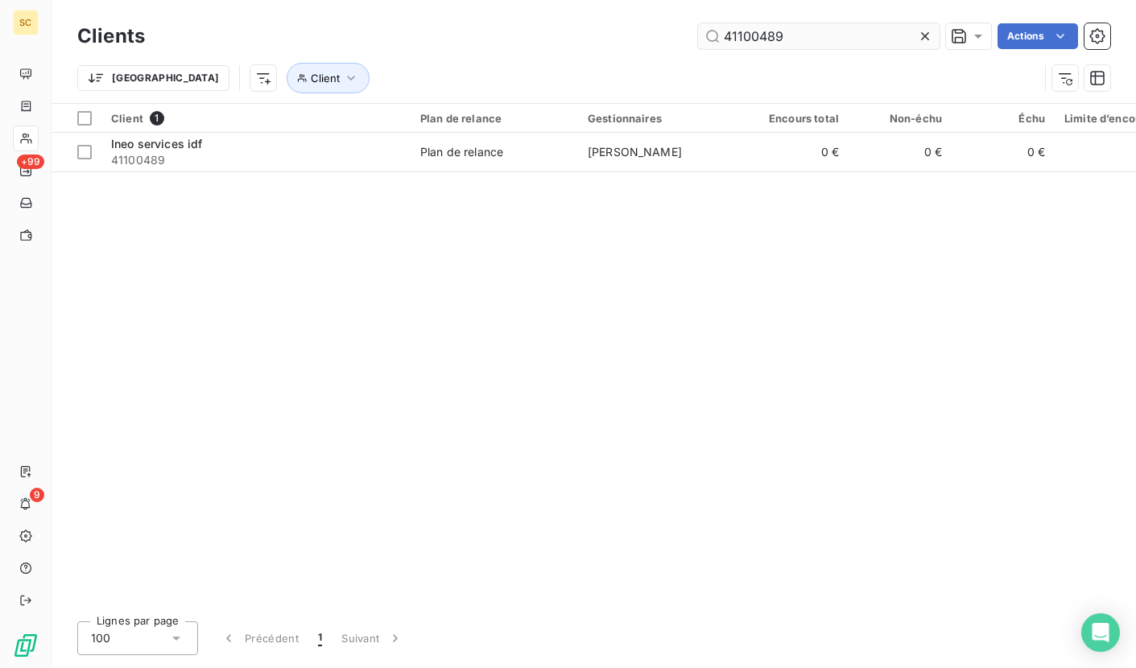
drag, startPoint x: 804, startPoint y: 39, endPoint x: 700, endPoint y: 35, distance: 103.9
click at [700, 35] on input "41100489" at bounding box center [819, 36] width 242 height 26
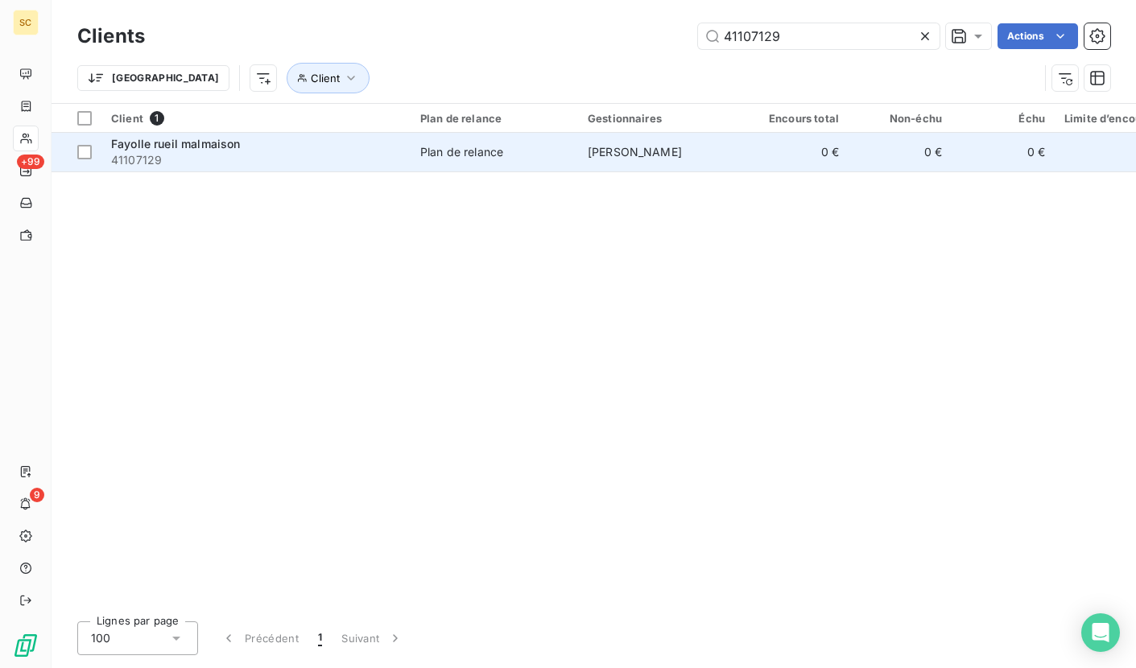
type input "41107129"
click at [324, 166] on span "41107129" at bounding box center [256, 160] width 290 height 16
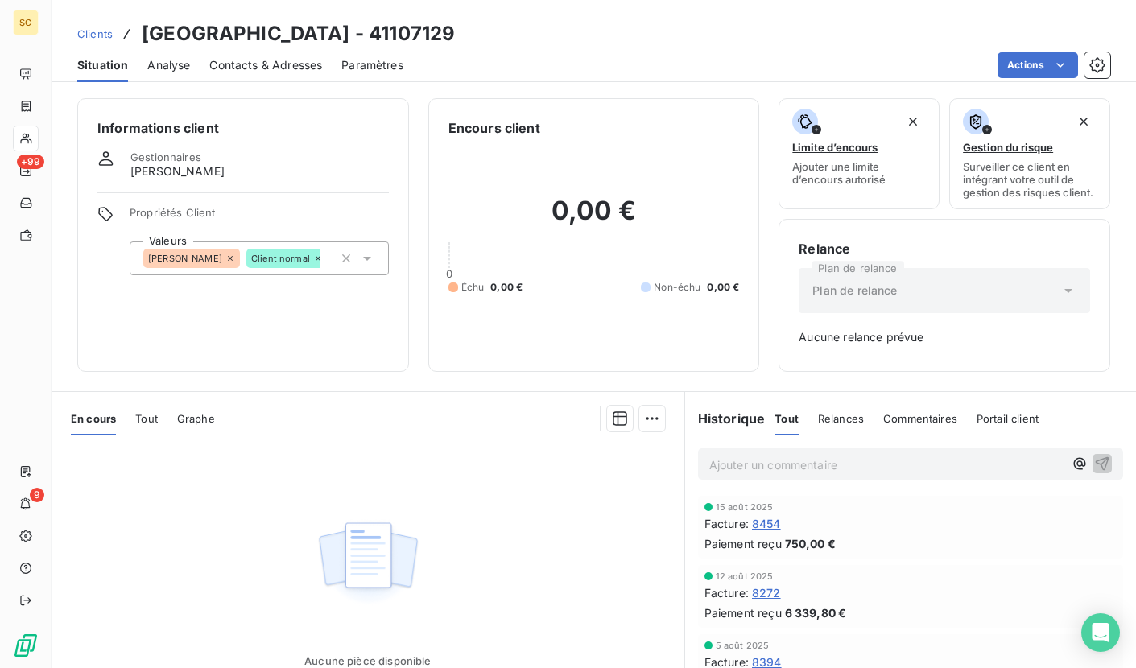
click at [98, 34] on span "Clients" at bounding box center [94, 33] width 35 height 13
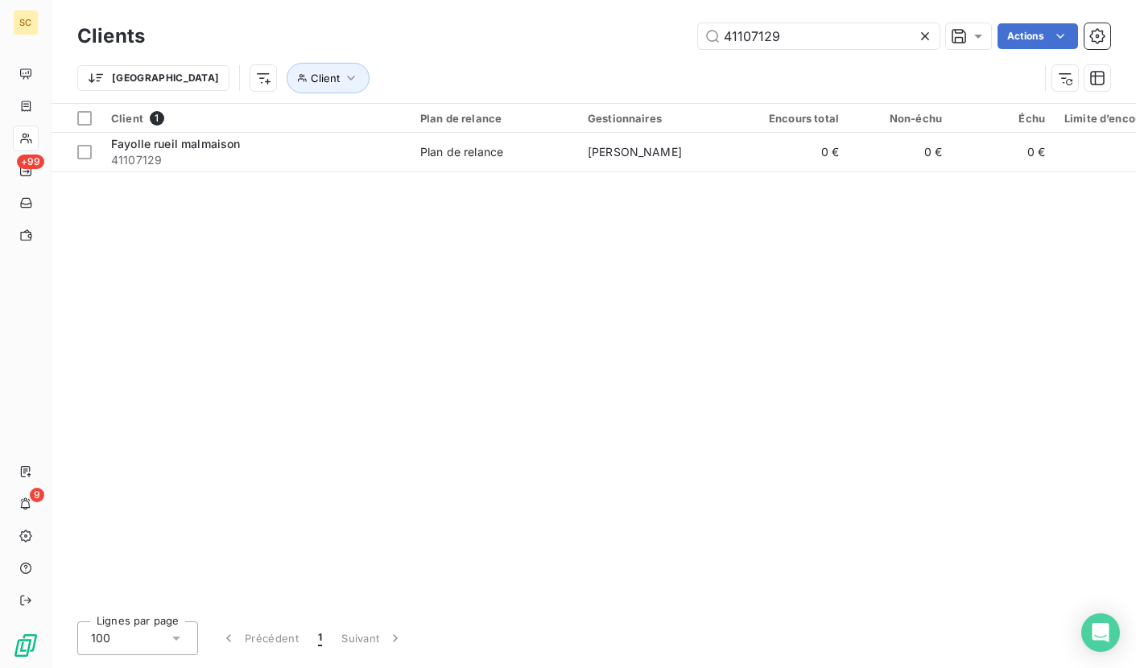
drag, startPoint x: 766, startPoint y: 33, endPoint x: 608, endPoint y: 35, distance: 157.9
click at [608, 35] on div "41107129 Actions" at bounding box center [637, 36] width 946 height 26
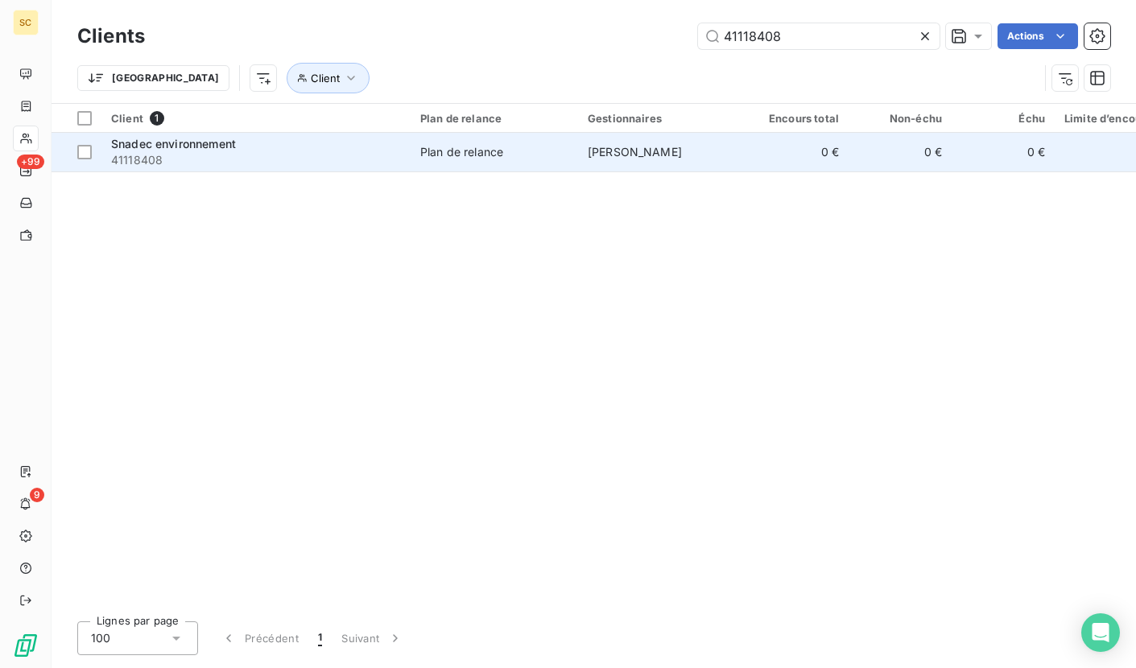
type input "41118408"
click at [186, 159] on span "41118408" at bounding box center [256, 160] width 290 height 16
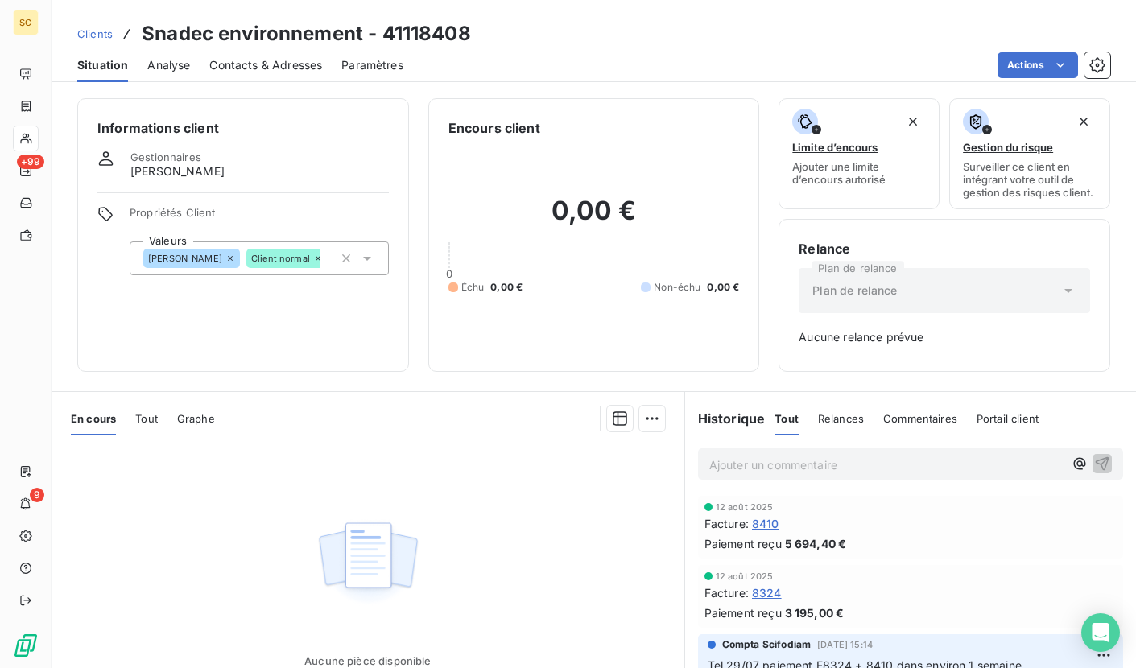
scroll to position [21, 0]
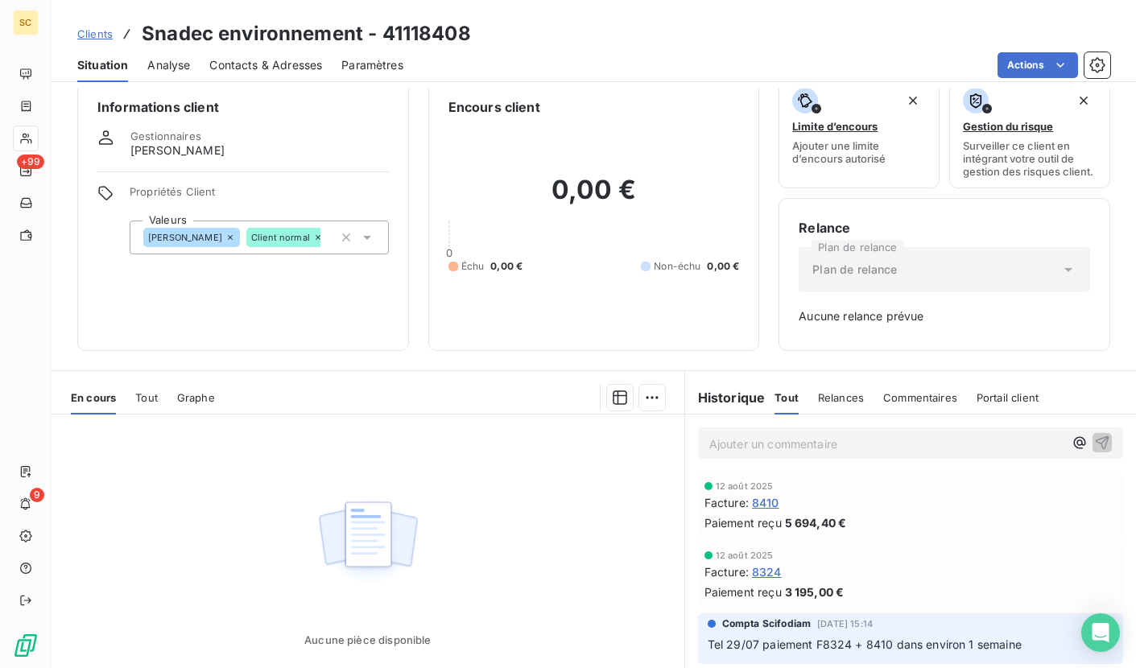
click at [101, 31] on span "Clients" at bounding box center [94, 33] width 35 height 13
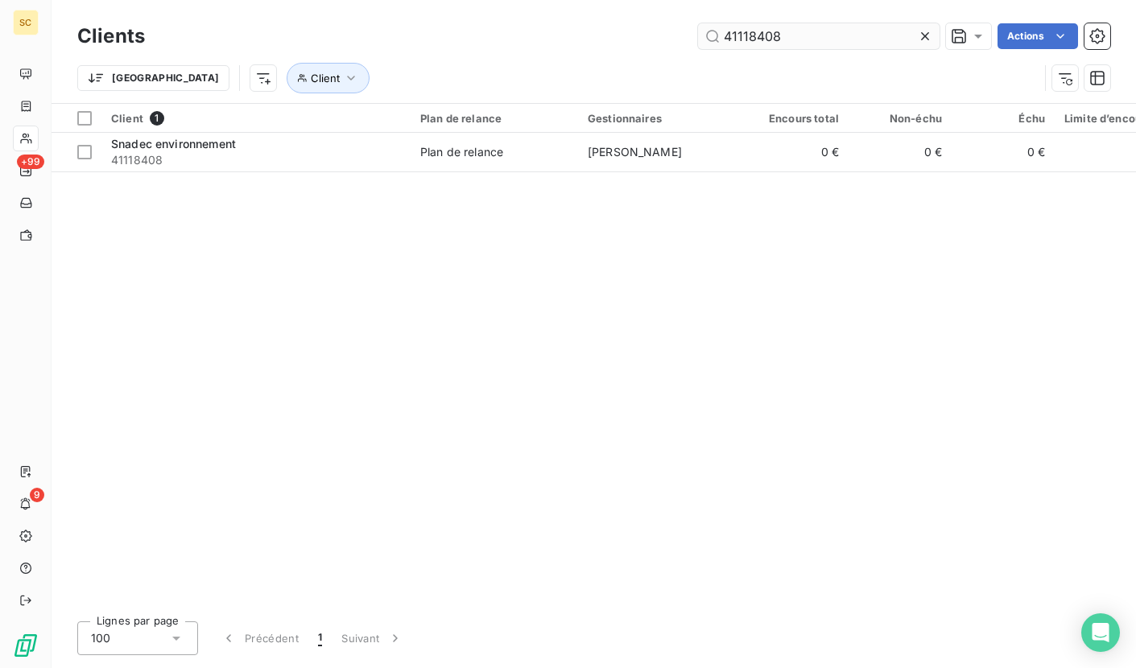
drag, startPoint x: 790, startPoint y: 38, endPoint x: 723, endPoint y: 35, distance: 66.9
click at [677, 37] on div "41118408 Actions" at bounding box center [637, 36] width 946 height 26
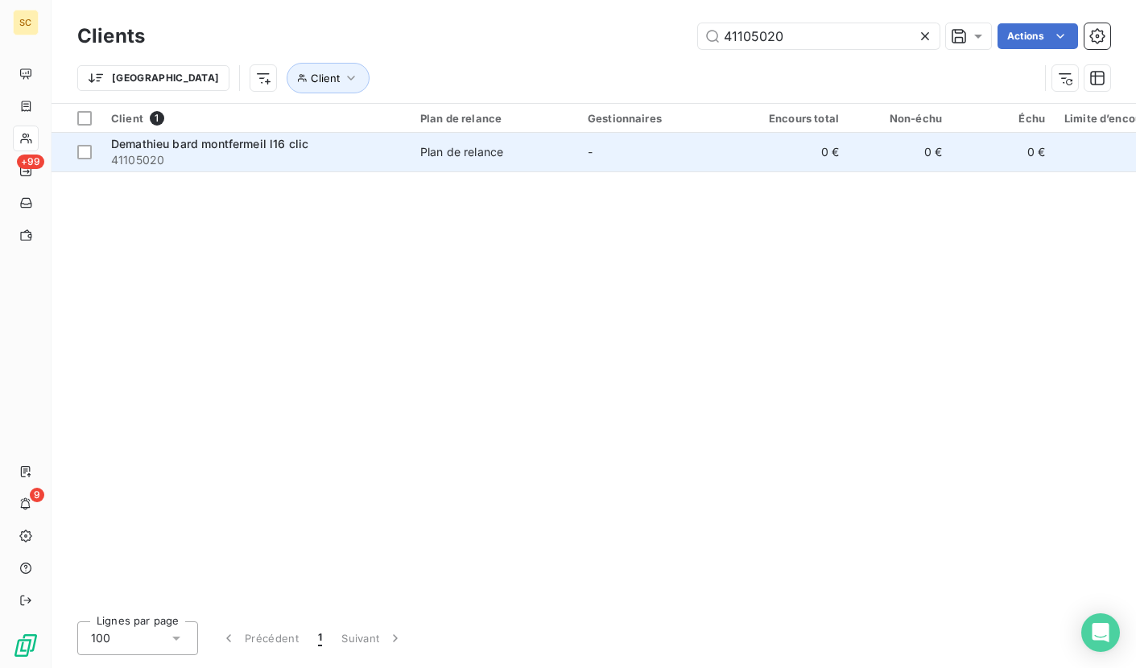
type input "41105020"
click at [215, 161] on span "41105020" at bounding box center [256, 160] width 290 height 16
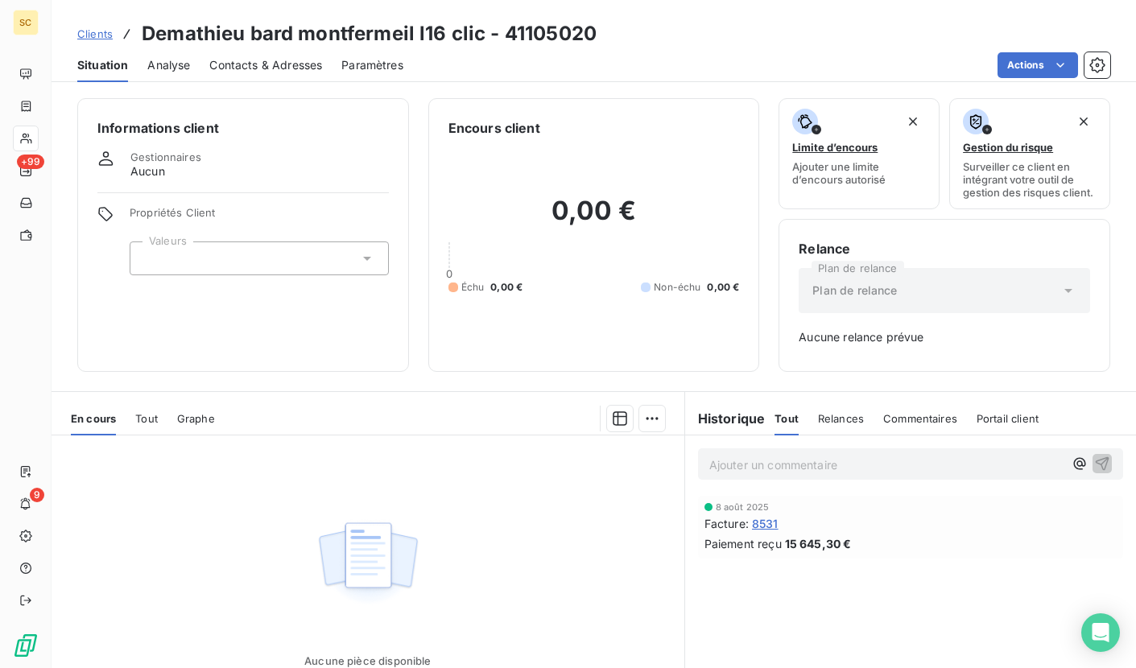
click at [93, 35] on span "Clients" at bounding box center [94, 33] width 35 height 13
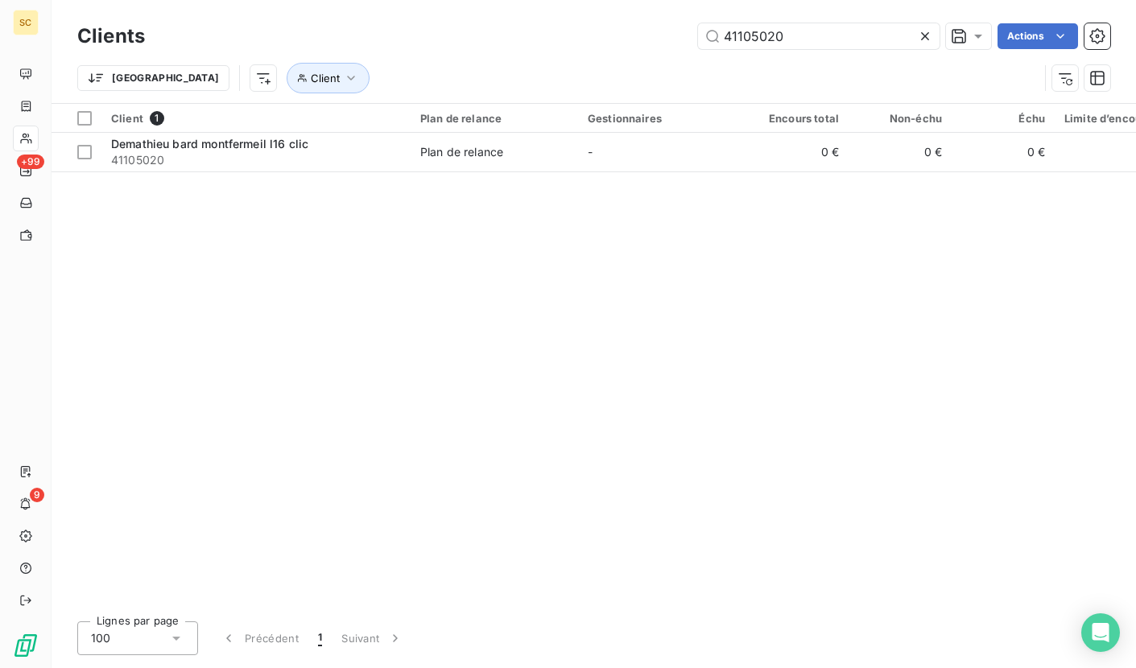
drag, startPoint x: 806, startPoint y: 40, endPoint x: 693, endPoint y: 38, distance: 112.8
click at [683, 40] on div "41105020 Actions" at bounding box center [637, 36] width 946 height 26
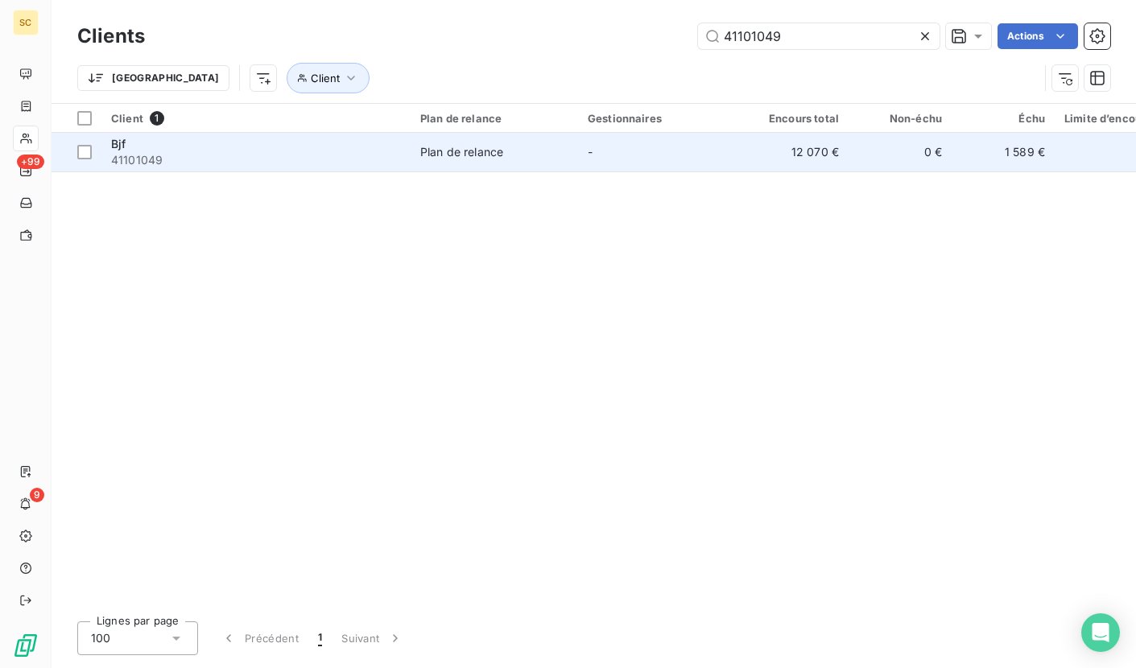
type input "41101049"
click at [356, 151] on div "Bjf" at bounding box center [256, 144] width 290 height 16
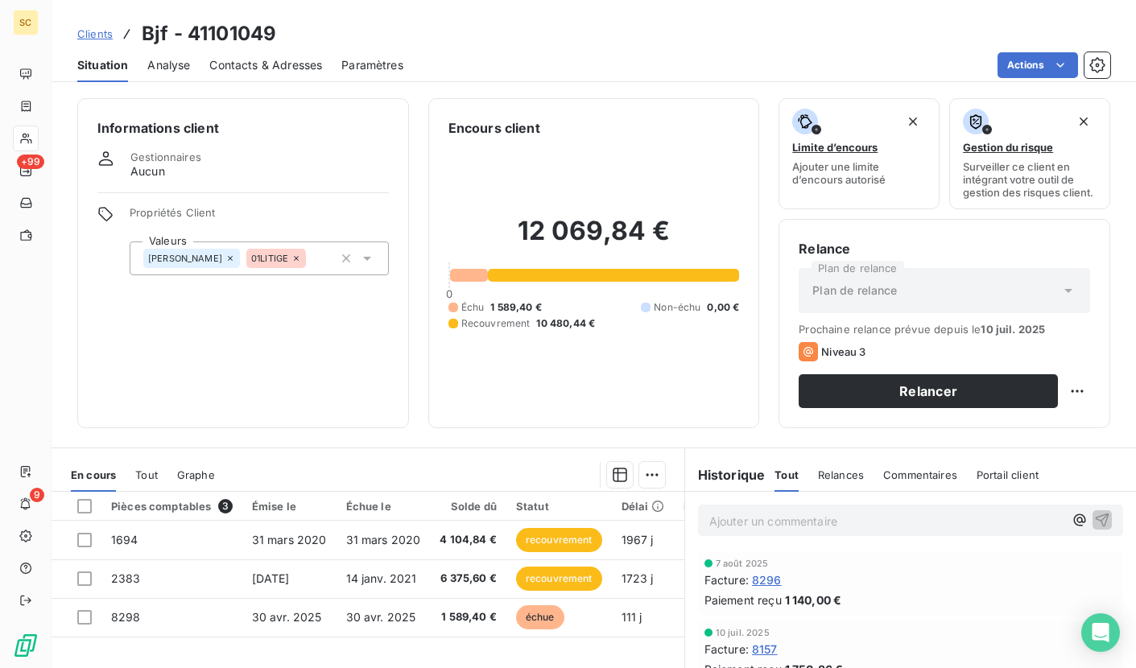
click at [234, 60] on span "Contacts & Adresses" at bounding box center [265, 65] width 113 height 16
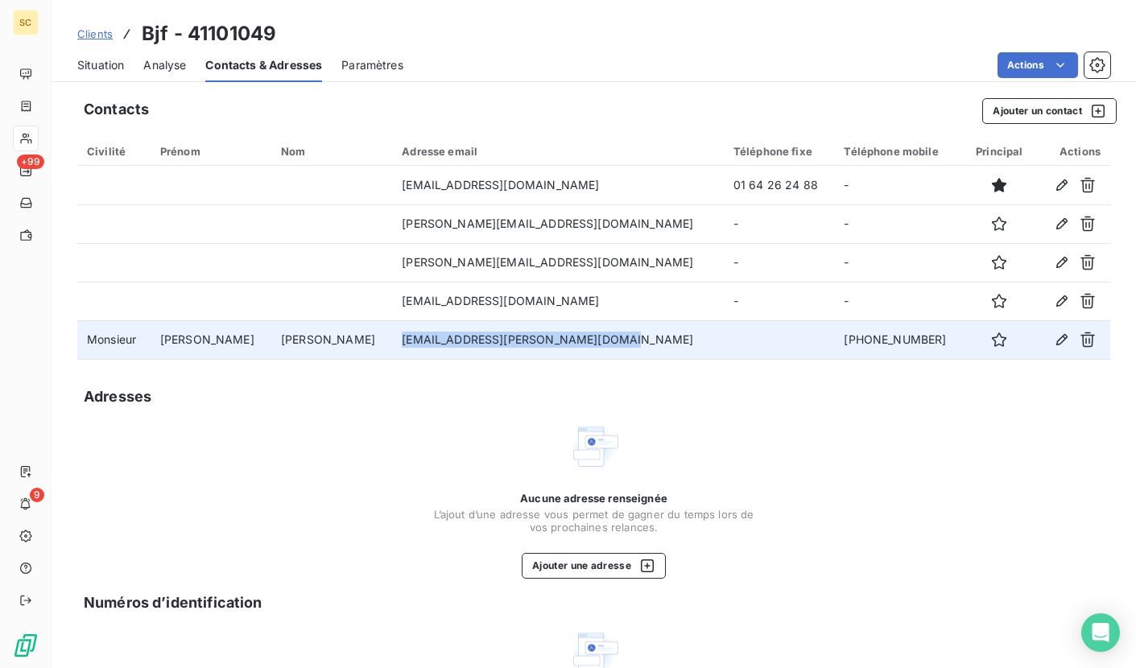
drag, startPoint x: 591, startPoint y: 341, endPoint x: 385, endPoint y: 342, distance: 206.2
click at [392, 344] on td "[EMAIL_ADDRESS][PERSON_NAME][DOMAIN_NAME]" at bounding box center [558, 340] width 332 height 39
copy td "[EMAIL_ADDRESS][PERSON_NAME][DOMAIN_NAME]"
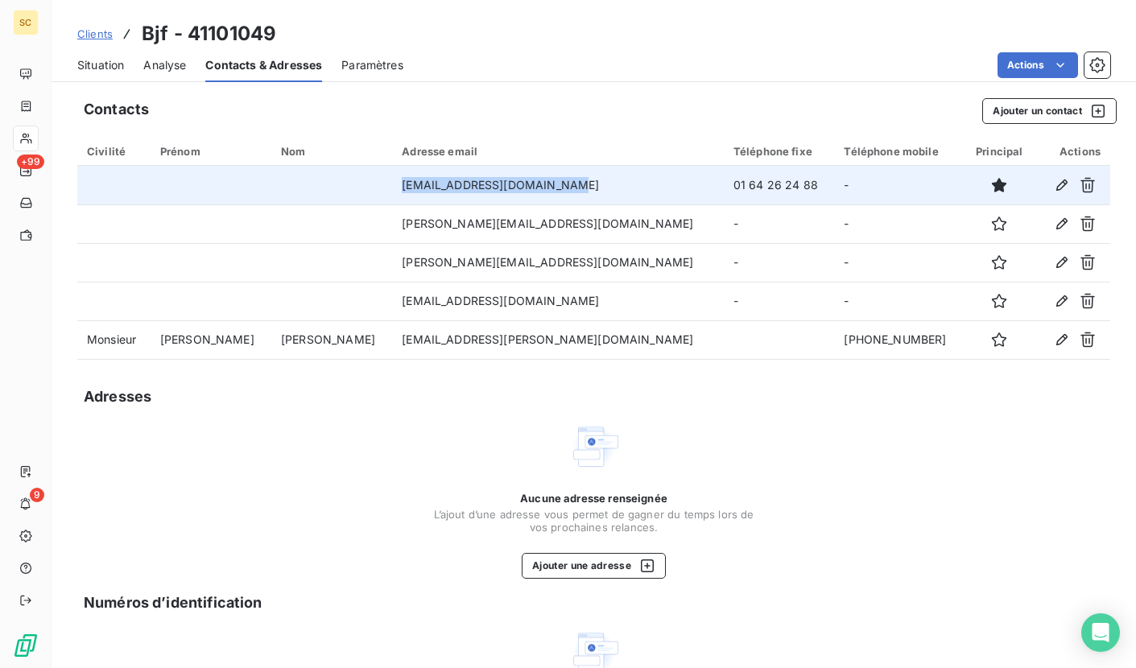
drag, startPoint x: 379, startPoint y: 183, endPoint x: 556, endPoint y: 181, distance: 177.2
click at [556, 181] on td "[EMAIL_ADDRESS][DOMAIN_NAME]" at bounding box center [558, 185] width 332 height 39
copy td "[EMAIL_ADDRESS][DOMAIN_NAME]"
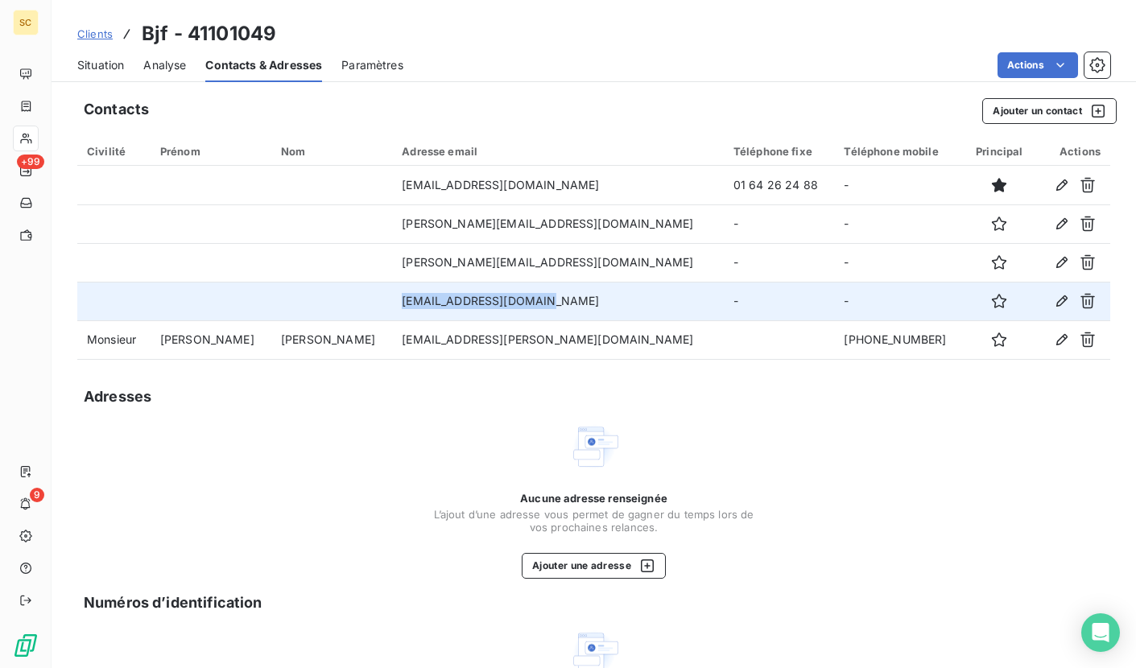
drag, startPoint x: 372, startPoint y: 294, endPoint x: 534, endPoint y: 298, distance: 161.9
click at [533, 298] on td "[EMAIL_ADDRESS][DOMAIN_NAME]" at bounding box center [558, 301] width 332 height 39
copy td "[EMAIL_ADDRESS][DOMAIN_NAME]"
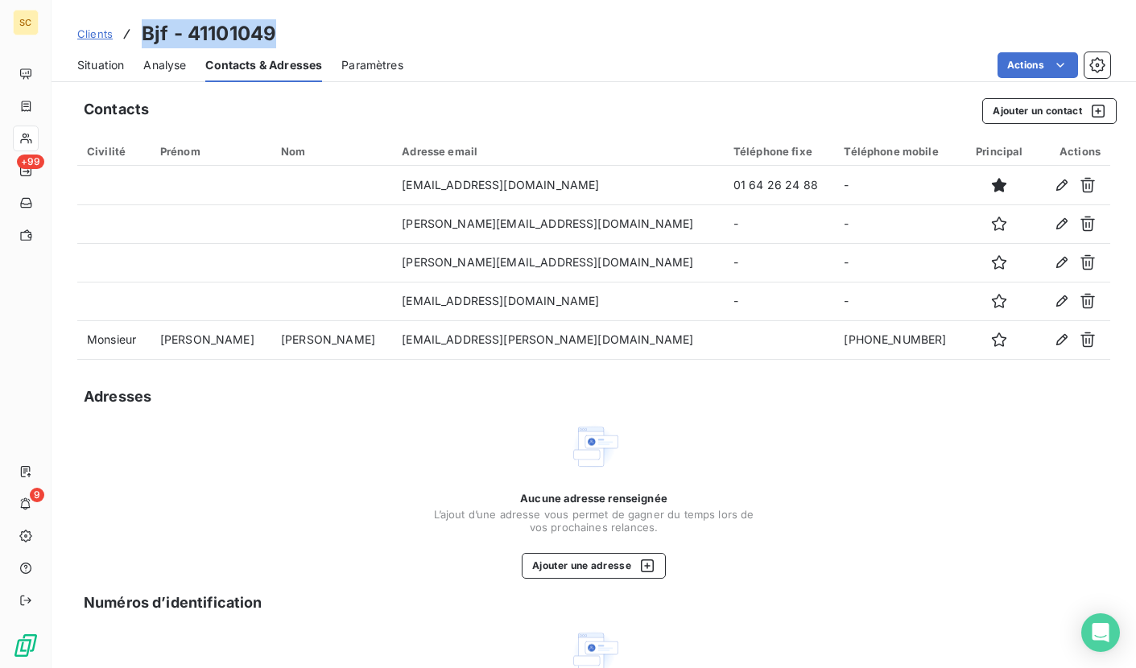
drag, startPoint x: 199, startPoint y: 33, endPoint x: 313, endPoint y: 35, distance: 114.4
click at [313, 35] on div "Clients Bjf - 41101049" at bounding box center [594, 33] width 1085 height 29
copy h3 "Bjf - 41101049"
drag, startPoint x: 96, startPoint y: 65, endPoint x: 118, endPoint y: 68, distance: 21.9
click at [96, 65] on span "Situation" at bounding box center [100, 65] width 47 height 16
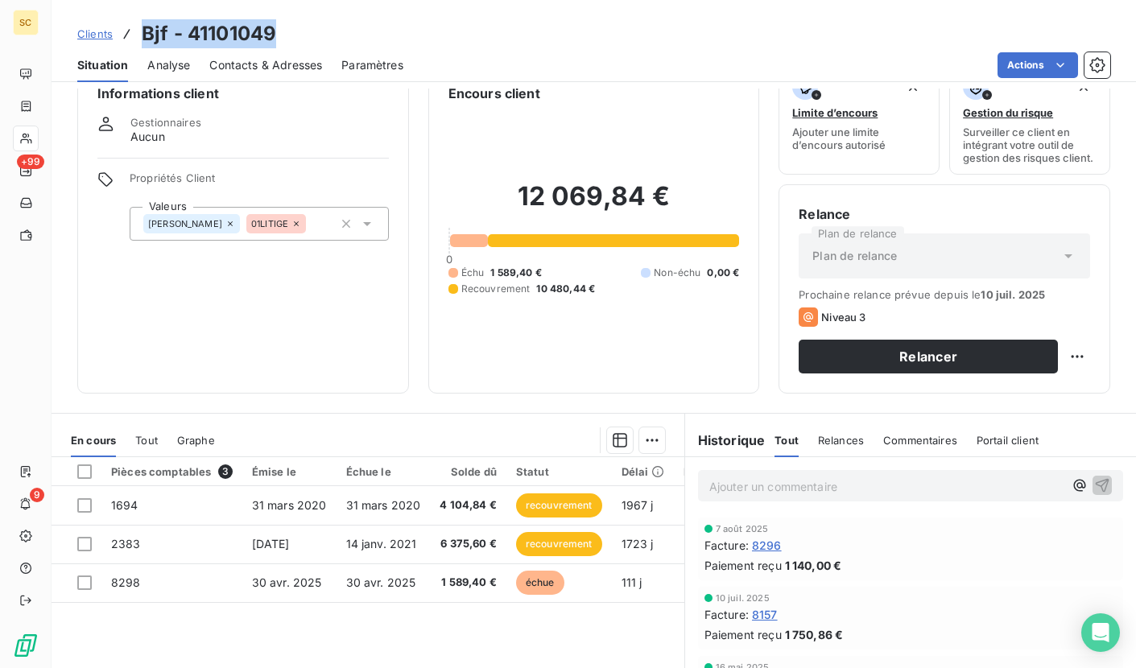
scroll to position [34, 0]
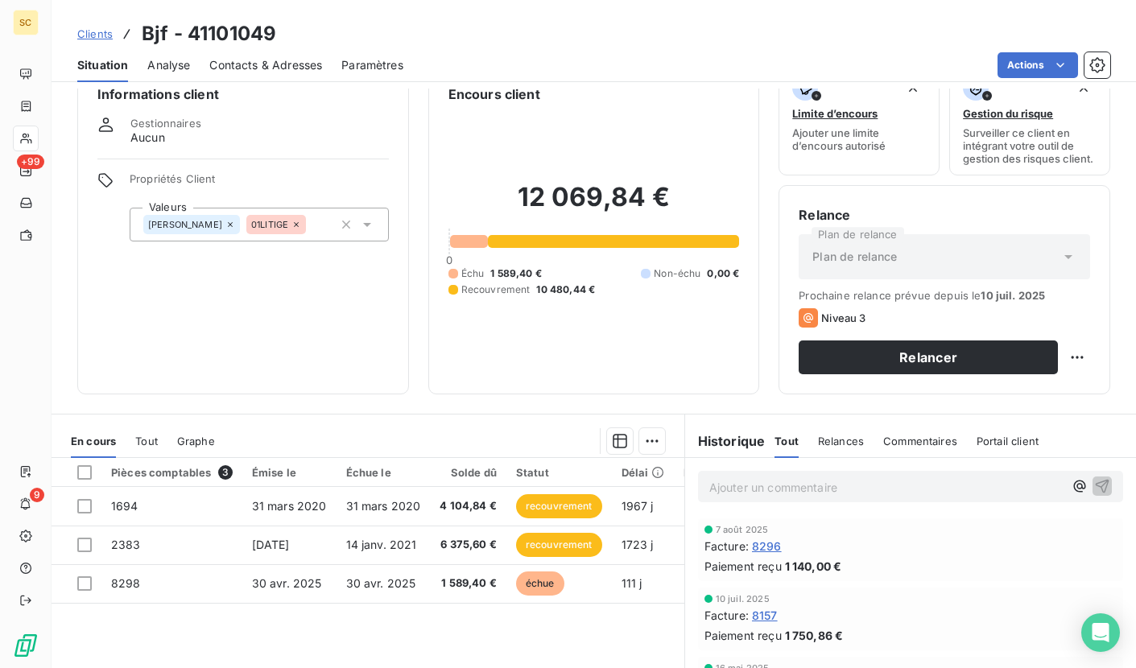
click at [765, 499] on div "Ajouter un commentaire ﻿" at bounding box center [910, 486] width 425 height 31
click at [769, 496] on p "Ajouter un commentaire ﻿" at bounding box center [887, 488] width 354 height 20
drag, startPoint x: 827, startPoint y: 486, endPoint x: 693, endPoint y: 484, distance: 133.7
click at [698, 484] on div "Rel mail pr rgl fact 8298" at bounding box center [910, 486] width 425 height 30
copy span "Rel mail pr rgl fact 8298"
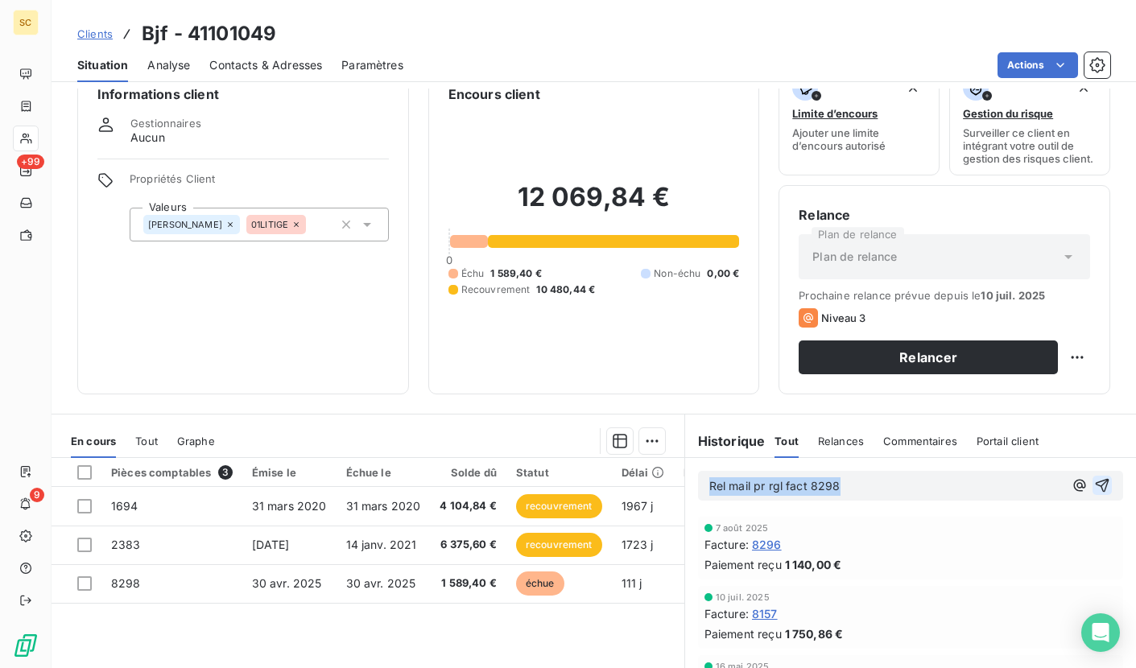
click at [1095, 486] on icon "button" at bounding box center [1103, 486] width 16 height 16
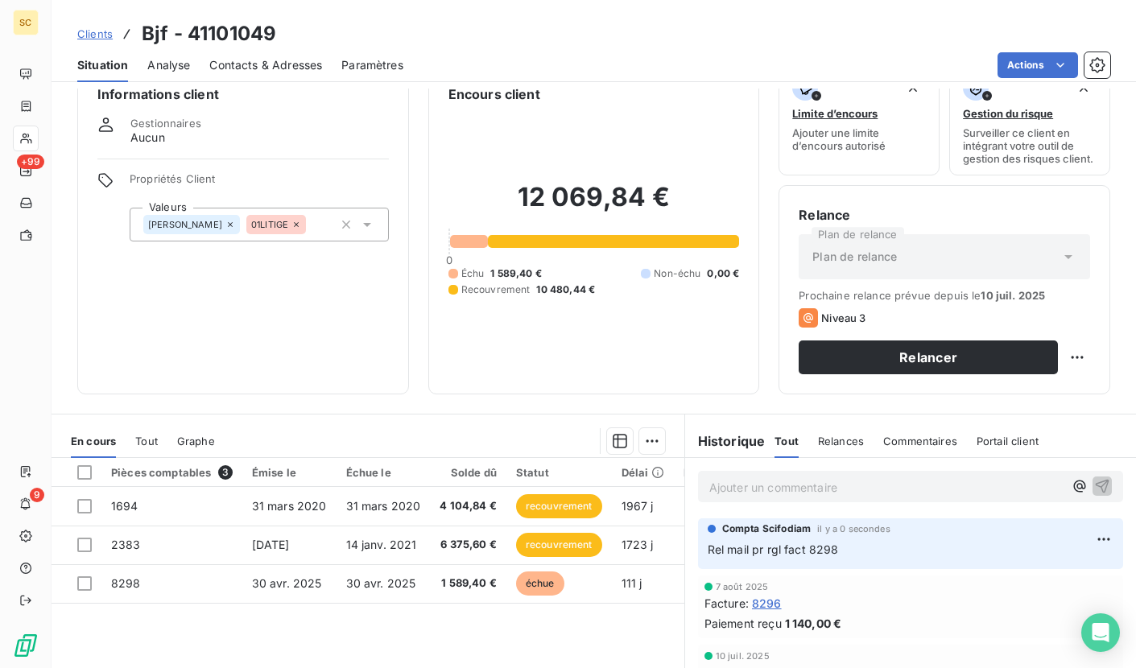
click at [227, 37] on h3 "Bjf - 41101049" at bounding box center [209, 33] width 135 height 29
copy h3 "41101049"
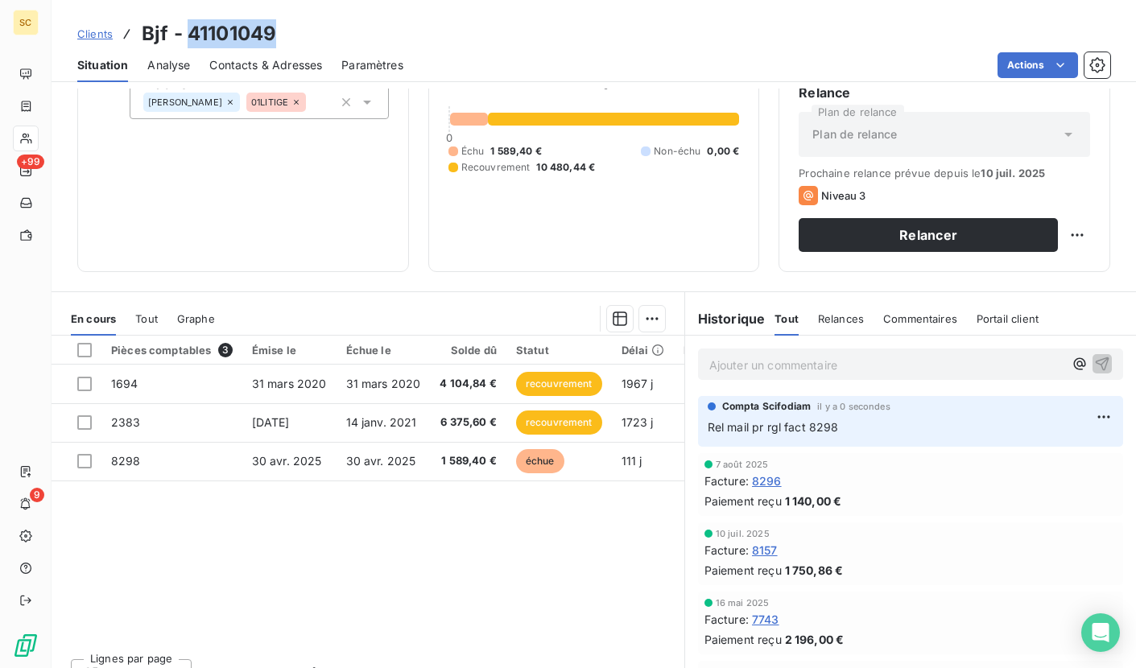
scroll to position [0, 0]
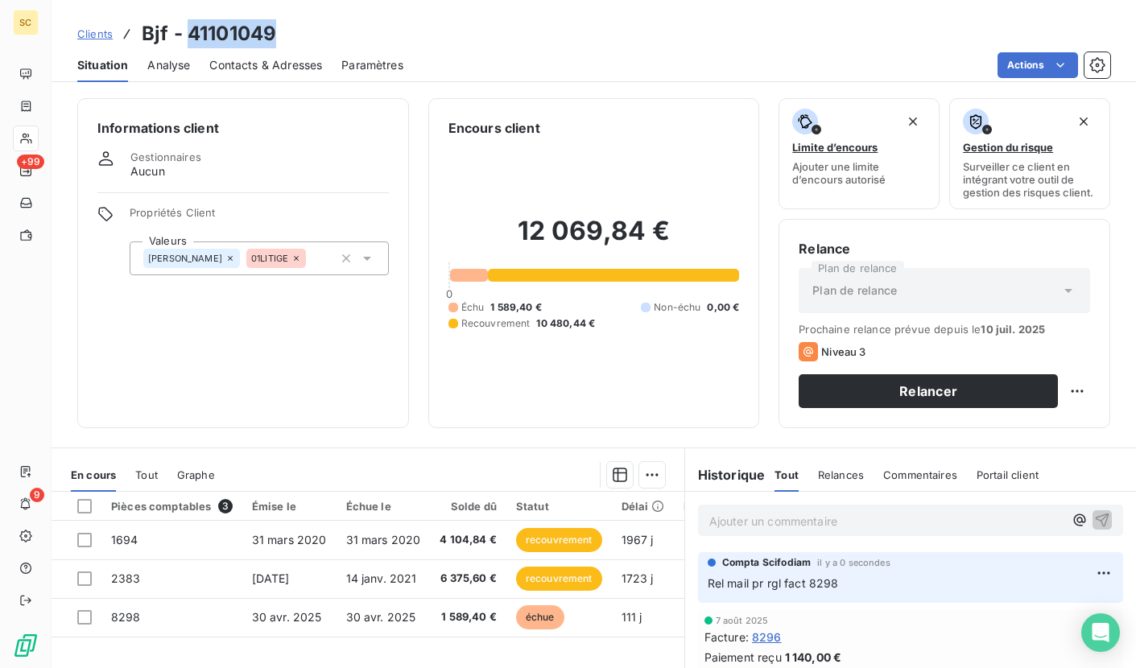
click at [88, 31] on span "Clients" at bounding box center [94, 33] width 35 height 13
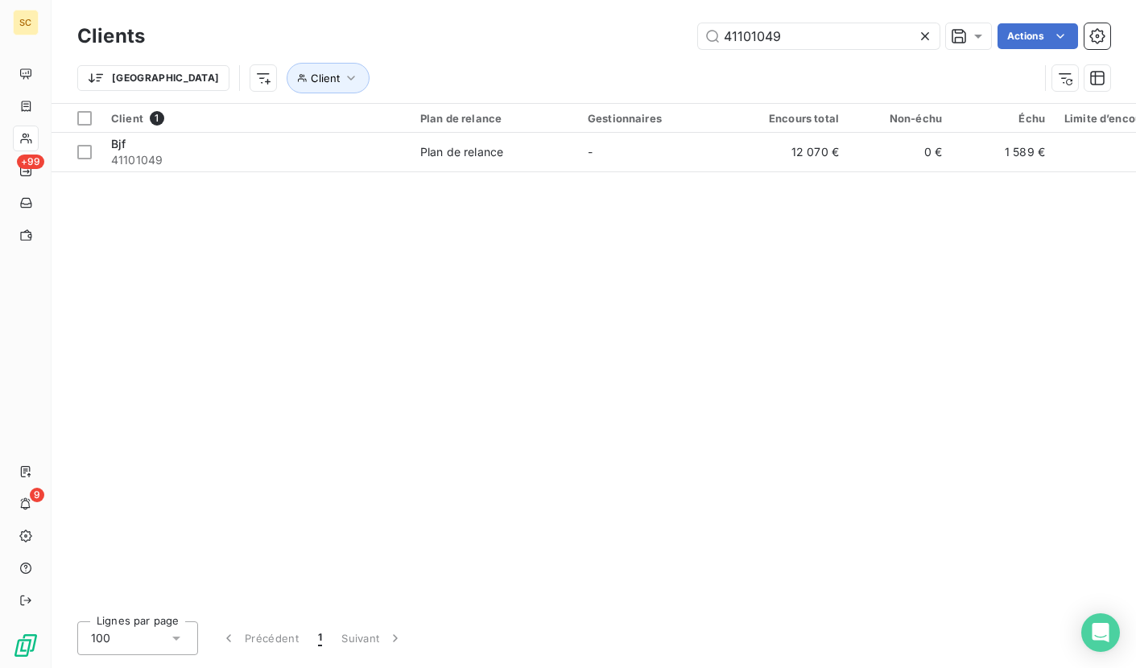
drag, startPoint x: 747, startPoint y: 31, endPoint x: 673, endPoint y: 29, distance: 74.1
click at [673, 29] on div "41101049 Actions" at bounding box center [637, 36] width 946 height 26
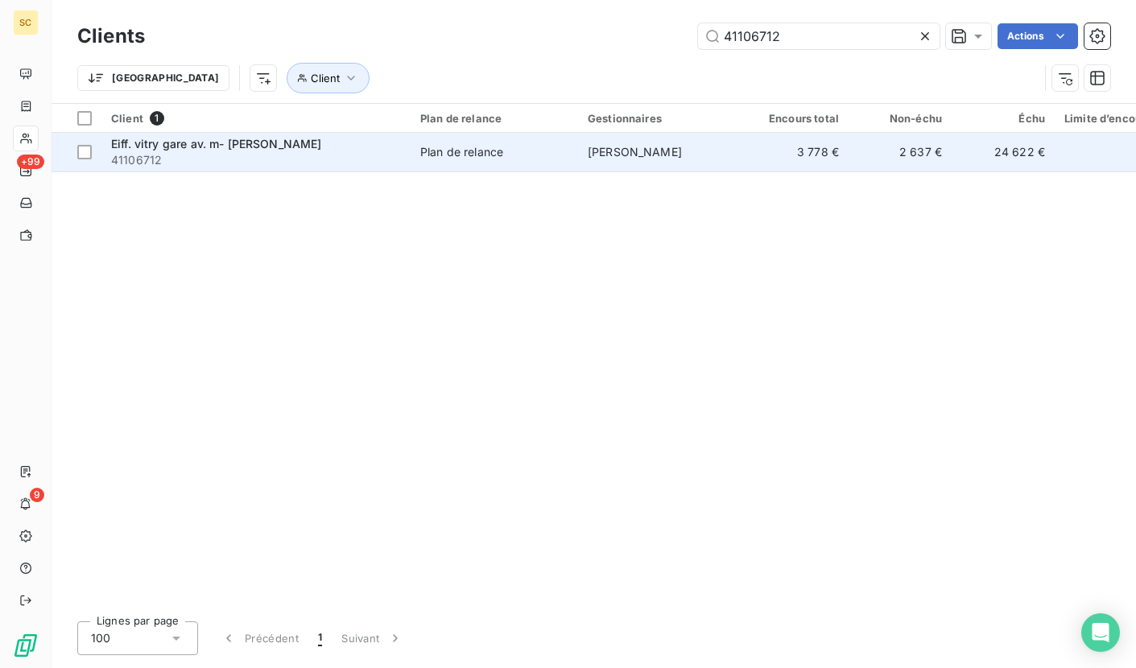
type input "41106712"
click at [588, 168] on td "[PERSON_NAME]" at bounding box center [662, 152] width 168 height 39
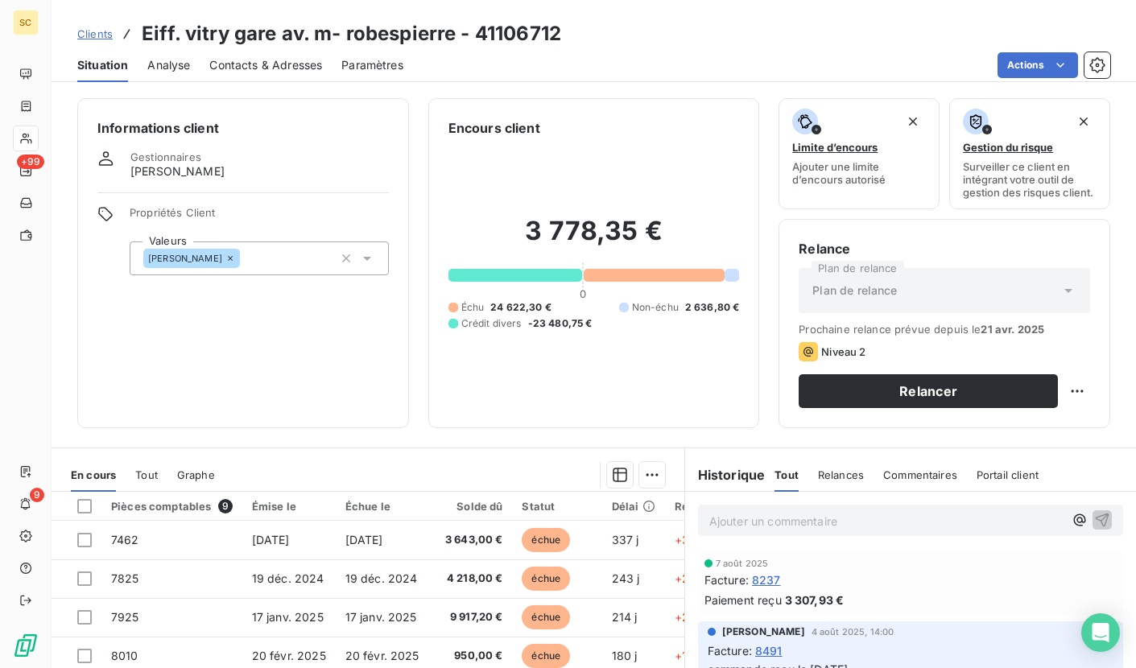
click at [101, 34] on span "Clients" at bounding box center [94, 33] width 35 height 13
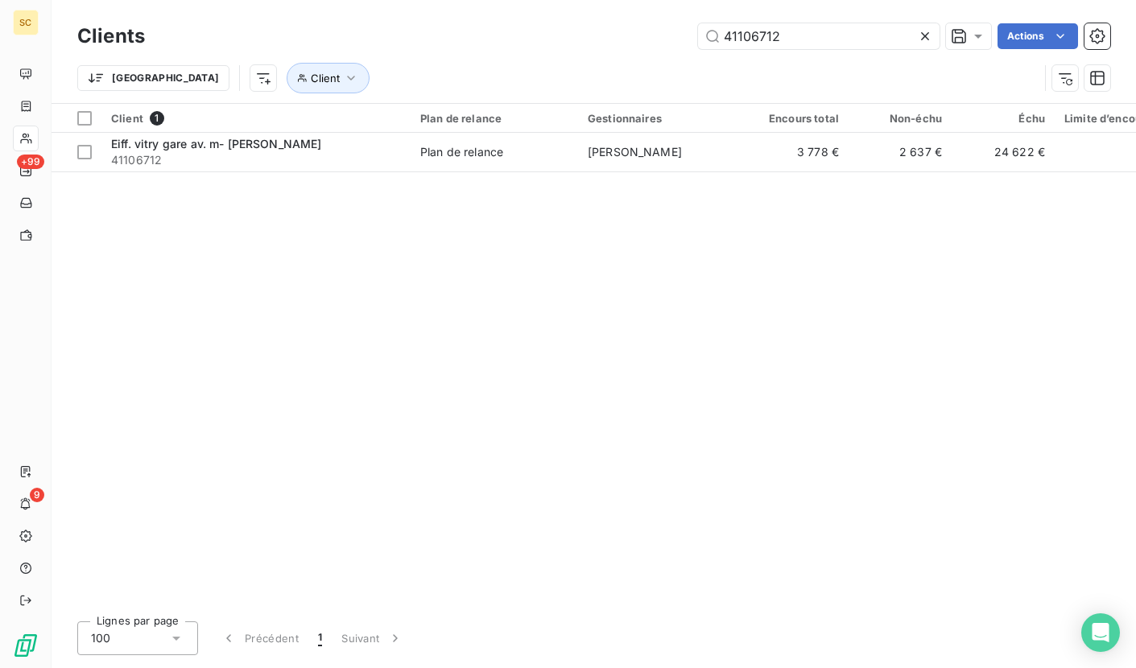
drag, startPoint x: 755, startPoint y: 34, endPoint x: 665, endPoint y: 28, distance: 90.4
click at [665, 28] on div "41106712 Actions" at bounding box center [637, 36] width 946 height 26
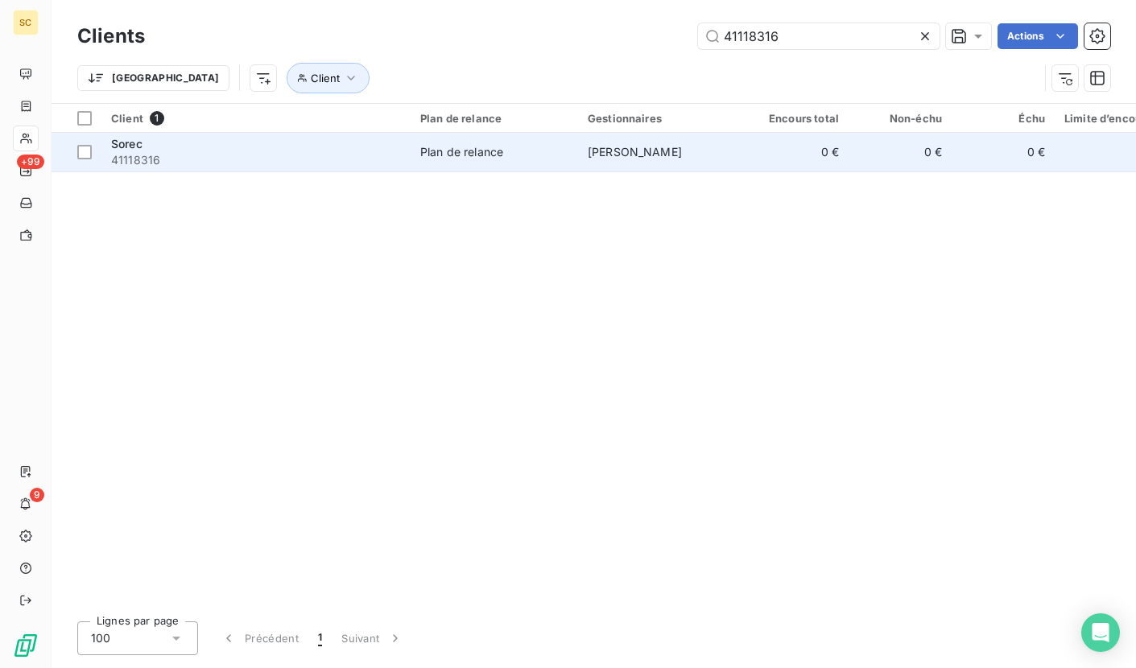
type input "41118316"
click at [431, 150] on div "Plan de relance" at bounding box center [461, 152] width 83 height 16
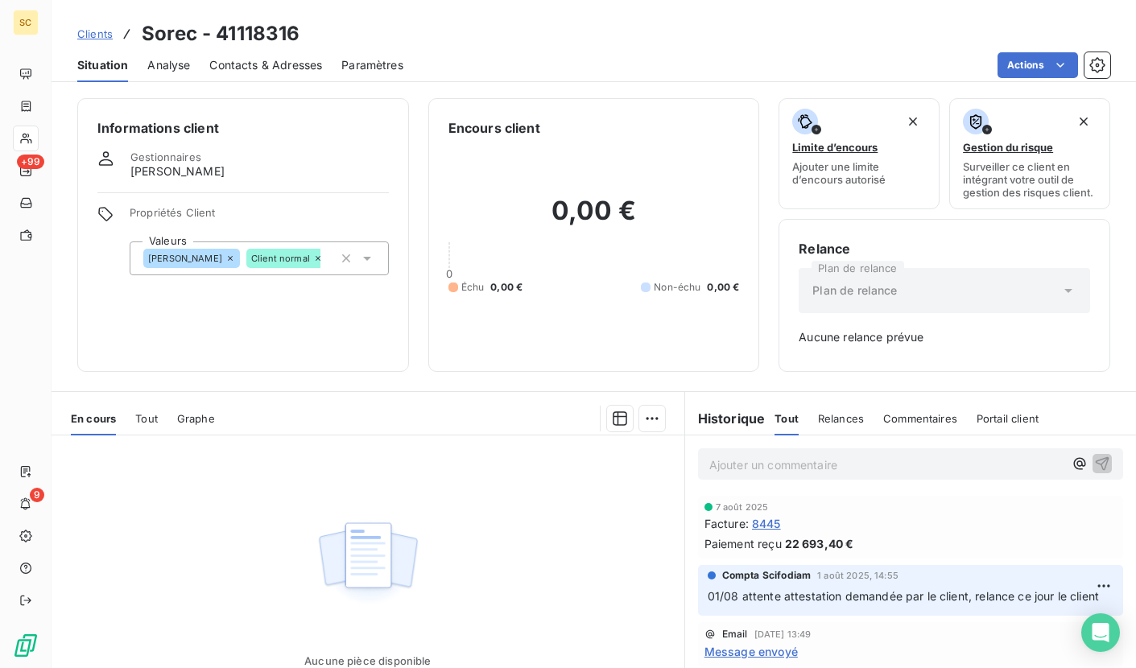
click at [93, 32] on span "Clients" at bounding box center [94, 33] width 35 height 13
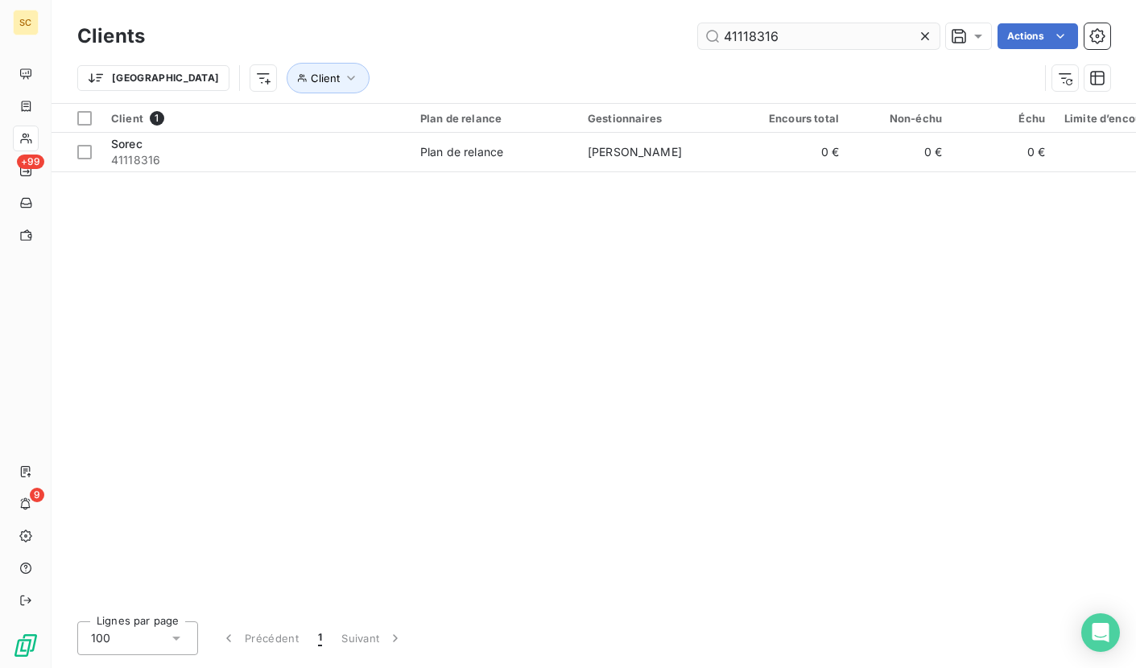
drag, startPoint x: 757, startPoint y: 31, endPoint x: 732, endPoint y: 33, distance: 25.1
click at [673, 34] on div "41118316 Actions" at bounding box center [637, 36] width 946 height 26
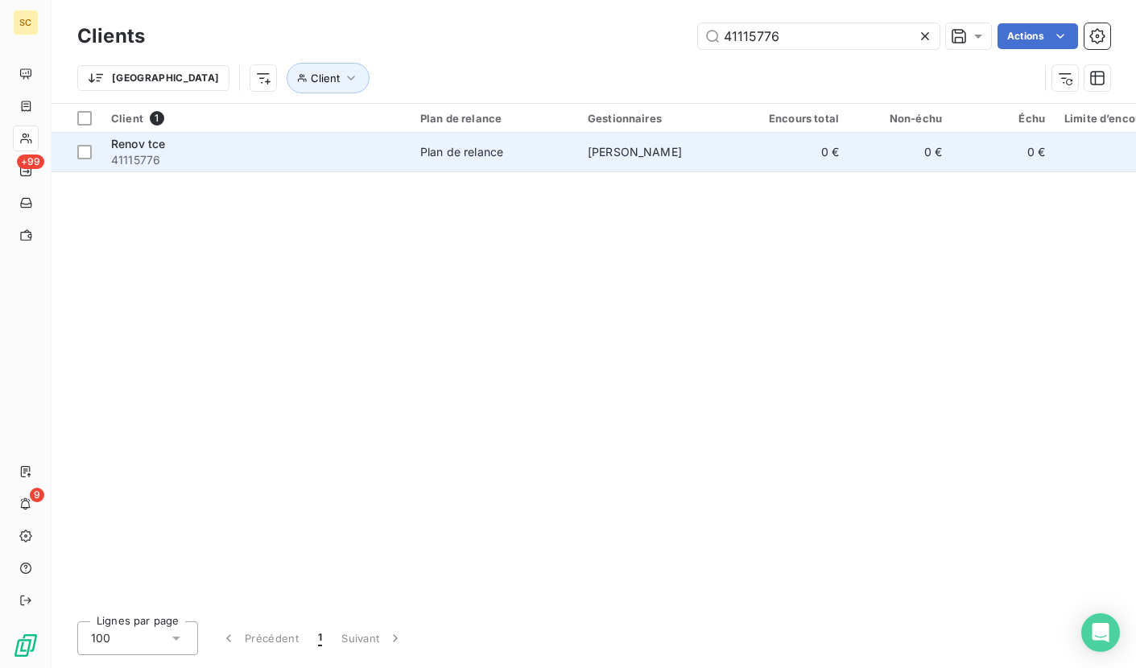
type input "41115776"
click at [342, 158] on span "41115776" at bounding box center [256, 160] width 290 height 16
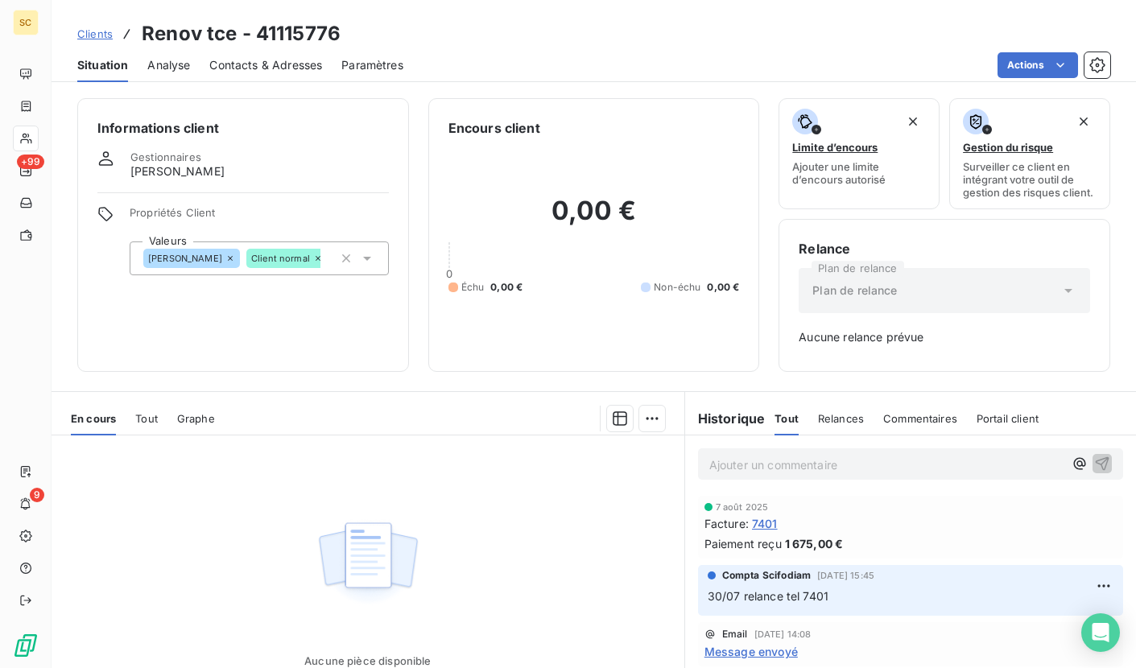
click at [100, 32] on span "Clients" at bounding box center [94, 33] width 35 height 13
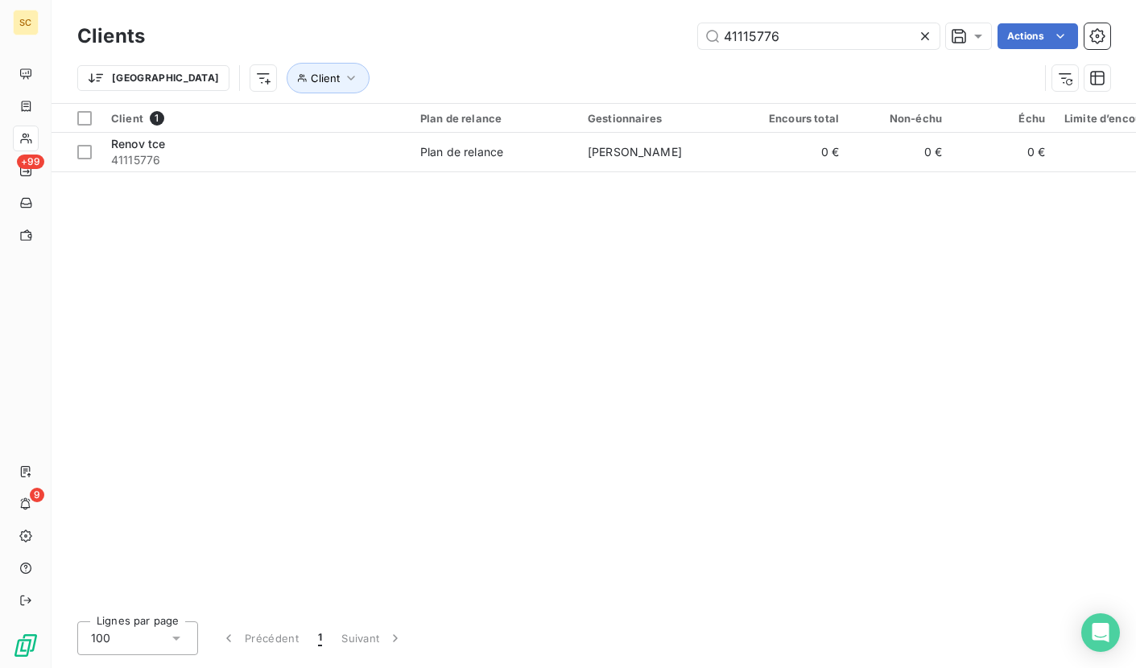
drag, startPoint x: 744, startPoint y: 39, endPoint x: 623, endPoint y: 39, distance: 120.8
click at [623, 39] on div "41115776 Actions" at bounding box center [637, 36] width 946 height 26
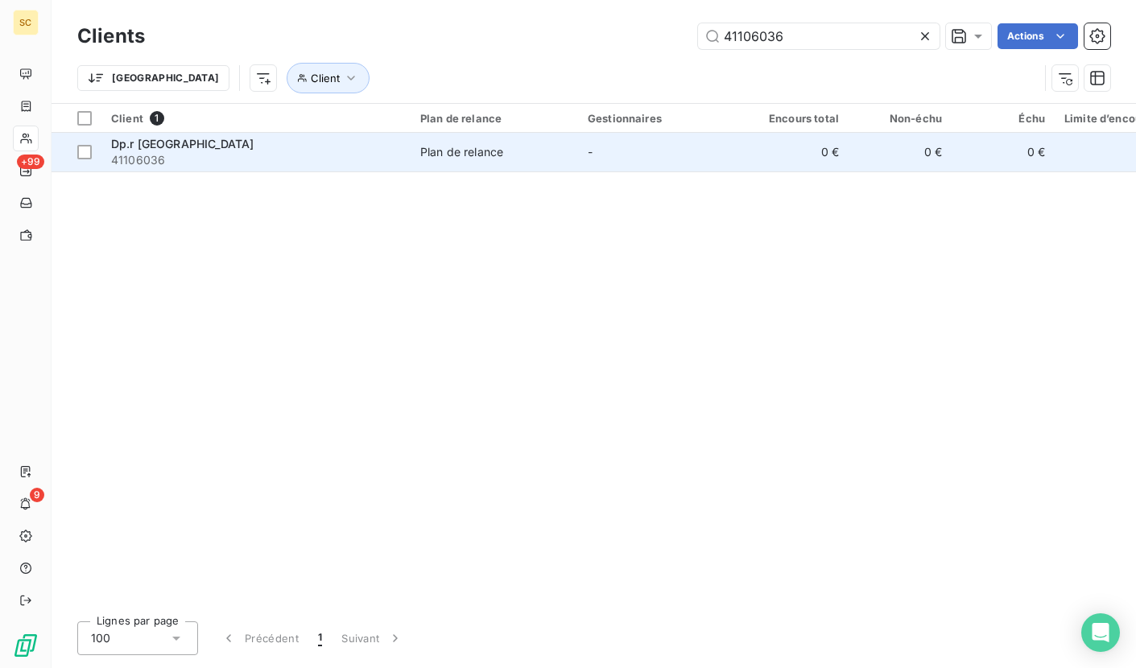
type input "41106036"
click at [441, 168] on td "Plan de relance" at bounding box center [495, 152] width 168 height 39
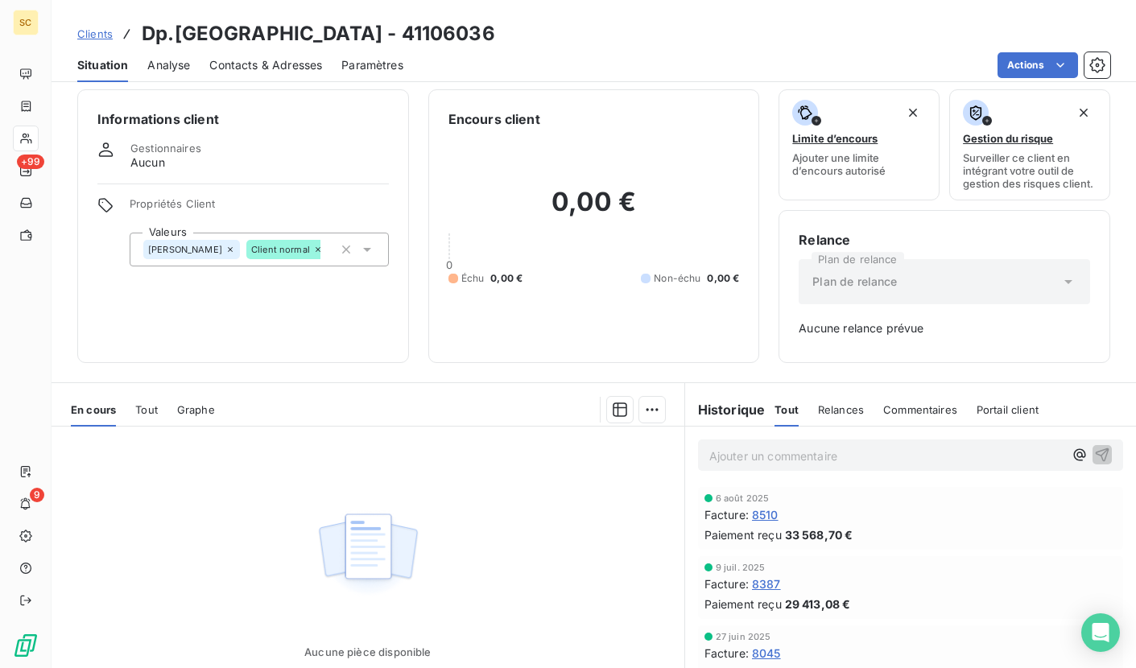
scroll to position [3, 0]
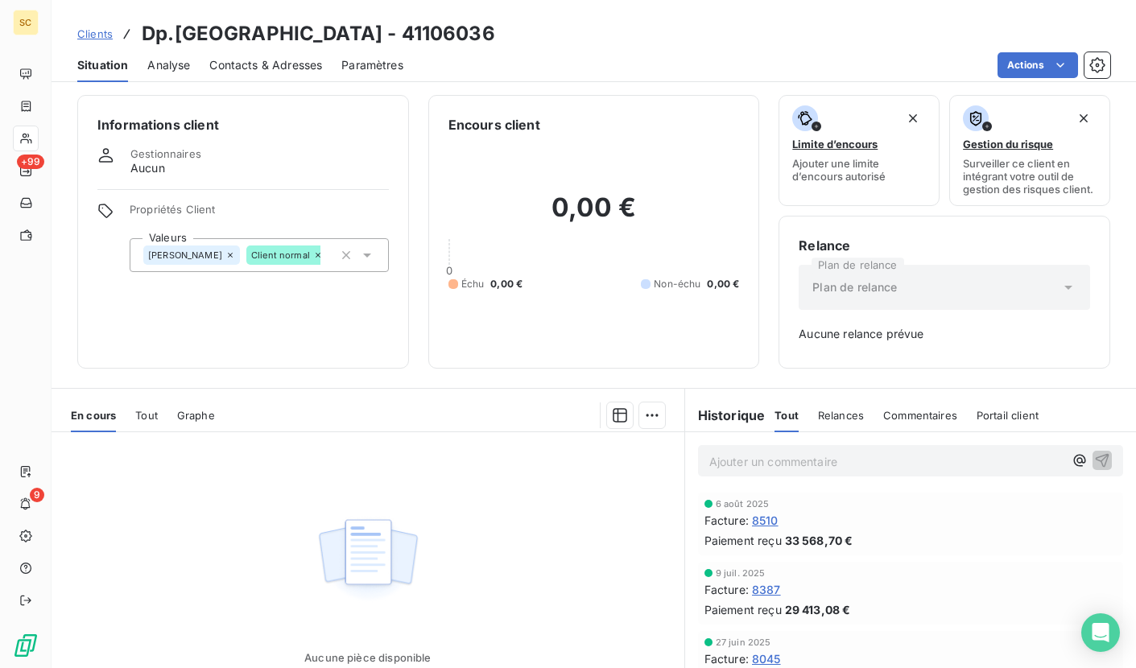
click at [91, 33] on span "Clients" at bounding box center [94, 33] width 35 height 13
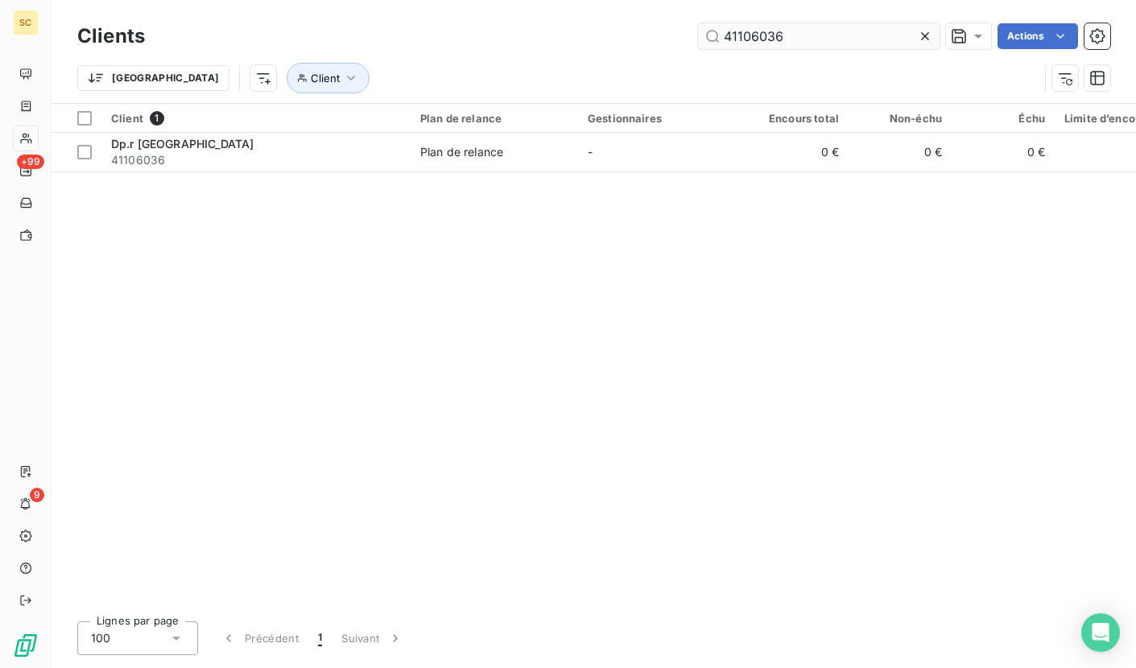
click at [816, 46] on input "41106036" at bounding box center [819, 36] width 242 height 26
click at [686, 45] on div "41106036 Actions" at bounding box center [637, 36] width 946 height 26
drag, startPoint x: 800, startPoint y: 38, endPoint x: 681, endPoint y: 35, distance: 118.4
click at [681, 35] on div "41106036 Actions" at bounding box center [637, 36] width 946 height 26
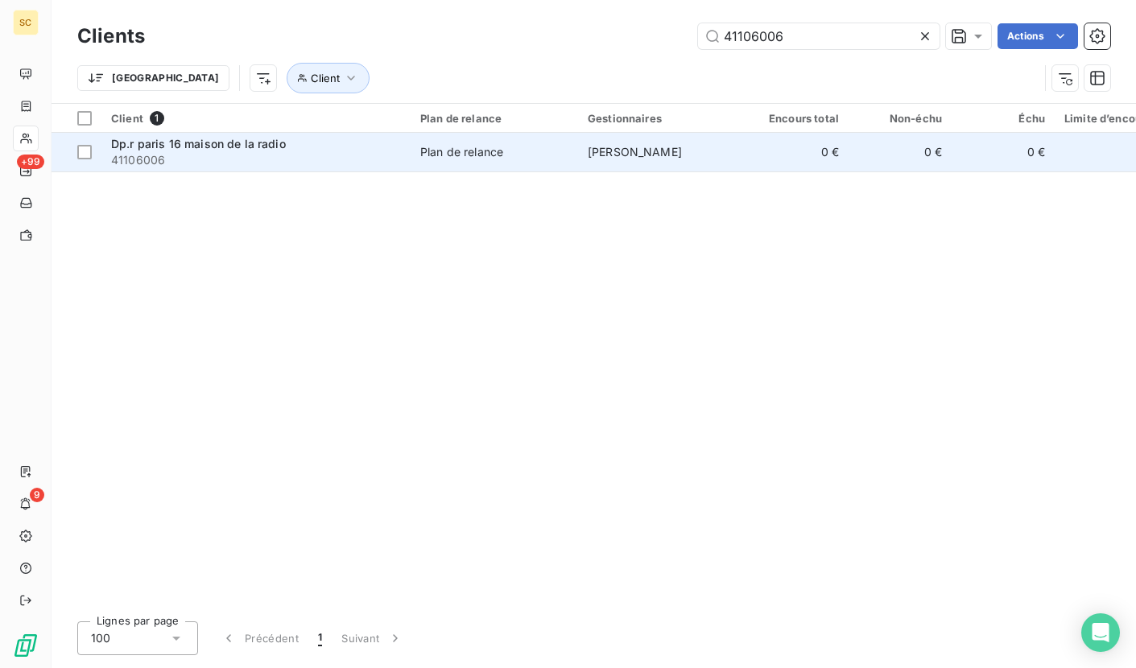
type input "41106006"
click at [565, 139] on td "Plan de relance" at bounding box center [495, 152] width 168 height 39
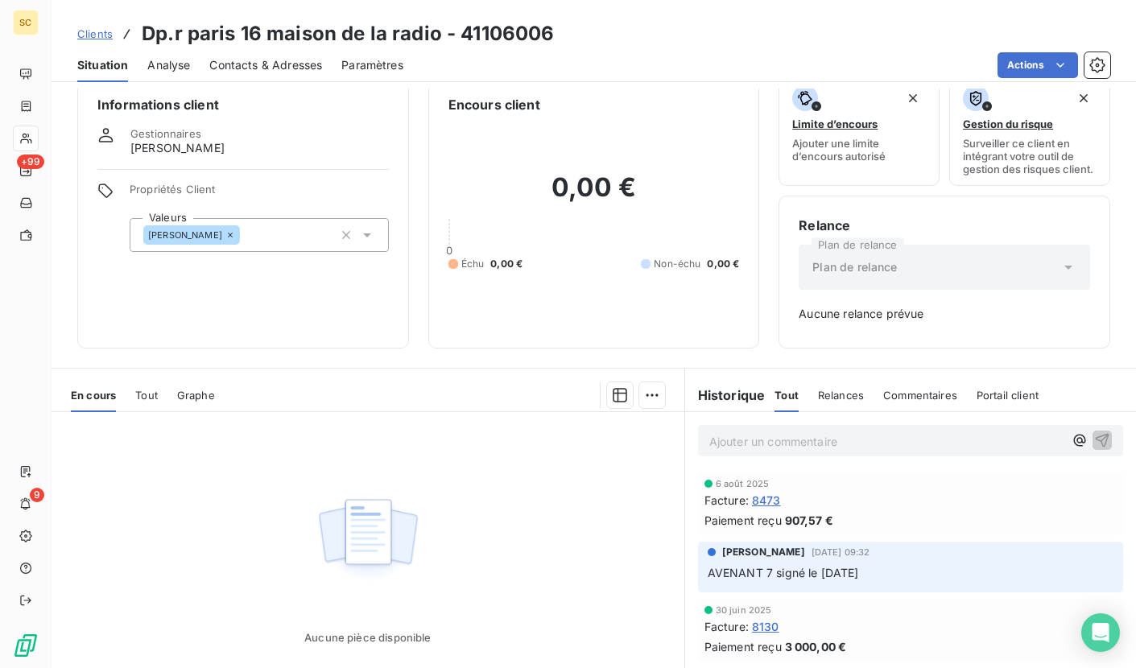
scroll to position [7, 0]
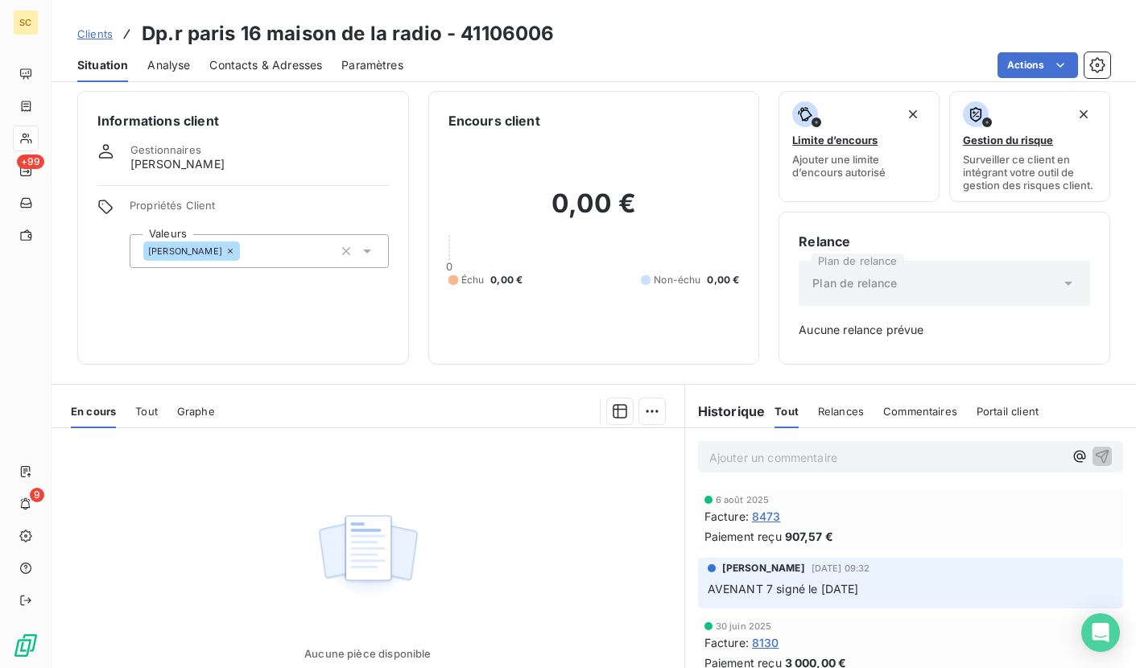
click at [93, 31] on span "Clients" at bounding box center [94, 33] width 35 height 13
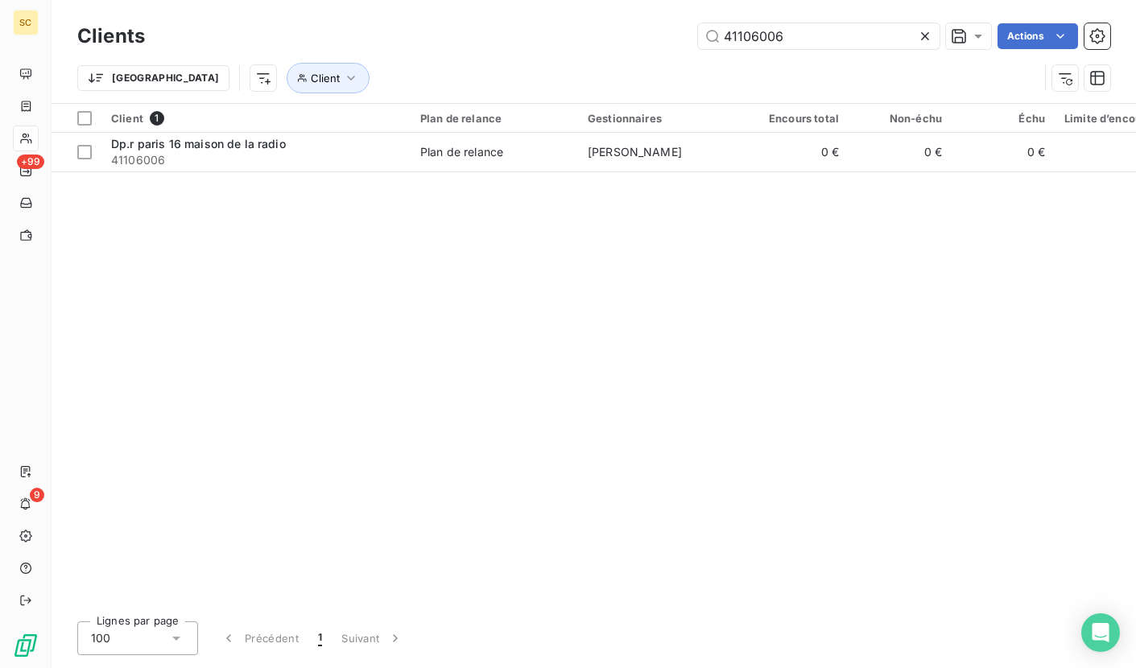
drag, startPoint x: 790, startPoint y: 36, endPoint x: 626, endPoint y: 32, distance: 164.3
click at [625, 33] on div "41106006 Actions" at bounding box center [637, 36] width 946 height 26
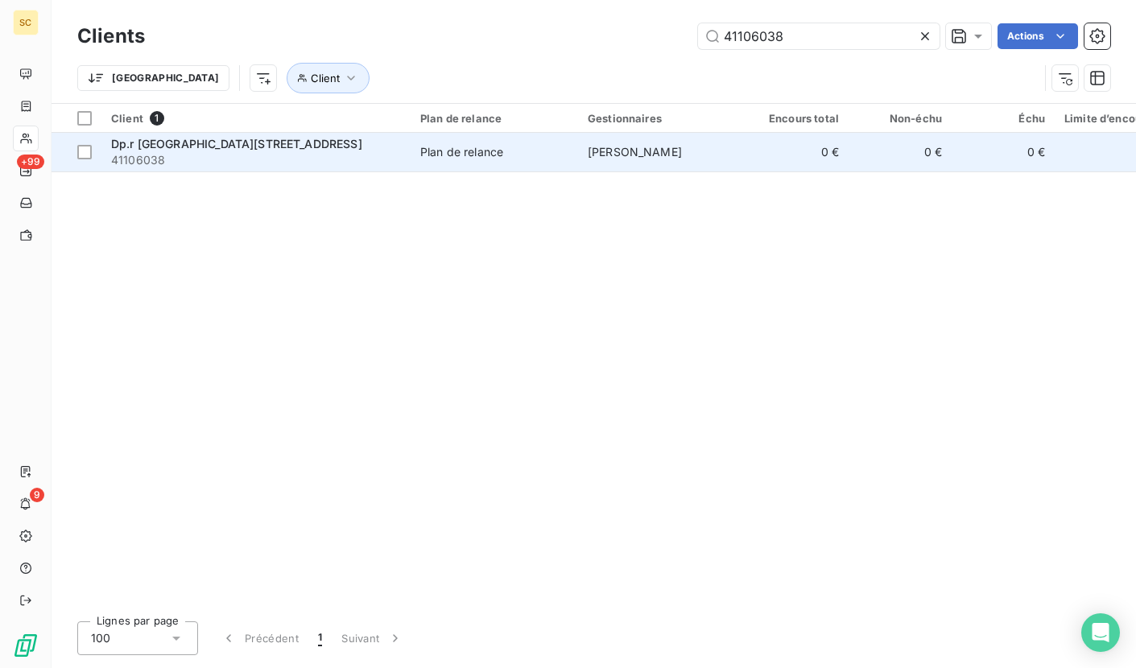
type input "41106038"
click at [406, 163] on td "Dp.[GEOGRAPHIC_DATA][STREET_ADDRESS]" at bounding box center [255, 152] width 309 height 39
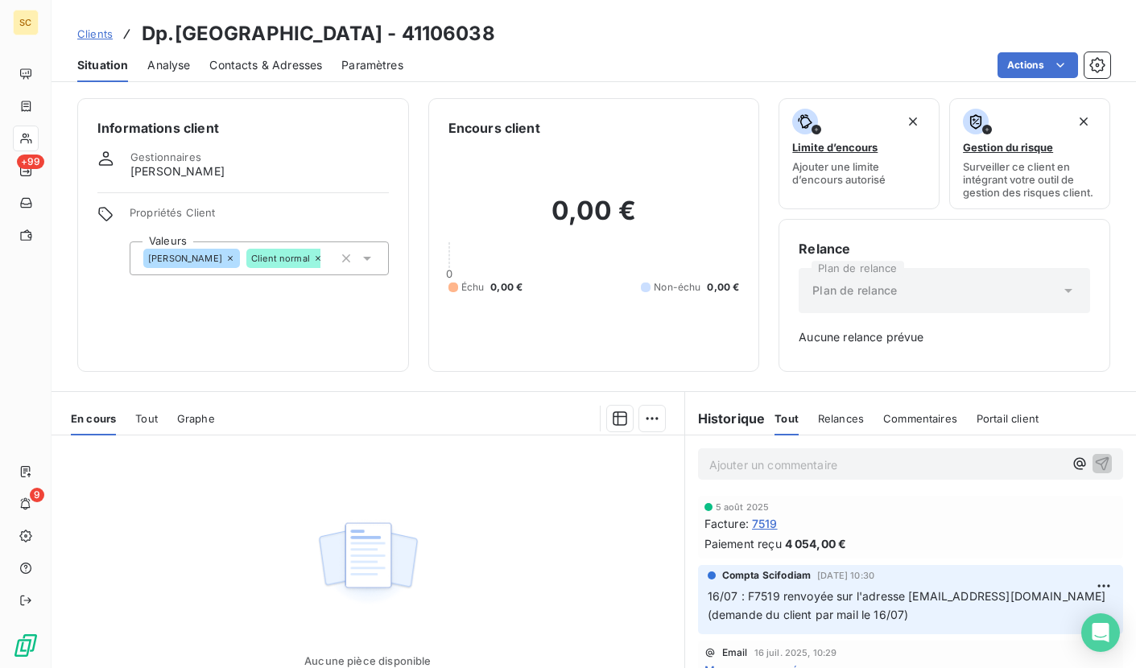
click at [94, 36] on span "Clients" at bounding box center [94, 33] width 35 height 13
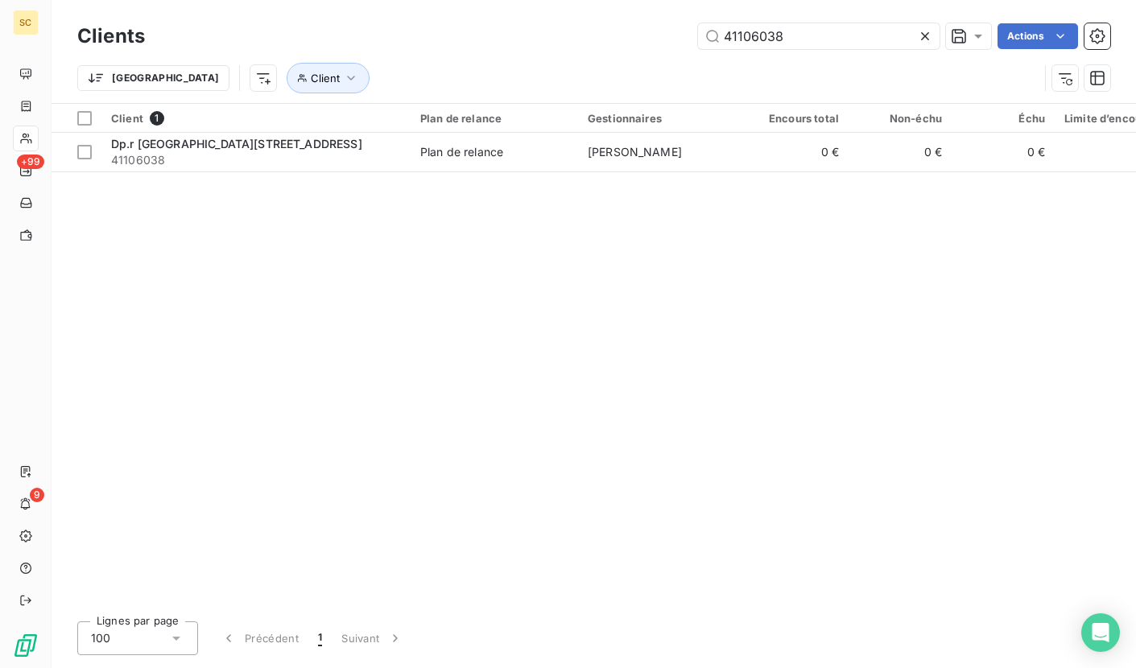
drag, startPoint x: 815, startPoint y: 37, endPoint x: 635, endPoint y: 31, distance: 180.5
click at [628, 33] on div "41106038 Actions" at bounding box center [637, 36] width 946 height 26
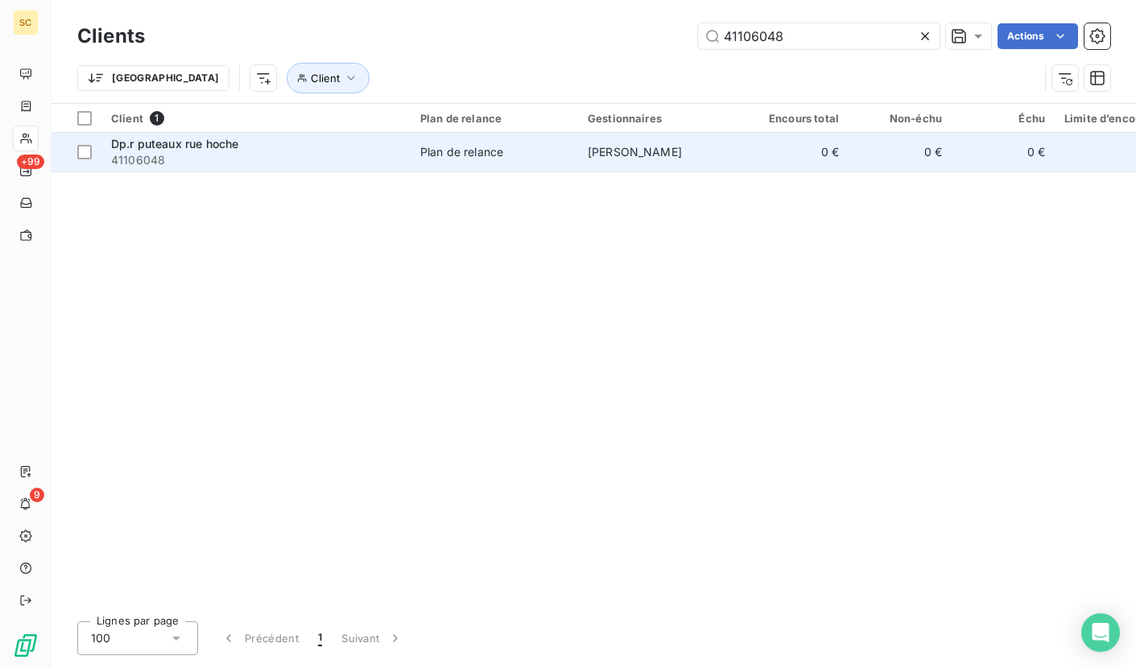
type input "41106048"
click at [467, 160] on td "Plan de relance" at bounding box center [495, 152] width 168 height 39
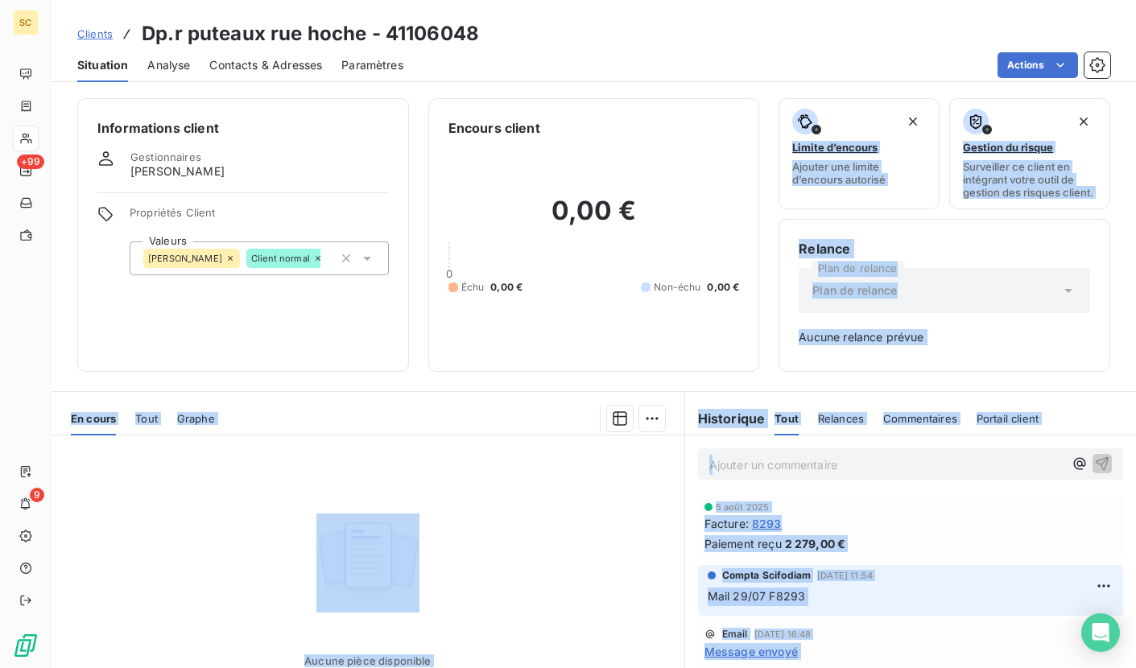
click at [91, 37] on span "Clients" at bounding box center [94, 33] width 35 height 13
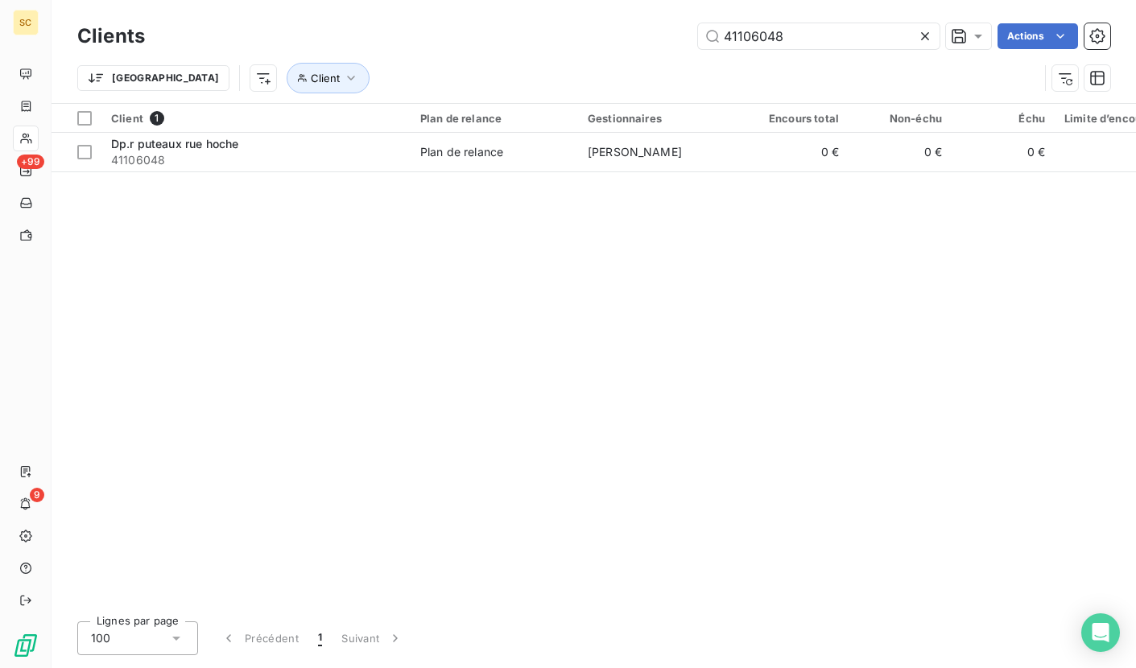
drag, startPoint x: 766, startPoint y: 35, endPoint x: 649, endPoint y: 31, distance: 116.9
click at [649, 31] on div "41106048 Actions" at bounding box center [637, 36] width 946 height 26
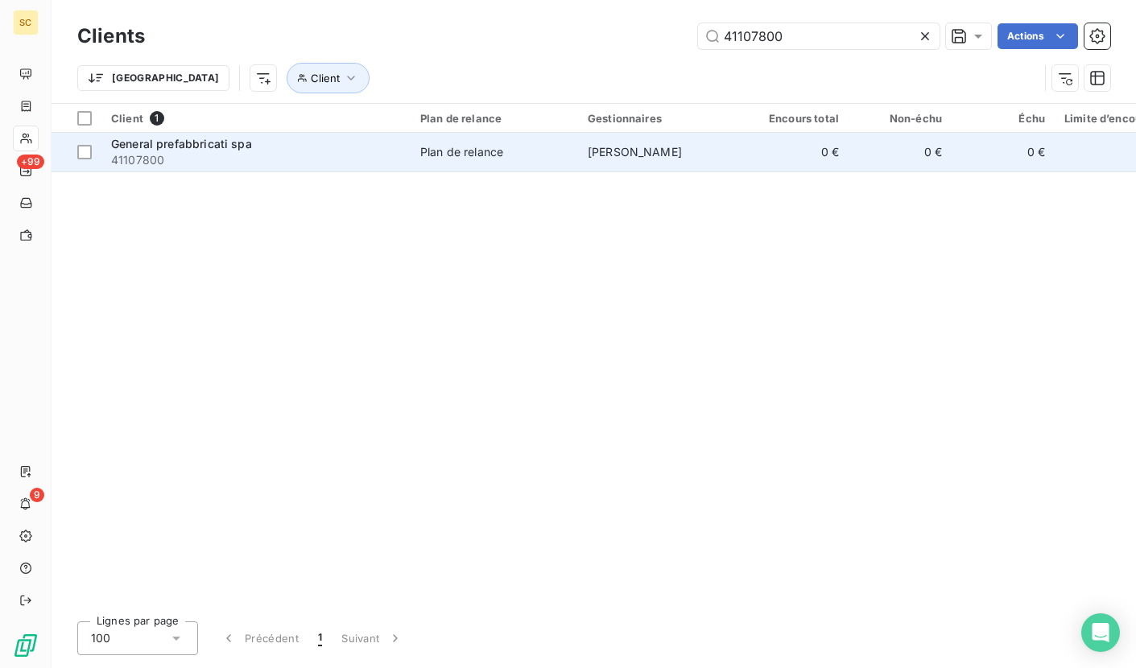
type input "41107800"
click at [212, 163] on span "41107800" at bounding box center [256, 160] width 290 height 16
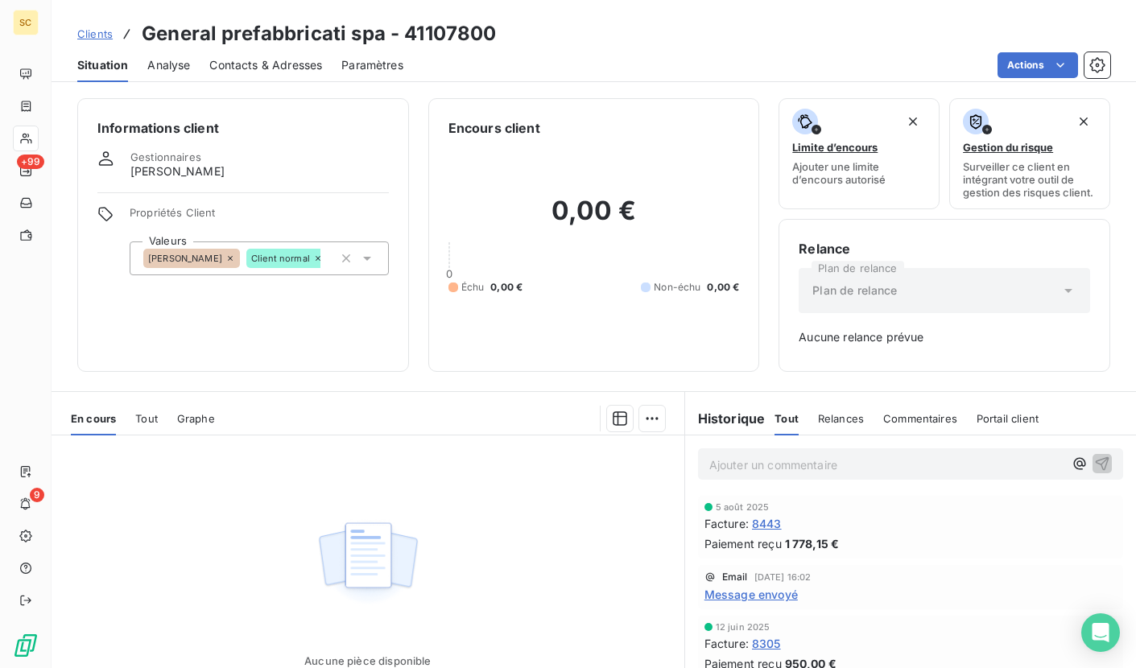
scroll to position [126, 0]
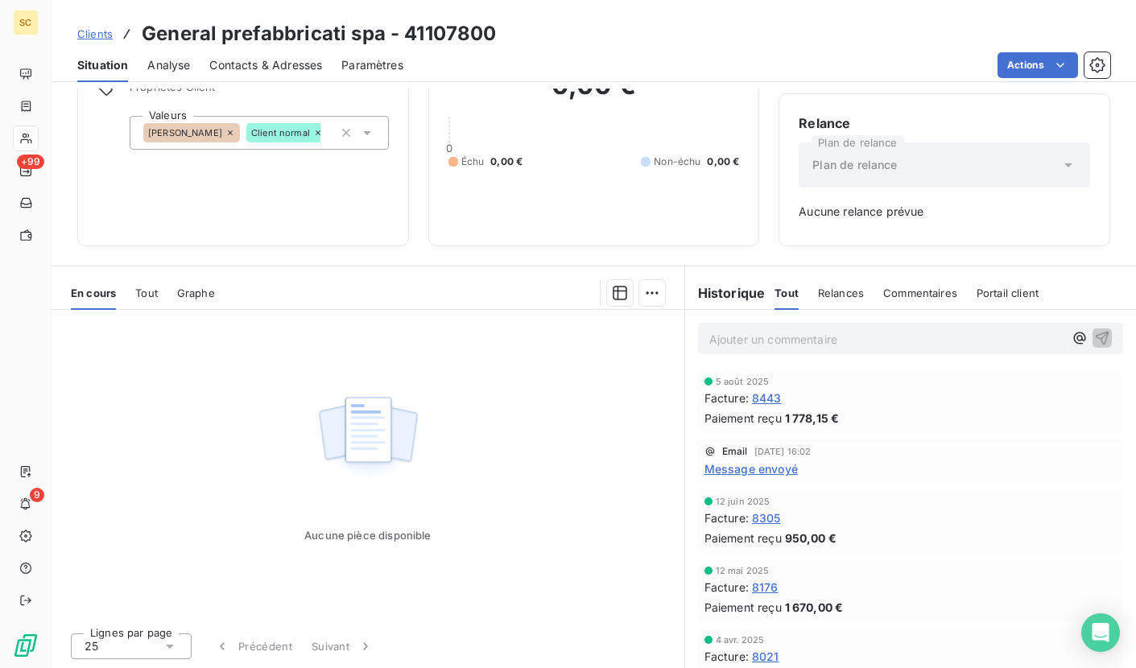
click at [94, 33] on span "Clients" at bounding box center [94, 33] width 35 height 13
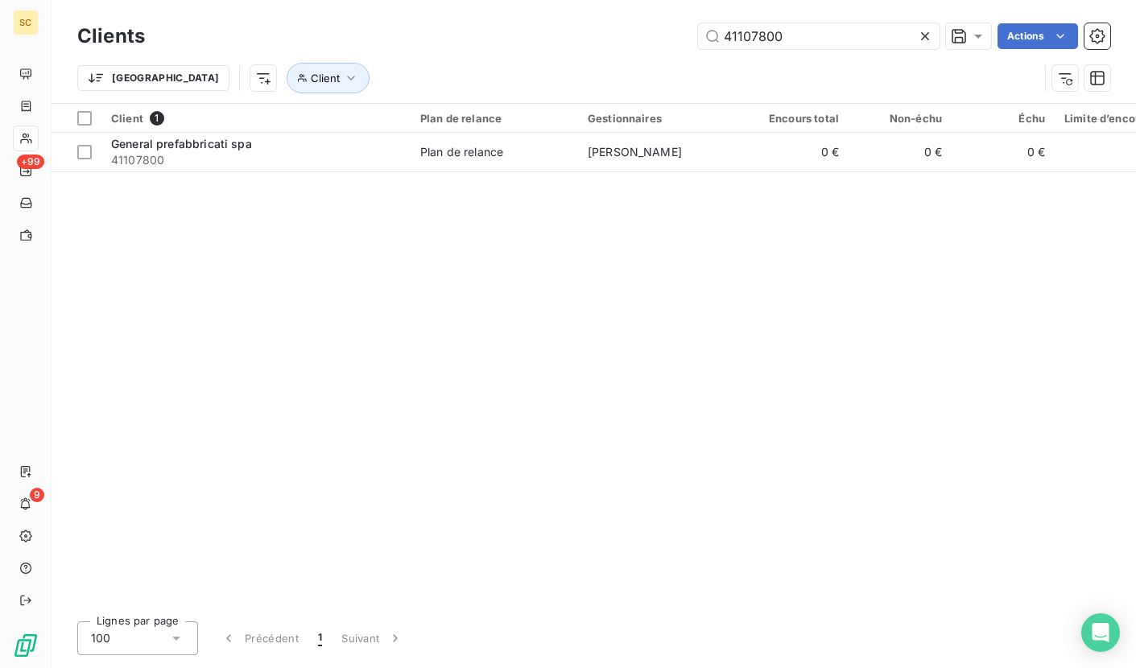
drag, startPoint x: 805, startPoint y: 36, endPoint x: 549, endPoint y: 24, distance: 255.6
click at [549, 24] on div "41107800 Actions" at bounding box center [637, 36] width 946 height 26
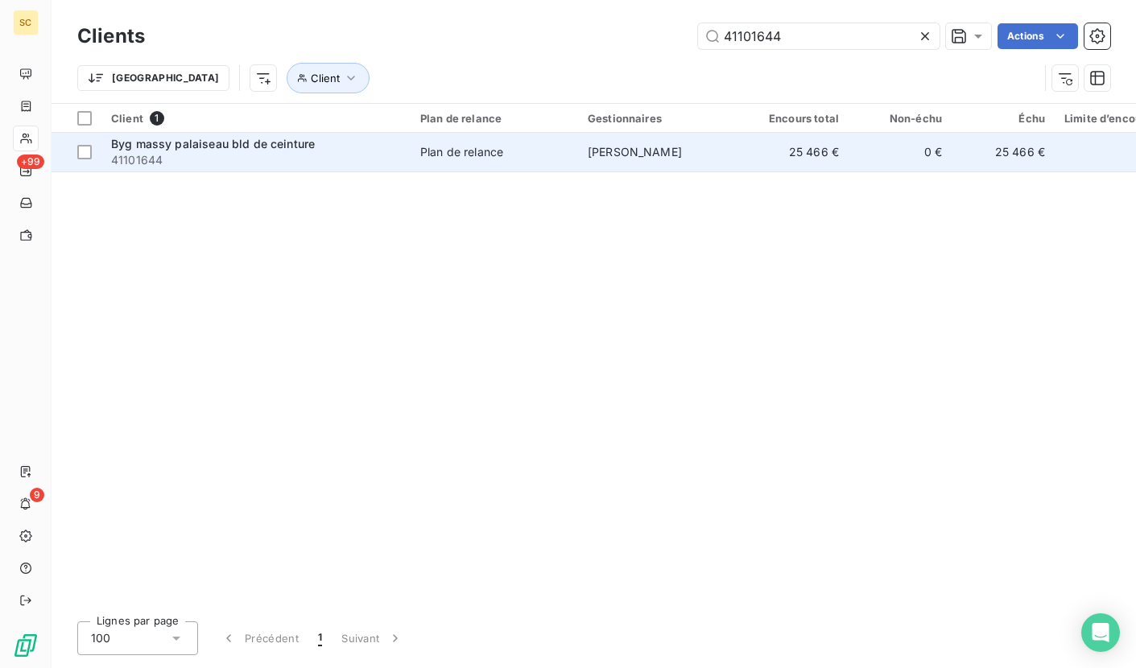
type input "41101644"
click at [278, 150] on span "Byg massy palaiseau bld de ceinture" at bounding box center [213, 144] width 204 height 14
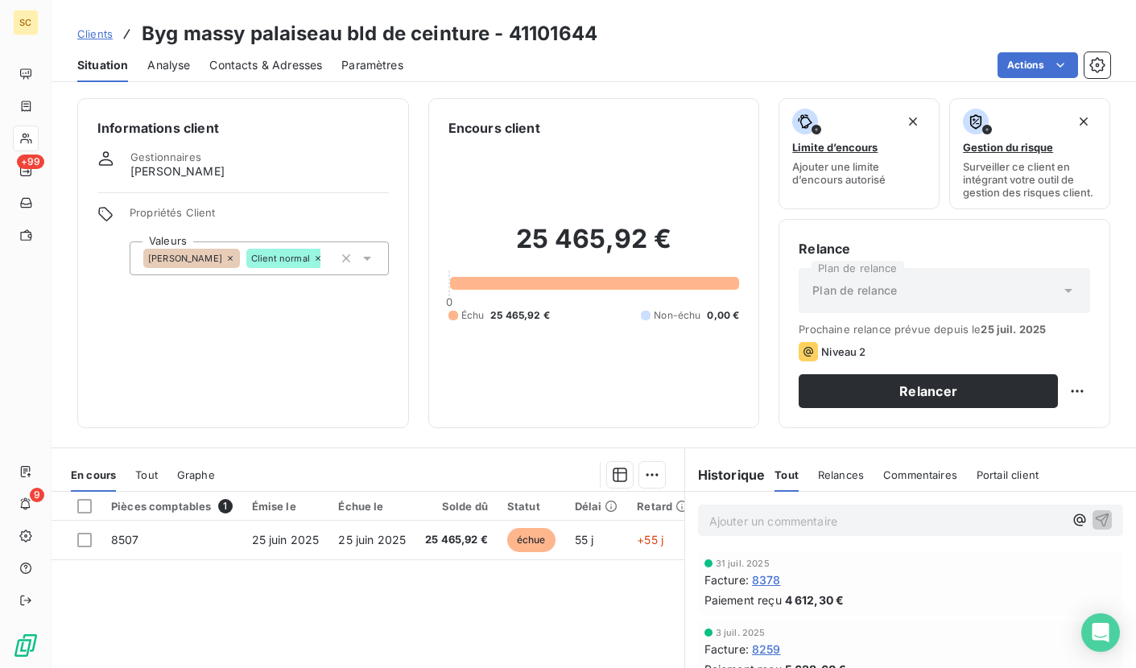
click at [105, 27] on link "Clients" at bounding box center [94, 34] width 35 height 16
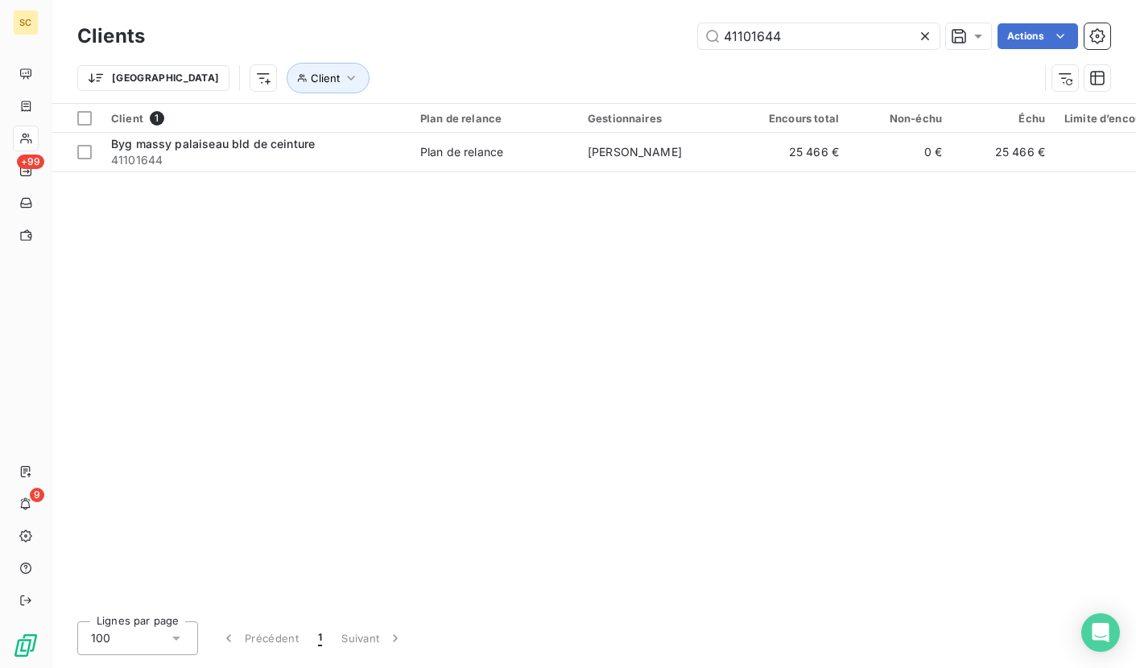
drag, startPoint x: 816, startPoint y: 39, endPoint x: 575, endPoint y: 14, distance: 242.0
click at [575, 14] on div "Clients 41101644 Actions Trier Client" at bounding box center [594, 51] width 1085 height 103
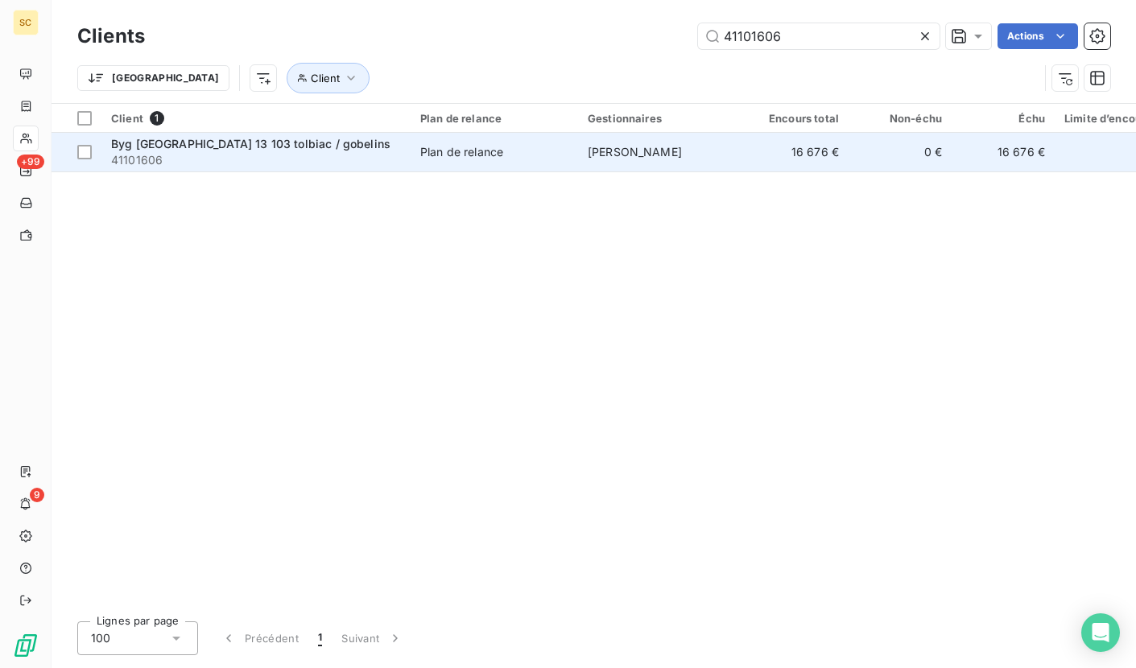
type input "41101606"
click at [427, 155] on div "Plan de relance" at bounding box center [461, 152] width 83 height 16
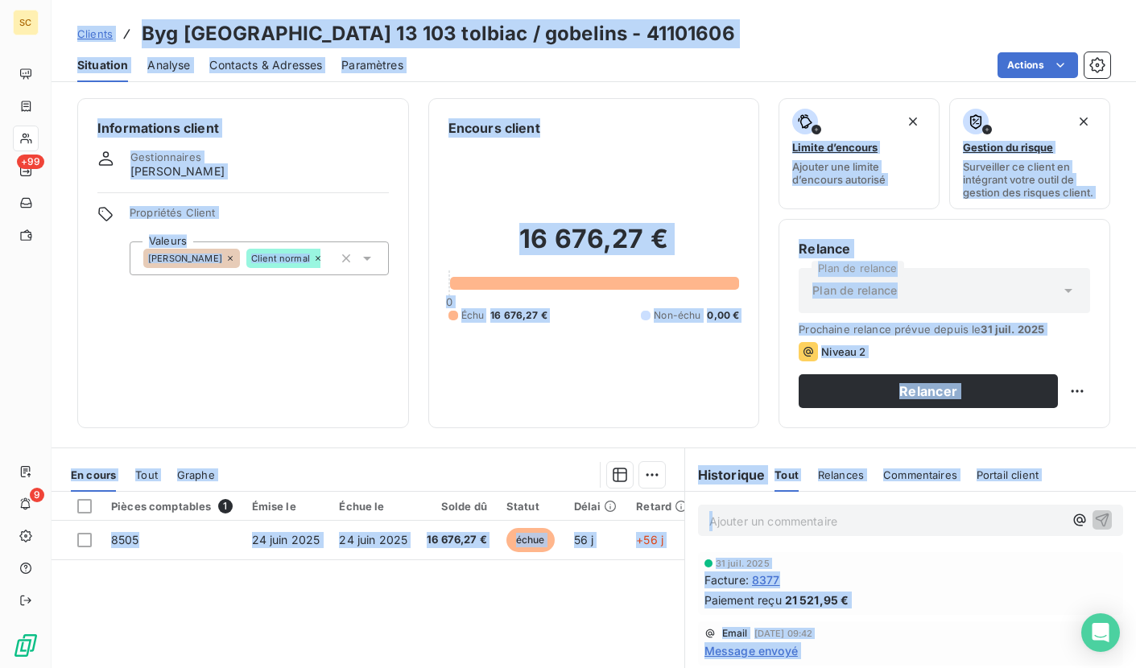
click at [428, 155] on div "Encours client 16 676,27 € 0 Échu 16 676,27 € Non-échu 0,00 €" at bounding box center [594, 263] width 332 height 330
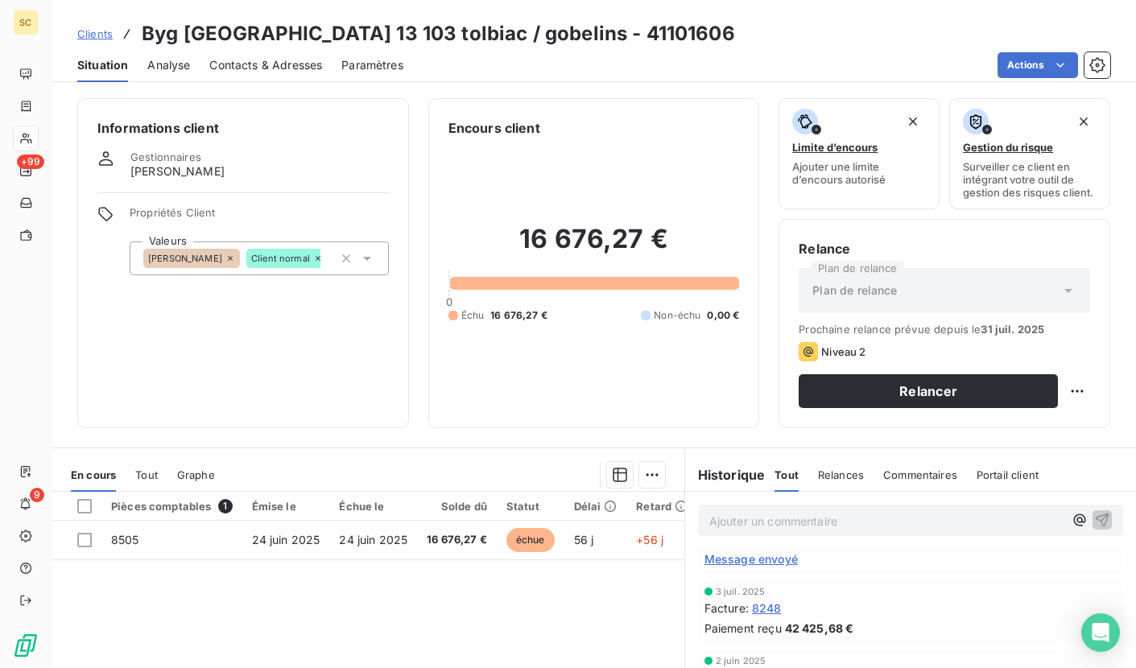
scroll to position [73, 0]
click at [776, 583] on span "Message envoyé" at bounding box center [751, 577] width 93 height 17
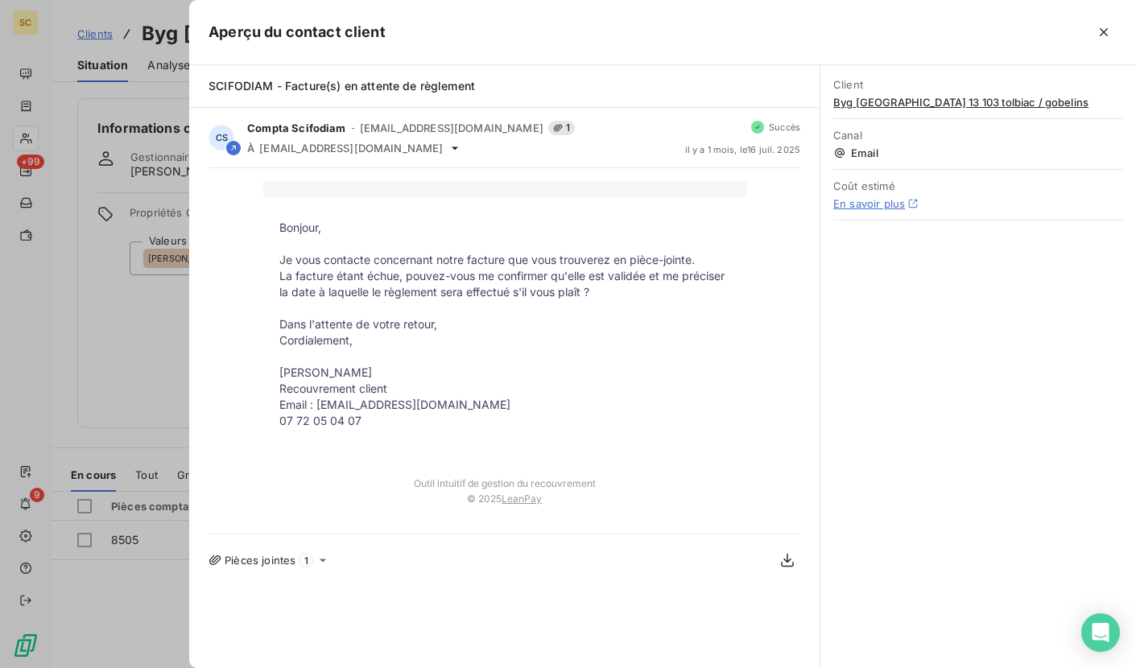
click at [1111, 31] on icon "button" at bounding box center [1104, 32] width 16 height 16
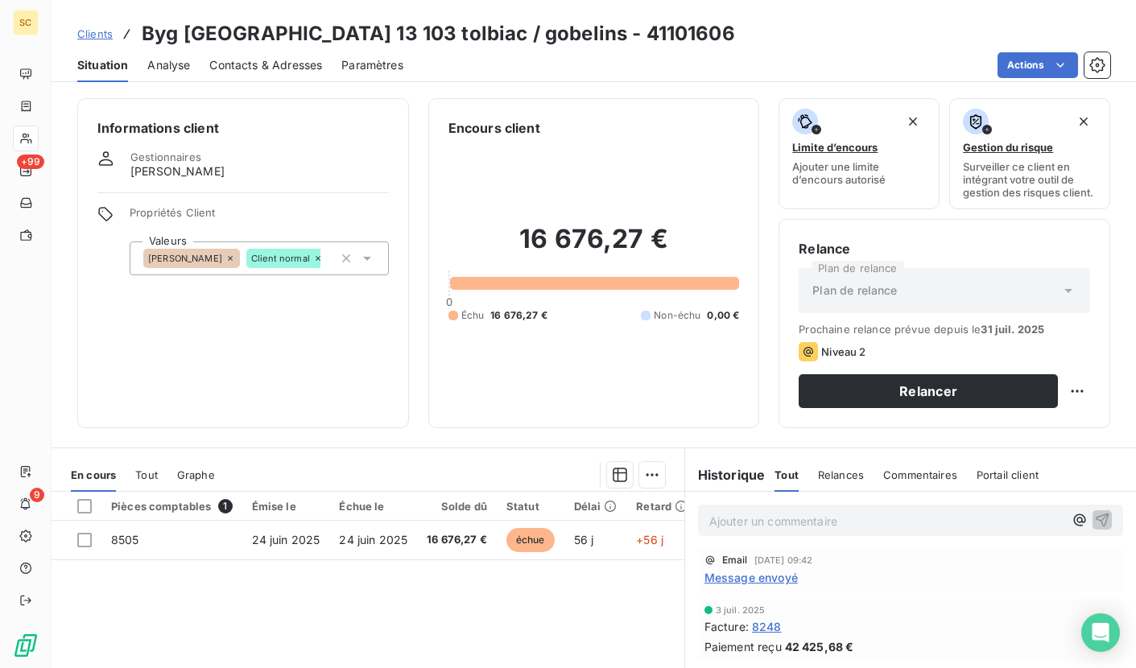
scroll to position [0, 0]
click at [83, 30] on span "Clients" at bounding box center [94, 33] width 35 height 13
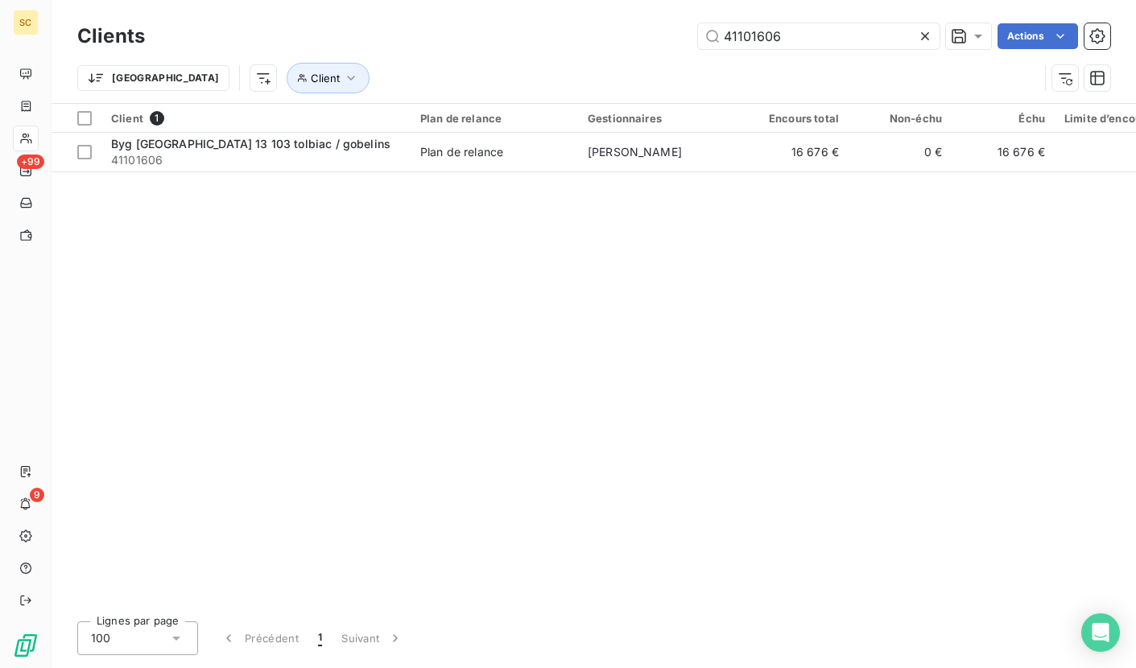
drag, startPoint x: 812, startPoint y: 43, endPoint x: 590, endPoint y: 29, distance: 221.9
click at [590, 29] on div "41101606 Actions" at bounding box center [637, 36] width 946 height 26
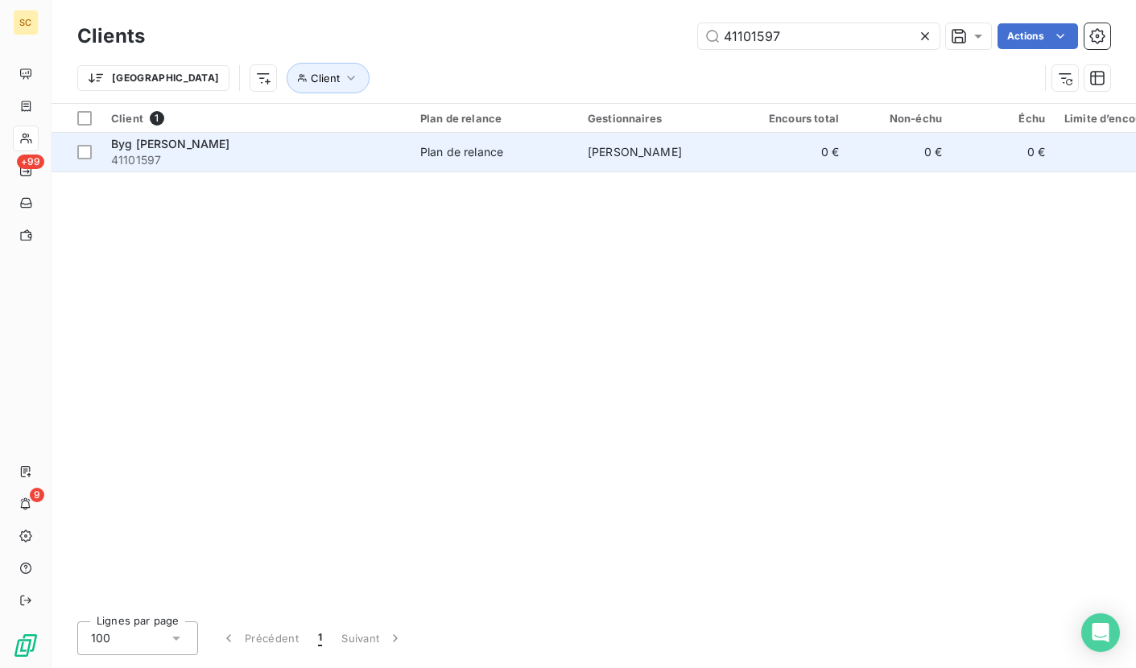
type input "41101597"
click at [221, 160] on span "41101597" at bounding box center [256, 160] width 290 height 16
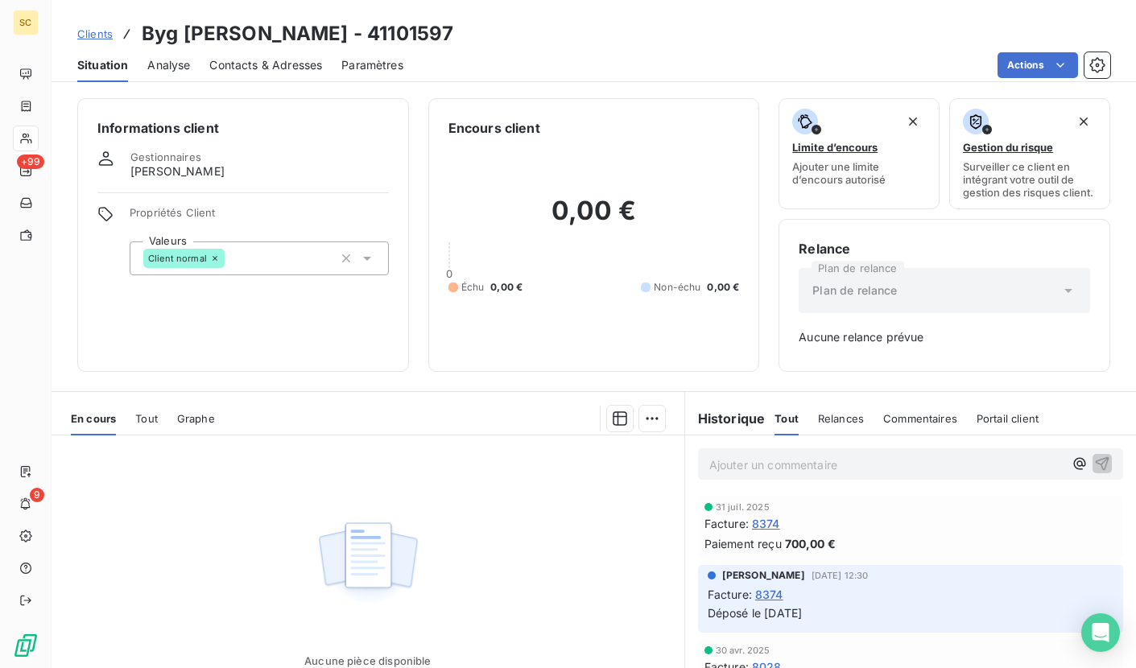
click at [92, 37] on span "Clients" at bounding box center [94, 33] width 35 height 13
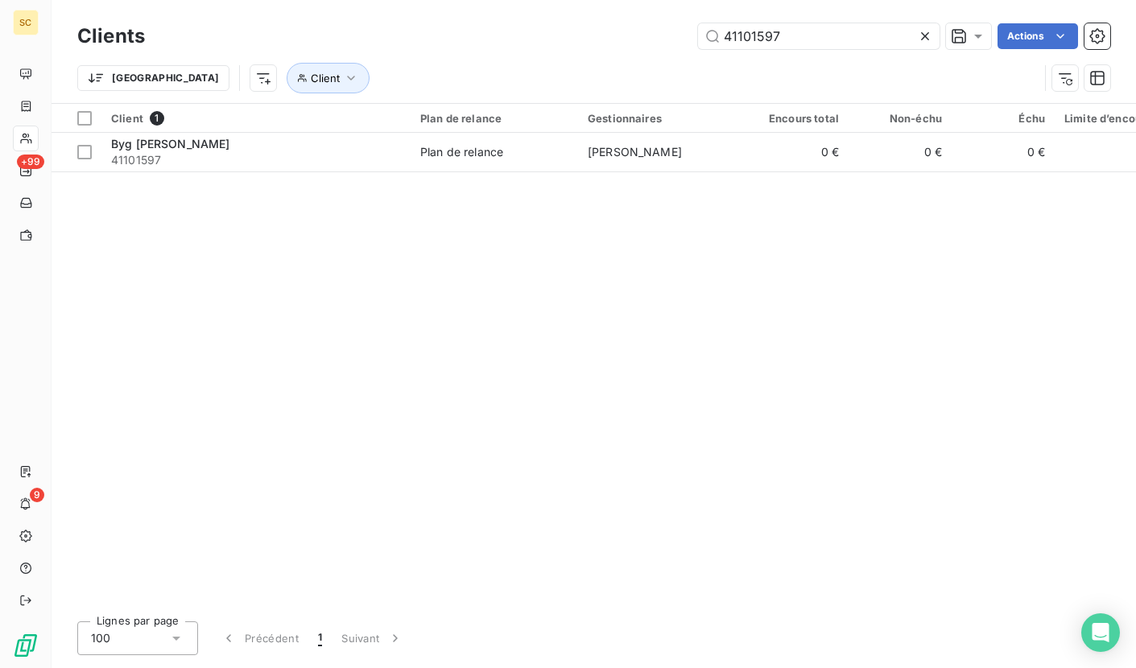
drag, startPoint x: 791, startPoint y: 31, endPoint x: 617, endPoint y: 34, distance: 174.0
click at [617, 34] on div "41101597 Actions" at bounding box center [637, 36] width 946 height 26
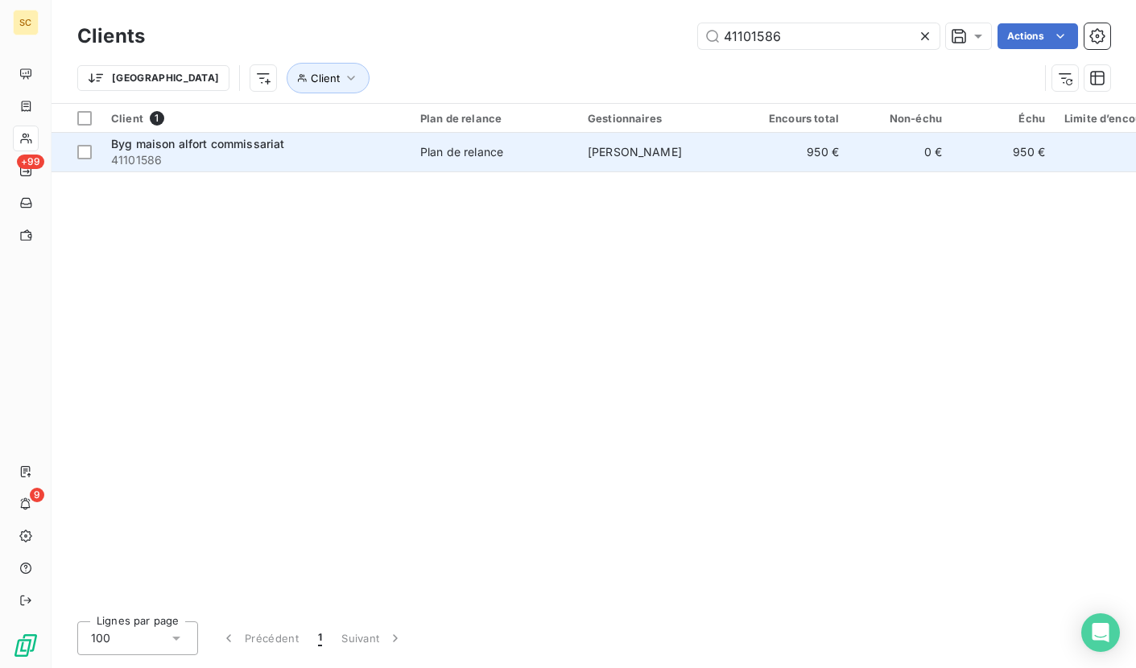
type input "41101586"
click at [583, 147] on td "[PERSON_NAME]" at bounding box center [662, 152] width 168 height 39
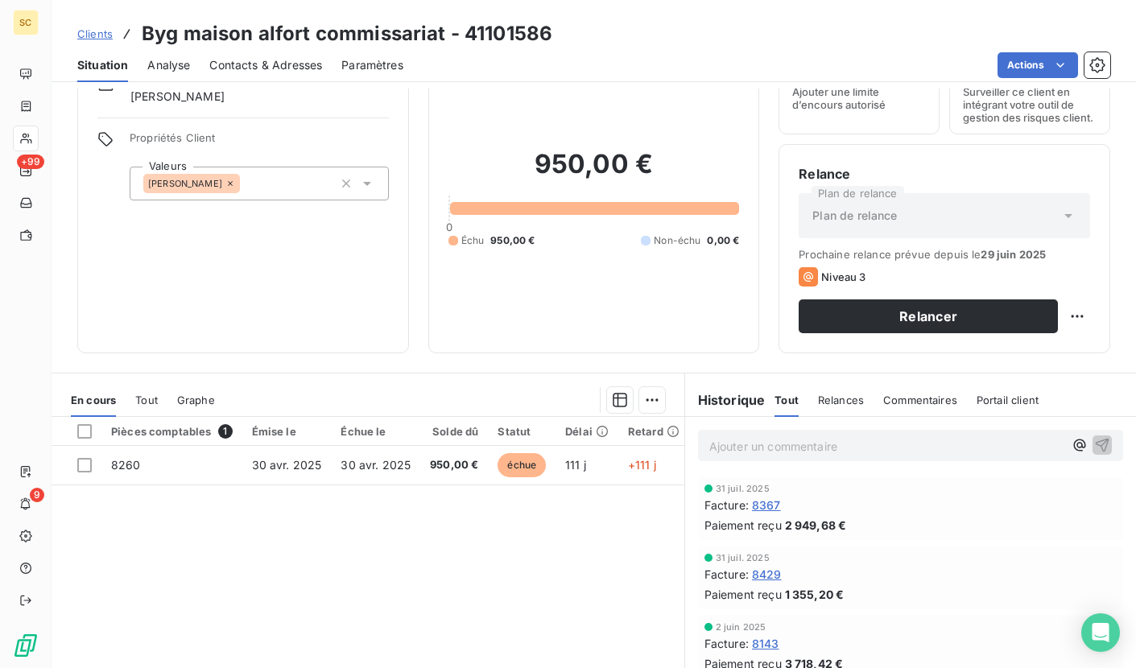
scroll to position [81, 0]
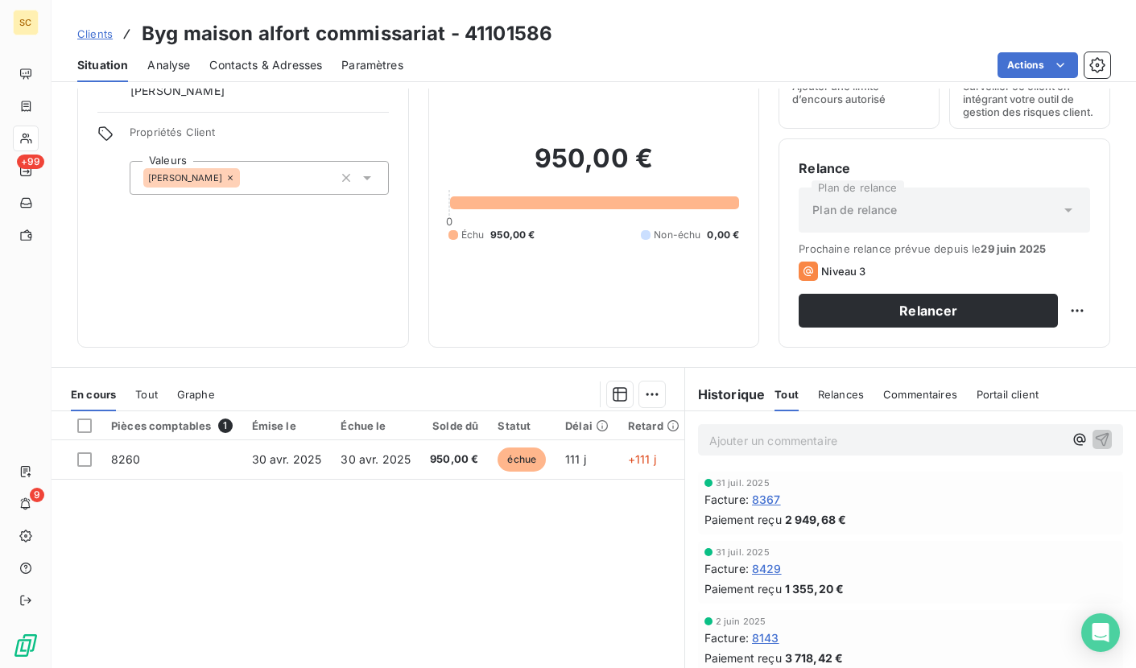
click at [81, 30] on span "Clients" at bounding box center [94, 33] width 35 height 13
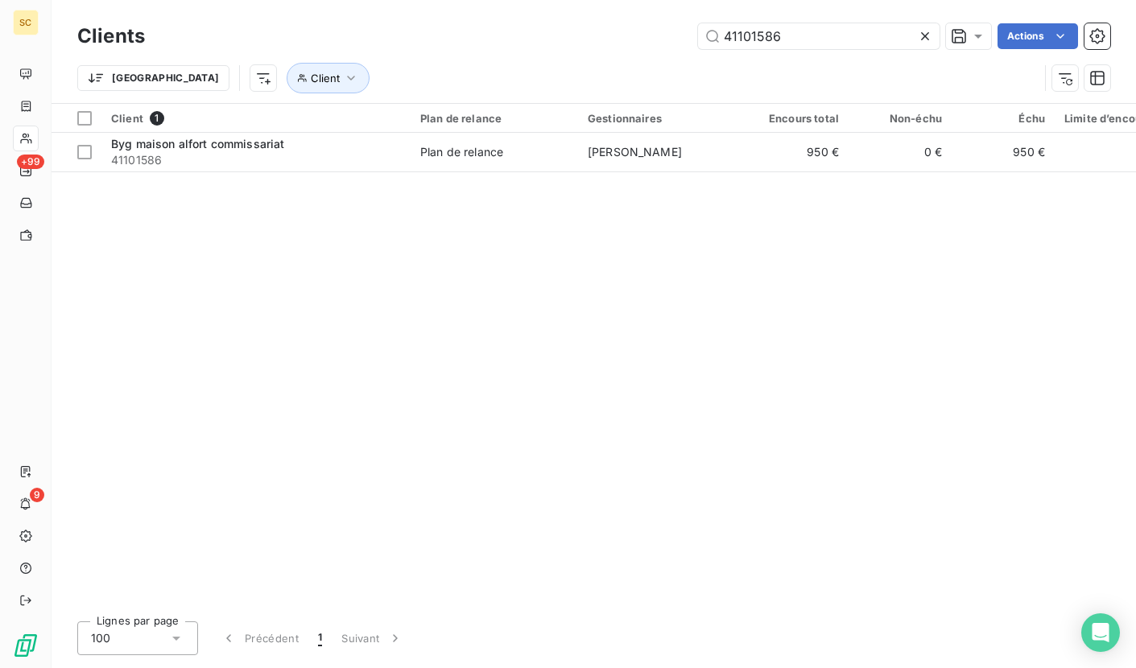
drag, startPoint x: 770, startPoint y: 35, endPoint x: 606, endPoint y: 34, distance: 163.5
click at [606, 35] on div "41101586 Actions" at bounding box center [637, 36] width 946 height 26
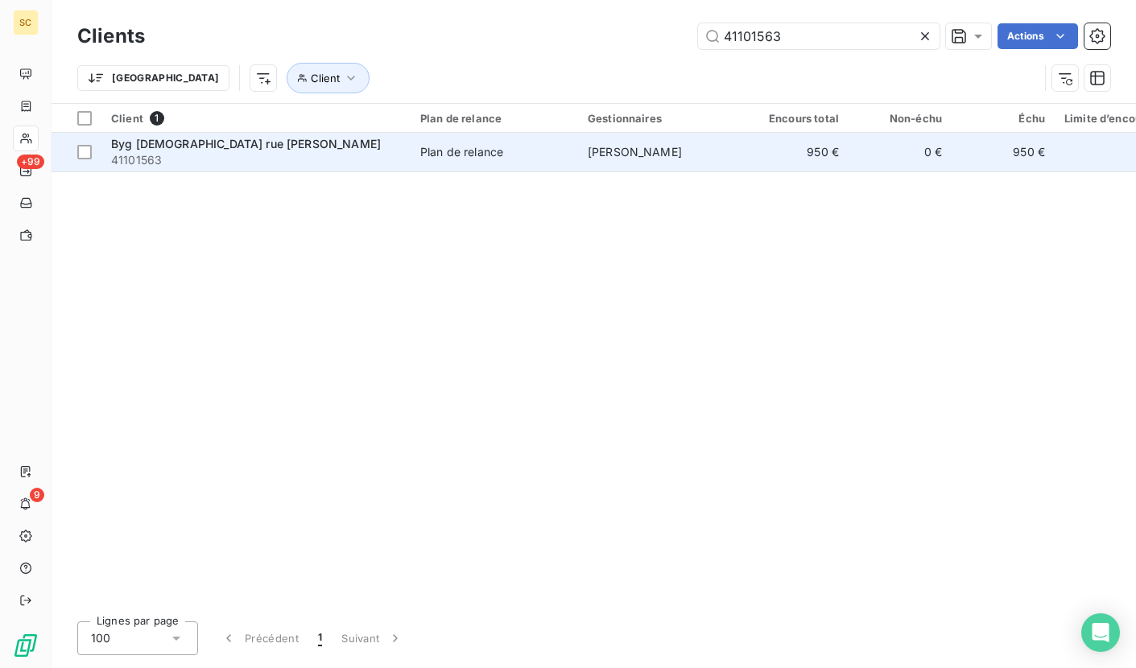
type input "41101563"
click at [490, 155] on div "Plan de relance" at bounding box center [461, 152] width 83 height 16
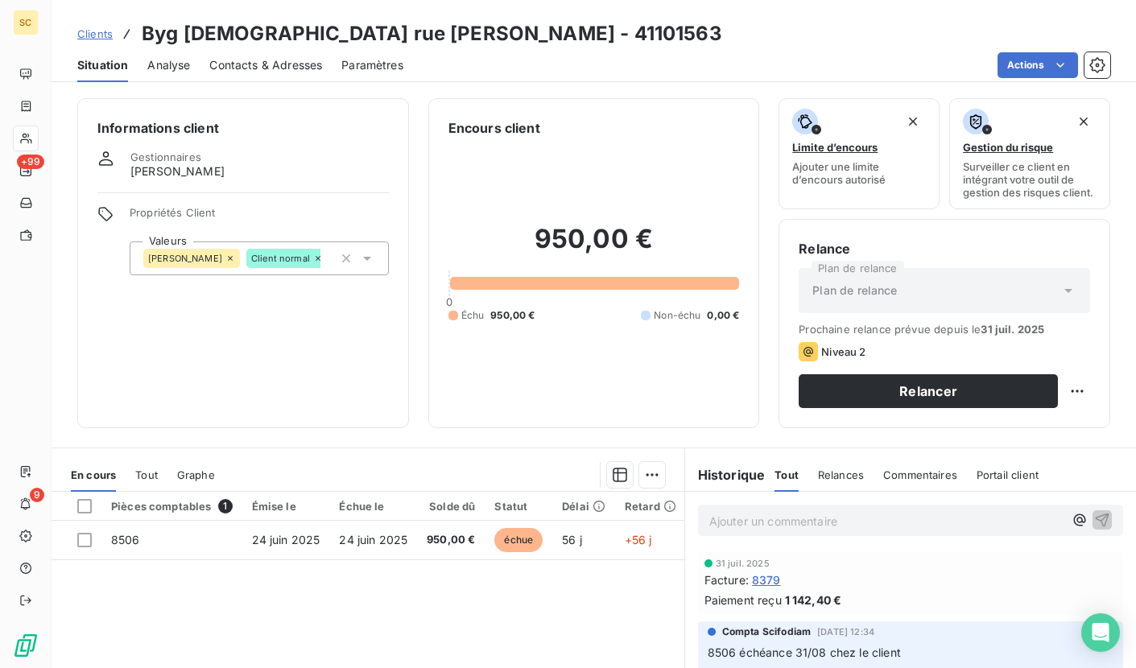
click at [84, 36] on span "Clients" at bounding box center [94, 33] width 35 height 13
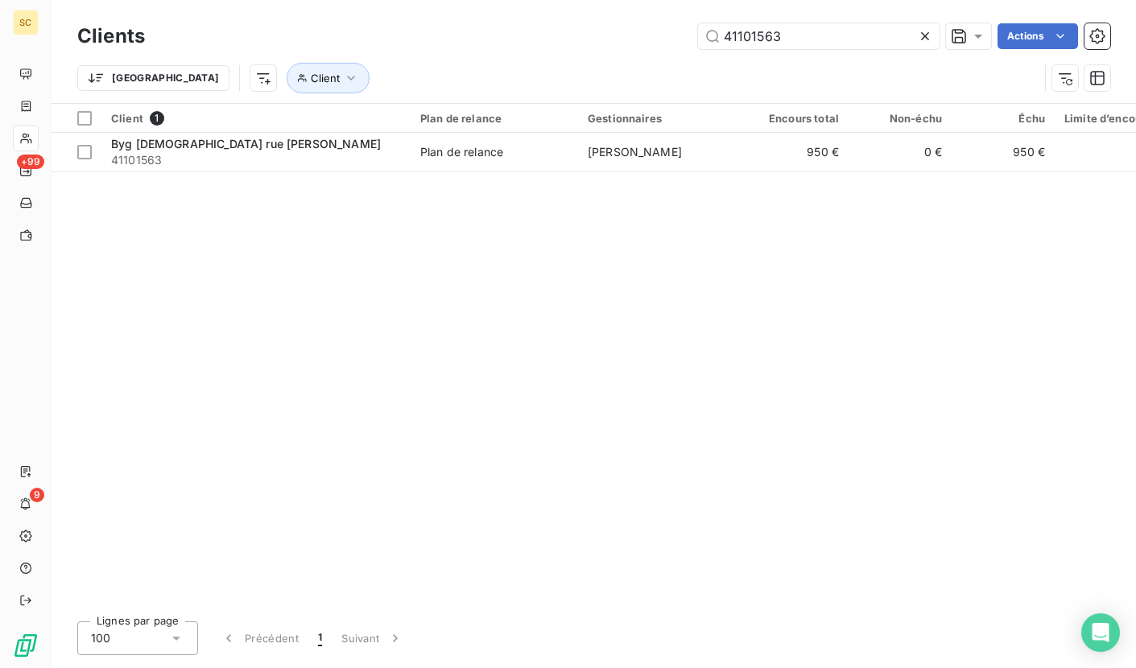
drag, startPoint x: 821, startPoint y: 37, endPoint x: 483, endPoint y: 22, distance: 337.8
click at [483, 22] on div "Clients 41101563 Actions" at bounding box center [593, 36] width 1033 height 34
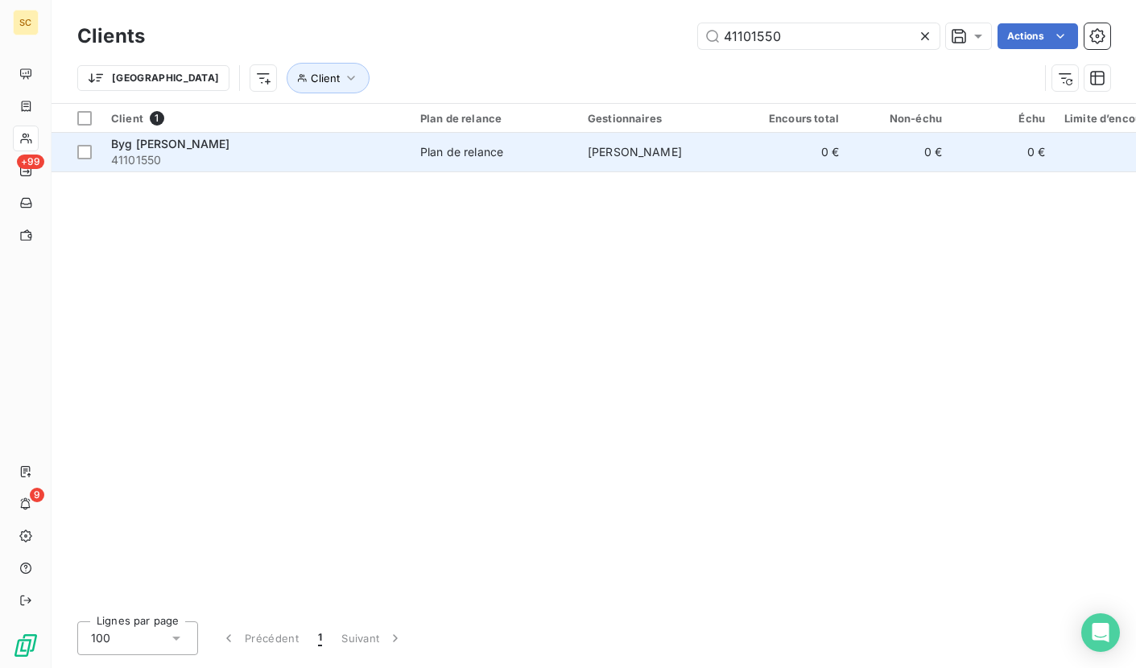
type input "41101550"
click at [375, 171] on td "Byg chateauroux 41101550" at bounding box center [255, 152] width 309 height 39
